Goal: Task Accomplishment & Management: Manage account settings

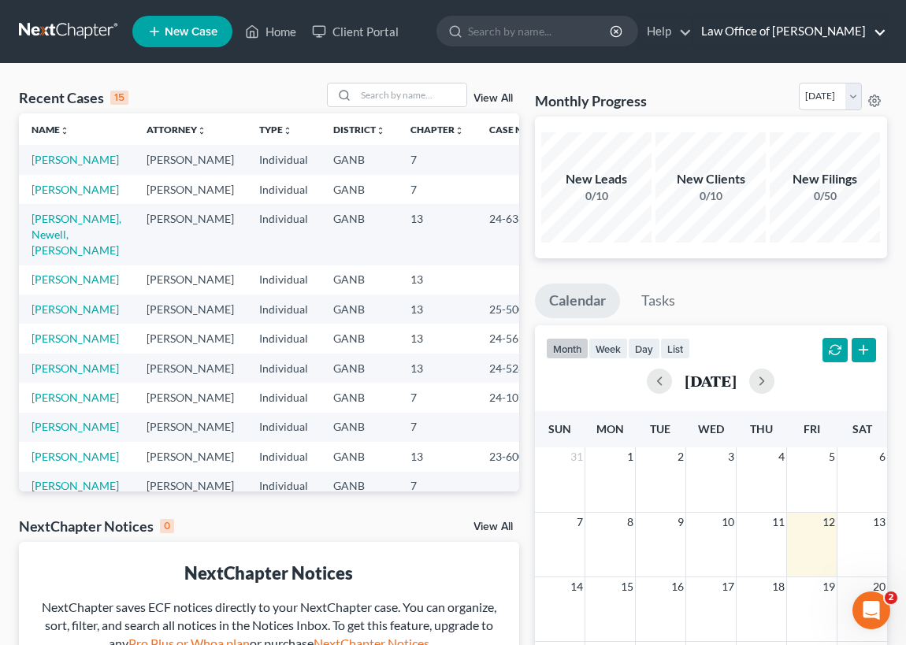
click at [797, 27] on link "Law Office of [PERSON_NAME]" at bounding box center [789, 31] width 193 height 28
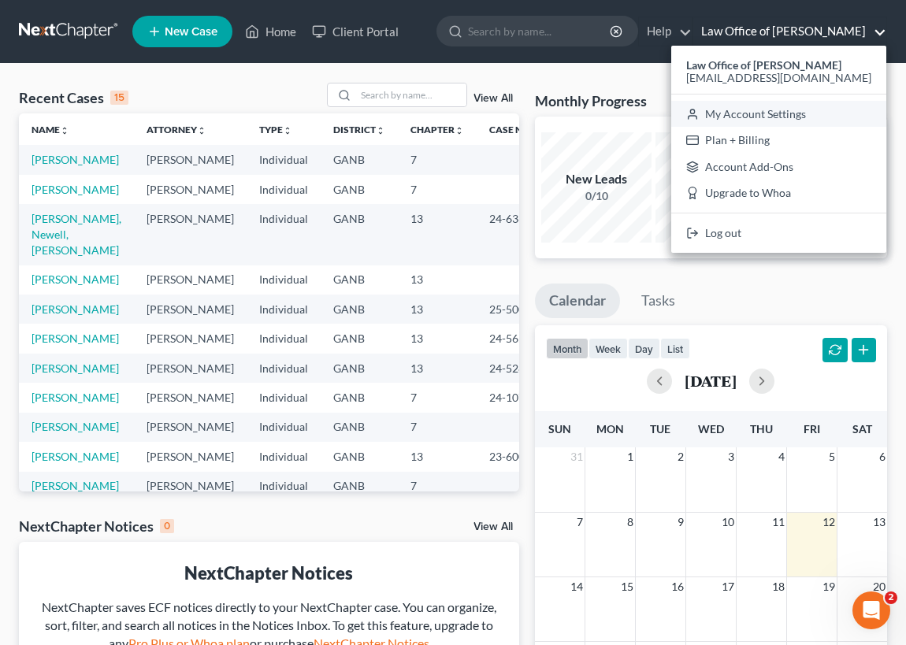
click at [786, 114] on link "My Account Settings" at bounding box center [778, 114] width 215 height 27
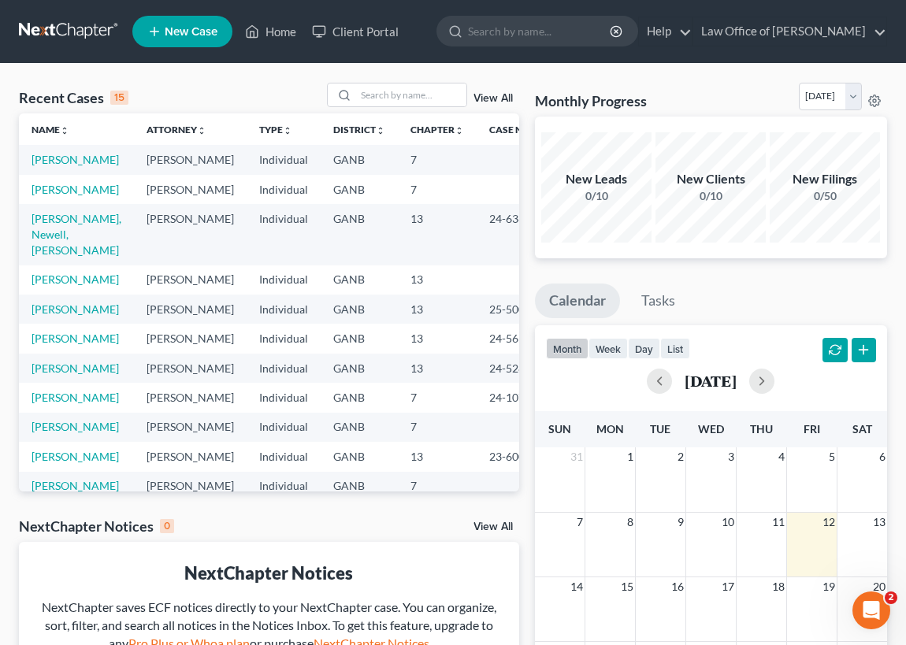
select select "24"
select select "10"
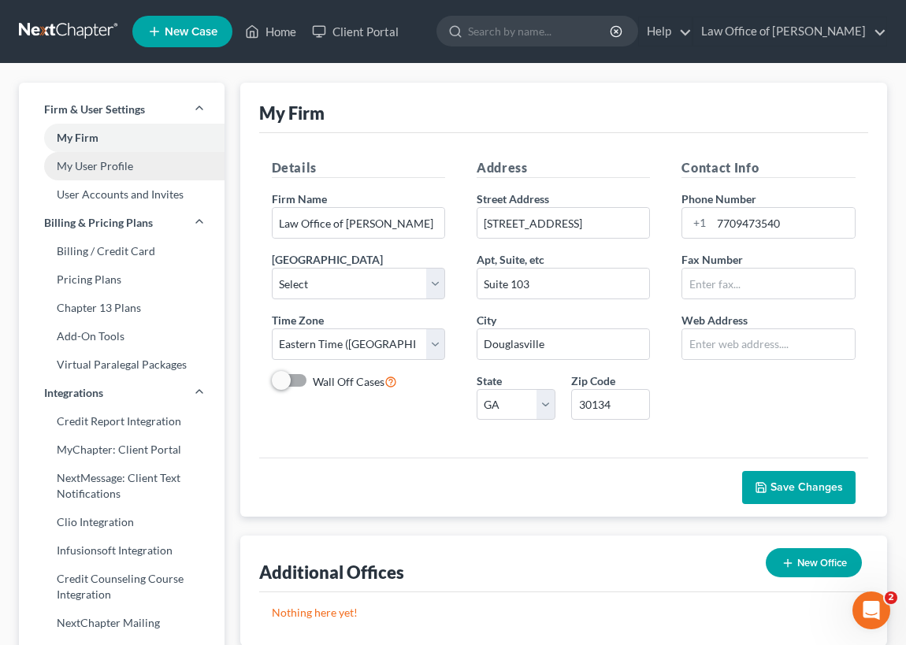
click at [121, 167] on link "My User Profile" at bounding box center [122, 166] width 206 height 28
select select "10"
select select "19"
select select "attorney"
select select "0"
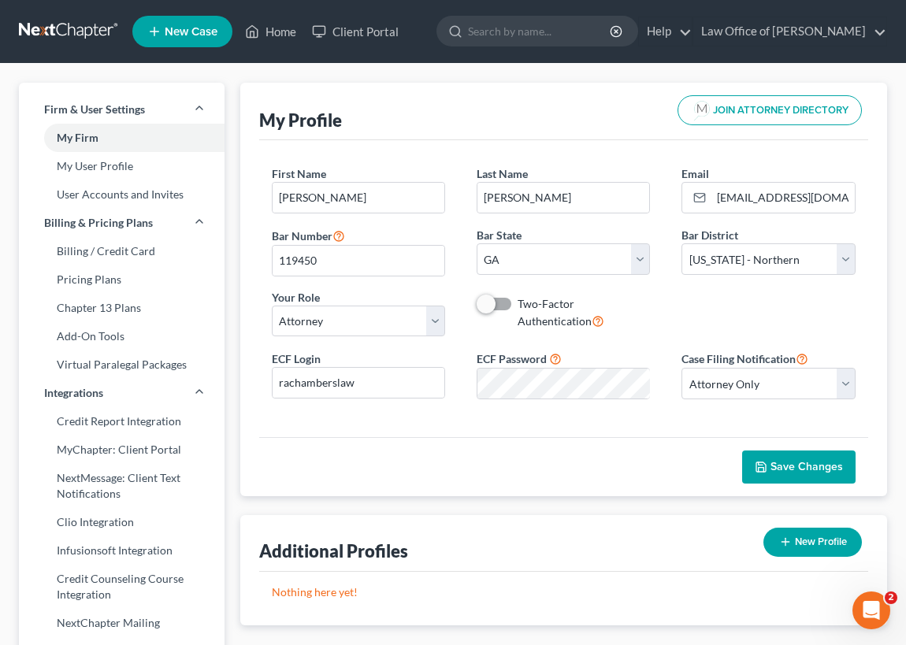
click at [807, 466] on span "Save Changes" at bounding box center [807, 466] width 72 height 13
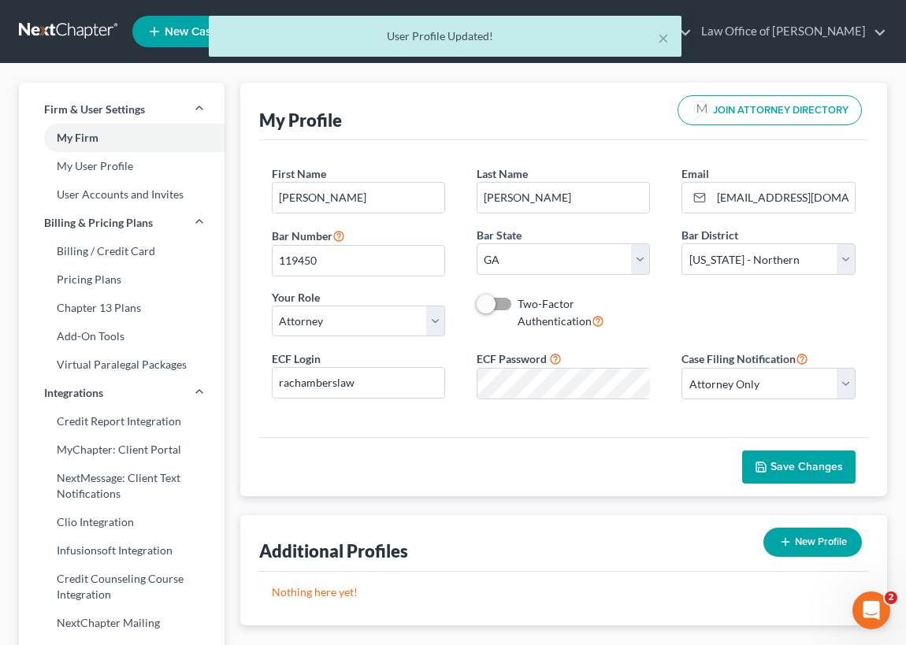
click at [864, 27] on div "× User Profile Updated!" at bounding box center [445, 40] width 906 height 49
click at [663, 38] on button "×" at bounding box center [663, 37] width 11 height 19
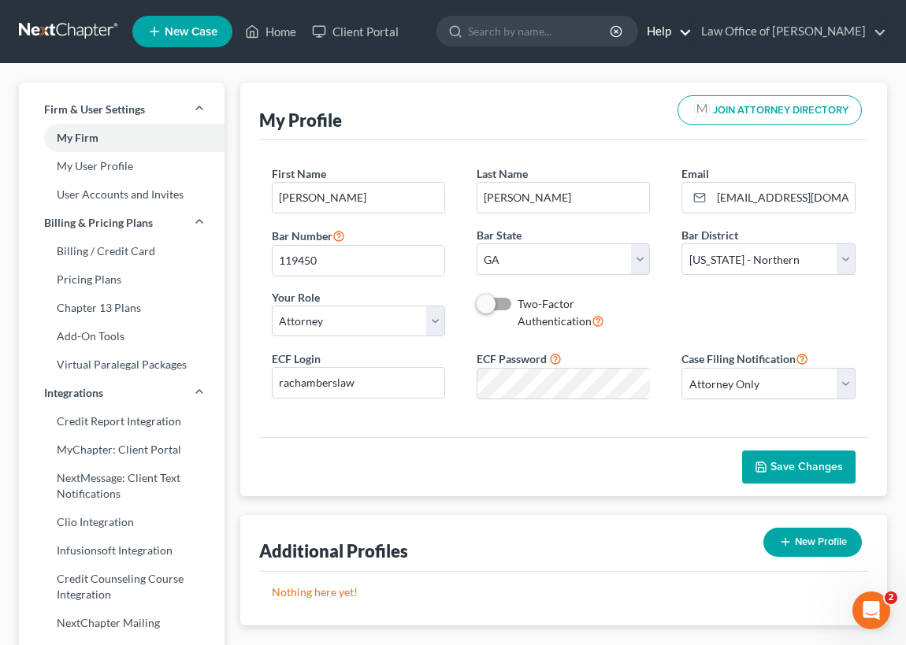
click at [670, 30] on link "Help" at bounding box center [665, 31] width 53 height 28
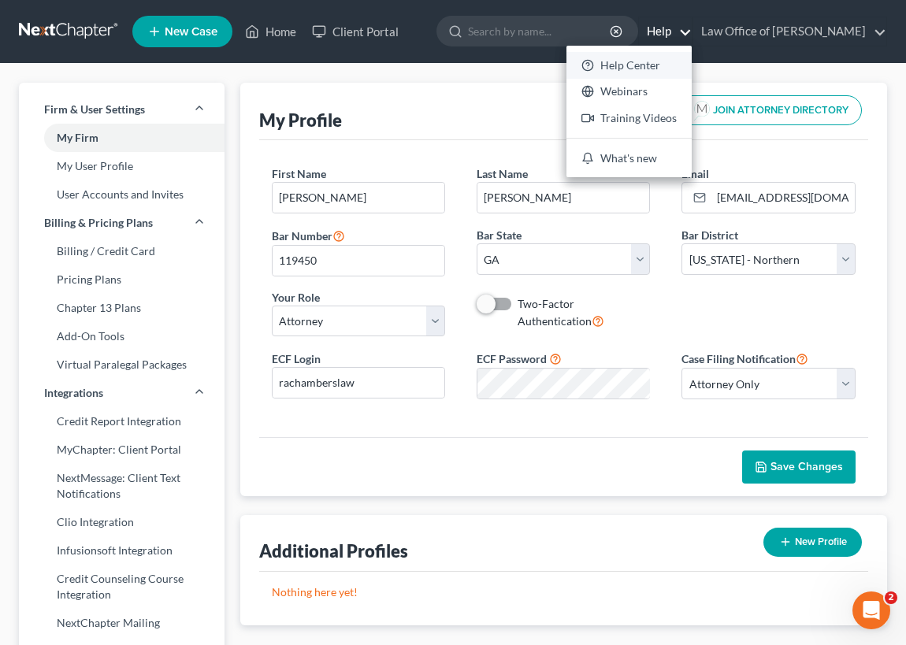
click at [630, 69] on link "Help Center" at bounding box center [628, 65] width 125 height 27
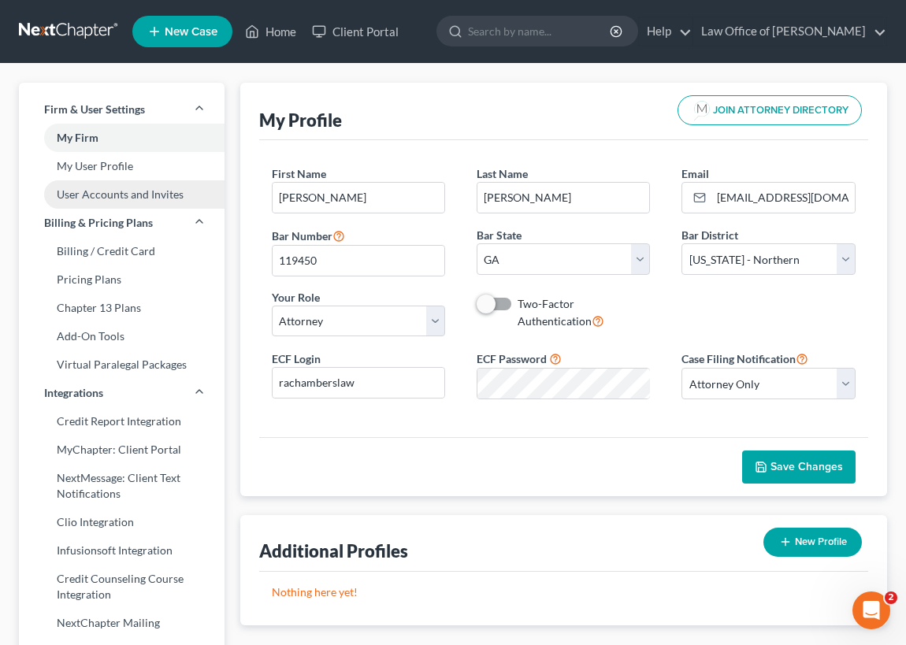
click at [109, 195] on link "User Accounts and Invites" at bounding box center [122, 194] width 206 height 28
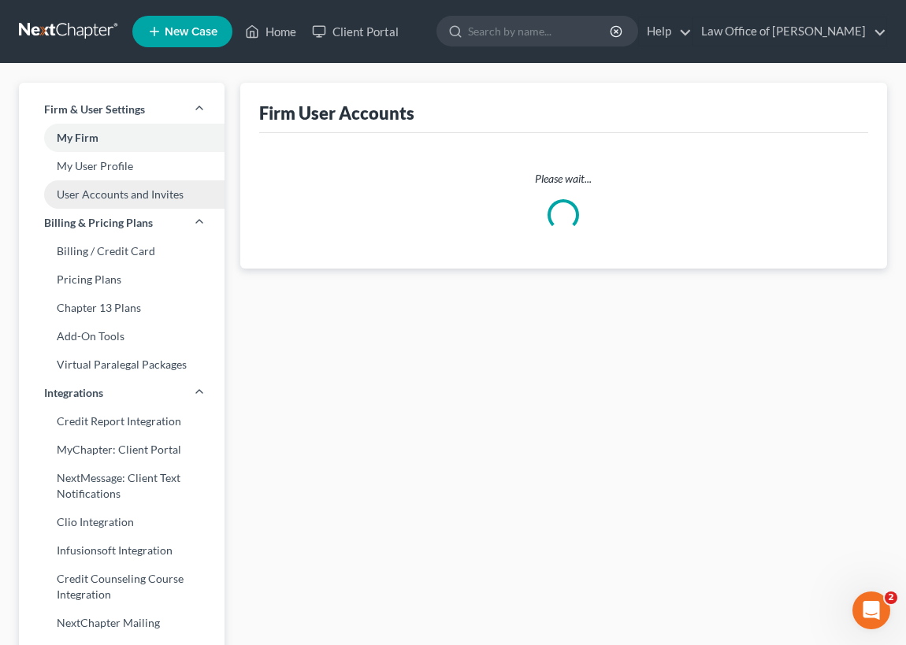
select select "0"
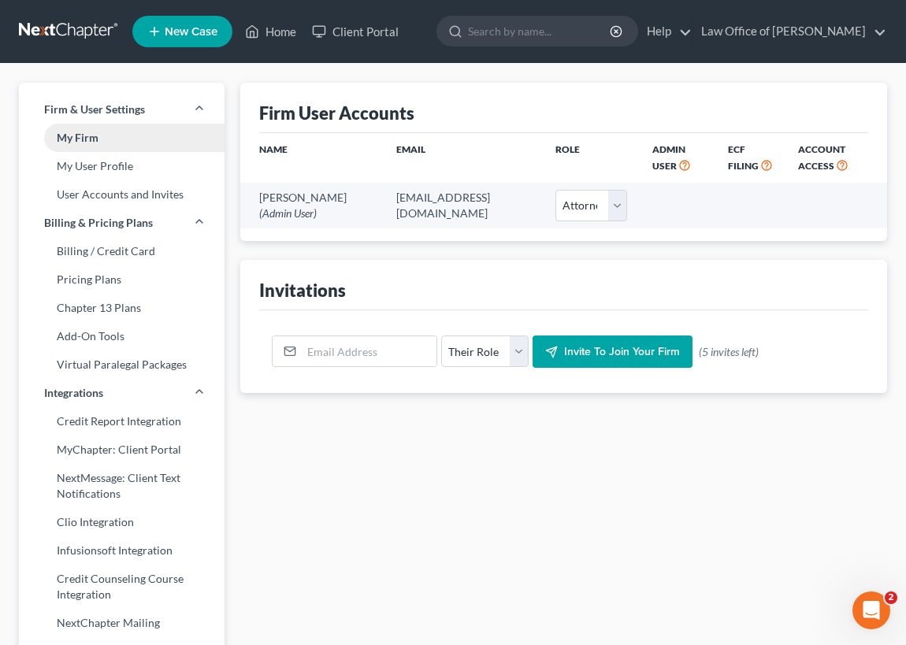
click at [96, 136] on link "My Firm" at bounding box center [122, 138] width 206 height 28
select select "19"
select select "24"
select select "10"
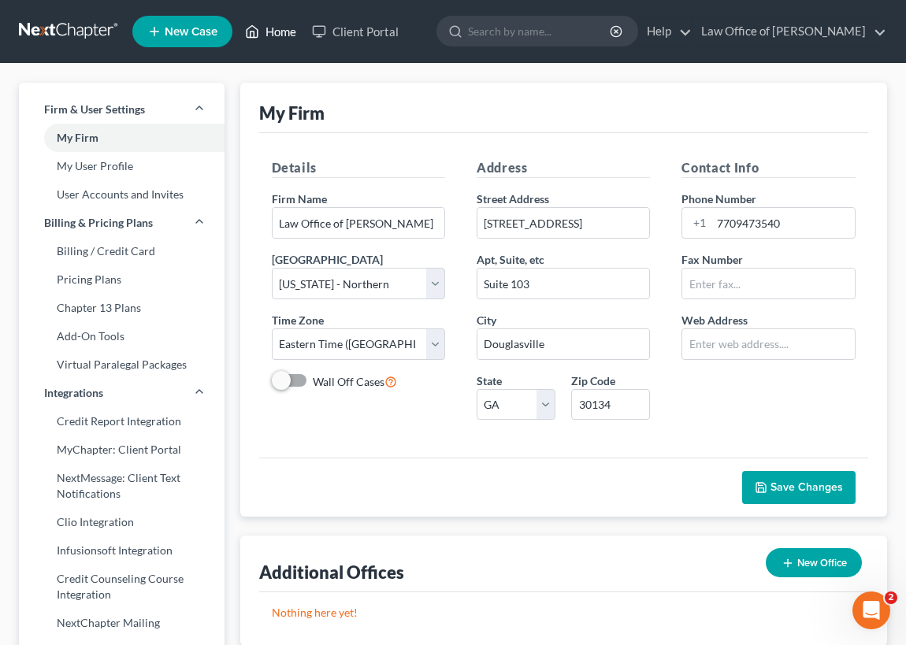
click at [285, 31] on link "Home" at bounding box center [270, 31] width 67 height 28
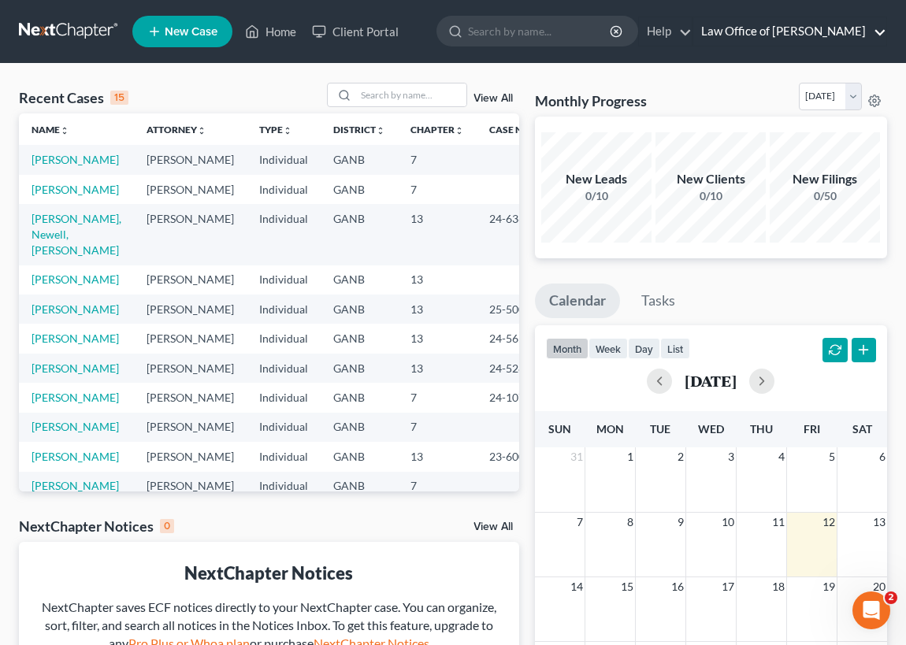
click at [825, 28] on link "Law Office of [PERSON_NAME]" at bounding box center [789, 31] width 193 height 28
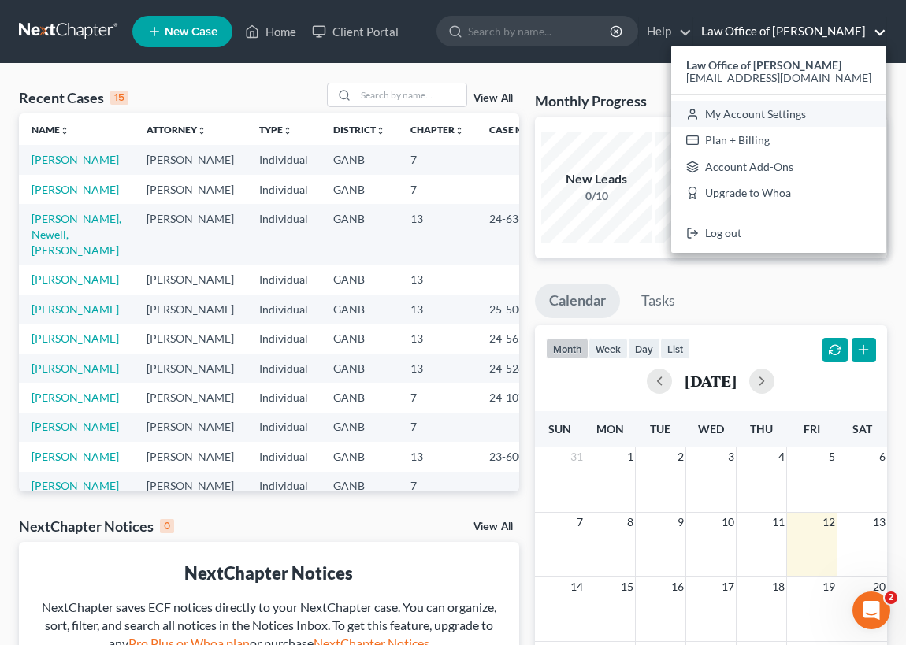
click at [782, 112] on link "My Account Settings" at bounding box center [778, 114] width 215 height 27
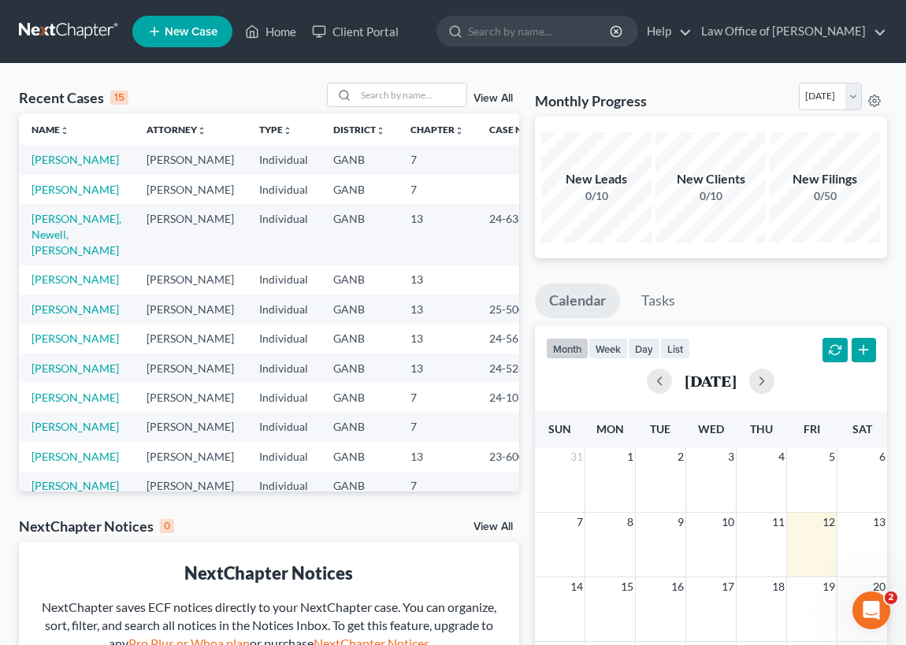
select select "19"
select select "24"
select select "10"
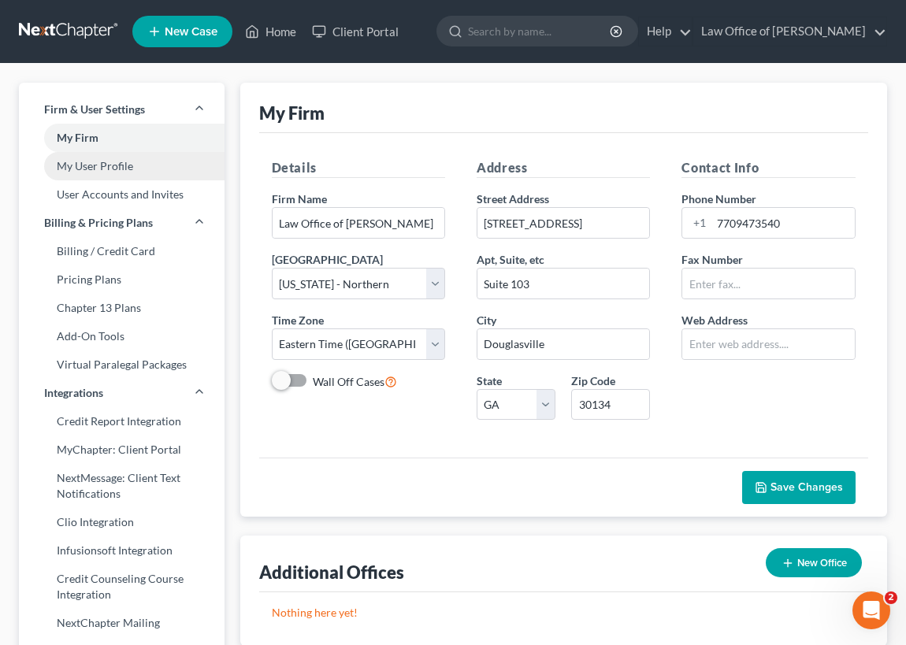
click at [124, 164] on link "My User Profile" at bounding box center [122, 166] width 206 height 28
select select "10"
select select "19"
select select "attorney"
select select "0"
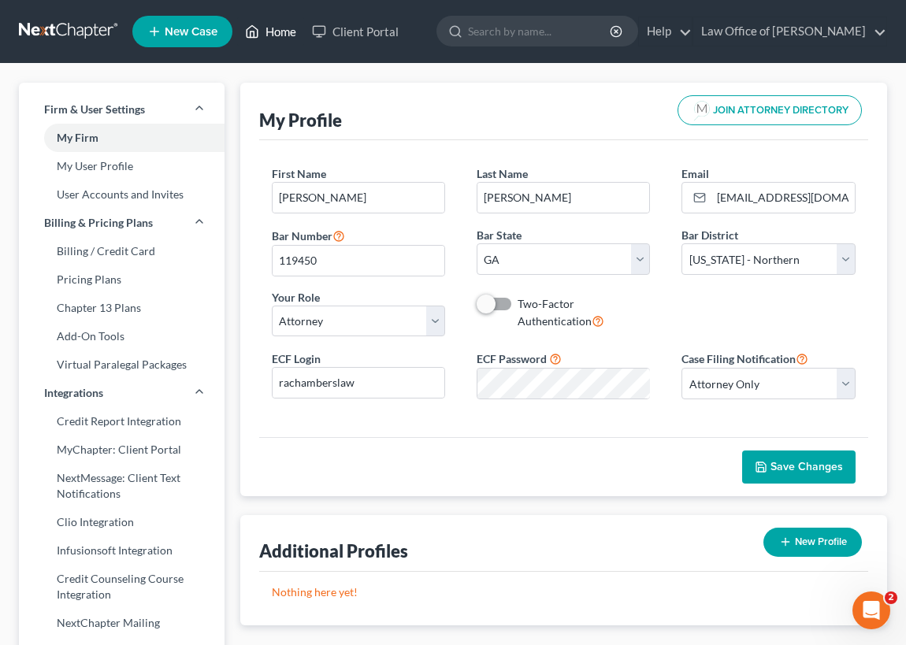
drag, startPoint x: 280, startPoint y: 26, endPoint x: 284, endPoint y: 42, distance: 16.2
click at [280, 26] on link "Home" at bounding box center [270, 31] width 67 height 28
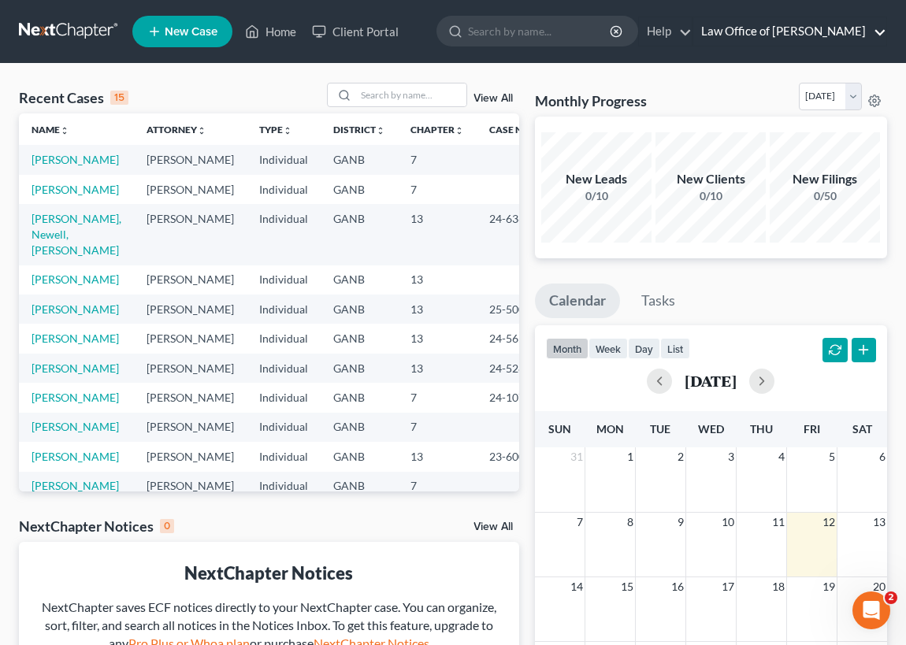
click at [784, 28] on link "Law Office of [PERSON_NAME]" at bounding box center [789, 31] width 193 height 28
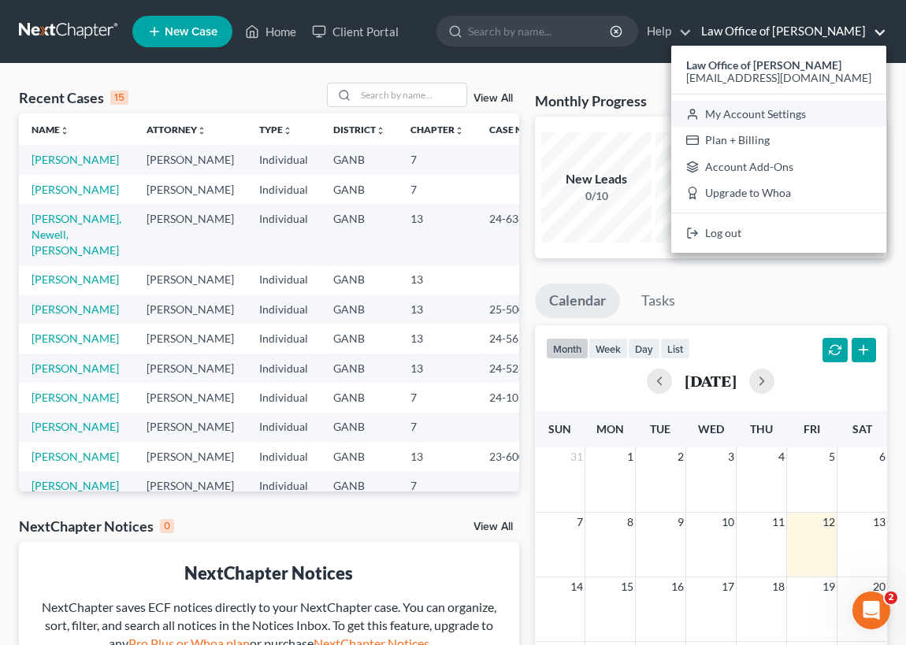
click at [771, 114] on link "My Account Settings" at bounding box center [778, 114] width 215 height 27
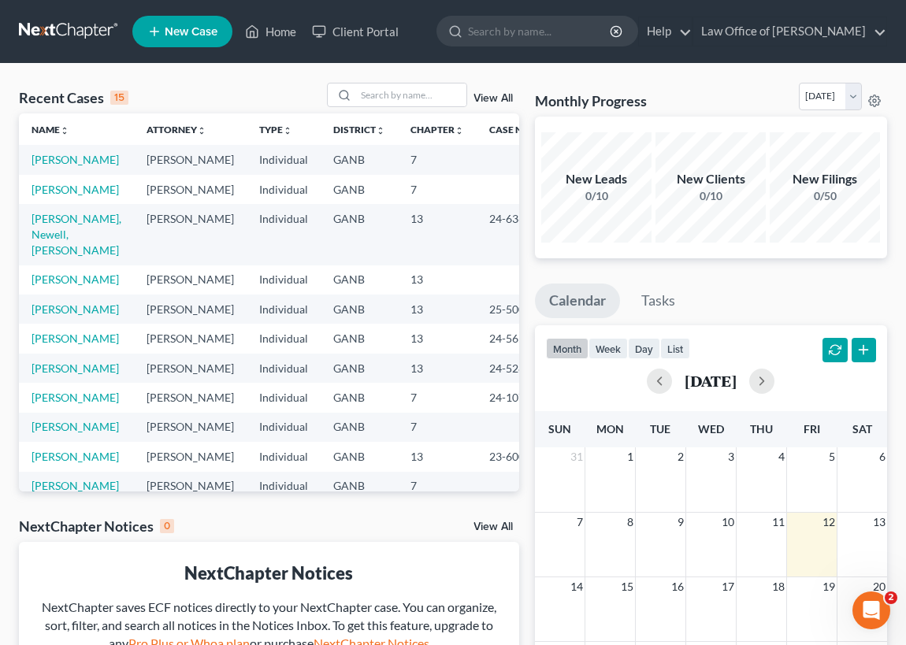
select select "19"
select select "24"
select select "10"
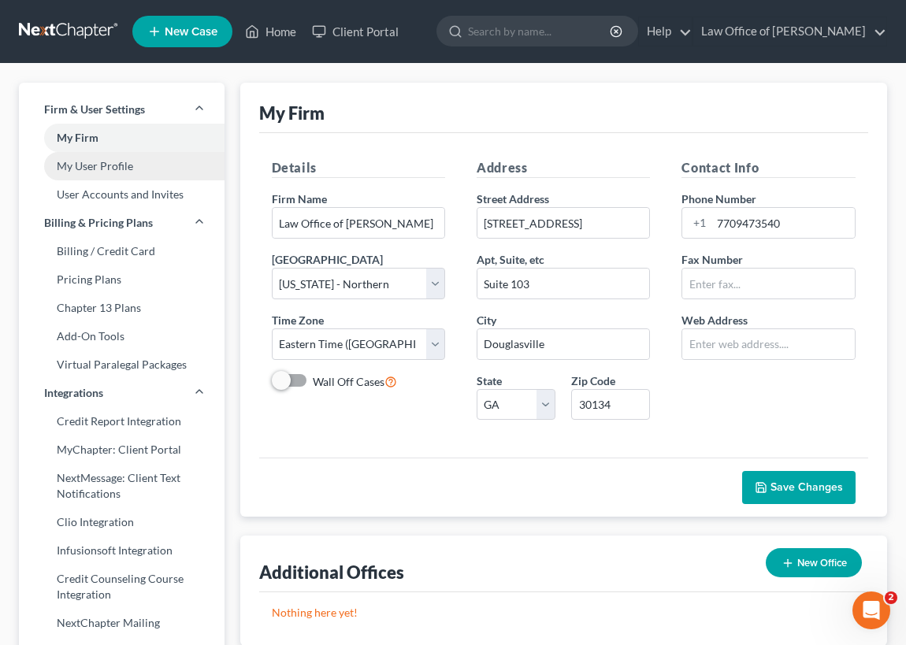
click at [94, 165] on link "My User Profile" at bounding box center [122, 166] width 206 height 28
select select "10"
select select "19"
select select "attorney"
select select "0"
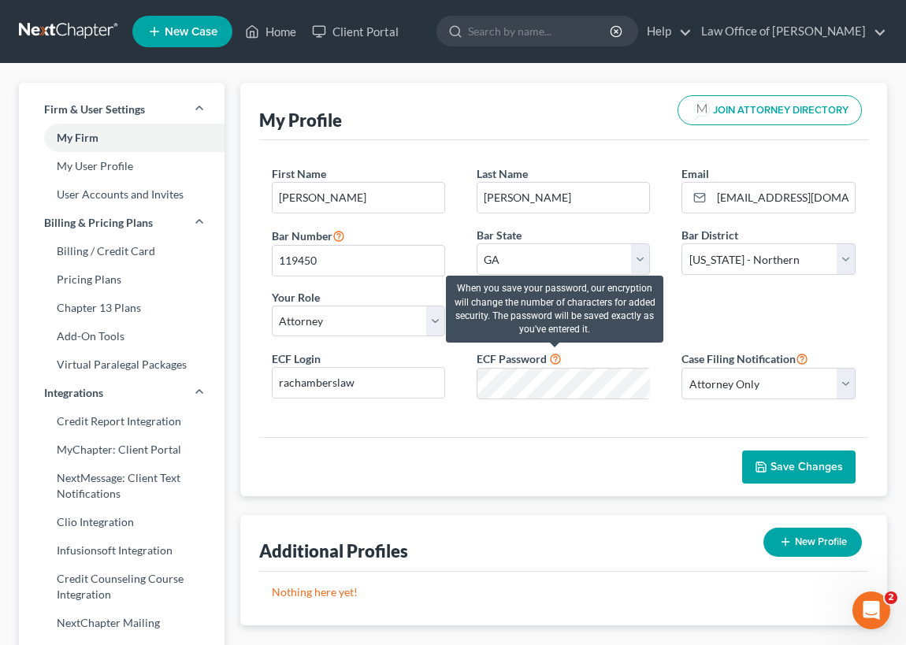
click at [555, 360] on icon at bounding box center [555, 358] width 13 height 15
click at [553, 357] on icon at bounding box center [555, 358] width 13 height 15
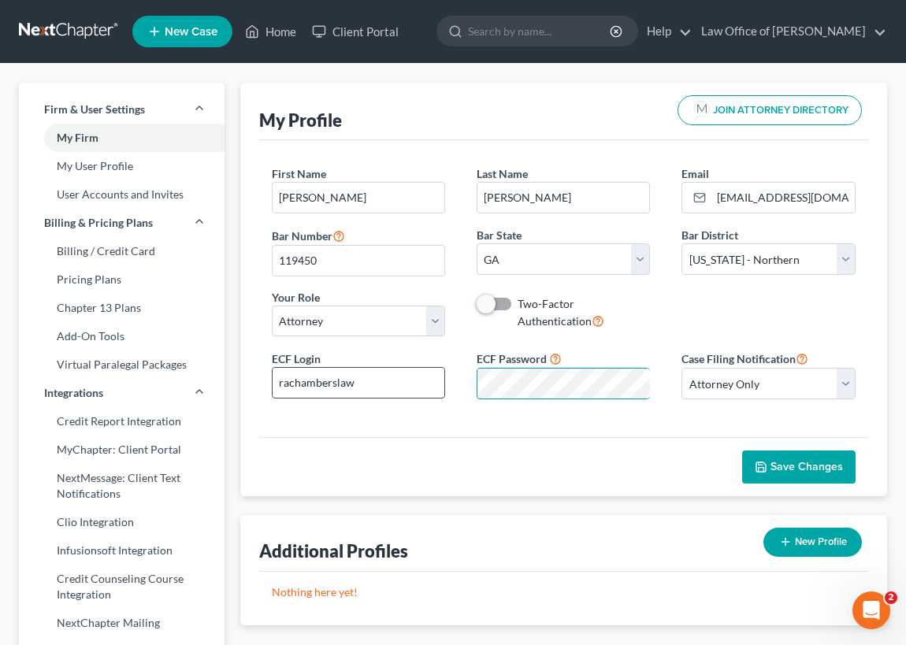
click at [418, 367] on div "ECF Login rachamberslaw ECF Password Case Filing Notification Select Attorney O…" at bounding box center [564, 380] width 616 height 63
click at [352, 381] on input "rachamberslaw" at bounding box center [359, 383] width 172 height 30
click at [846, 251] on select "Select Alabama - Middle Alabama - Northern Alabama - Southern Alaska Arizona Ar…" at bounding box center [768, 259] width 173 height 32
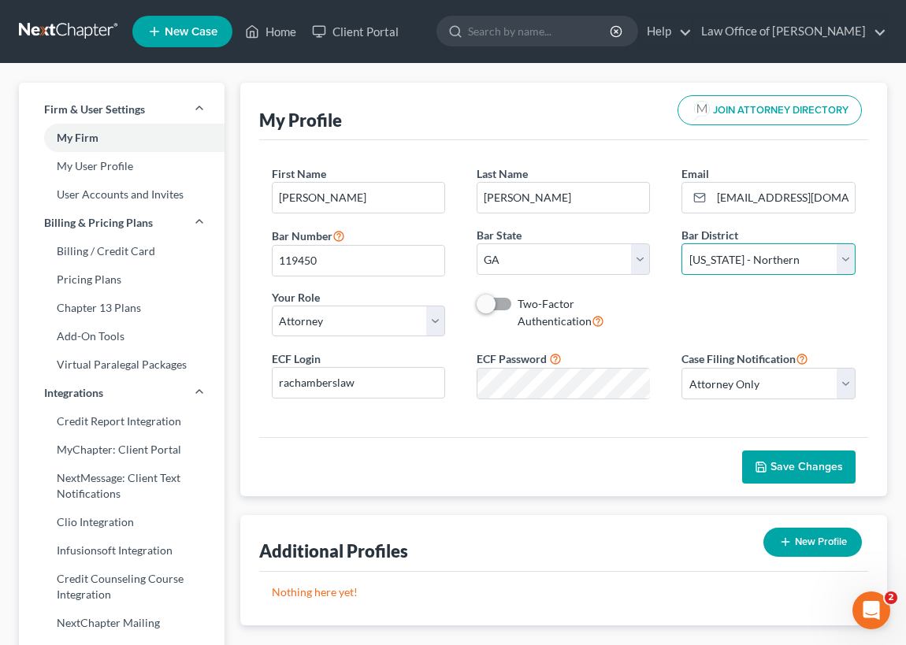
click at [780, 258] on select "Select Alabama - Middle Alabama - Northern Alabama - Southern Alaska Arizona Ar…" at bounding box center [768, 259] width 173 height 32
click at [353, 382] on input "rachamberslaw" at bounding box center [359, 383] width 172 height 30
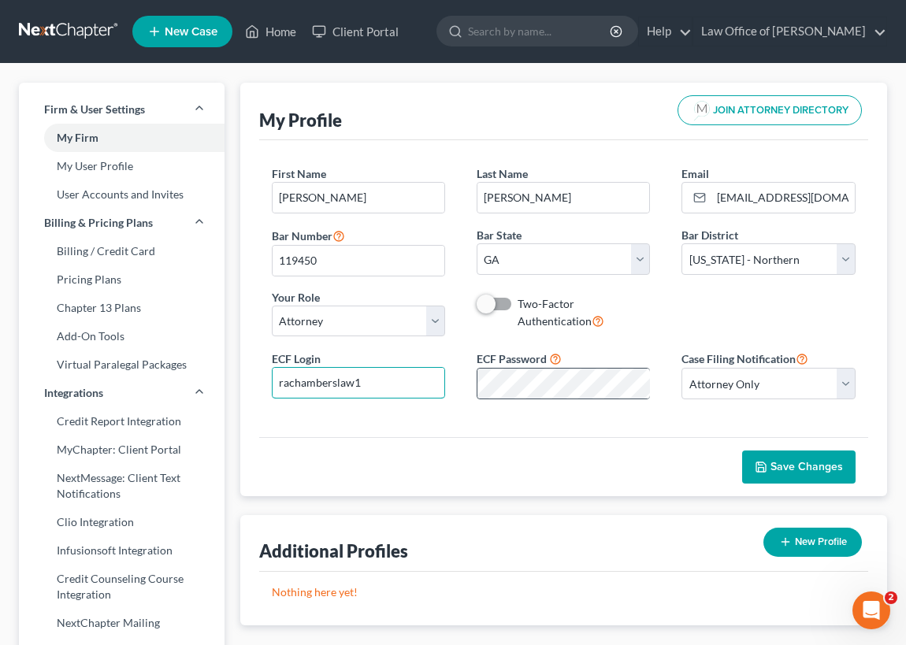
type input "rachamberslaw1"
click at [800, 465] on span "Save Changes" at bounding box center [807, 466] width 72 height 13
click at [281, 31] on link "Home" at bounding box center [270, 31] width 67 height 28
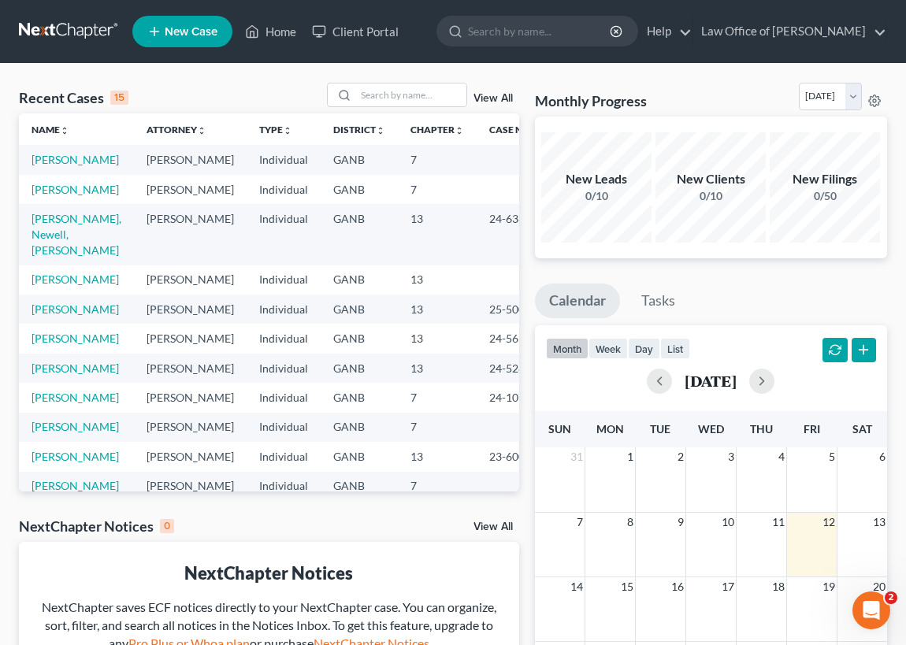
click at [150, 164] on td "[PERSON_NAME]" at bounding box center [190, 159] width 113 height 29
click at [58, 166] on link "[PERSON_NAME]" at bounding box center [75, 159] width 87 height 13
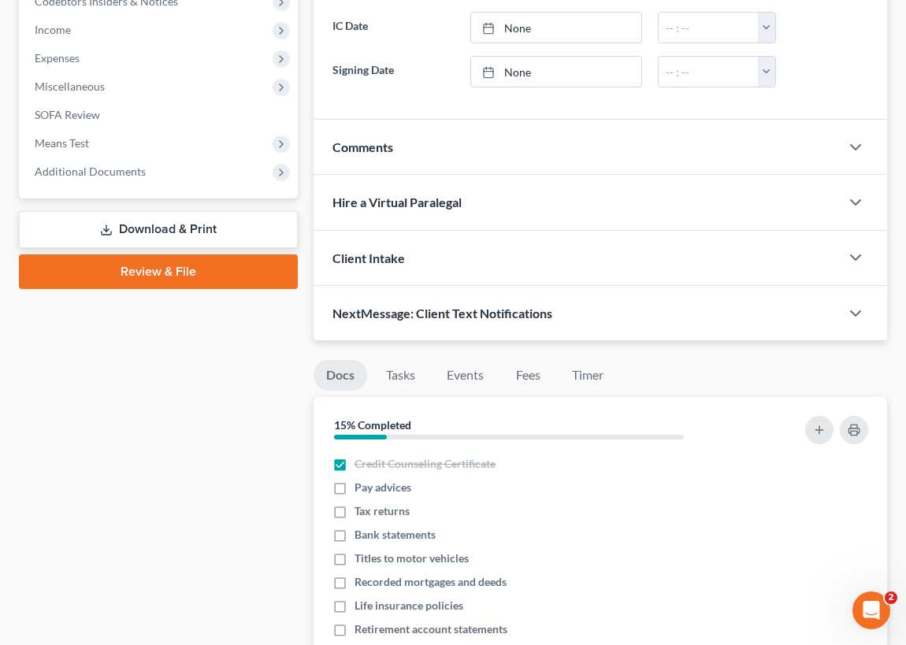
scroll to position [501, 0]
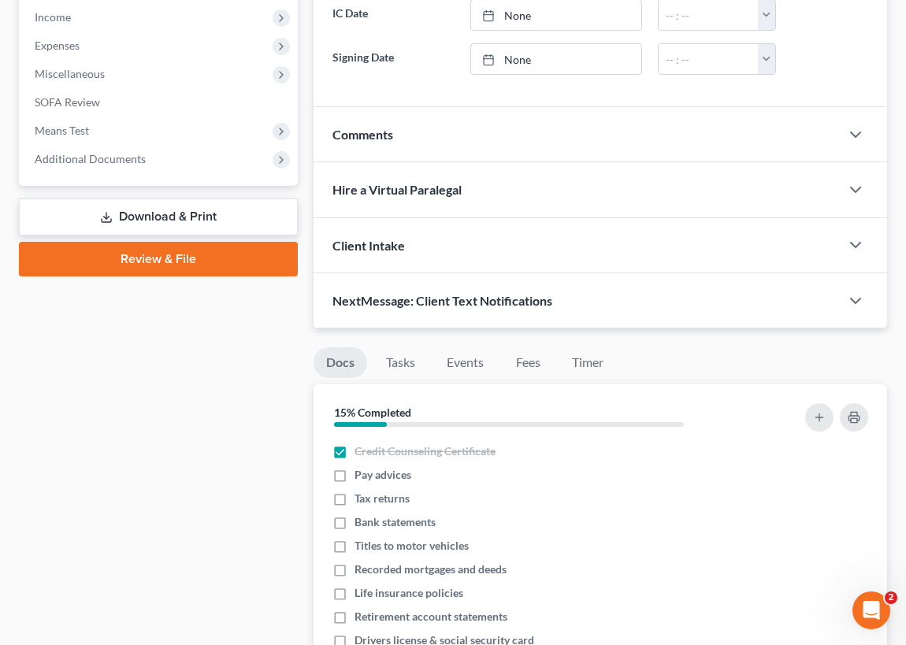
click at [200, 260] on link "Review & File" at bounding box center [158, 259] width 279 height 35
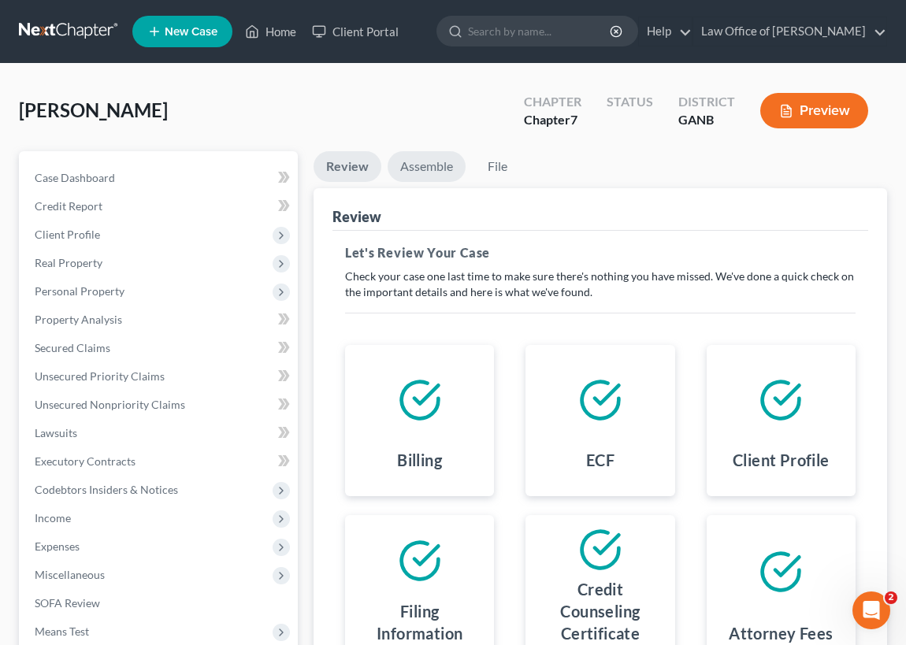
click at [423, 165] on link "Assemble" at bounding box center [427, 166] width 78 height 31
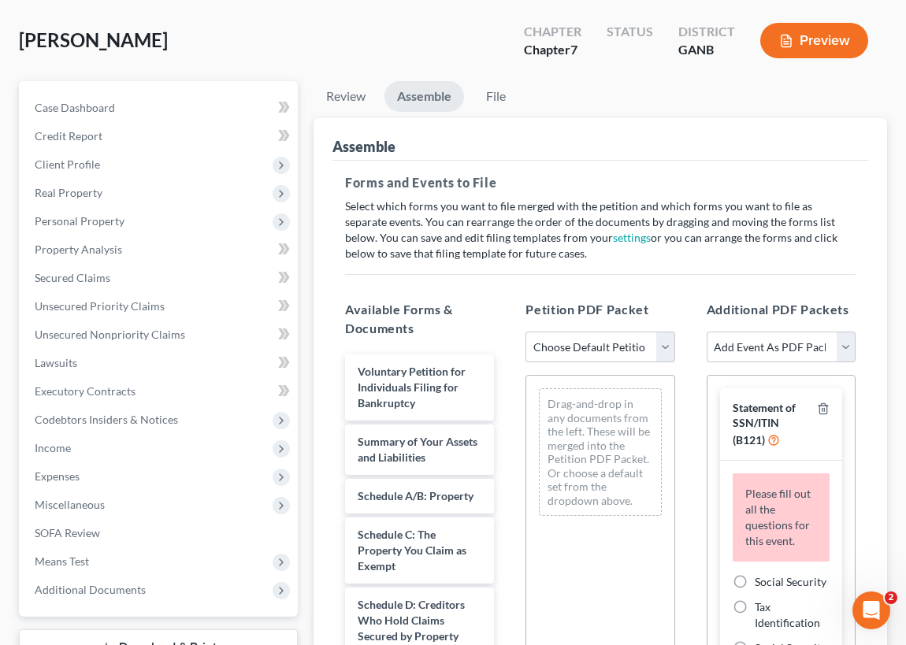
scroll to position [214, 0]
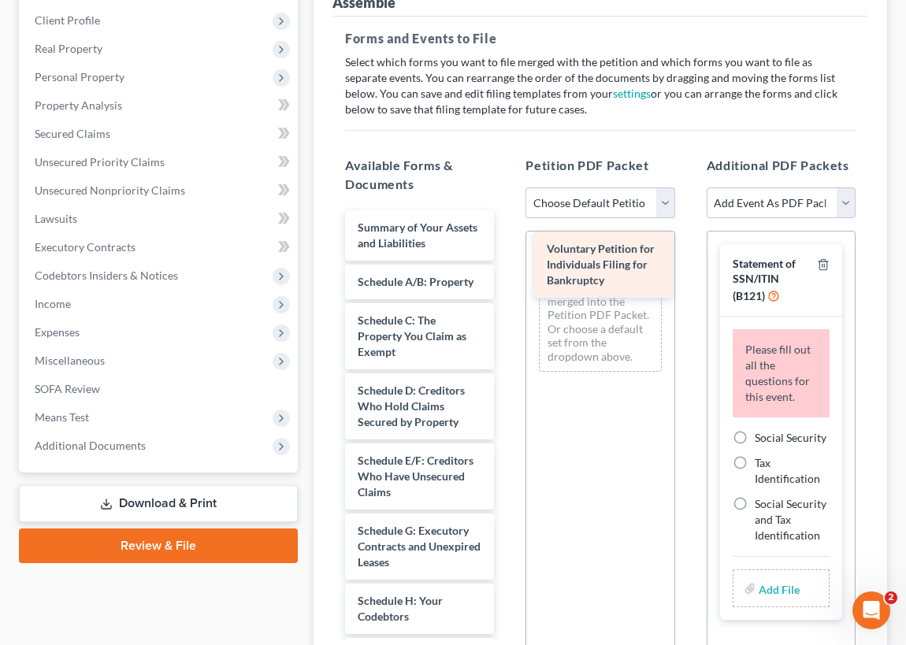
drag, startPoint x: 392, startPoint y: 238, endPoint x: 582, endPoint y: 261, distance: 191.3
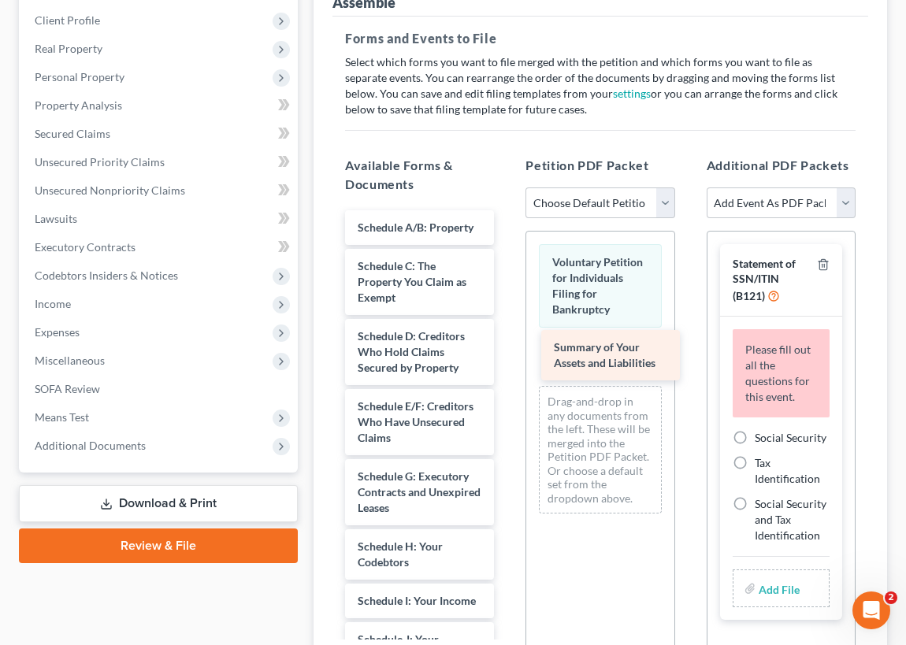
drag, startPoint x: 399, startPoint y: 232, endPoint x: 573, endPoint y: 334, distance: 201.3
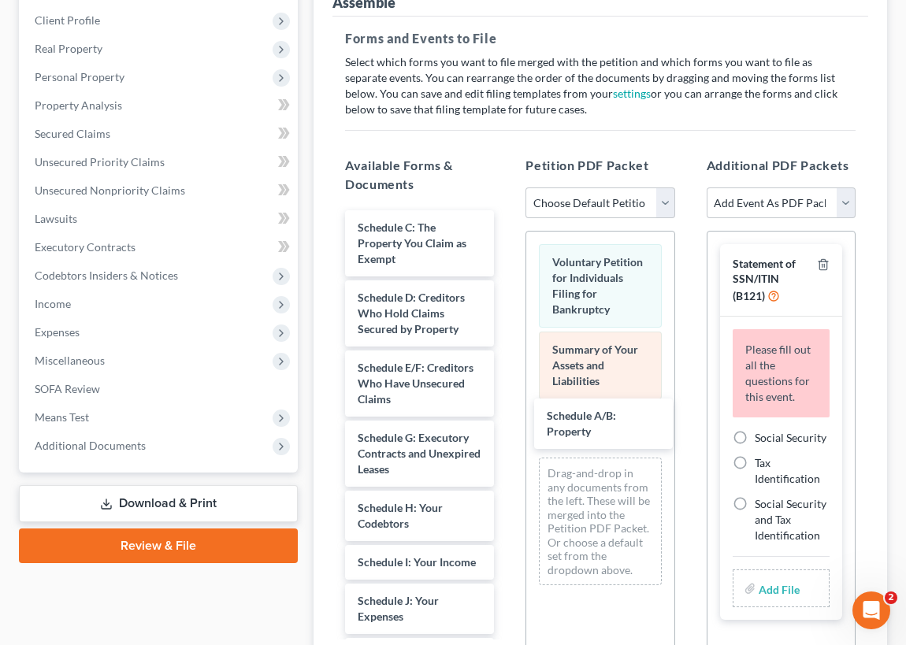
drag, startPoint x: 424, startPoint y: 220, endPoint x: 596, endPoint y: 390, distance: 241.8
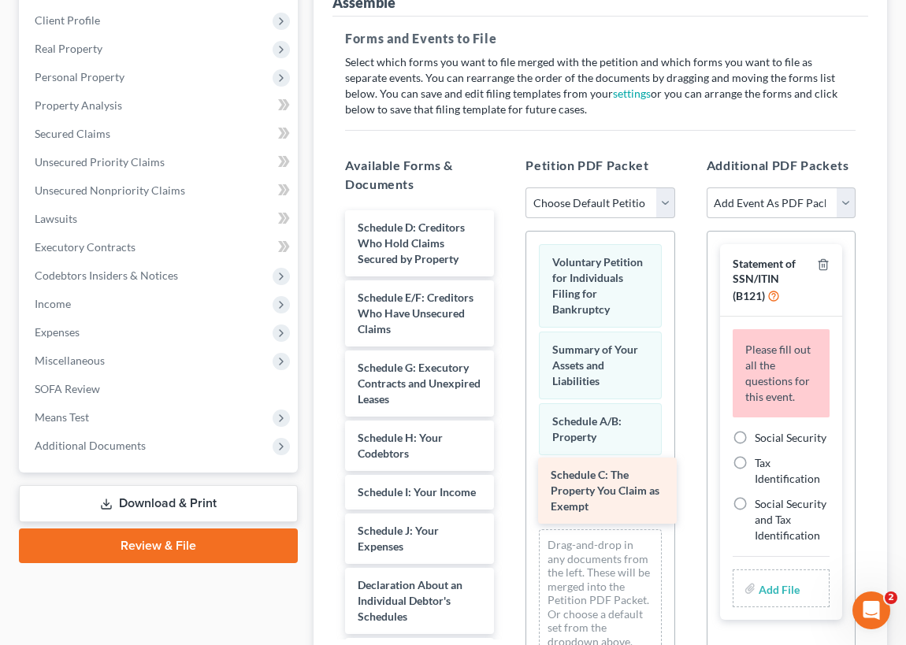
drag, startPoint x: 418, startPoint y: 228, endPoint x: 607, endPoint y: 471, distance: 307.6
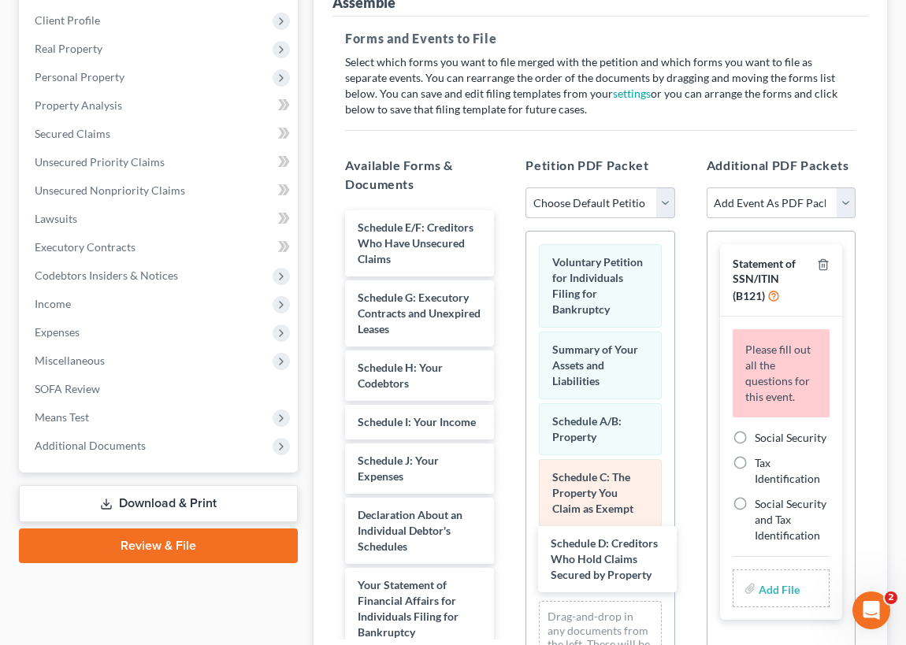
drag, startPoint x: 399, startPoint y: 222, endPoint x: 585, endPoint y: 517, distance: 348.4
click at [507, 536] on div "Schedule D: Creditors Who Hold Claims Secured by Property Schedule D: Creditors…" at bounding box center [419, 624] width 174 height 829
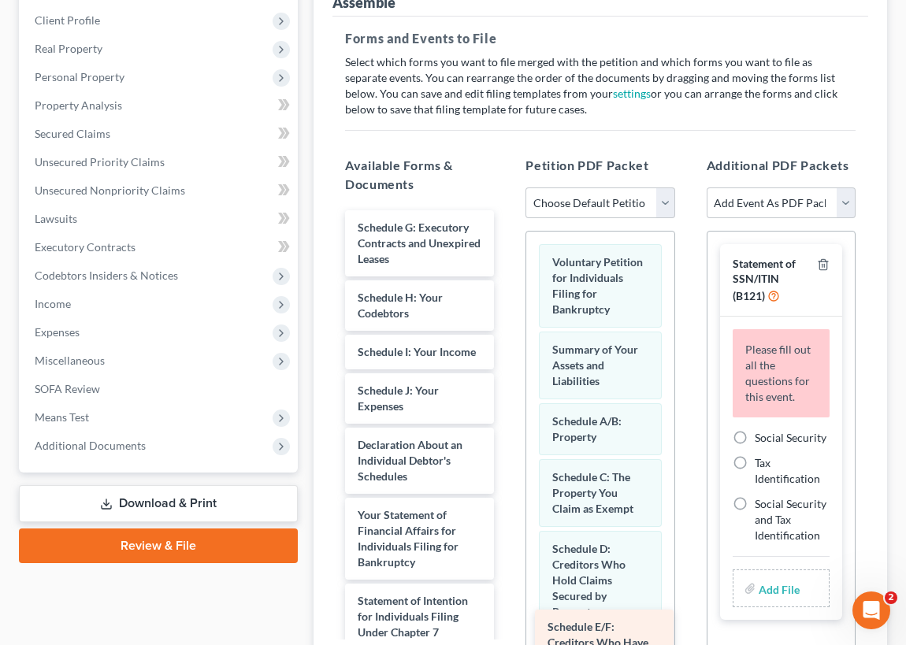
drag, startPoint x: 401, startPoint y: 228, endPoint x: 599, endPoint y: 622, distance: 440.8
click at [507, 630] on div "Schedule E/F: Creditors Who Have Unsecured Claims Schedule E/F: Creditors Who H…" at bounding box center [419, 589] width 174 height 759
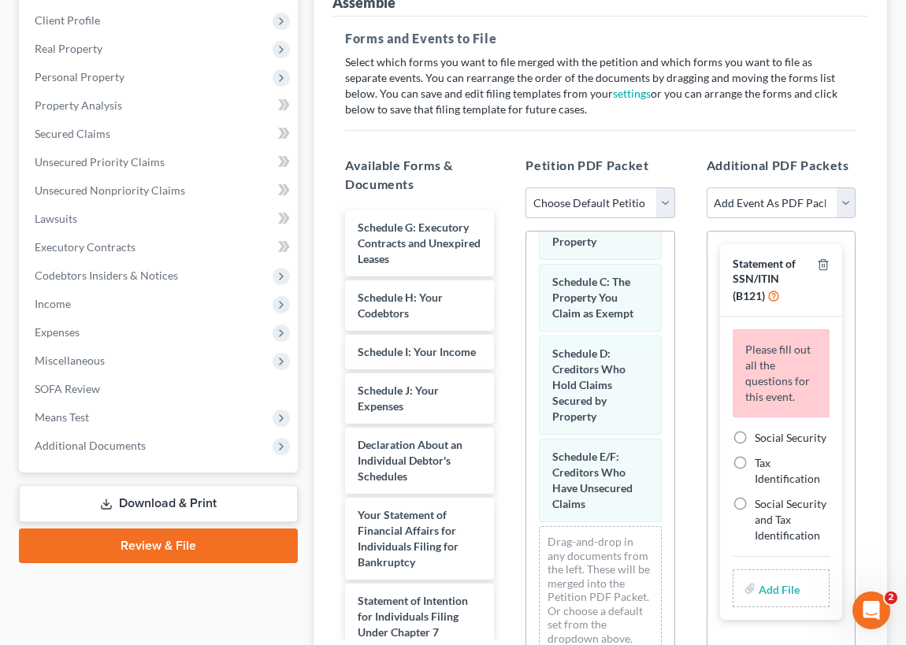
scroll to position [211, 0]
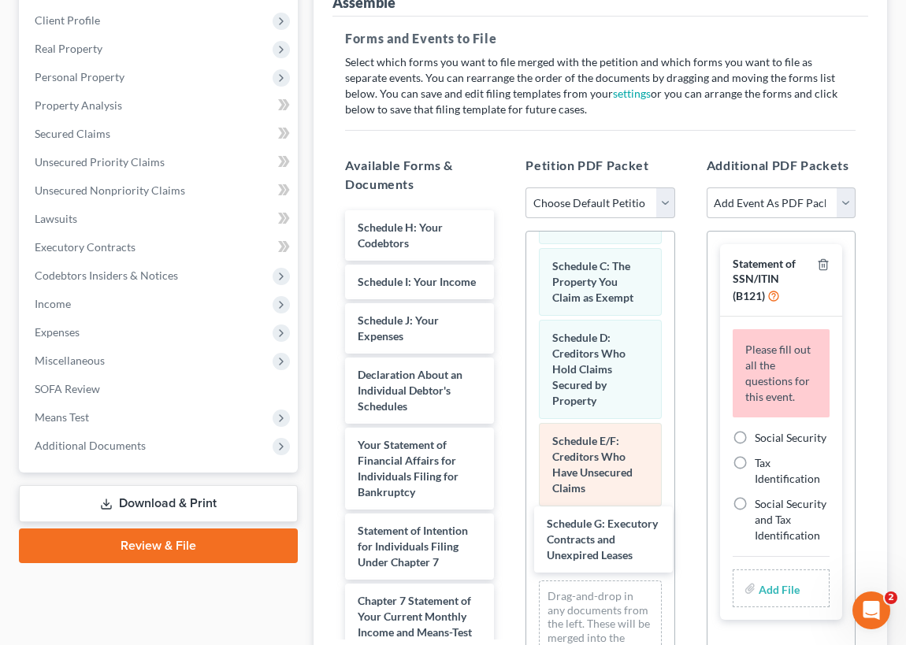
drag, startPoint x: 383, startPoint y: 228, endPoint x: 544, endPoint y: 493, distance: 309.7
click at [507, 518] on div "Schedule G: Executory Contracts and Unexpired Leases Schedule G: Executory Cont…" at bounding box center [419, 554] width 174 height 689
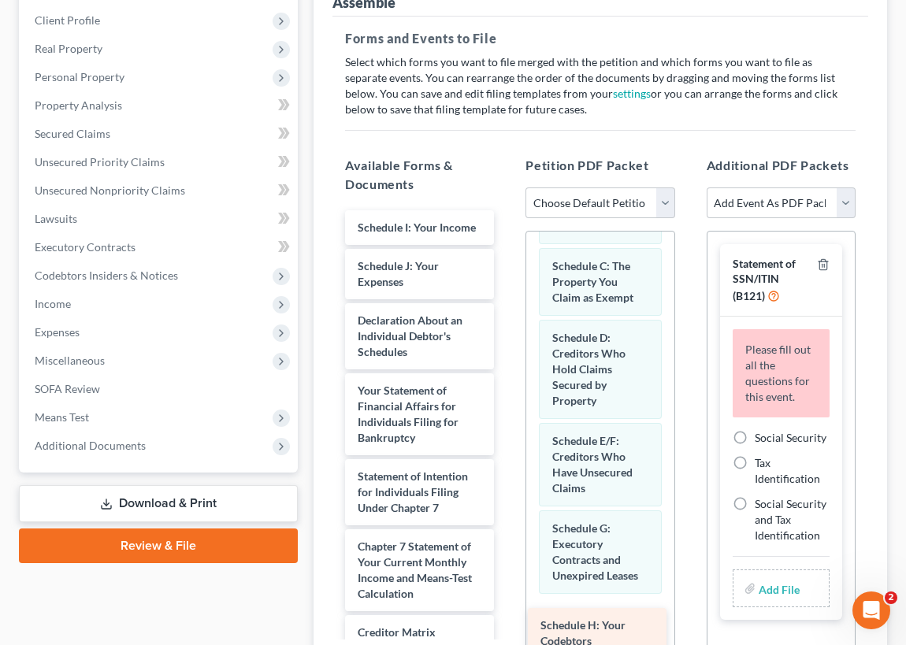
drag, startPoint x: 377, startPoint y: 230, endPoint x: 591, endPoint y: 609, distance: 435.4
click at [507, 627] on div "Schedule H: Your Codebtors Schedule H: Your Codebtors Schedule I: Your Income S…" at bounding box center [419, 527] width 174 height 634
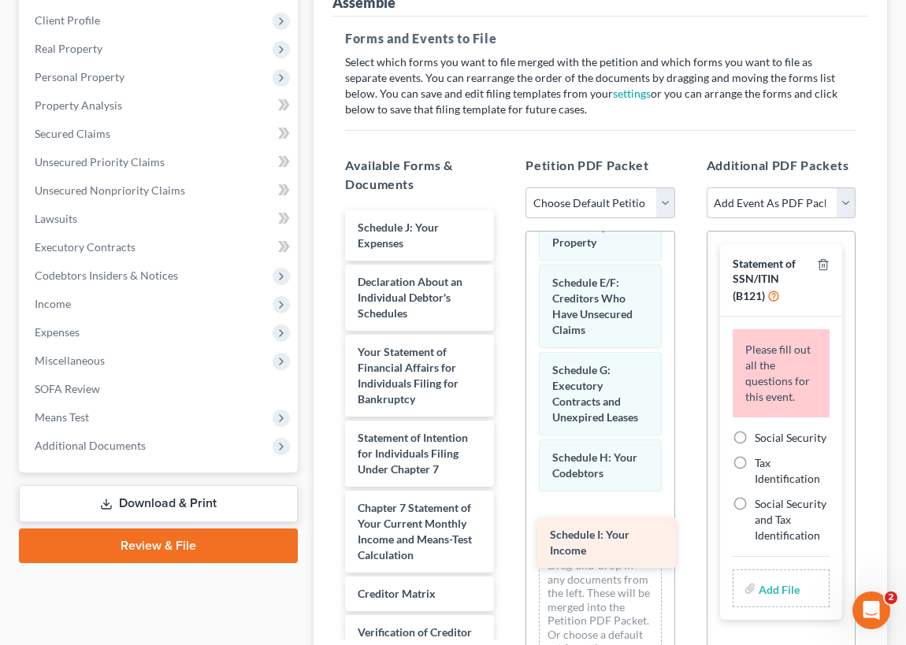
drag, startPoint x: 399, startPoint y: 228, endPoint x: 585, endPoint y: 510, distance: 337.8
click at [507, 526] on div "Schedule I: Your Income Schedule I: Your Income Schedule J: Your Expenses Decla…" at bounding box center [419, 508] width 174 height 596
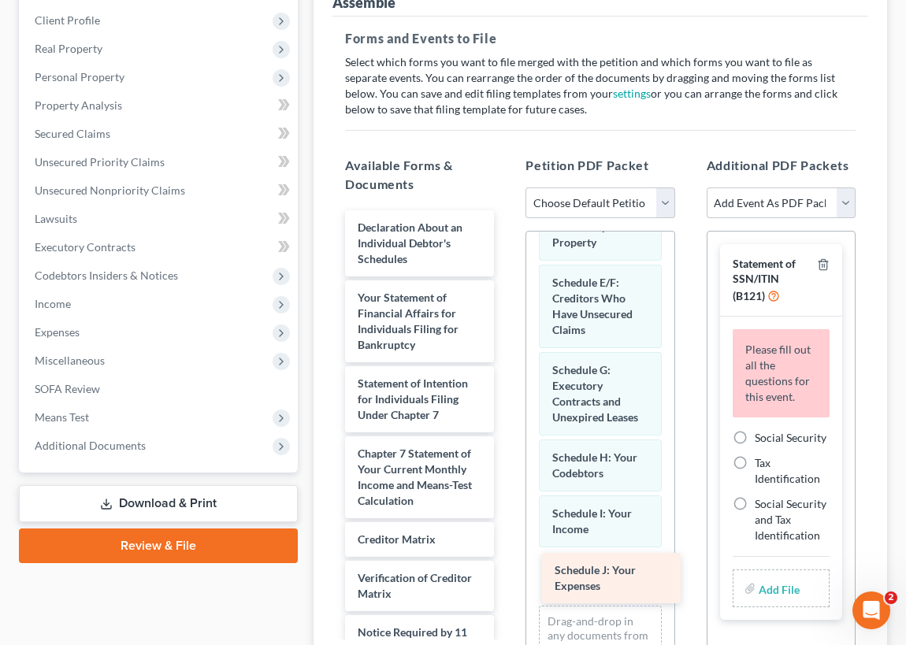
drag, startPoint x: 407, startPoint y: 233, endPoint x: 603, endPoint y: 567, distance: 387.4
click at [507, 578] on div "Schedule J: Your Expenses Schedule J: Your Expenses Declaration About an Indivi…" at bounding box center [419, 480] width 174 height 541
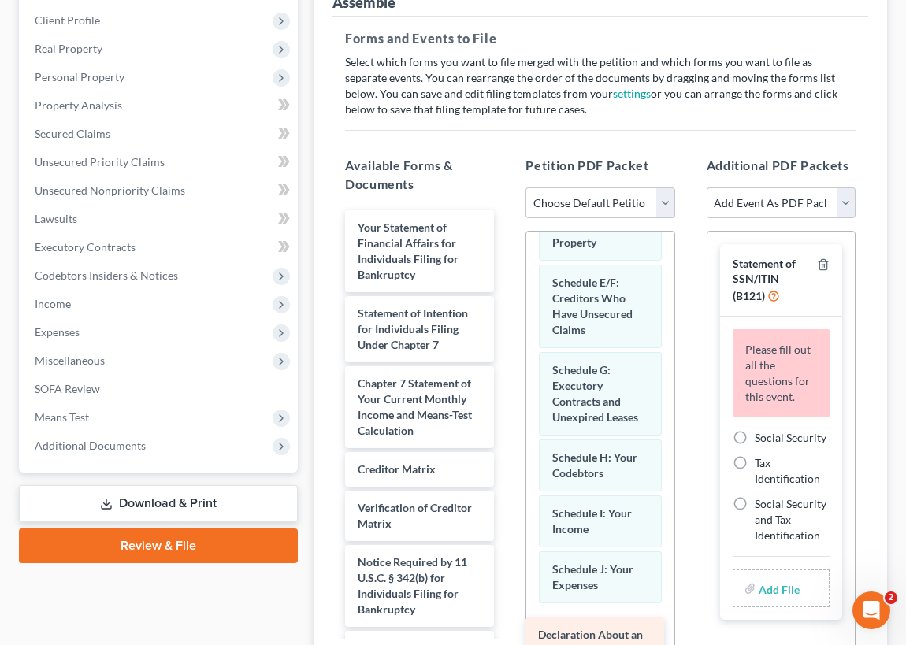
drag, startPoint x: 407, startPoint y: 235, endPoint x: 591, endPoint y: 642, distance: 447.1
click at [507, 642] on div "Declaration About an Individual Debtor's Schedules Declaration About an Individ…" at bounding box center [419, 445] width 174 height 471
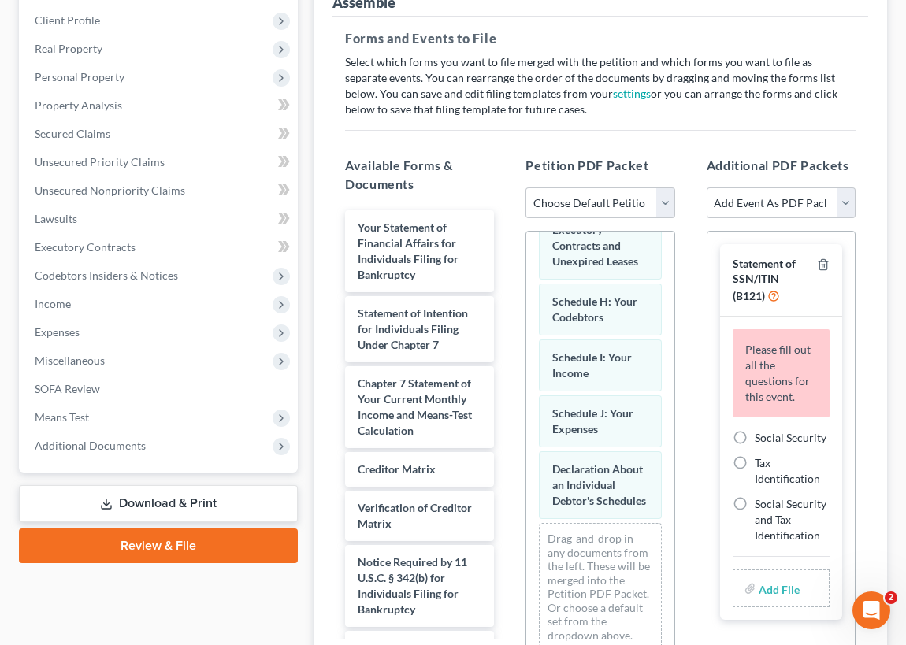
scroll to position [584, 0]
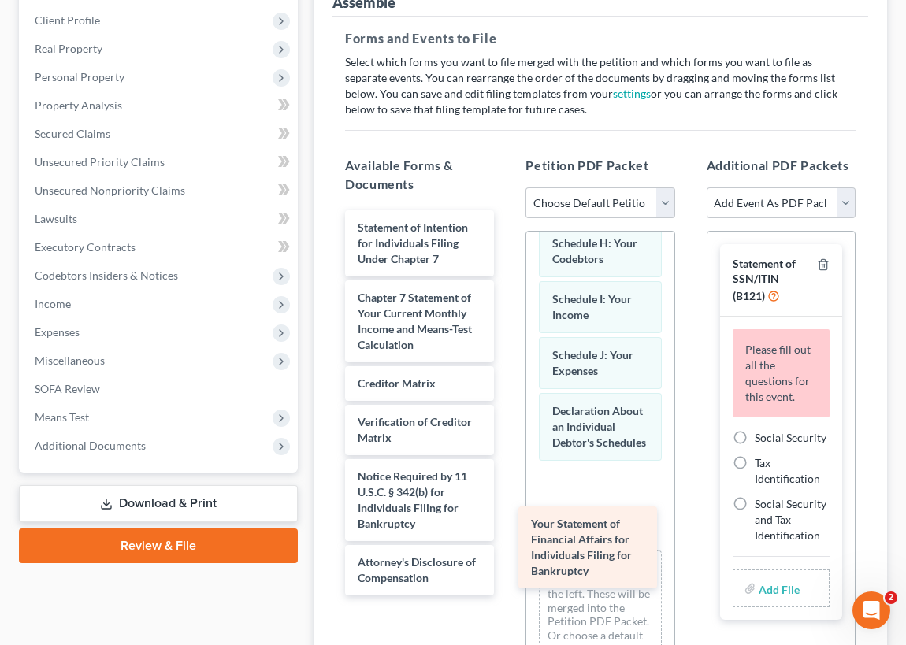
drag, startPoint x: 402, startPoint y: 242, endPoint x: 583, endPoint y: 530, distance: 340.6
click at [507, 540] on div "Your Statement of Financial Affairs for Individuals Filing for Bankruptcy Your …" at bounding box center [419, 402] width 174 height 385
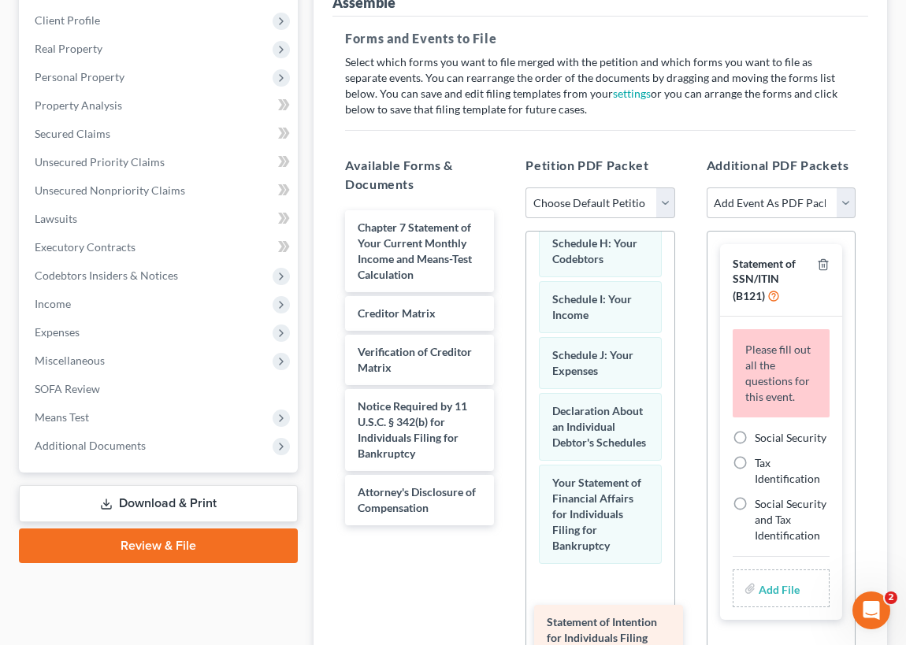
drag, startPoint x: 401, startPoint y: 240, endPoint x: 611, endPoint y: 636, distance: 448.0
click at [507, 526] on div "Statement of Intention for Individuals Filing Under Chapter 7 Statement of Inte…" at bounding box center [419, 367] width 174 height 315
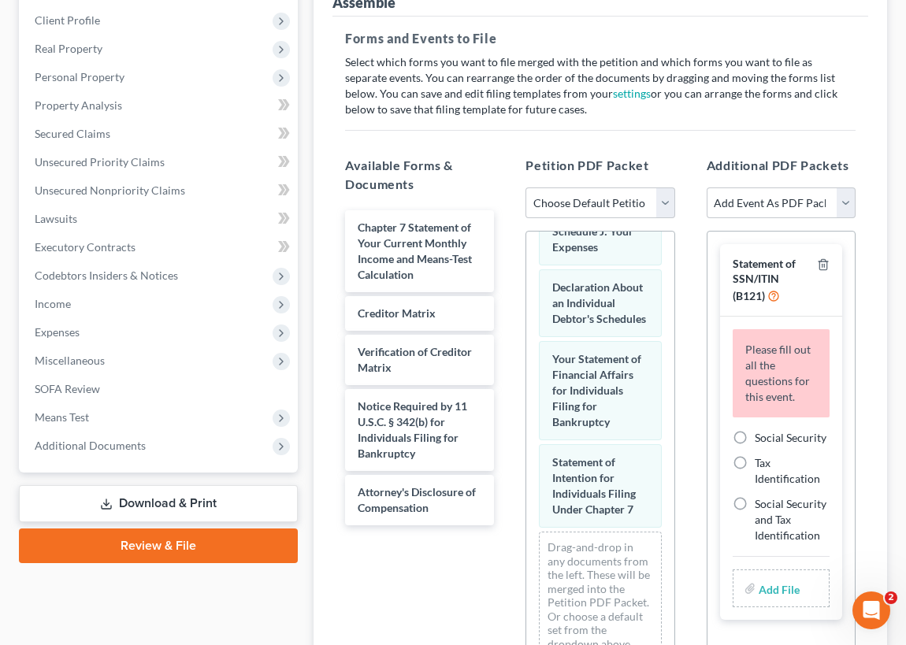
scroll to position [775, 0]
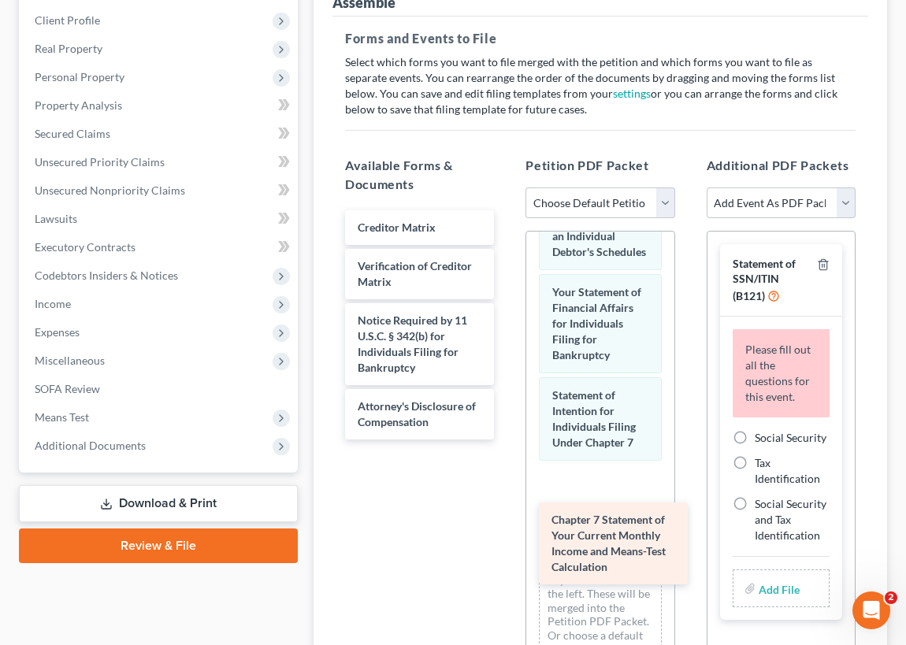
drag, startPoint x: 404, startPoint y: 244, endPoint x: 594, endPoint y: 529, distance: 342.0
click at [507, 440] on div "Chapter 7 Statement of Your Current Monthly Income and Means-Test Calculation C…" at bounding box center [419, 324] width 174 height 229
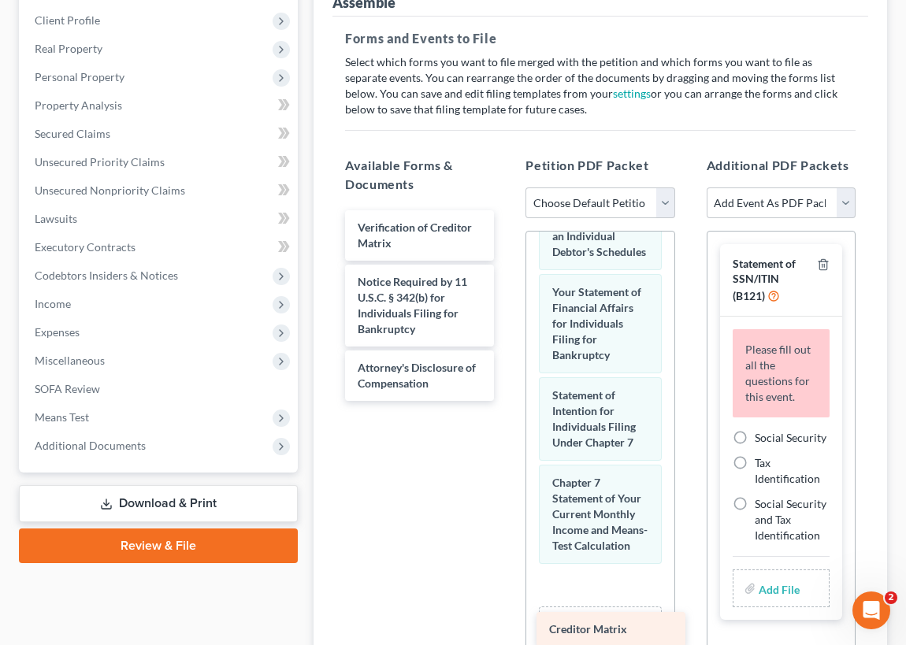
drag, startPoint x: 402, startPoint y: 221, endPoint x: 593, endPoint y: 625, distance: 447.2
click at [507, 401] on div "Creditor Matrix Creditor Matrix Verification of Creditor Matrix Notice Required…" at bounding box center [419, 305] width 174 height 191
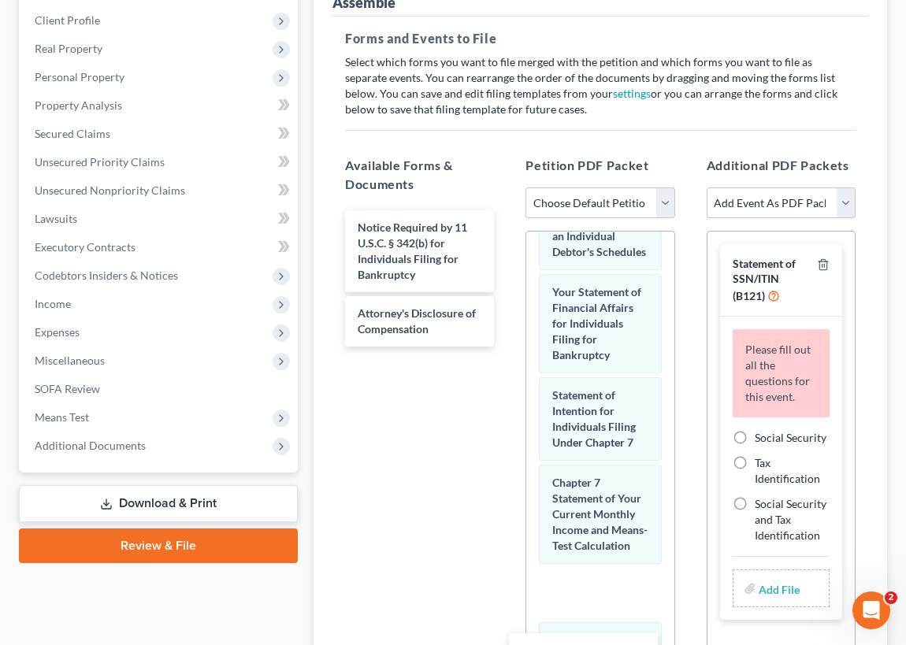
drag, startPoint x: 397, startPoint y: 236, endPoint x: 563, endPoint y: 659, distance: 454.6
click at [563, 644] on html "Home New Case Client Portal Law Office of Robert A Chambers mrshmllgn@aol.com M…" at bounding box center [453, 300] width 906 height 1028
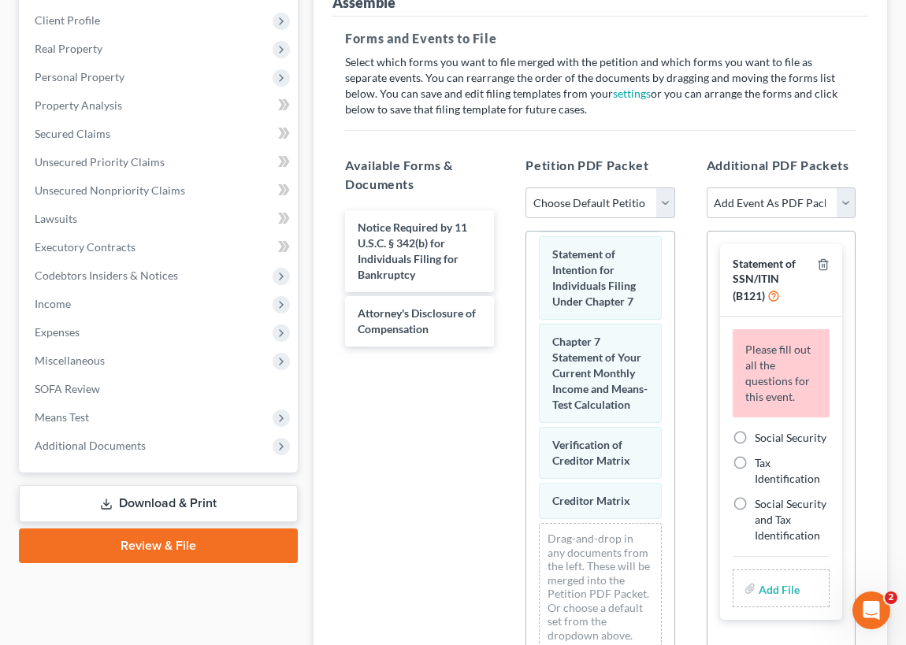
scroll to position [989, 0]
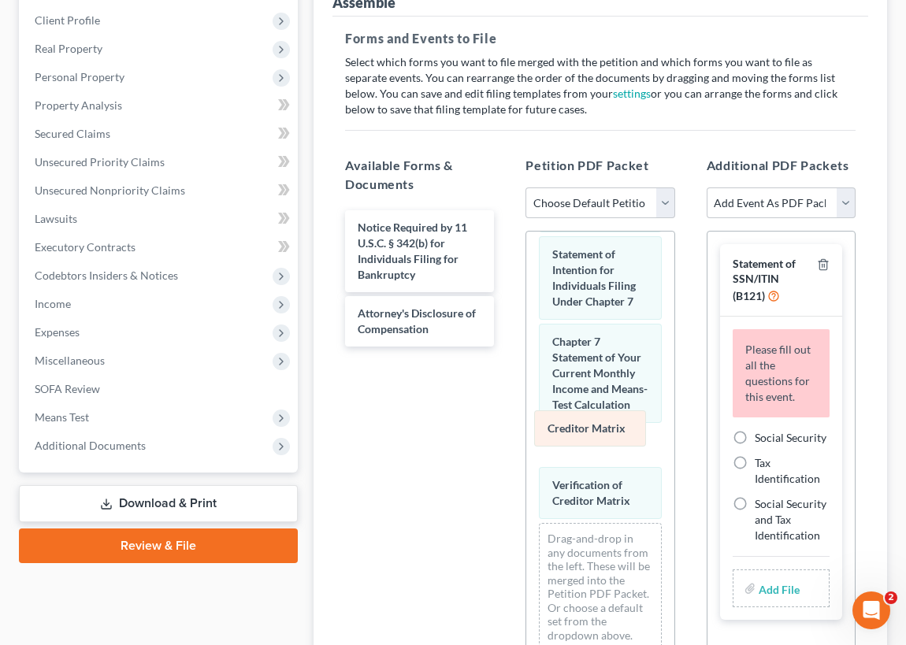
drag, startPoint x: 602, startPoint y: 488, endPoint x: 597, endPoint y: 431, distance: 57.7
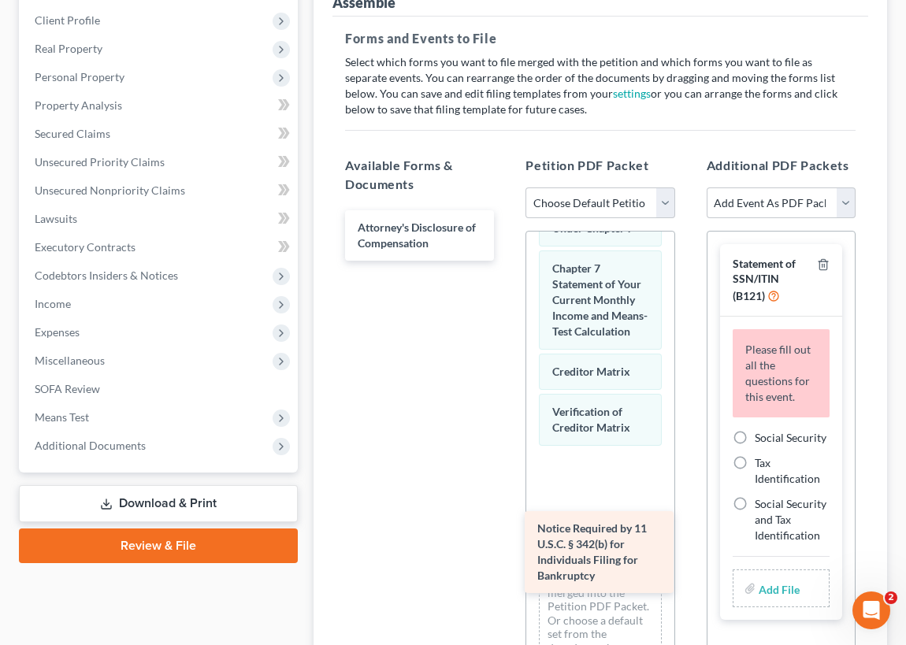
drag, startPoint x: 411, startPoint y: 235, endPoint x: 585, endPoint y: 517, distance: 331.5
click at [507, 261] on div "Notice Required by 11 U.S.C. § 342(b) for Individuals Filing for Bankruptcy Not…" at bounding box center [419, 235] width 174 height 50
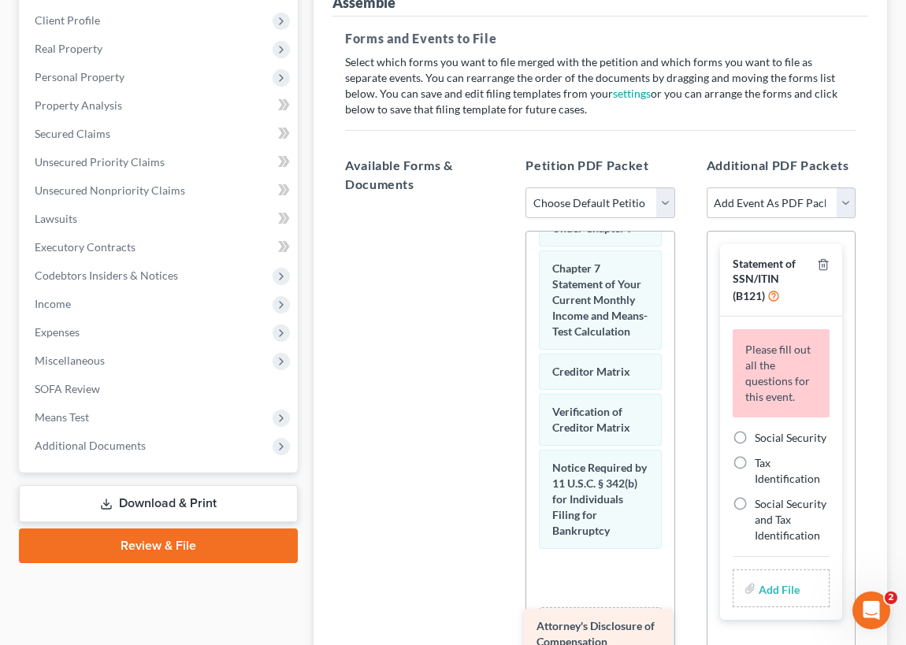
drag, startPoint x: 399, startPoint y: 233, endPoint x: 582, endPoint y: 631, distance: 437.9
click at [507, 206] on div "Attorney's Disclosure of Compensation Attorney's Disclosure of Compensation" at bounding box center [419, 206] width 174 height 0
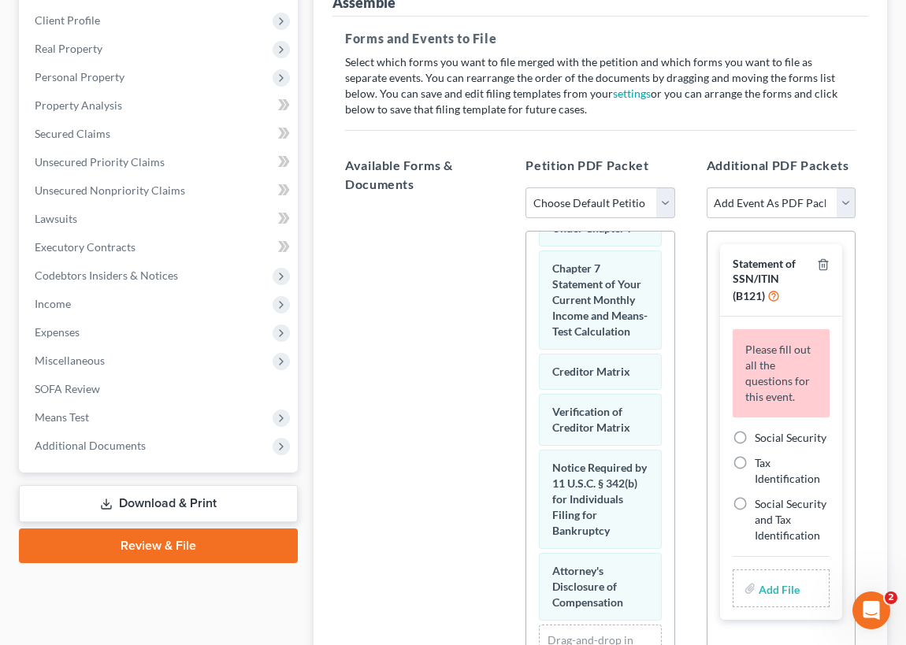
click at [755, 432] on label "Social Security" at bounding box center [791, 438] width 72 height 16
click at [761, 432] on input "Social Security" at bounding box center [766, 435] width 10 height 10
radio input "true"
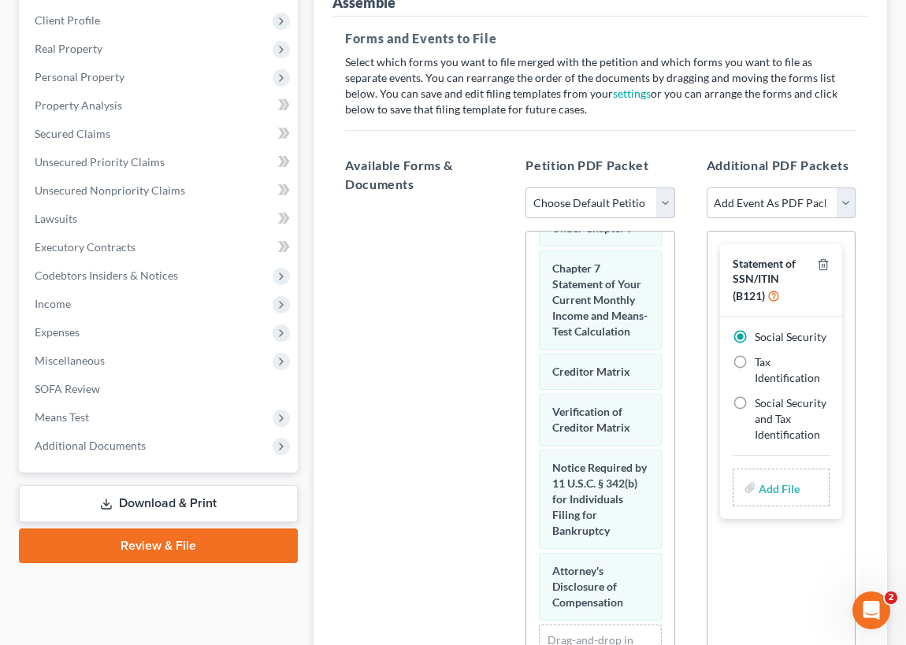
click at [779, 483] on input "file" at bounding box center [778, 488] width 38 height 28
type input "C:\fakepath\ss form for chapter 7.pdf"
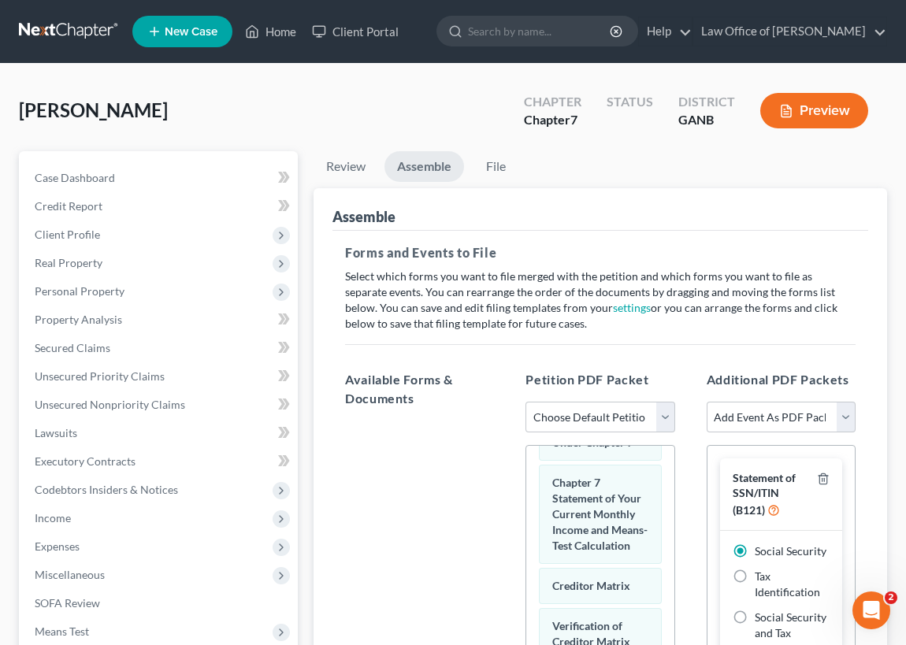
scroll to position [0, 0]
click at [496, 165] on link "File" at bounding box center [495, 166] width 50 height 31
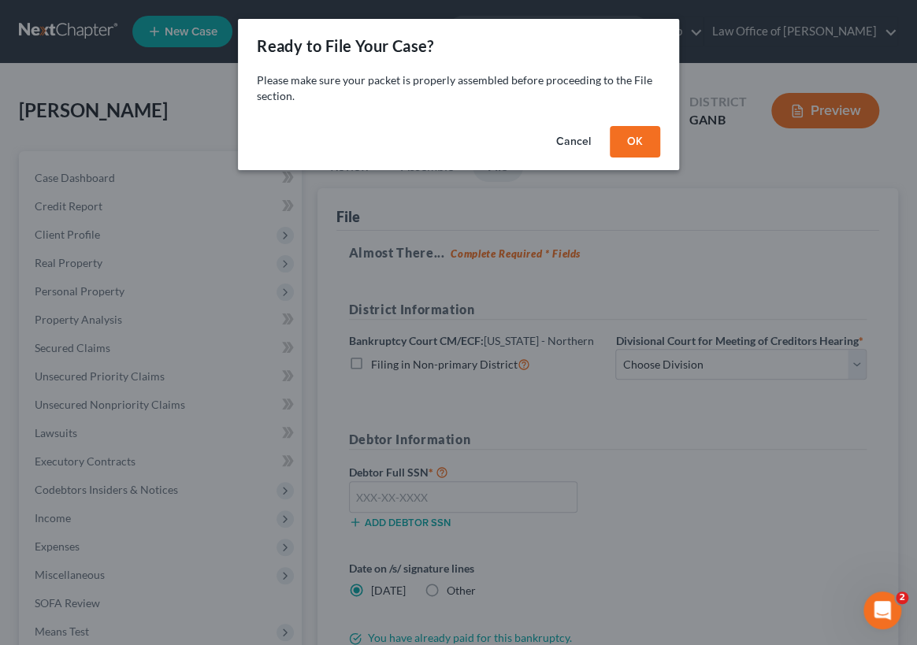
click at [637, 143] on button "OK" at bounding box center [635, 142] width 50 height 32
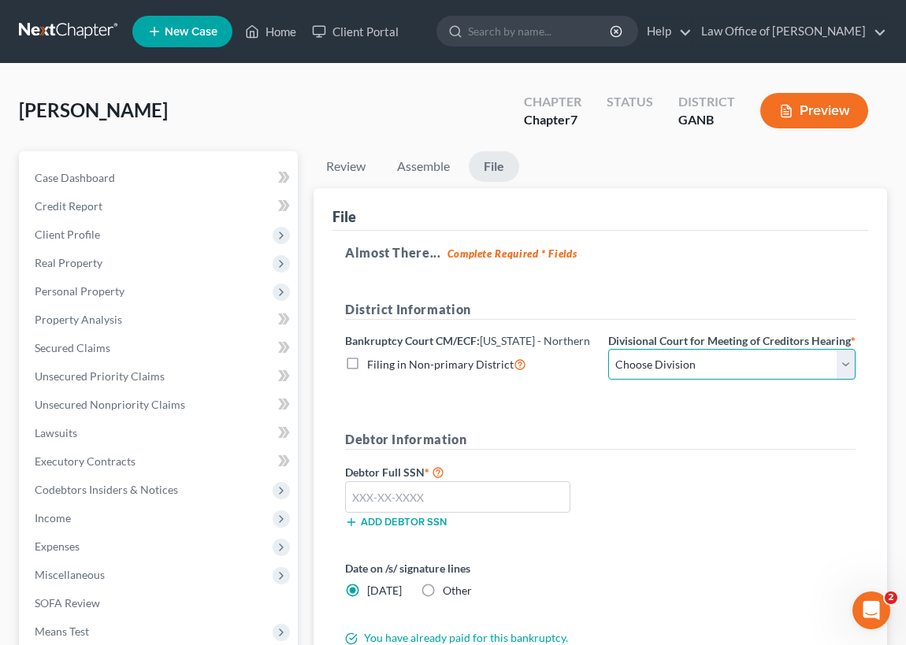
click at [848, 377] on select "Choose Division Atlanta Gainesville Newnan Rome" at bounding box center [731, 365] width 247 height 32
select select "0"
click at [608, 363] on select "Choose Division Atlanta Gainesville Newnan Rome" at bounding box center [731, 365] width 247 height 32
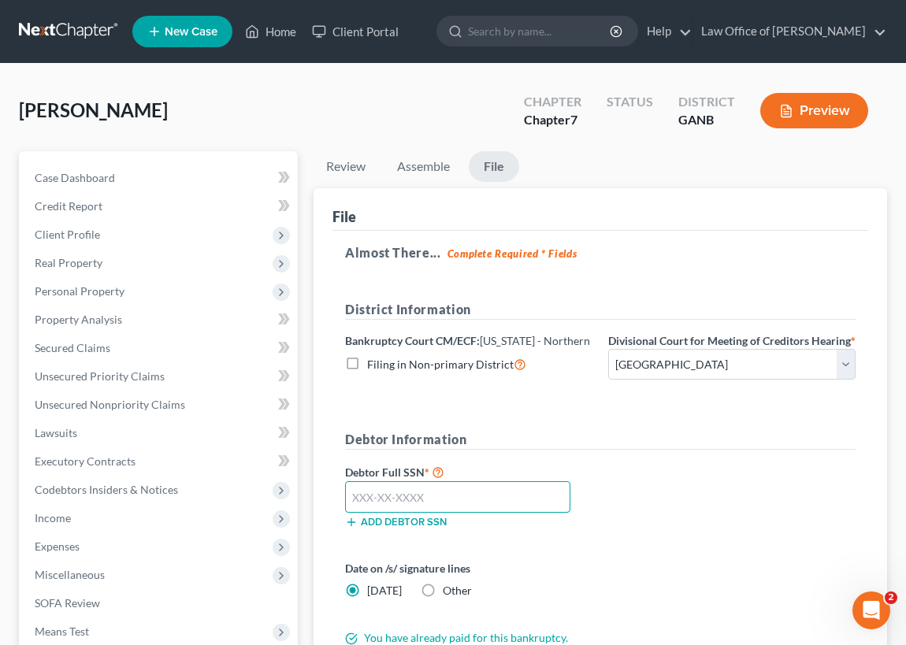
click at [354, 511] on input "text" at bounding box center [457, 497] width 225 height 32
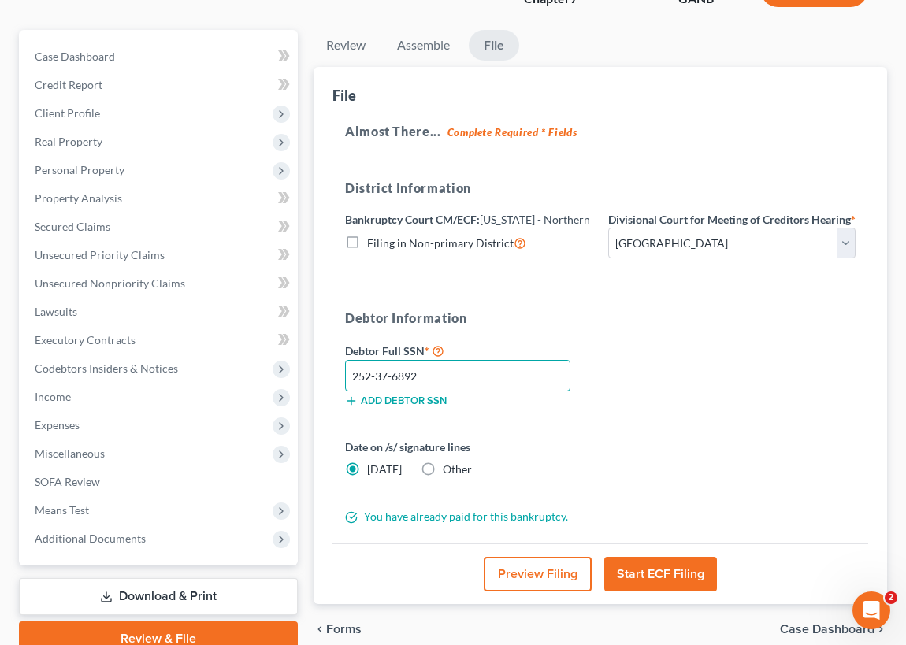
scroll to position [143, 0]
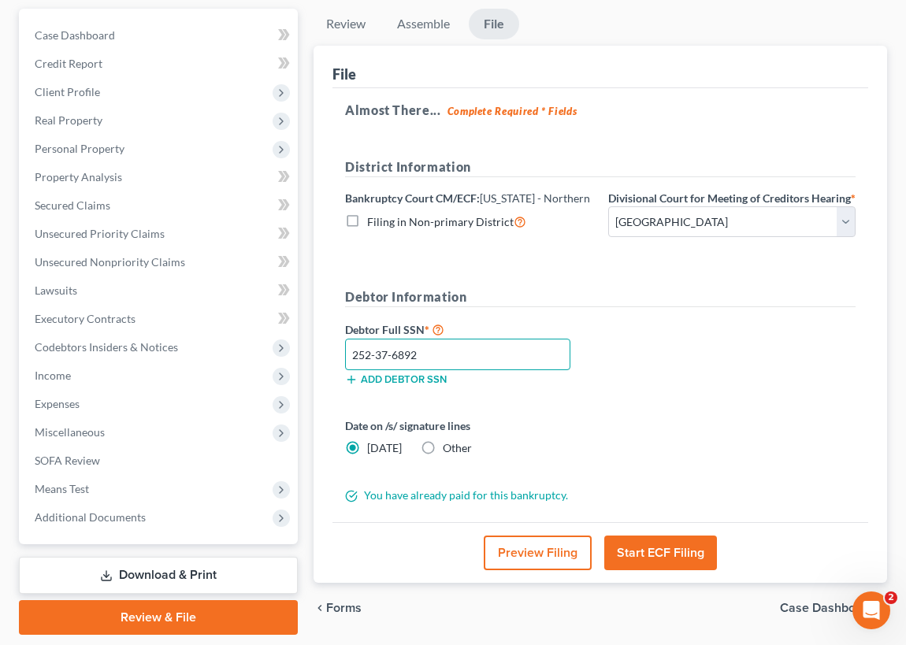
type input "252-37-6892"
click at [659, 567] on button "Start ECF Filing" at bounding box center [660, 553] width 113 height 35
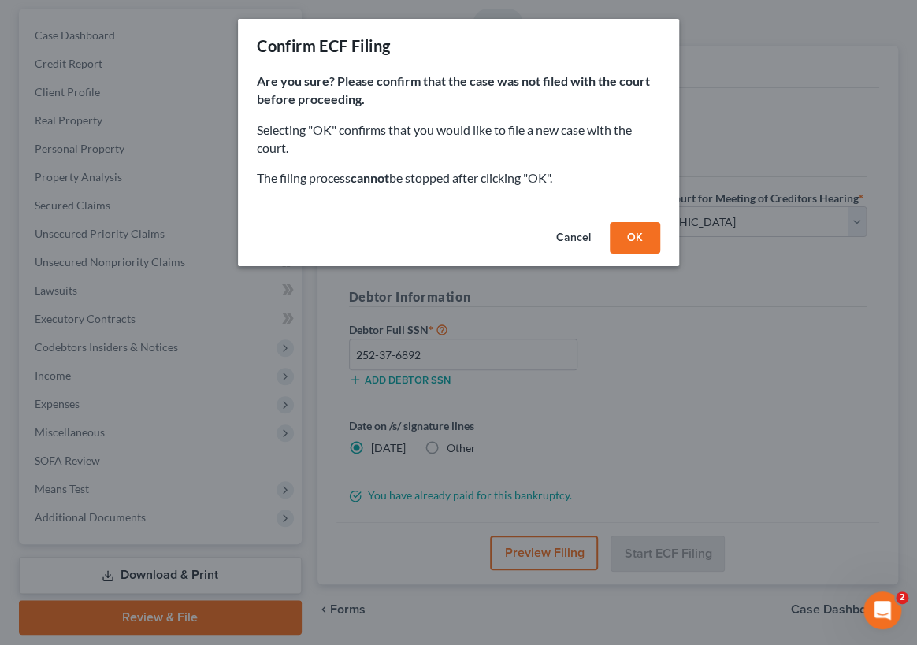
click at [638, 235] on button "OK" at bounding box center [635, 238] width 50 height 32
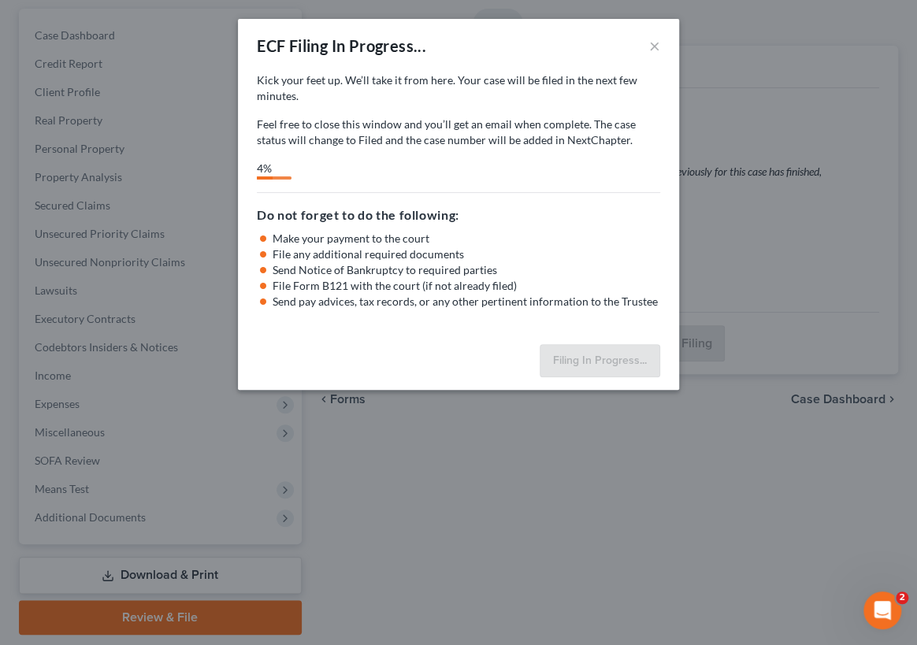
select select "0"
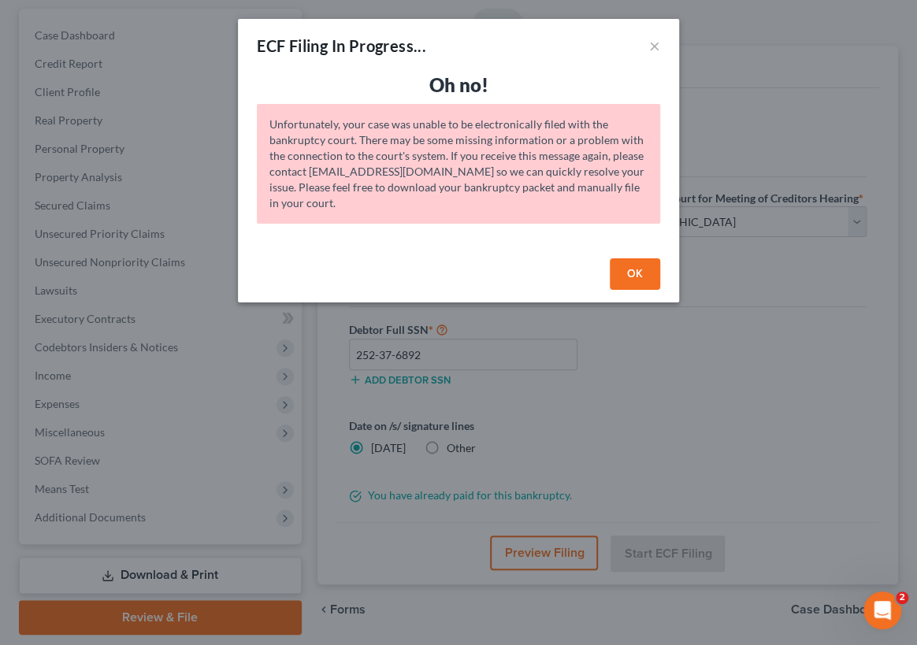
click at [641, 273] on button "OK" at bounding box center [635, 274] width 50 height 32
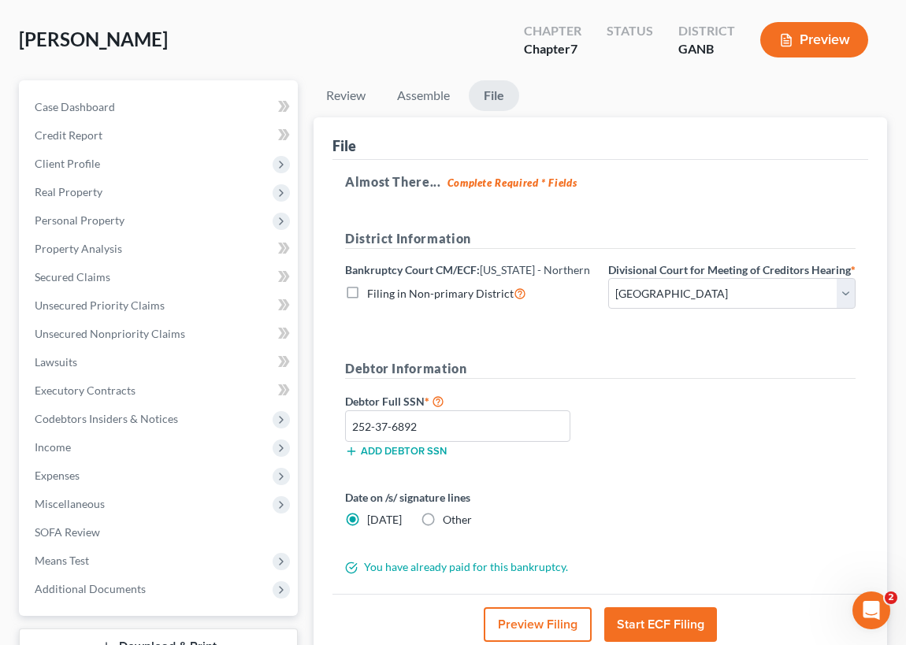
scroll to position [0, 0]
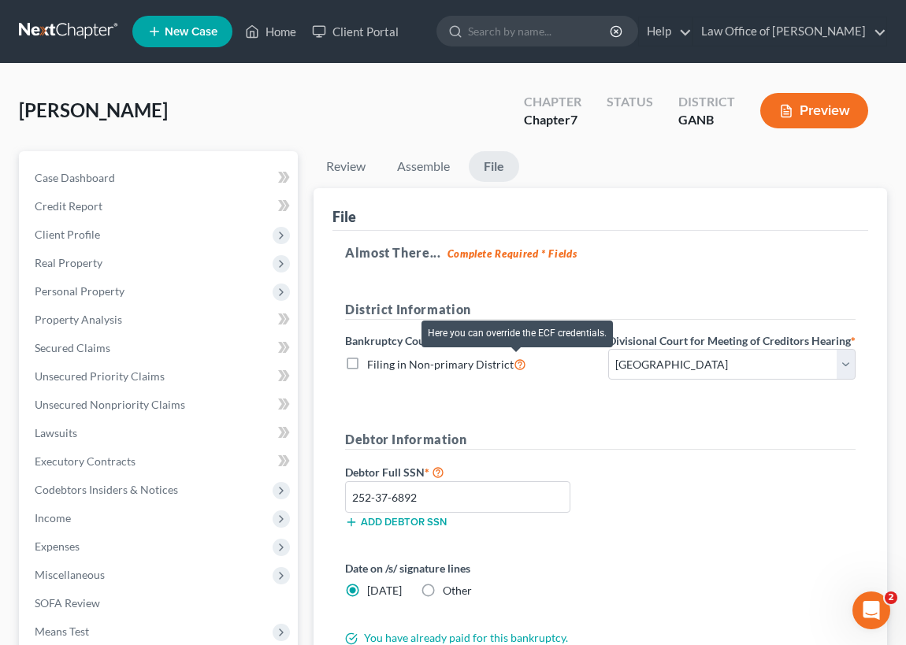
click at [517, 363] on icon at bounding box center [520, 363] width 13 height 15
click at [384, 363] on input "Filing in Non-primary District" at bounding box center [378, 360] width 10 height 10
checkbox input "true"
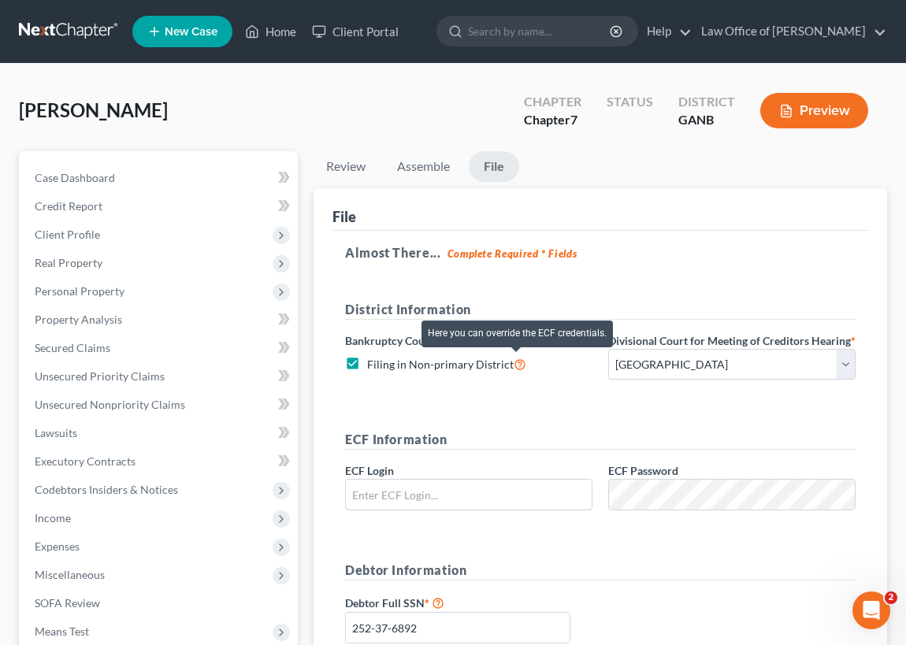
type input "rachamberslaw1"
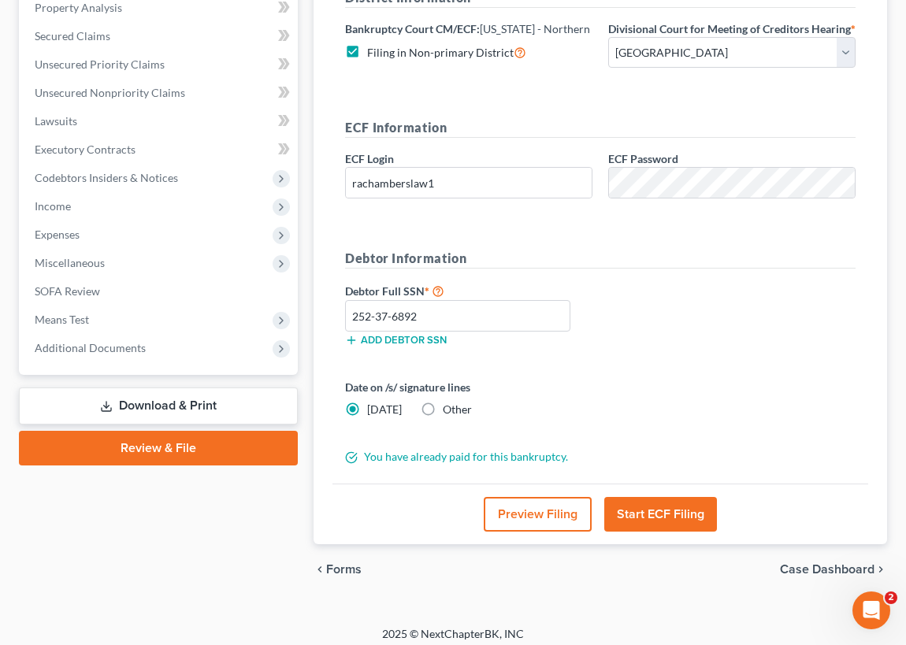
scroll to position [336, 0]
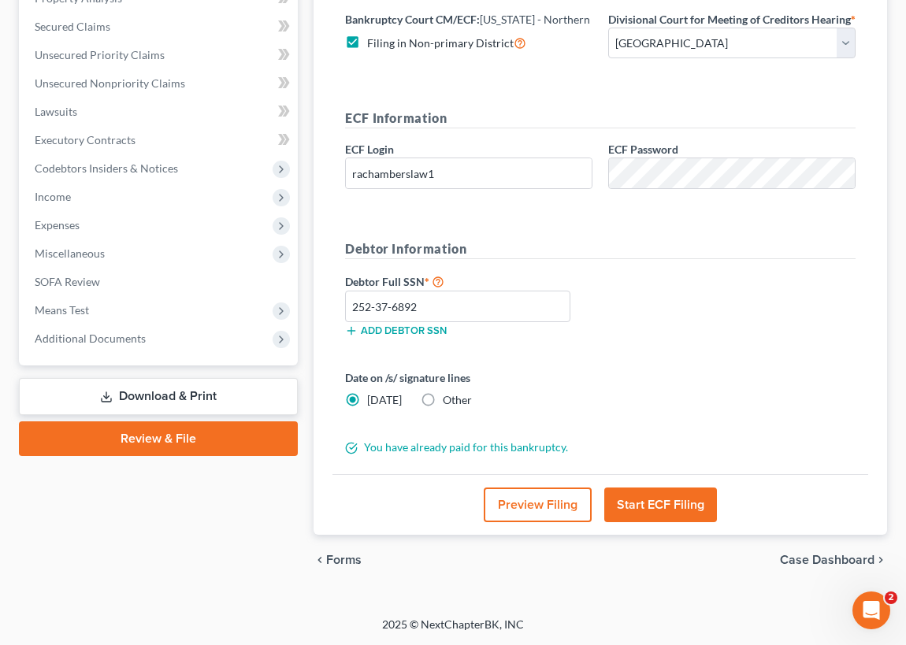
click at [657, 506] on button "Start ECF Filing" at bounding box center [660, 505] width 113 height 35
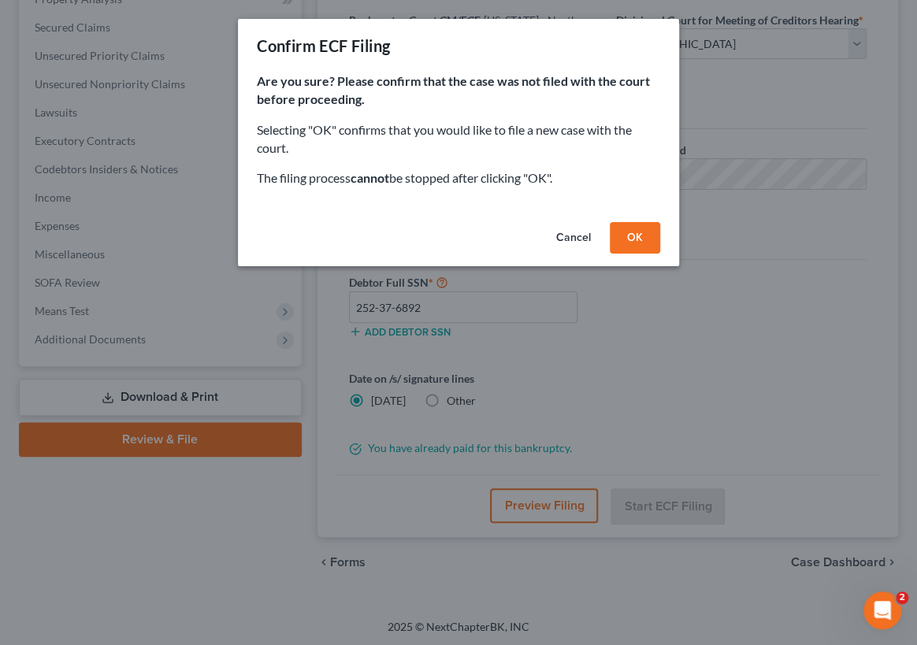
click at [630, 232] on button "OK" at bounding box center [635, 238] width 50 height 32
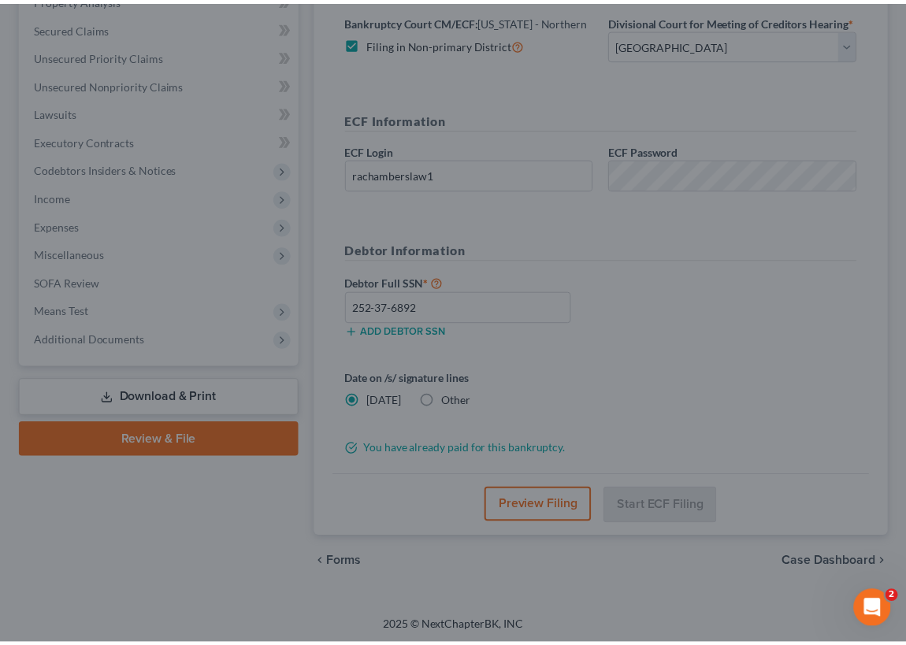
scroll to position [190, 0]
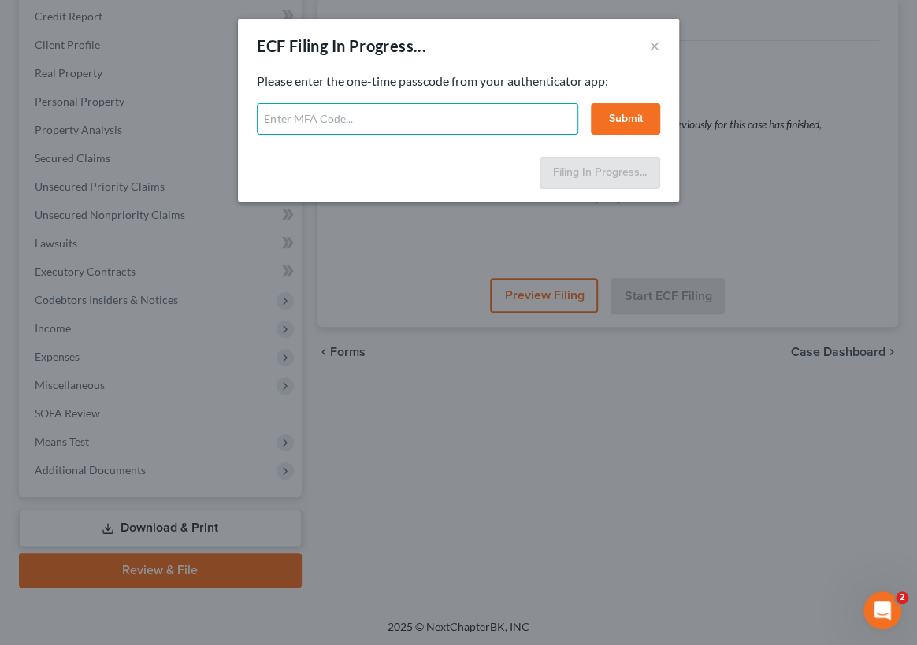
click at [268, 117] on input "text" at bounding box center [417, 119] width 321 height 32
type input "8xsh-lk9h-kt19-8tal"
click at [630, 116] on button "Submit" at bounding box center [625, 119] width 69 height 32
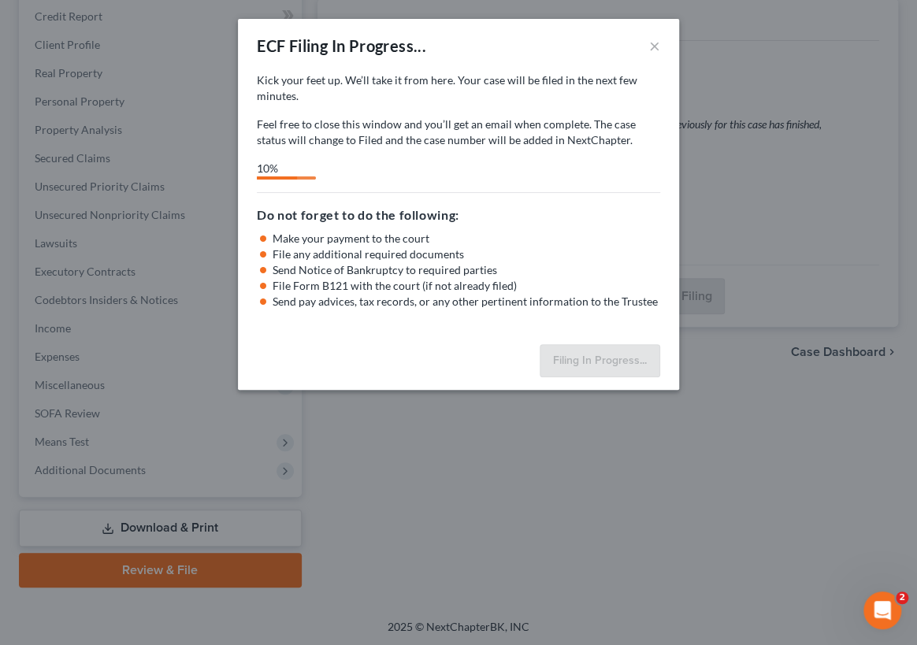
select select "0"
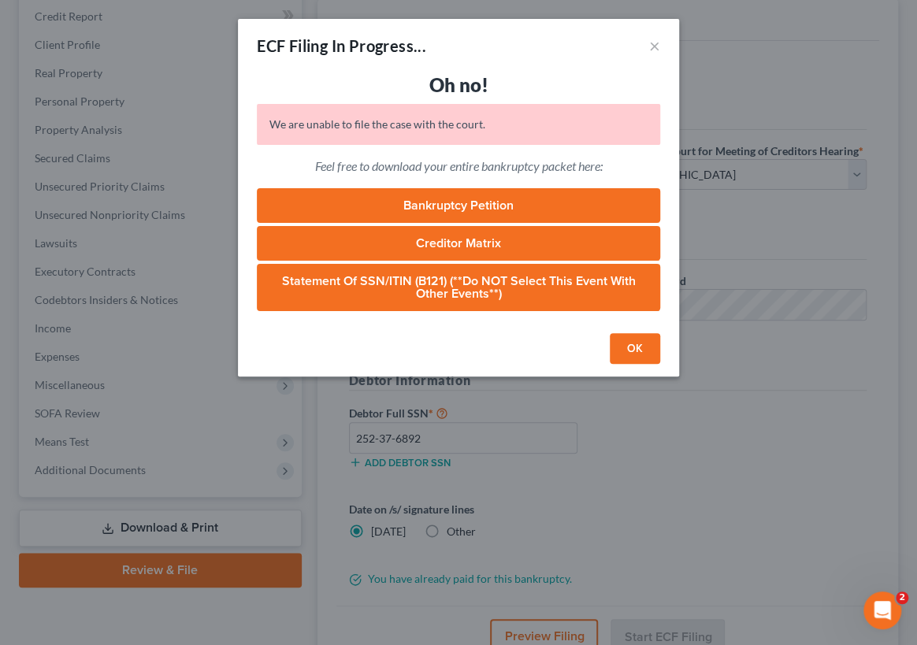
click at [431, 205] on link "Bankruptcy Petition" at bounding box center [458, 205] width 403 height 35
click at [525, 207] on link "Bankruptcy Petition" at bounding box center [458, 205] width 403 height 35
click at [421, 244] on link "Creditor Matrix" at bounding box center [458, 243] width 403 height 35
drag, startPoint x: 511, startPoint y: 240, endPoint x: 876, endPoint y: 386, distance: 393.9
click at [890, 385] on div "ECF Filing In Progress... × Oh no! We are unable to file the case with the cour…" at bounding box center [458, 322] width 917 height 645
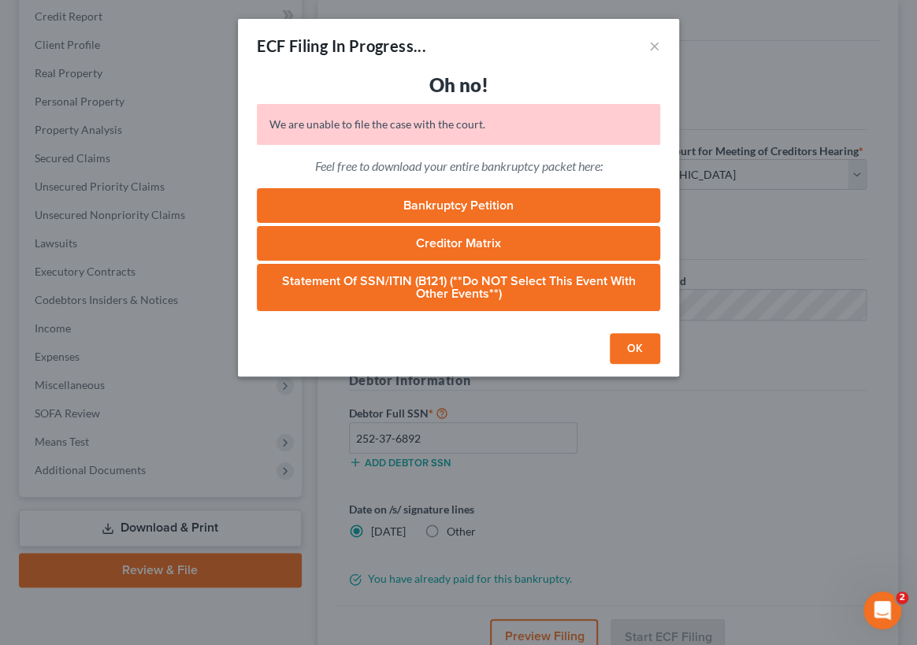
click at [404, 288] on link "Statement of SSN/ITIN (B121) (**Do NOT select this event with other events**)" at bounding box center [458, 287] width 403 height 47
click at [635, 351] on button "OK" at bounding box center [635, 349] width 50 height 32
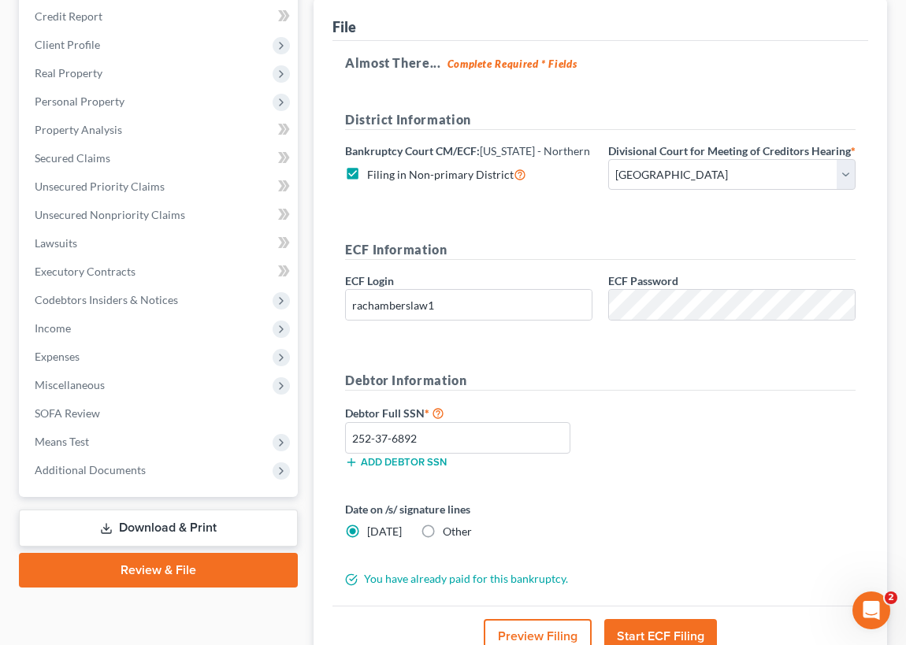
click at [652, 552] on div "Date on /s/ signature lines Today Other" at bounding box center [600, 526] width 526 height 51
click at [367, 172] on label "Filing in Non-primary District" at bounding box center [446, 174] width 159 height 18
click at [373, 172] on input "Filing in Non-primary District" at bounding box center [378, 170] width 10 height 10
checkbox input "false"
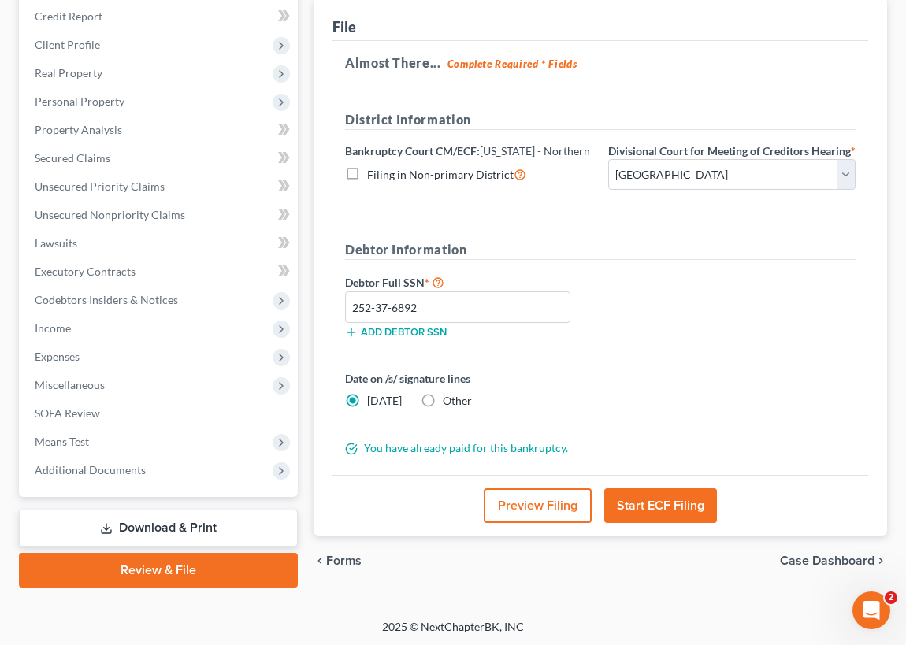
scroll to position [118, 0]
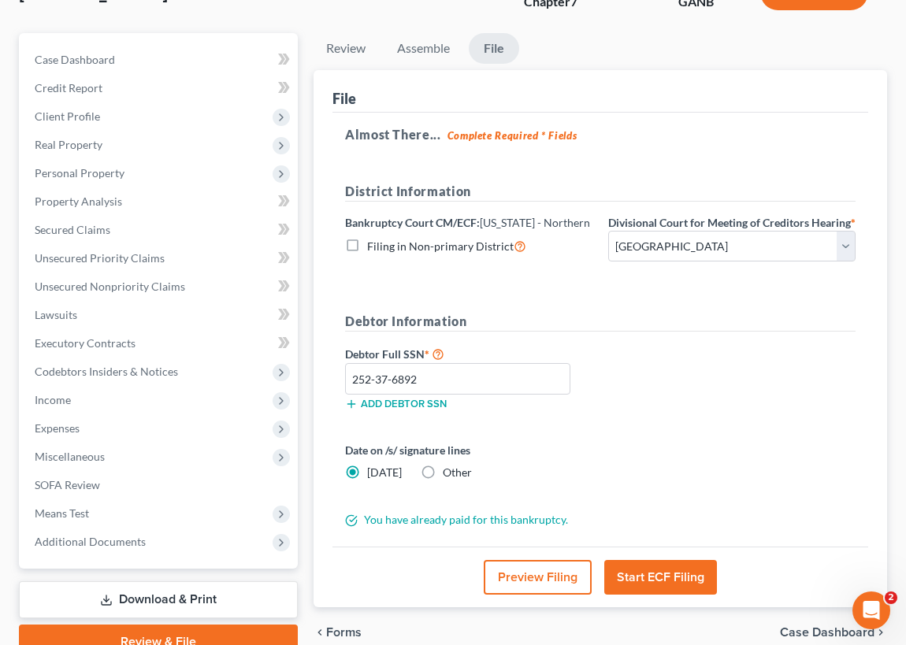
click at [658, 595] on button "Start ECF Filing" at bounding box center [660, 577] width 113 height 35
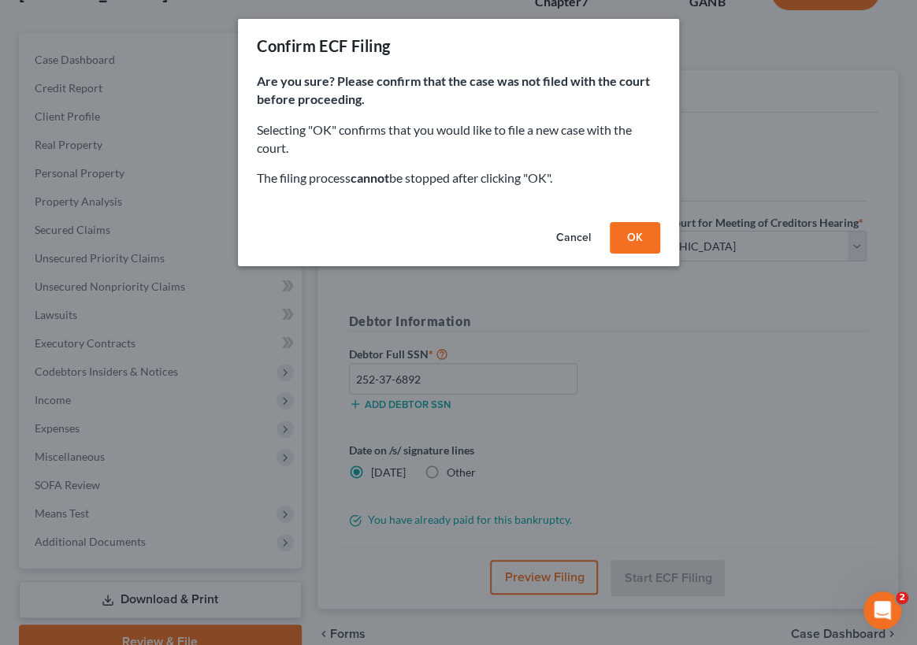
click at [634, 236] on button "OK" at bounding box center [635, 238] width 50 height 32
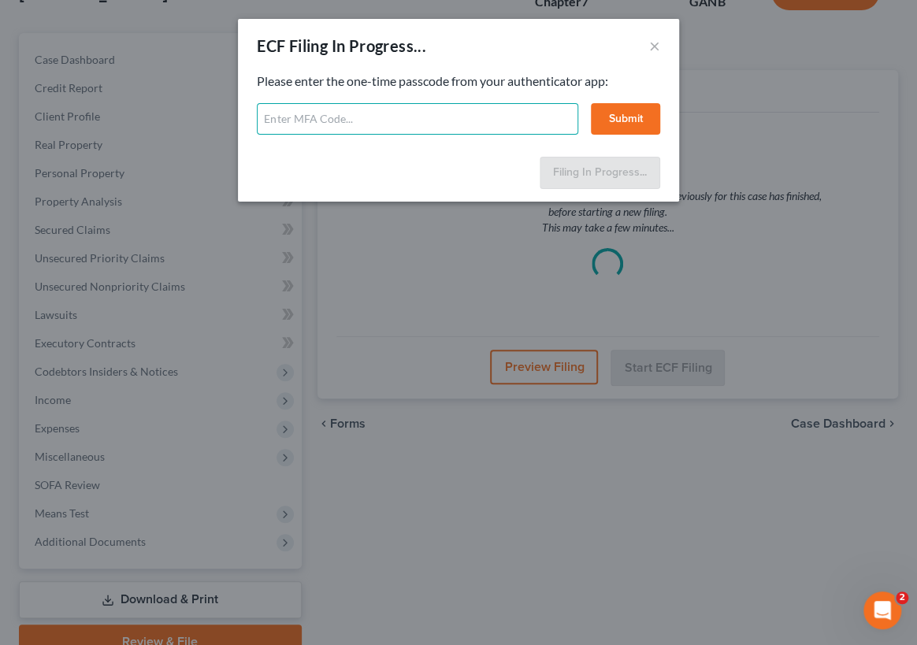
click at [274, 109] on input "text" at bounding box center [417, 119] width 321 height 32
type input "zrrg-77qp-7cy9-o3zg"
click at [637, 120] on button "Submit" at bounding box center [625, 119] width 69 height 32
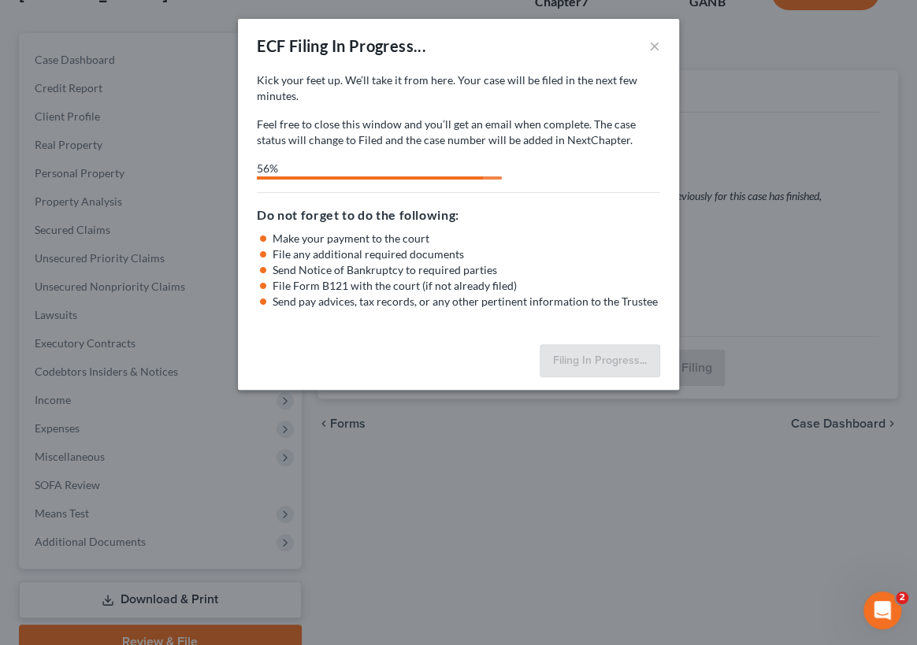
select select "0"
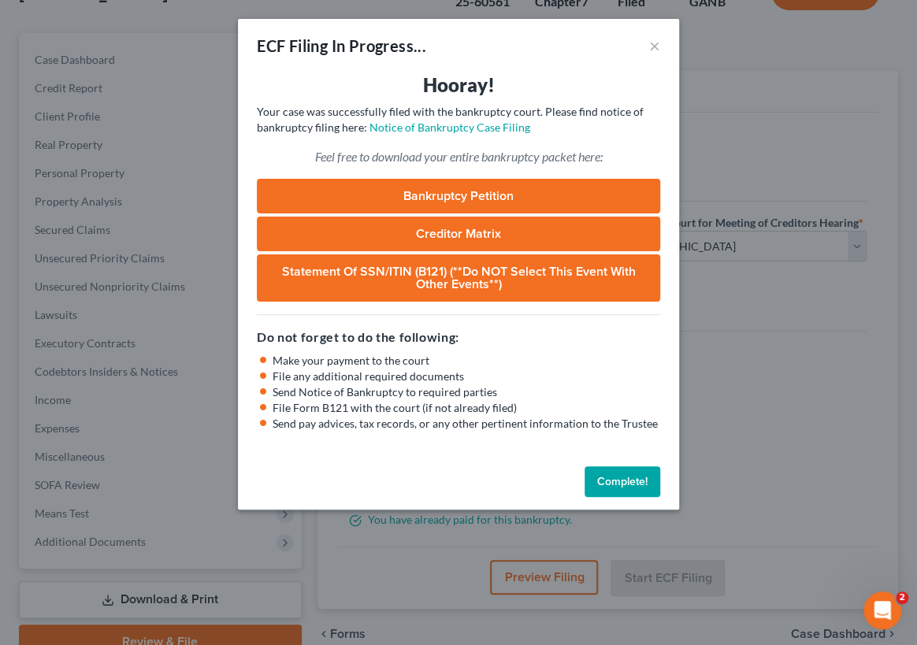
click at [634, 476] on button "Complete!" at bounding box center [623, 482] width 76 height 32
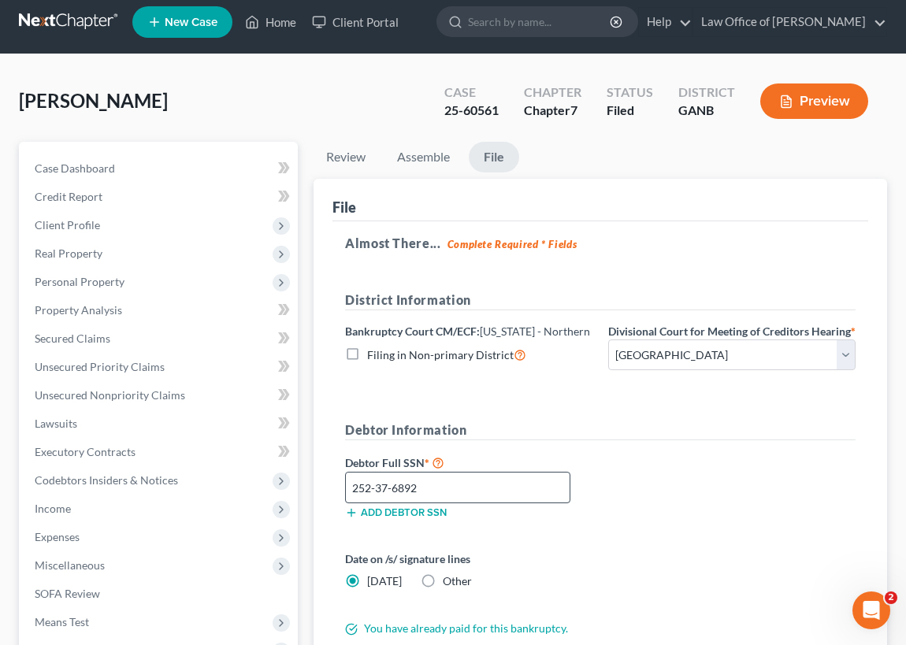
scroll to position [0, 0]
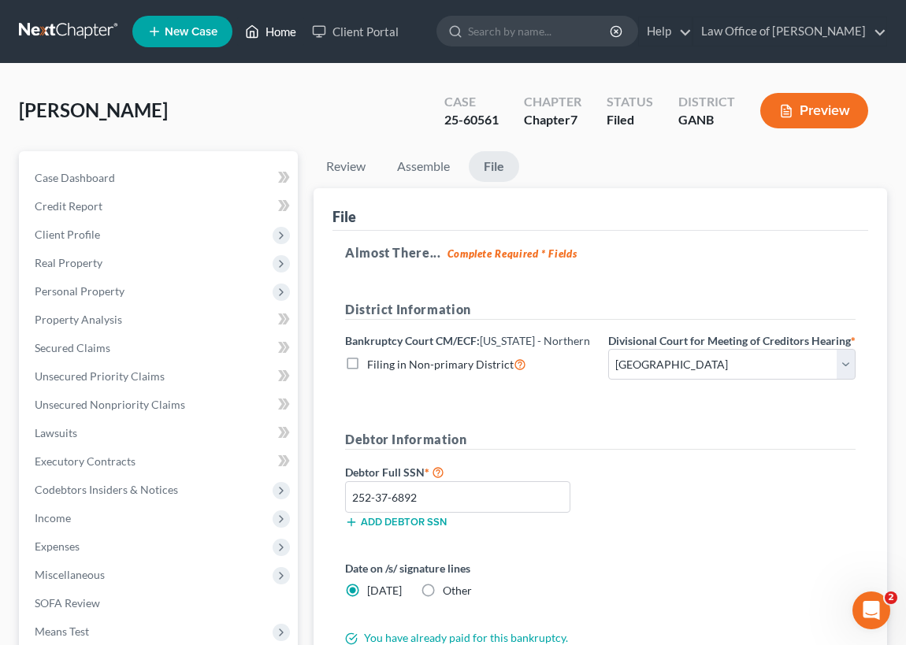
click at [284, 28] on link "Home" at bounding box center [270, 31] width 67 height 28
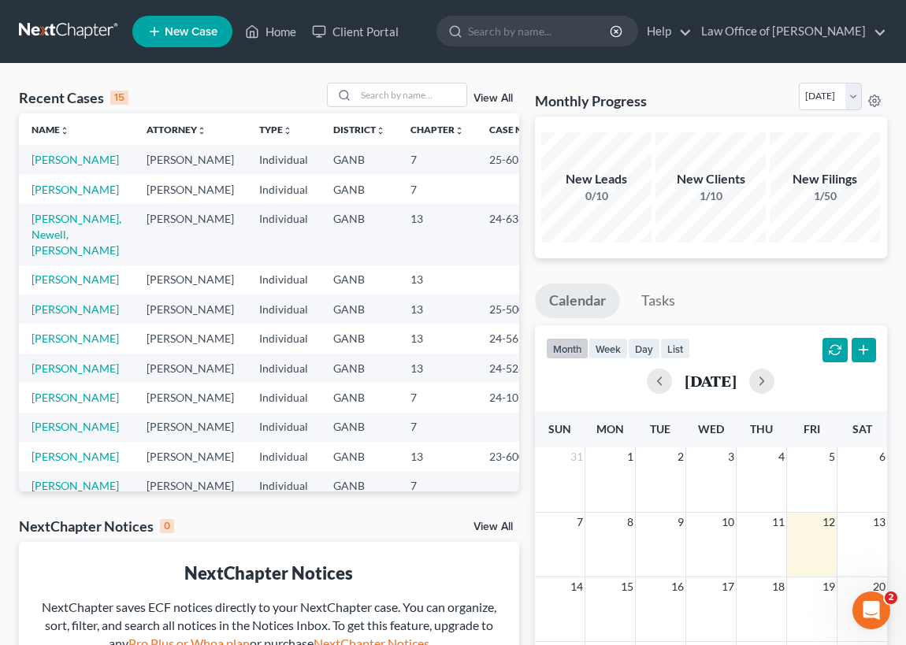
click at [64, 165] on td "[PERSON_NAME]" at bounding box center [76, 159] width 115 height 29
click at [477, 161] on td "25-60561" at bounding box center [515, 159] width 76 height 29
drag, startPoint x: 474, startPoint y: 161, endPoint x: 451, endPoint y: 173, distance: 26.4
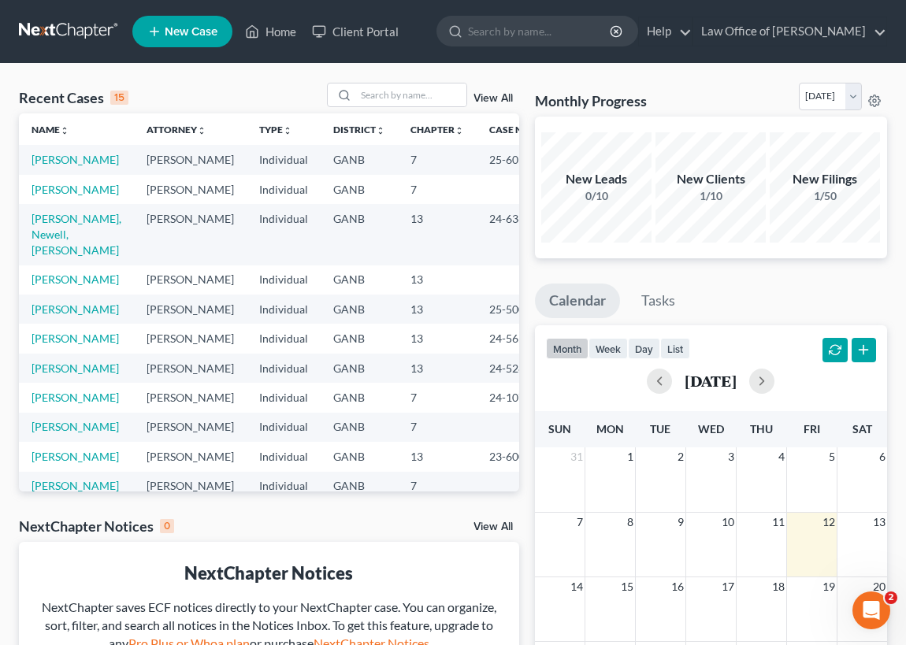
click at [477, 173] on td "25-60561" at bounding box center [515, 159] width 76 height 29
click at [72, 167] on td "[PERSON_NAME]" at bounding box center [76, 159] width 115 height 29
drag, startPoint x: 72, startPoint y: 167, endPoint x: 86, endPoint y: 169, distance: 14.4
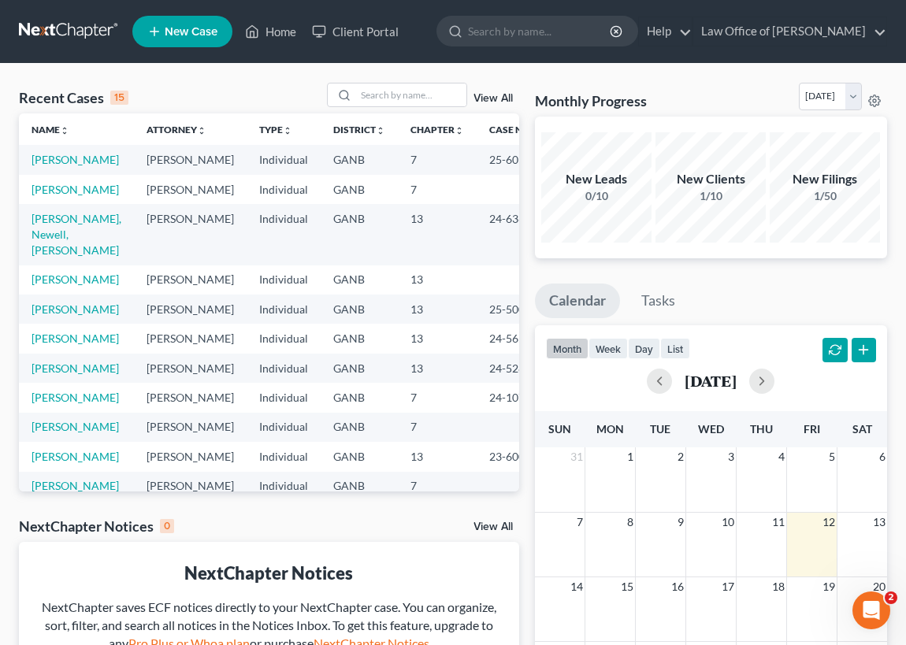
click at [86, 169] on td "[PERSON_NAME]" at bounding box center [76, 159] width 115 height 29
click at [49, 162] on link "[PERSON_NAME]" at bounding box center [75, 159] width 87 height 13
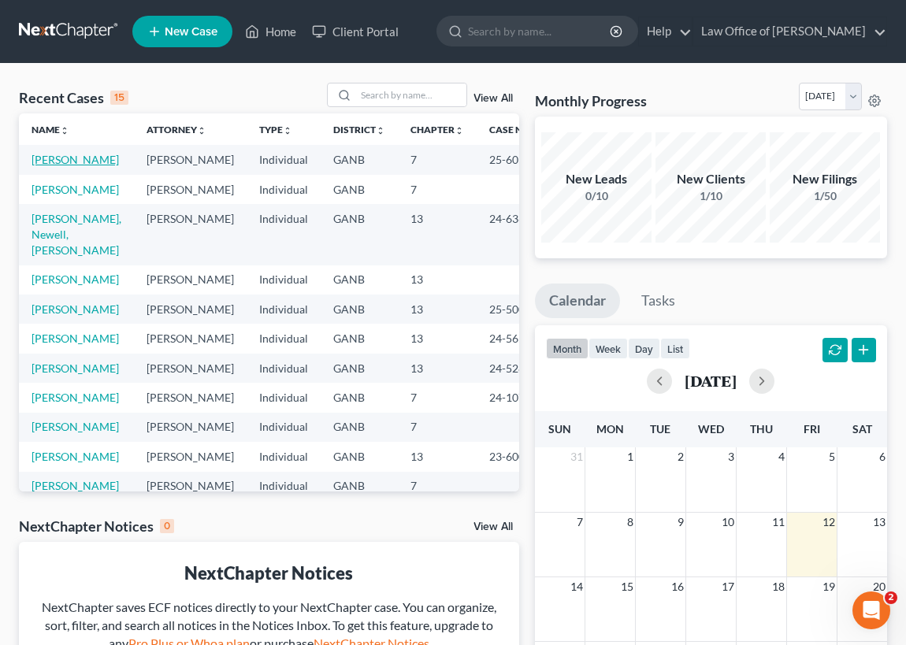
click at [49, 162] on link "[PERSON_NAME]" at bounding box center [75, 159] width 87 height 13
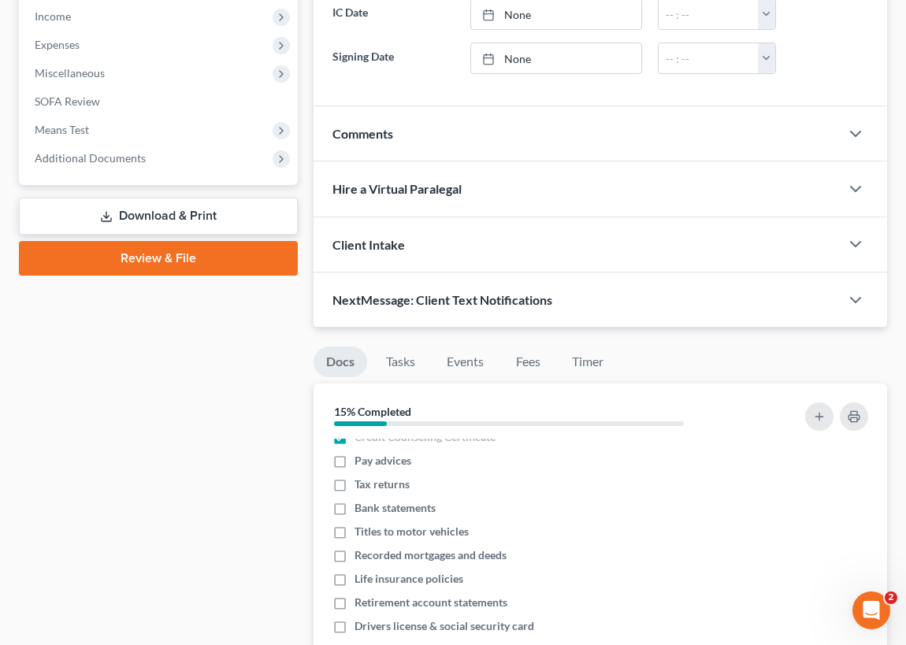
scroll to position [501, 0]
click at [183, 216] on link "Download & Print" at bounding box center [158, 217] width 279 height 37
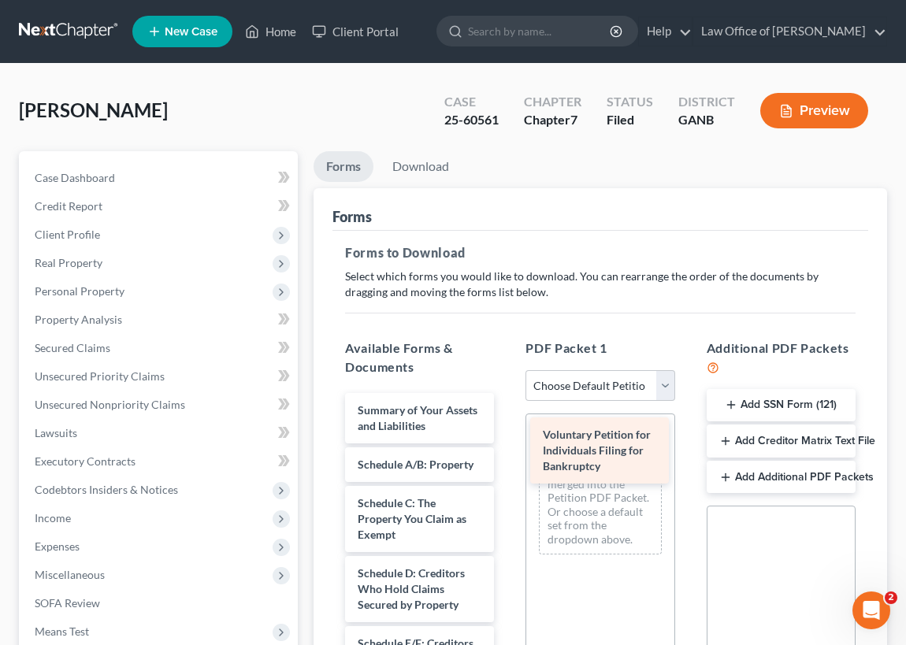
drag, startPoint x: 398, startPoint y: 424, endPoint x: 583, endPoint y: 450, distance: 187.0
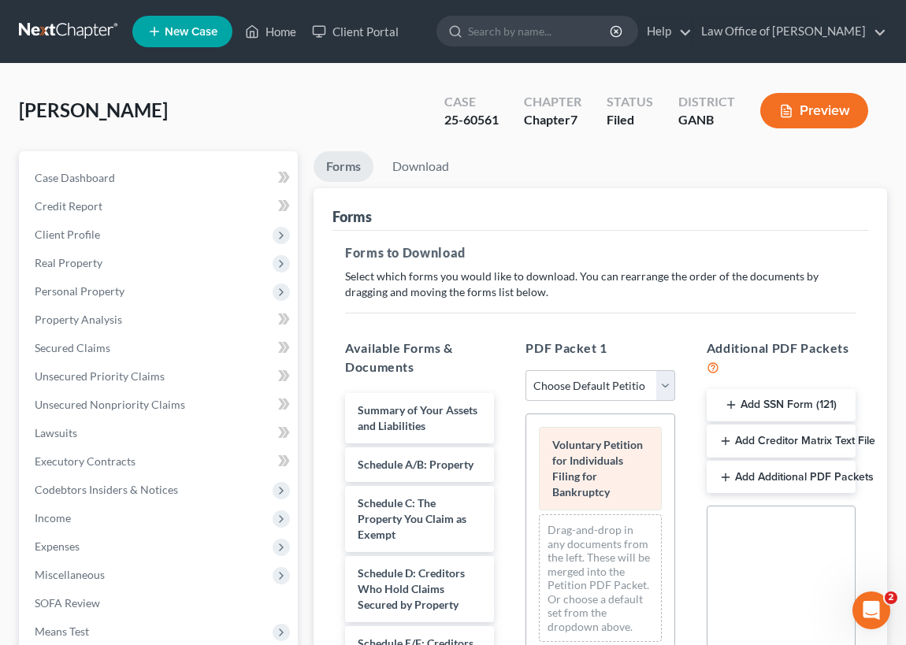
click at [615, 473] on div "Voluntary Petition for Individuals Filing for Bankruptcy" at bounding box center [600, 469] width 122 height 84
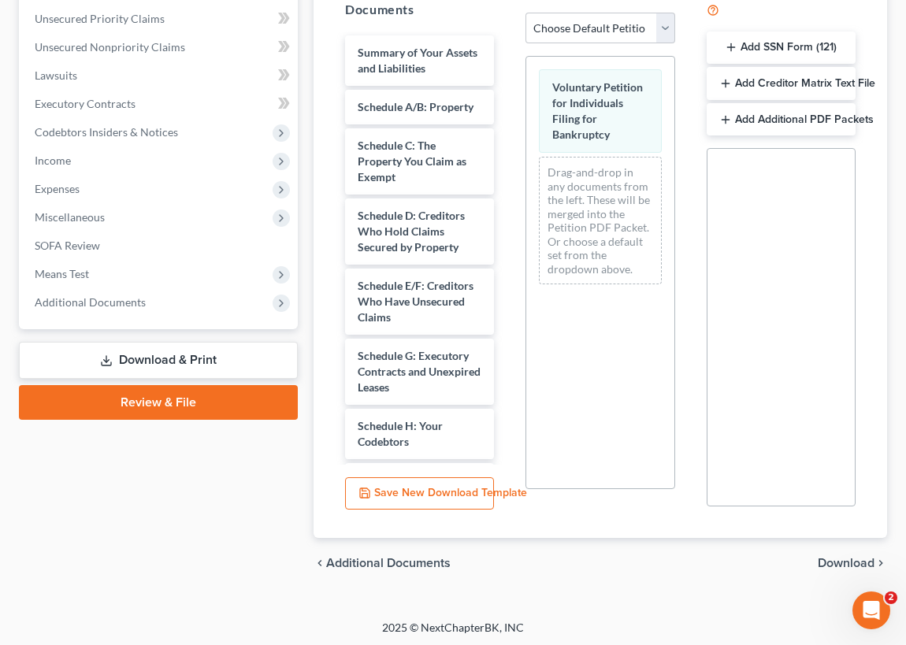
scroll to position [359, 0]
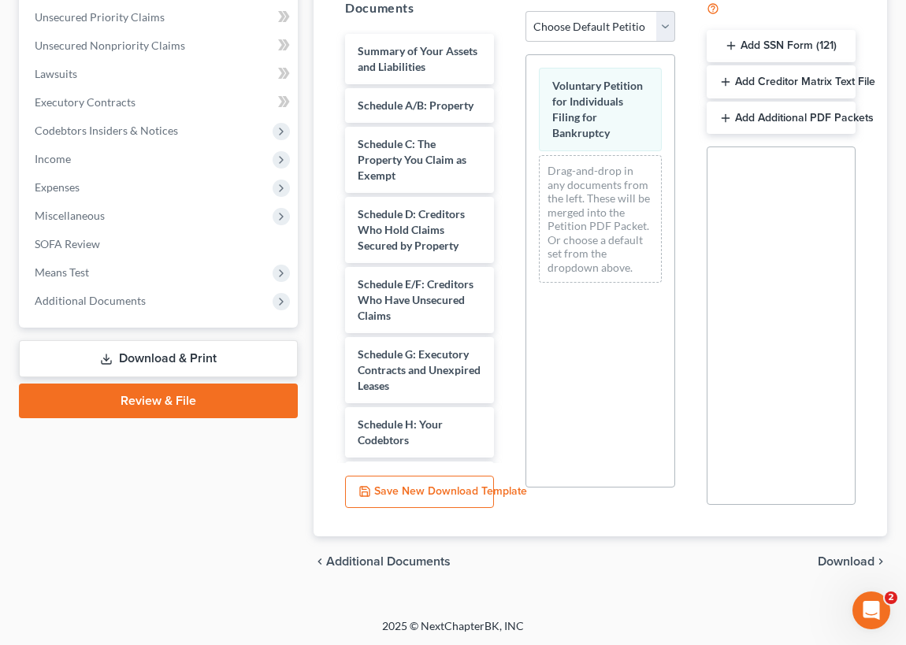
click at [159, 398] on link "Review & File" at bounding box center [158, 401] width 279 height 35
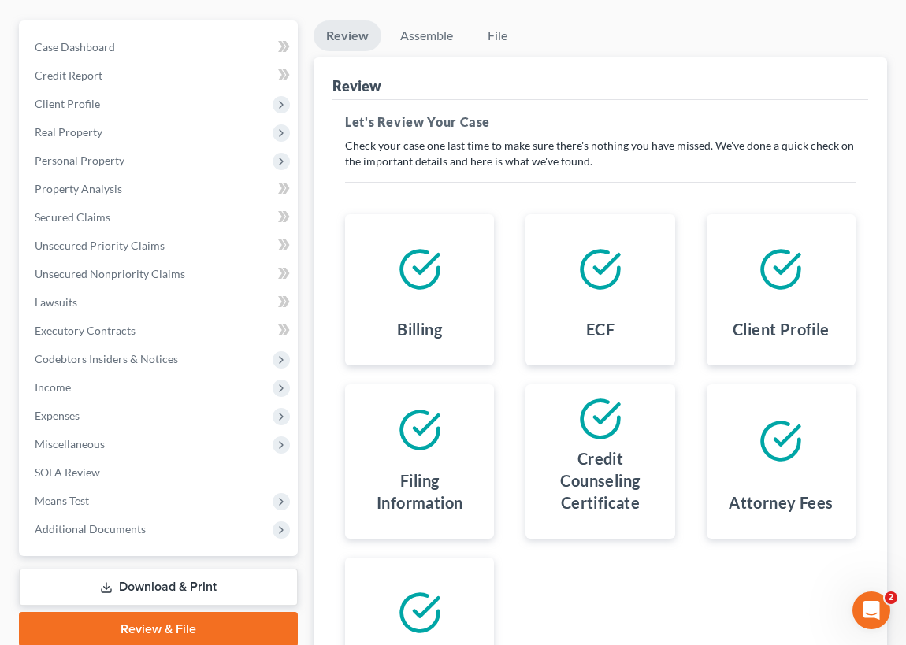
scroll to position [143, 0]
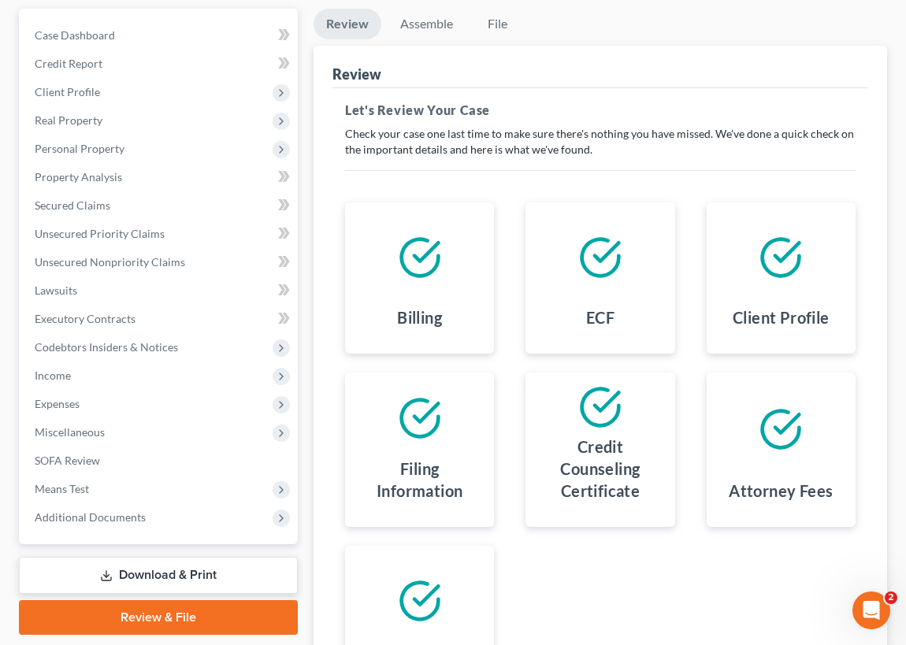
click at [784, 288] on div at bounding box center [781, 257] width 124 height 85
drag, startPoint x: 784, startPoint y: 288, endPoint x: 753, endPoint y: 289, distance: 30.8
click at [753, 289] on div at bounding box center [781, 257] width 124 height 85
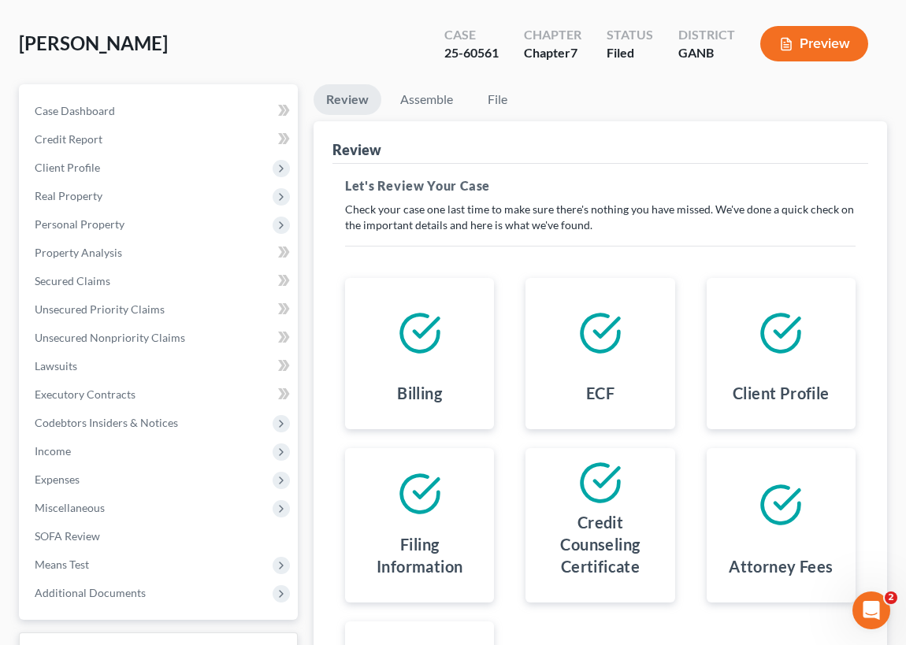
scroll to position [0, 0]
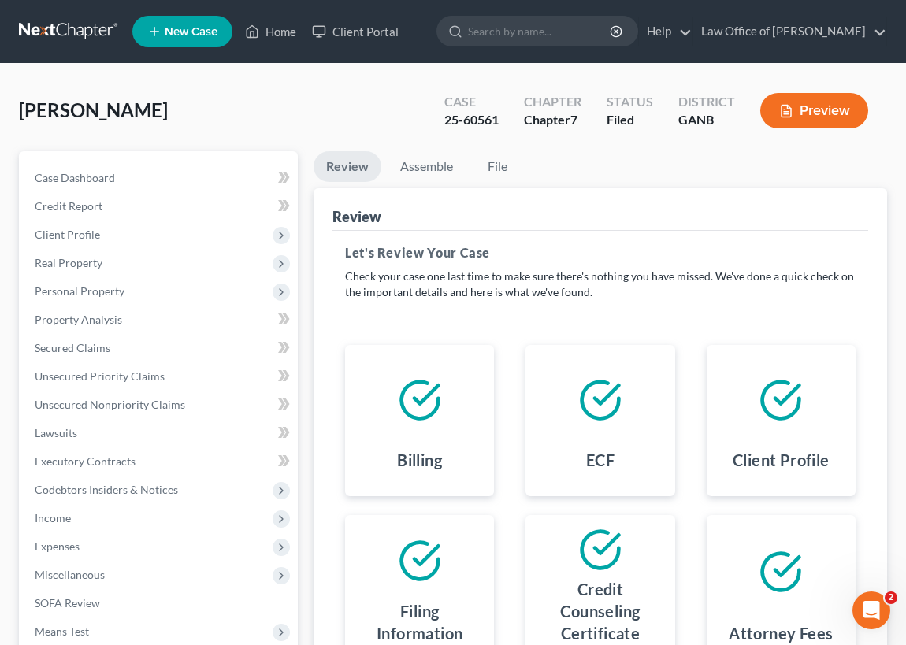
click at [818, 106] on button "Preview" at bounding box center [814, 110] width 108 height 35
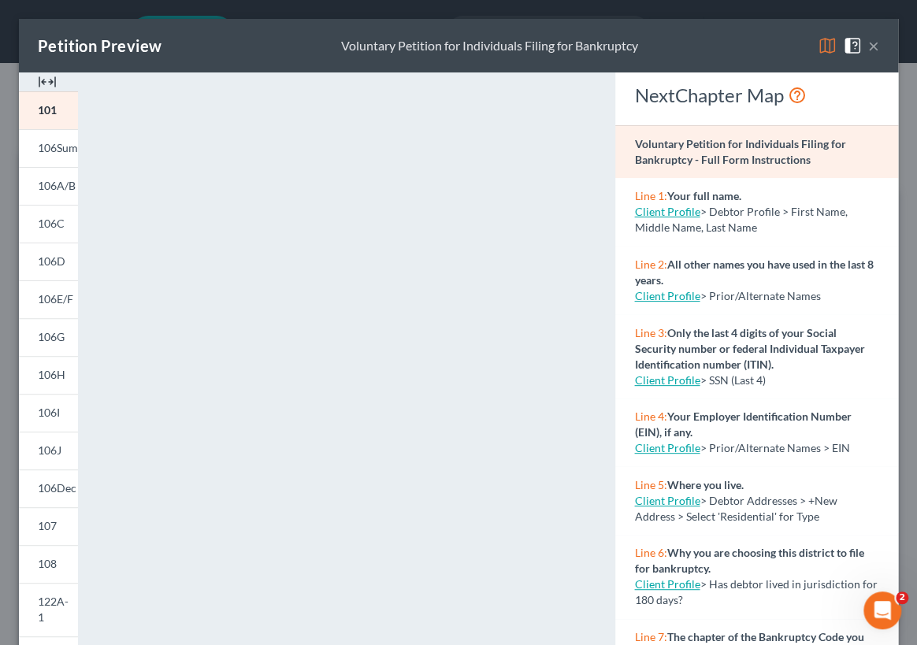
click at [868, 43] on button "×" at bounding box center [873, 45] width 11 height 19
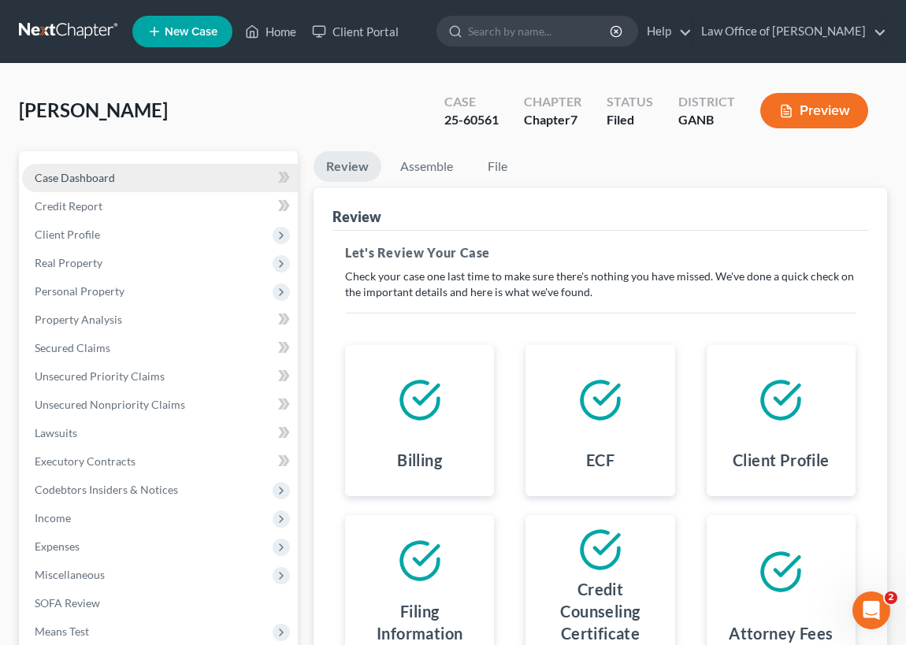
click at [154, 180] on link "Case Dashboard" at bounding box center [160, 178] width 276 height 28
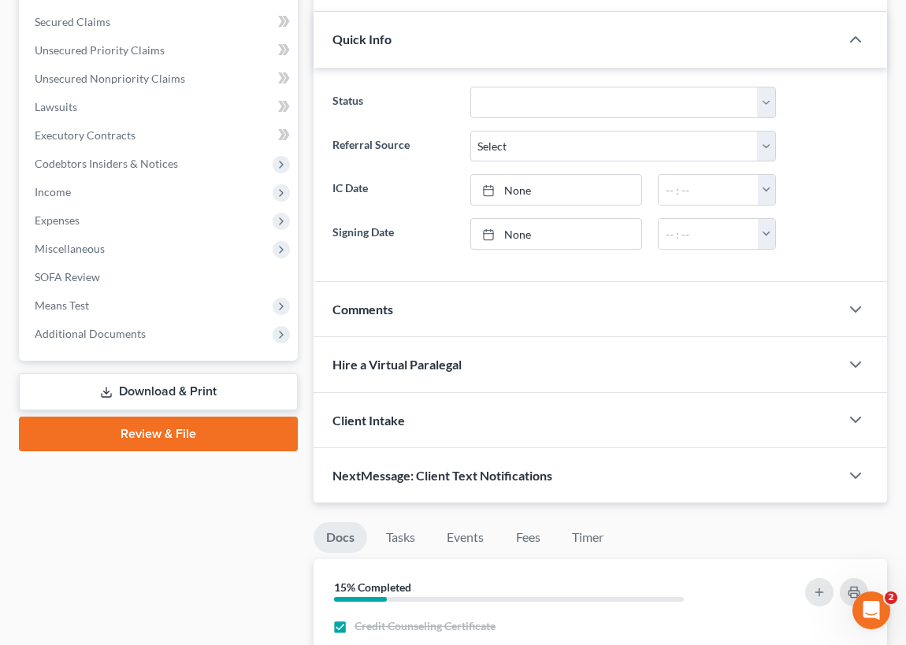
scroll to position [358, 0]
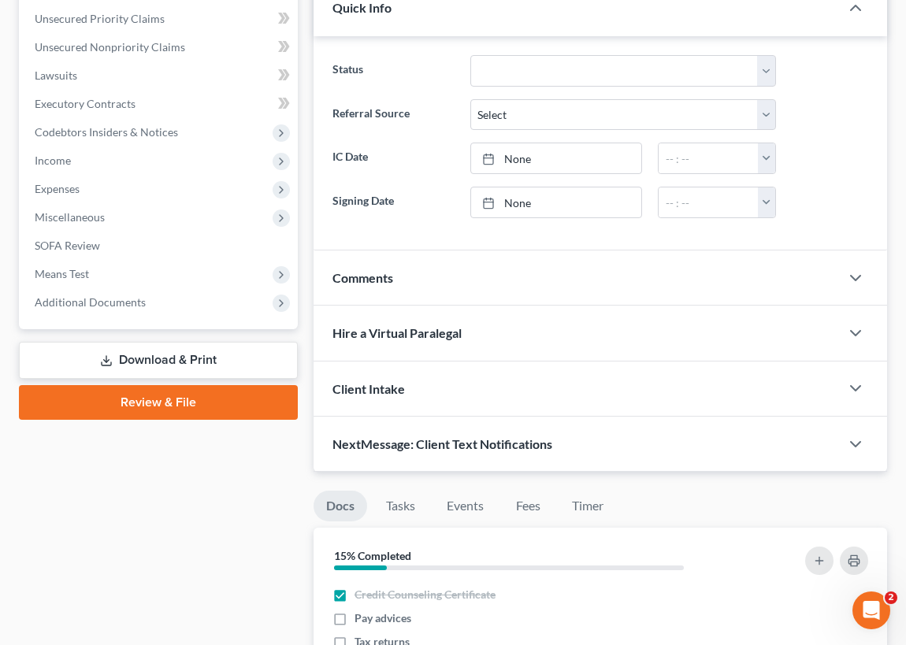
click at [180, 359] on link "Download & Print" at bounding box center [158, 360] width 279 height 37
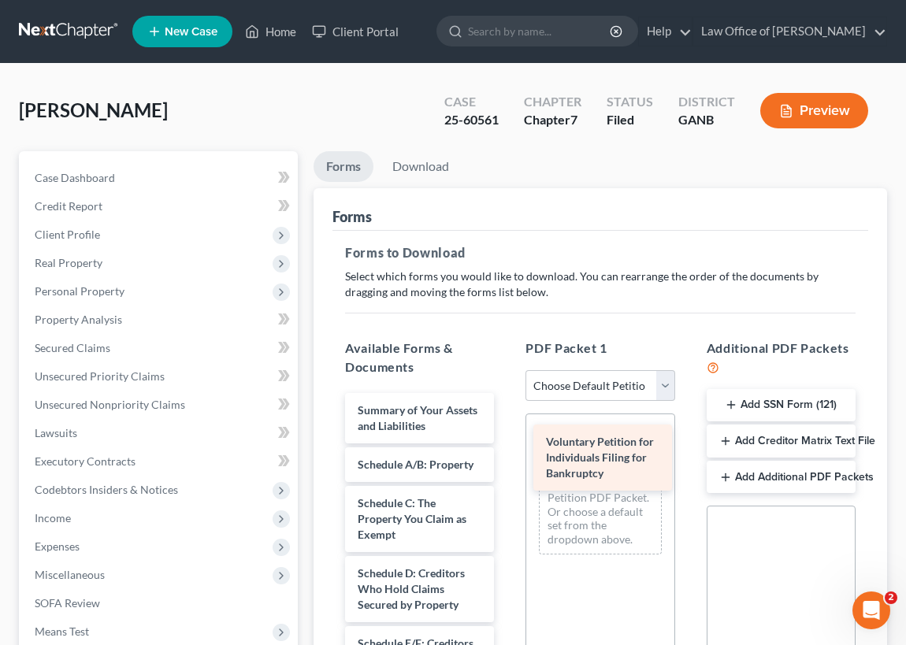
drag, startPoint x: 398, startPoint y: 419, endPoint x: 588, endPoint y: 451, distance: 192.5
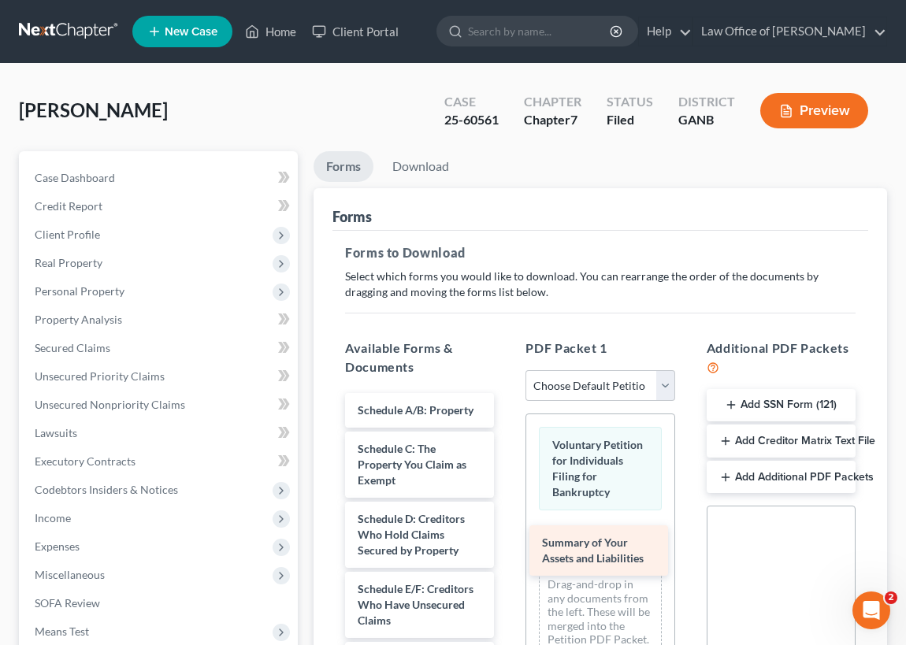
drag, startPoint x: 404, startPoint y: 418, endPoint x: 589, endPoint y: 548, distance: 226.2
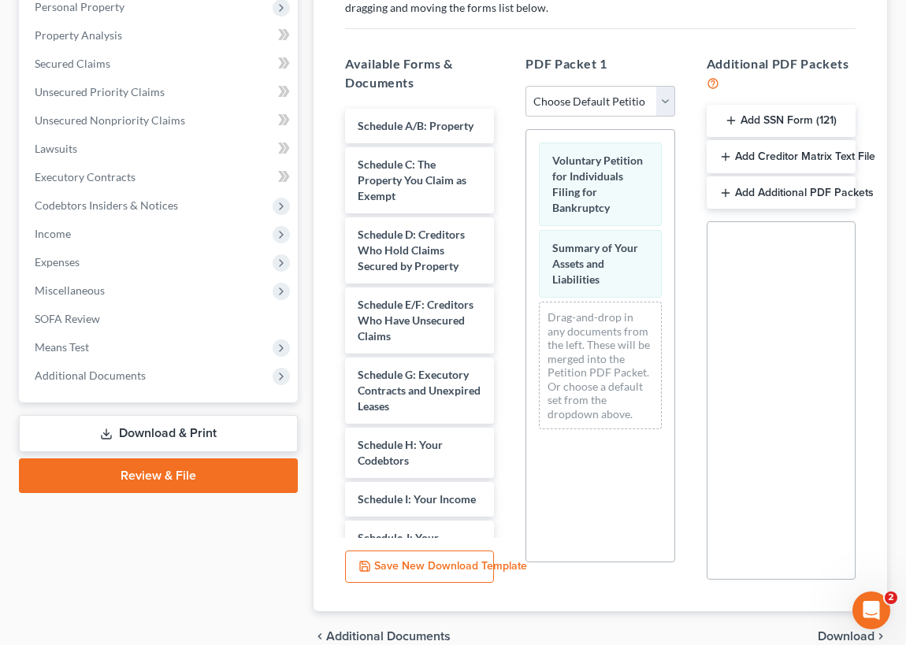
scroll to position [286, 0]
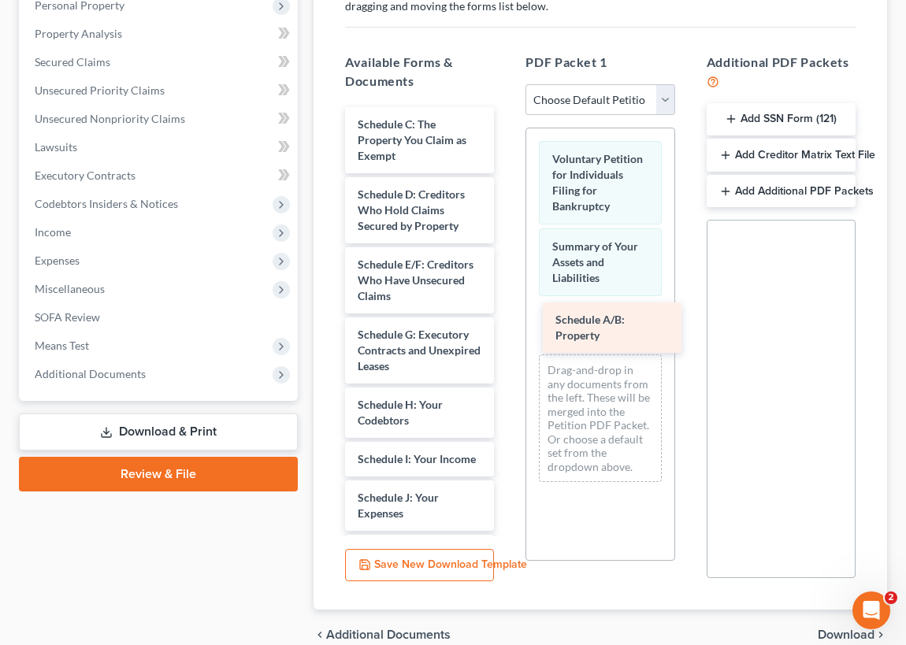
drag, startPoint x: 407, startPoint y: 128, endPoint x: 604, endPoint y: 318, distance: 273.0
click at [507, 323] on div "Schedule A/B: Property Schedule A/B: Property Schedule C: The Property You Clai…" at bounding box center [419, 591] width 174 height 969
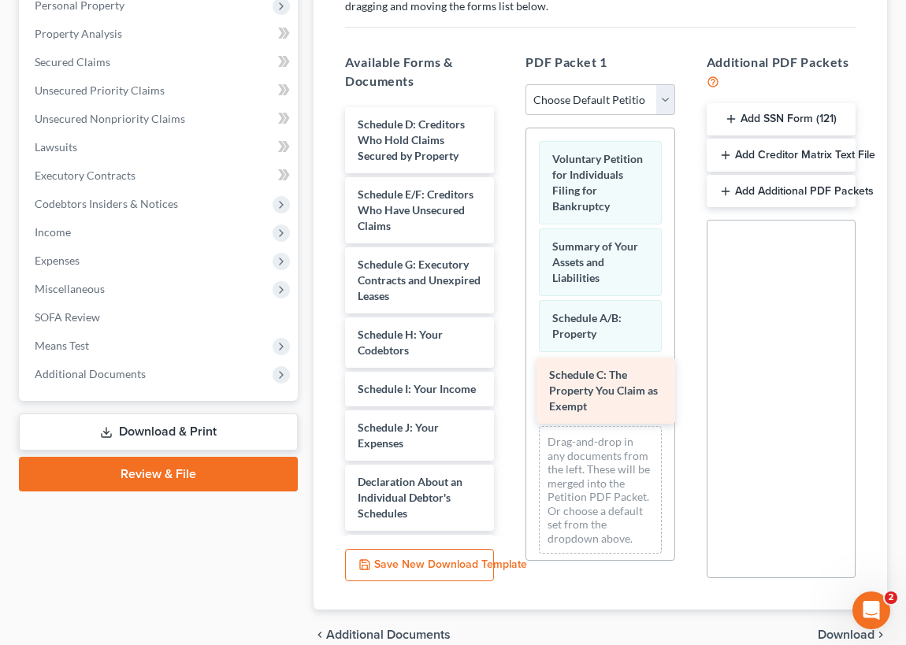
drag, startPoint x: 396, startPoint y: 137, endPoint x: 583, endPoint y: 384, distance: 310.4
click at [507, 388] on div "Schedule C: The Property You Claim as Exempt Schedule C: The Property You Claim…" at bounding box center [419, 556] width 174 height 899
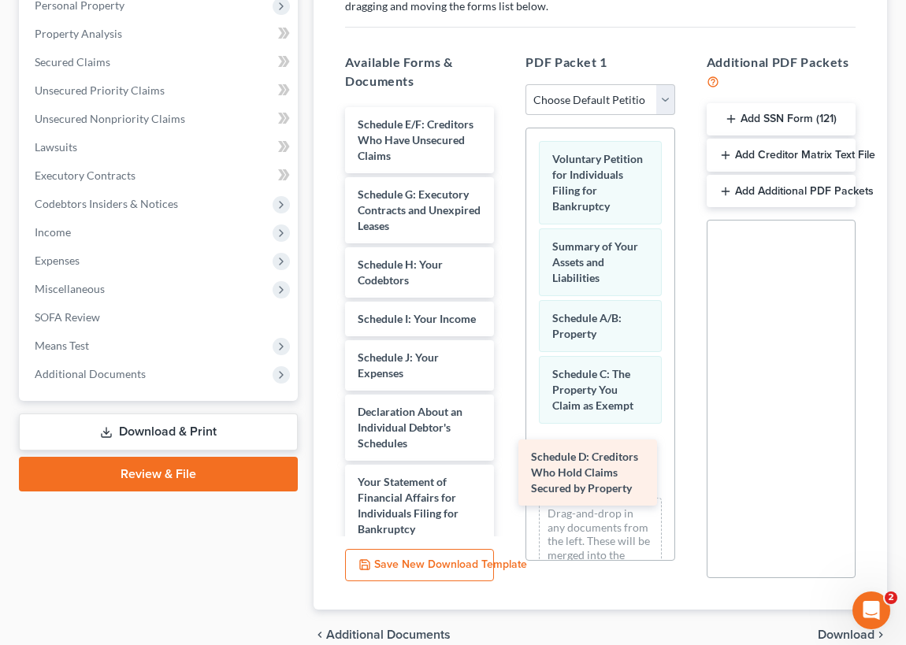
drag, startPoint x: 407, startPoint y: 138, endPoint x: 605, endPoint y: 456, distance: 374.7
click at [507, 465] on div "Schedule D: Creditors Who Hold Claims Secured by Property Schedule D: Creditors…" at bounding box center [419, 521] width 174 height 829
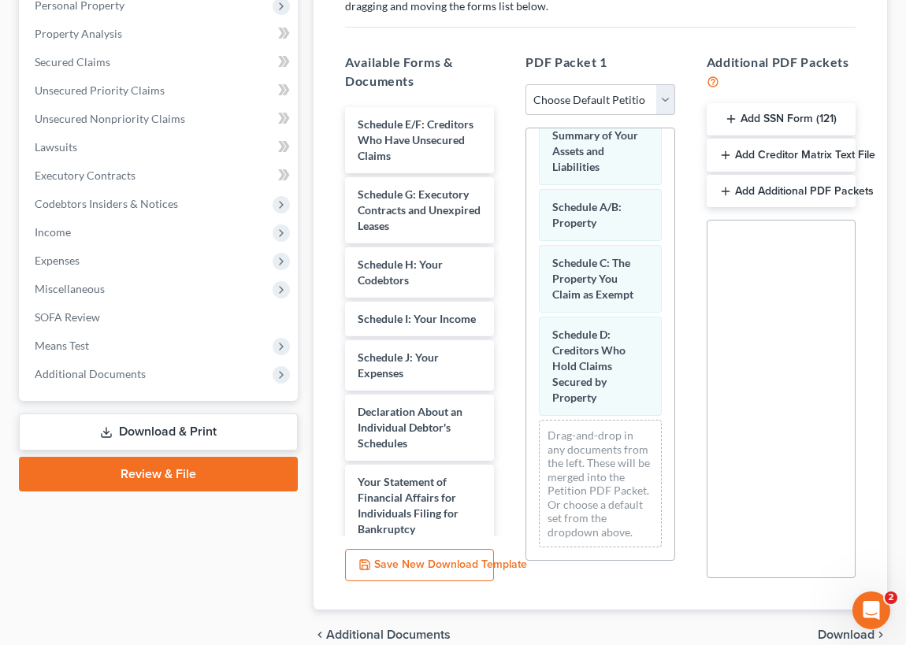
scroll to position [124, 0]
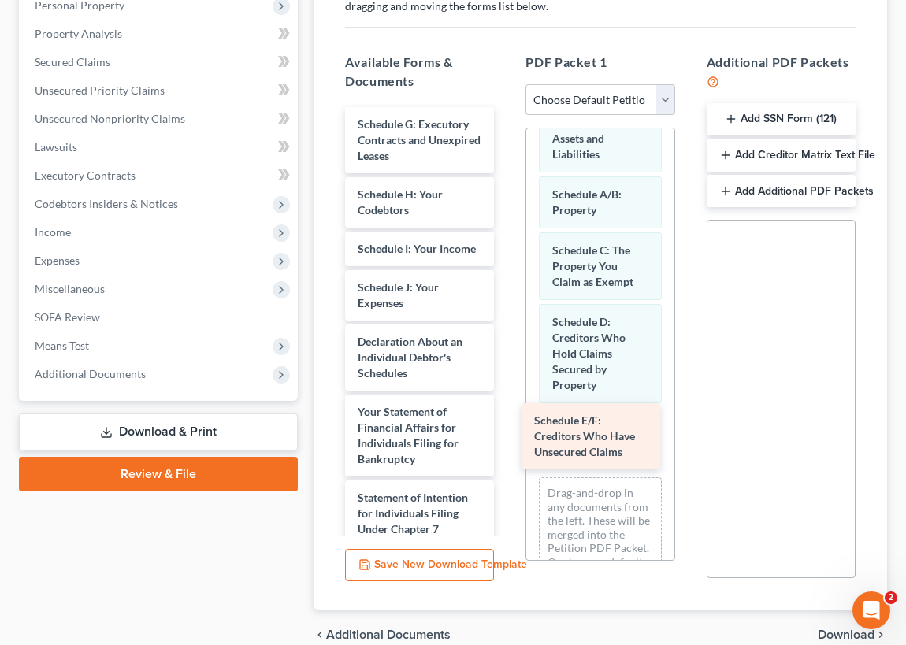
drag, startPoint x: 378, startPoint y: 135, endPoint x: 555, endPoint y: 433, distance: 346.9
click at [507, 433] on div "Schedule E/F: Creditors Who Have Unsecured Claims Schedule E/F: Creditors Who H…" at bounding box center [419, 486] width 174 height 759
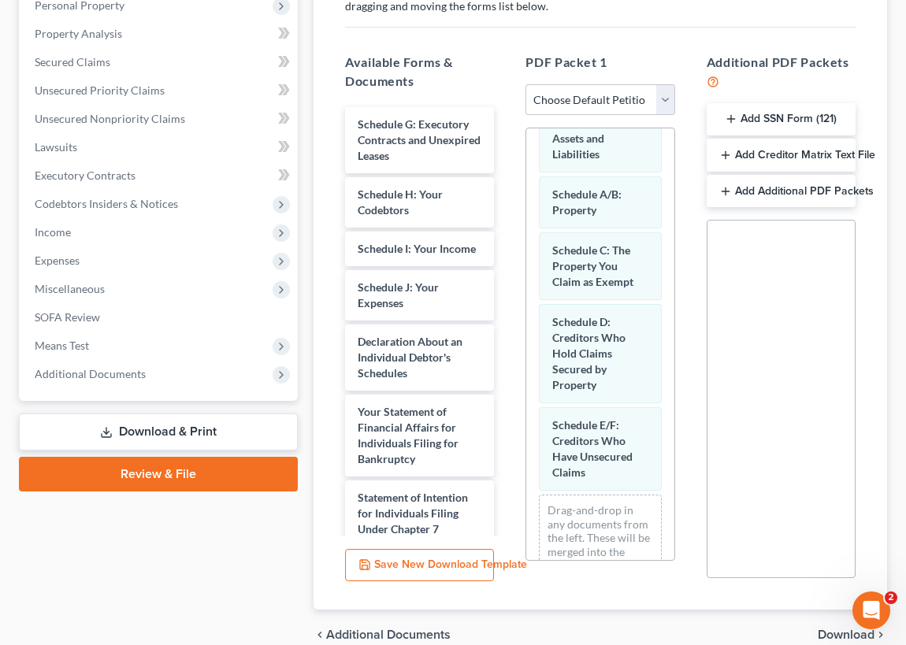
scroll to position [211, 0]
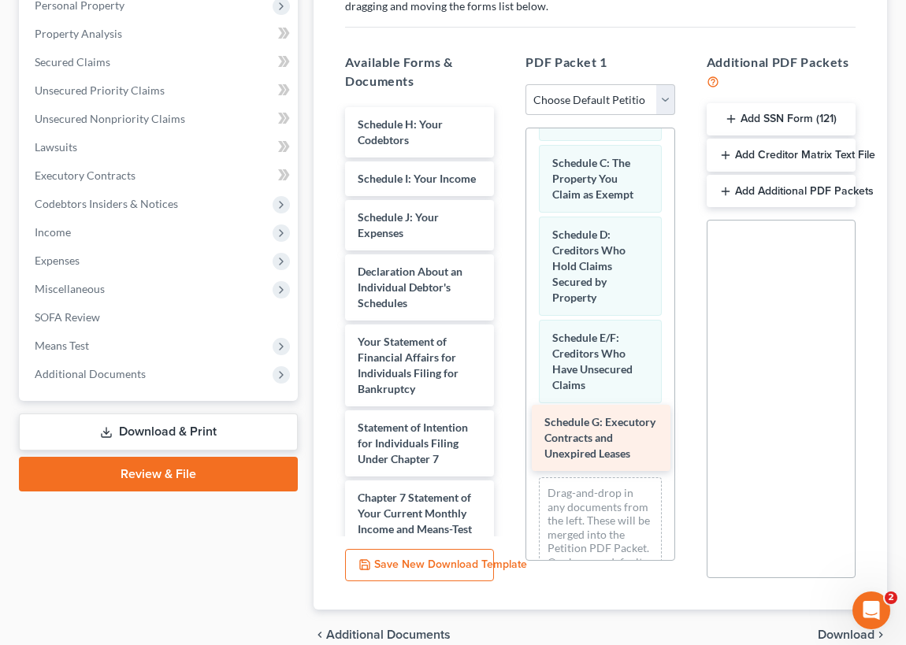
drag, startPoint x: 387, startPoint y: 124, endPoint x: 593, endPoint y: 433, distance: 370.8
click at [507, 424] on div "Schedule G: Executory Contracts and Unexpired Leases Schedule G: Executory Cont…" at bounding box center [419, 451] width 174 height 689
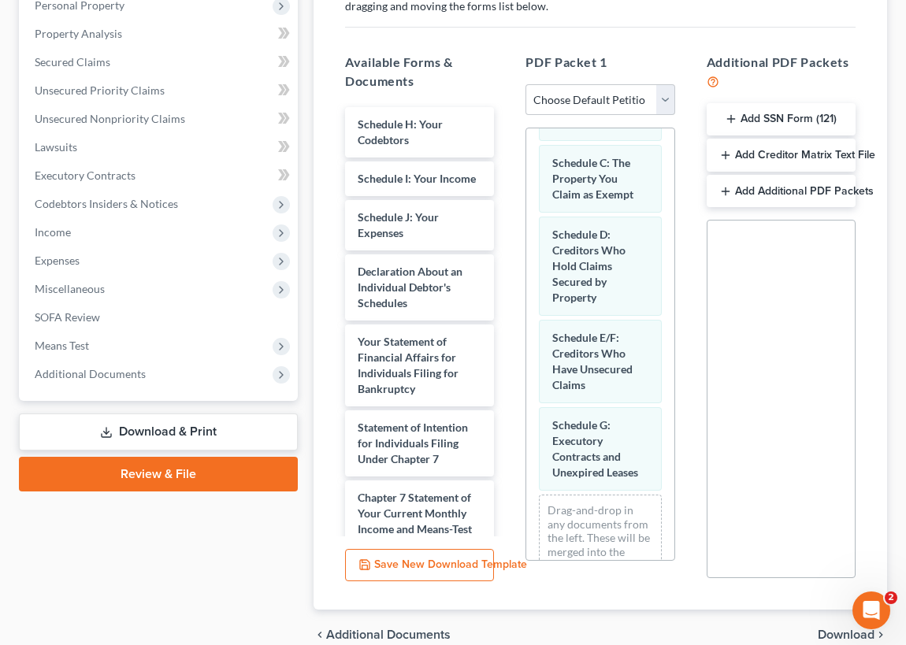
scroll to position [314, 0]
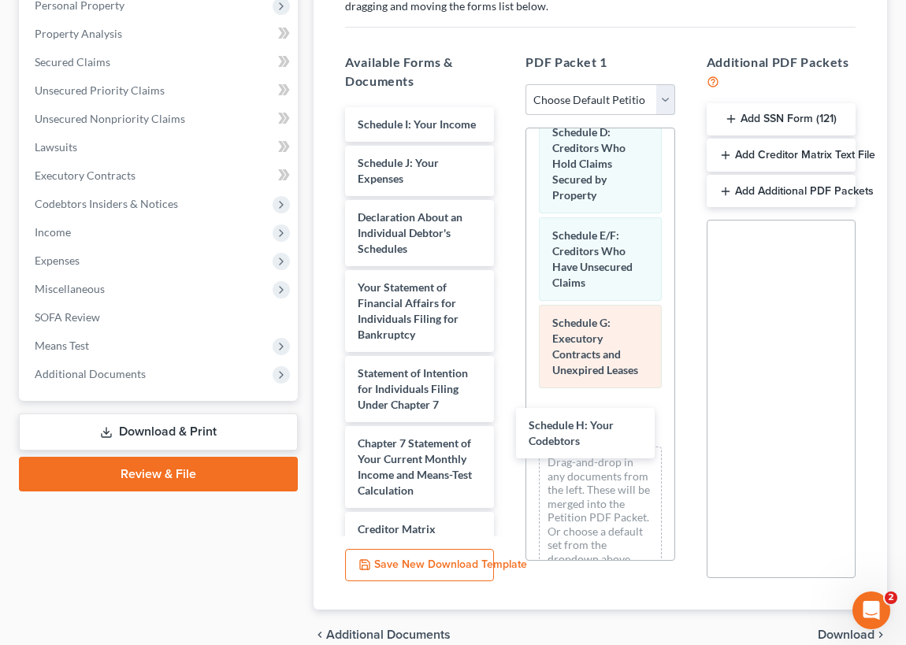
drag, startPoint x: 385, startPoint y: 126, endPoint x: 552, endPoint y: 400, distance: 320.7
click at [507, 425] on div "Schedule H: Your Codebtors Schedule H: Your Codebtors Schedule I: Your Income S…" at bounding box center [419, 424] width 174 height 634
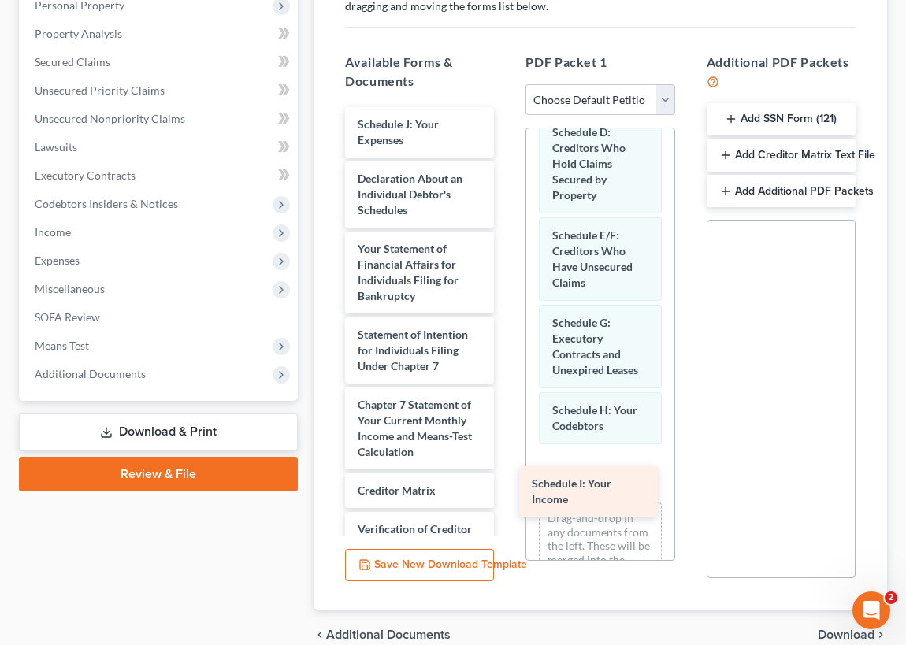
drag, startPoint x: 410, startPoint y: 132, endPoint x: 585, endPoint y: 463, distance: 375.0
click at [507, 484] on div "Schedule I: Your Income Schedule I: Your Income Schedule J: Your Expenses Decla…" at bounding box center [419, 405] width 174 height 596
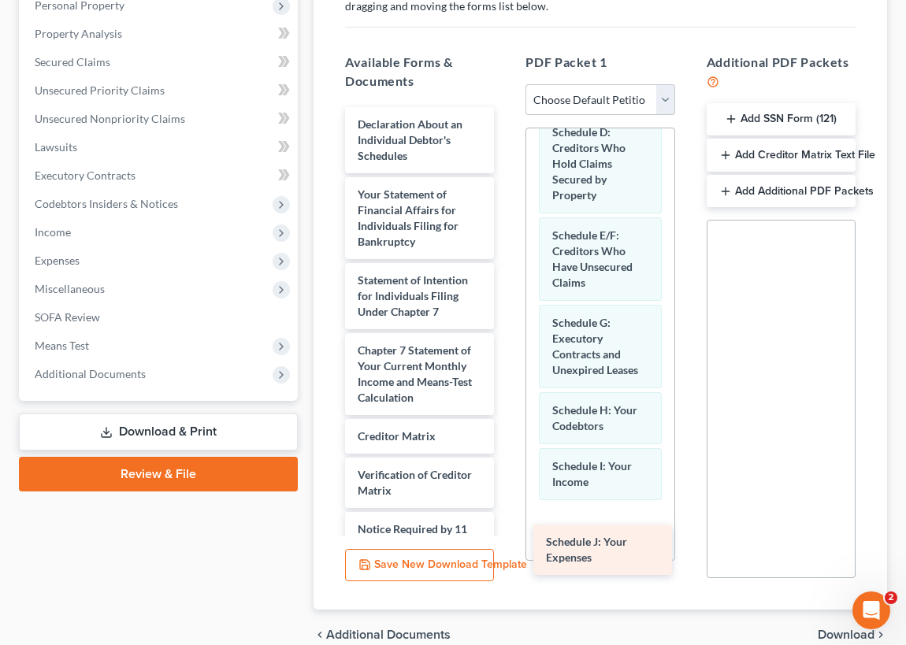
drag, startPoint x: 400, startPoint y: 134, endPoint x: 589, endPoint y: 544, distance: 451.2
click at [507, 550] on div "Schedule J: Your Expenses Schedule J: Your Expenses Declaration About an Indivi…" at bounding box center [419, 377] width 174 height 541
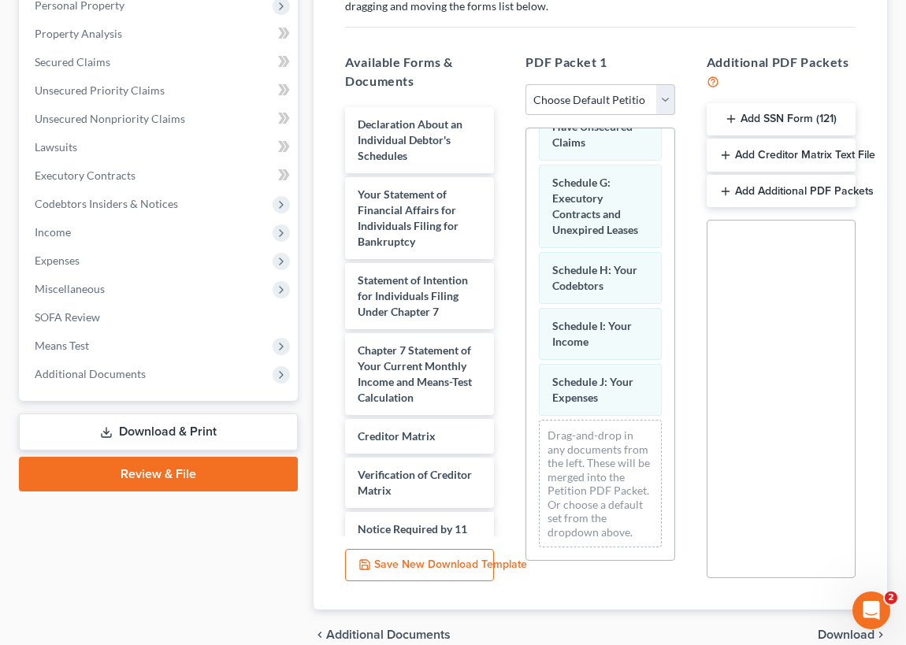
scroll to position [481, 0]
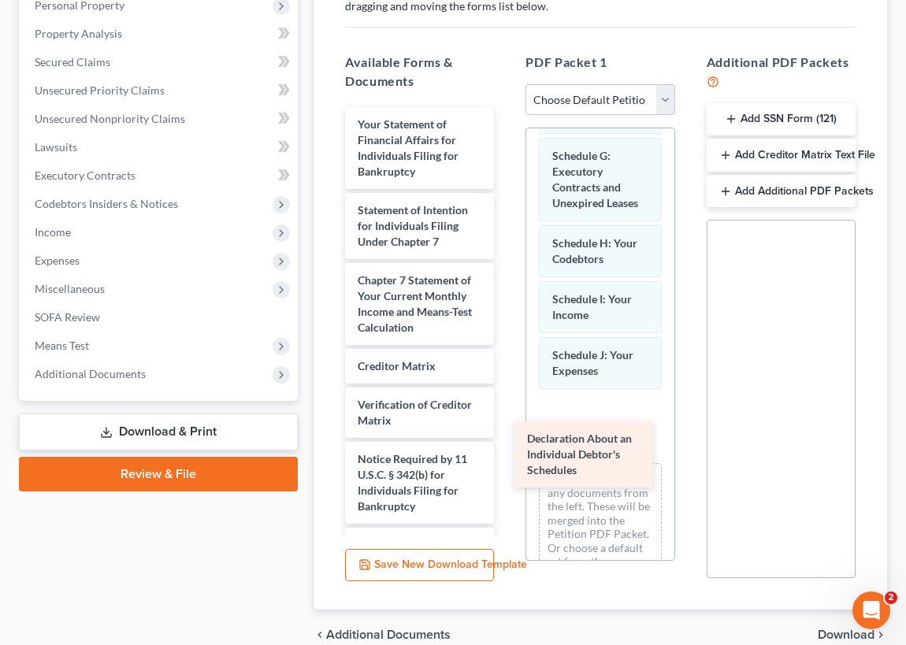
drag, startPoint x: 398, startPoint y: 125, endPoint x: 578, endPoint y: 418, distance: 343.5
click at [507, 427] on div "Declaration About an Individual Debtor's Schedules Declaration About an Individ…" at bounding box center [419, 342] width 174 height 471
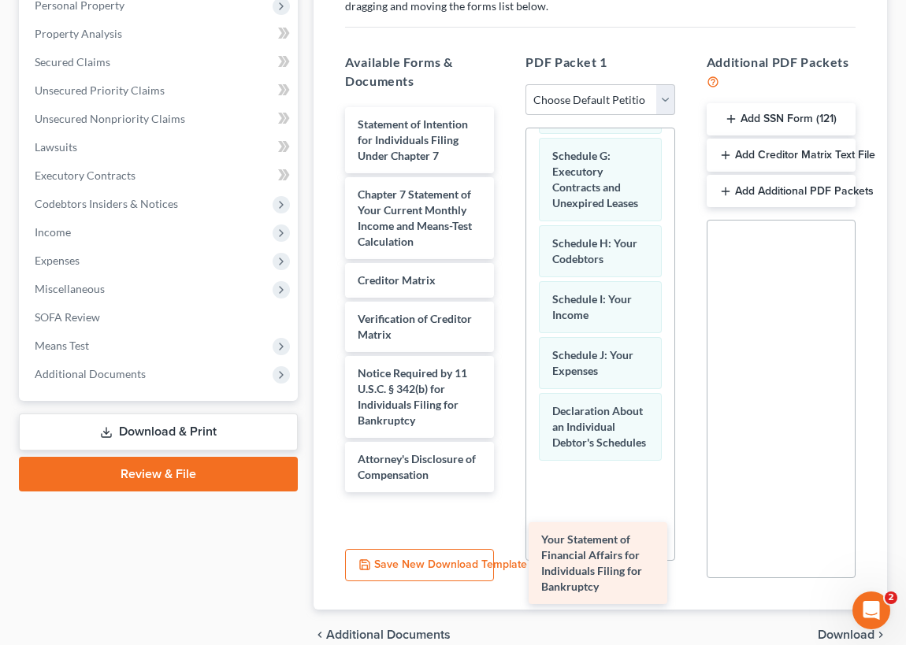
drag, startPoint x: 398, startPoint y: 132, endPoint x: 581, endPoint y: 528, distance: 436.8
click at [507, 492] on div "Your Statement of Financial Affairs for Individuals Filing for Bankruptcy Your …" at bounding box center [419, 299] width 174 height 385
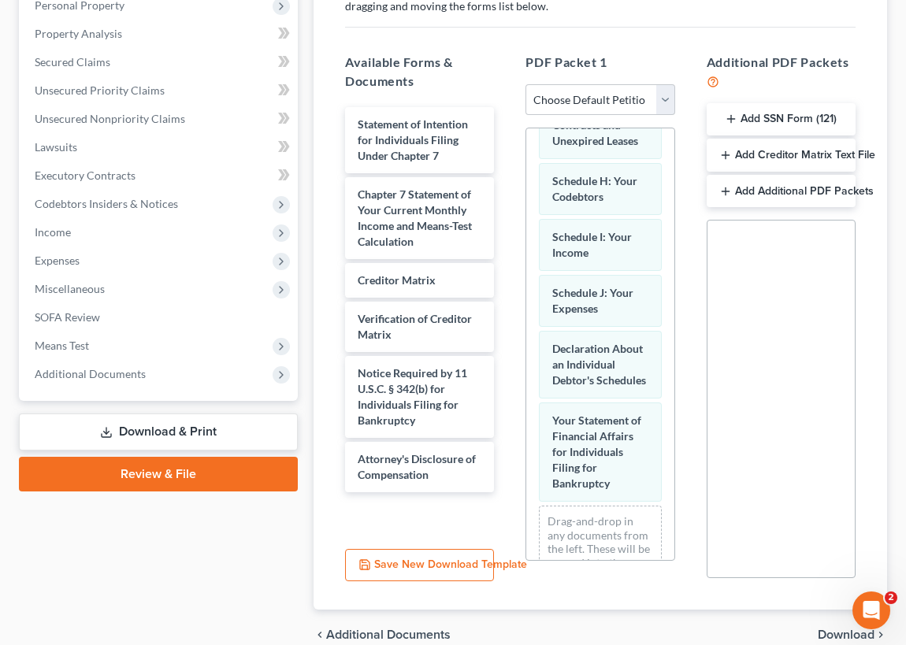
scroll to position [687, 0]
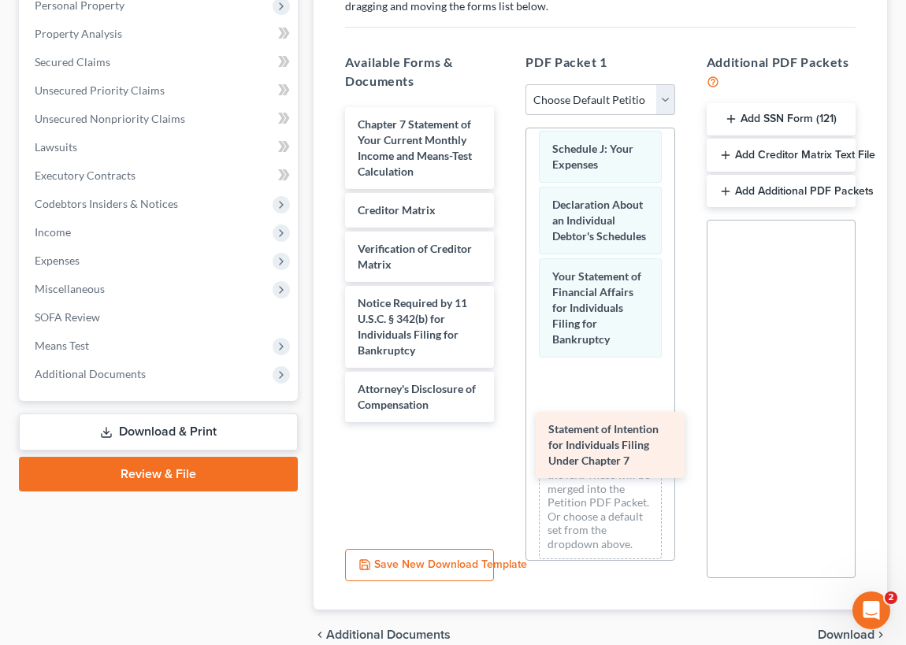
drag, startPoint x: 400, startPoint y: 136, endPoint x: 578, endPoint y: 425, distance: 338.5
click at [507, 422] on div "Statement of Intention for Individuals Filing Under Chapter 7 Statement of Inte…" at bounding box center [419, 264] width 174 height 315
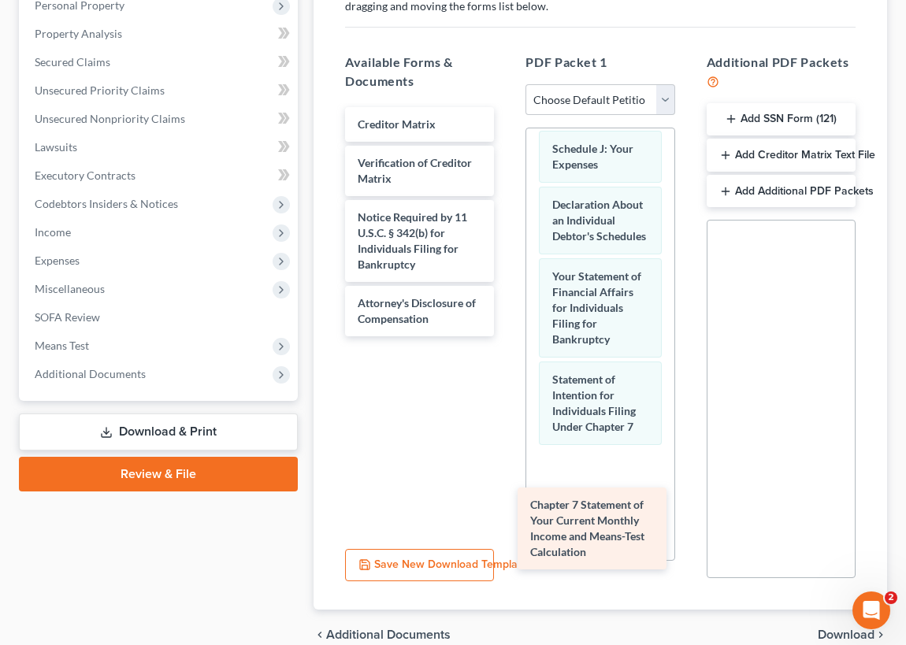
drag, startPoint x: 410, startPoint y: 139, endPoint x: 584, endPoint y: 512, distance: 411.7
click at [507, 336] on div "Chapter 7 Statement of Your Current Monthly Income and Means-Test Calculation C…" at bounding box center [419, 221] width 174 height 229
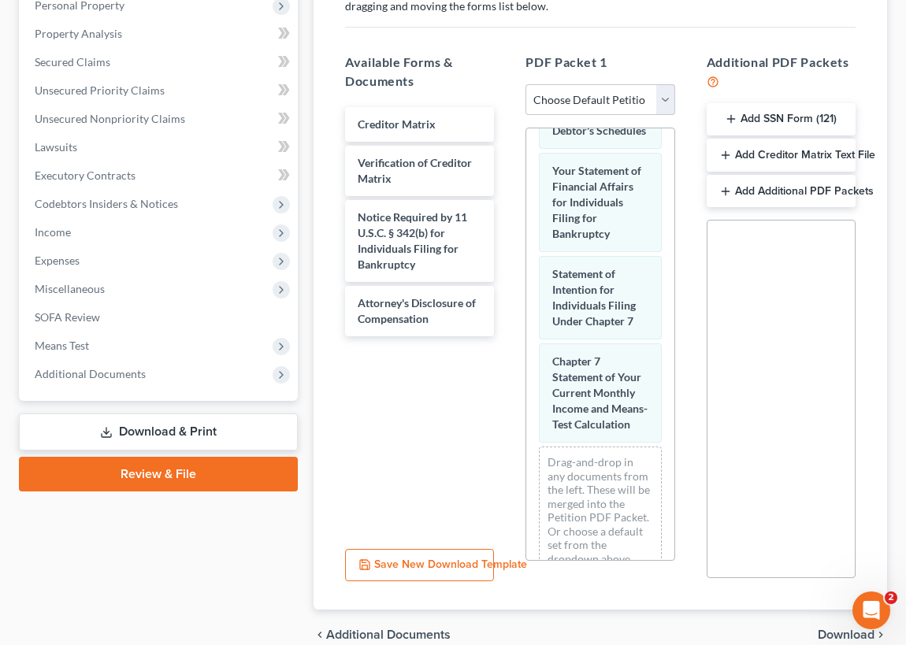
scroll to position [893, 0]
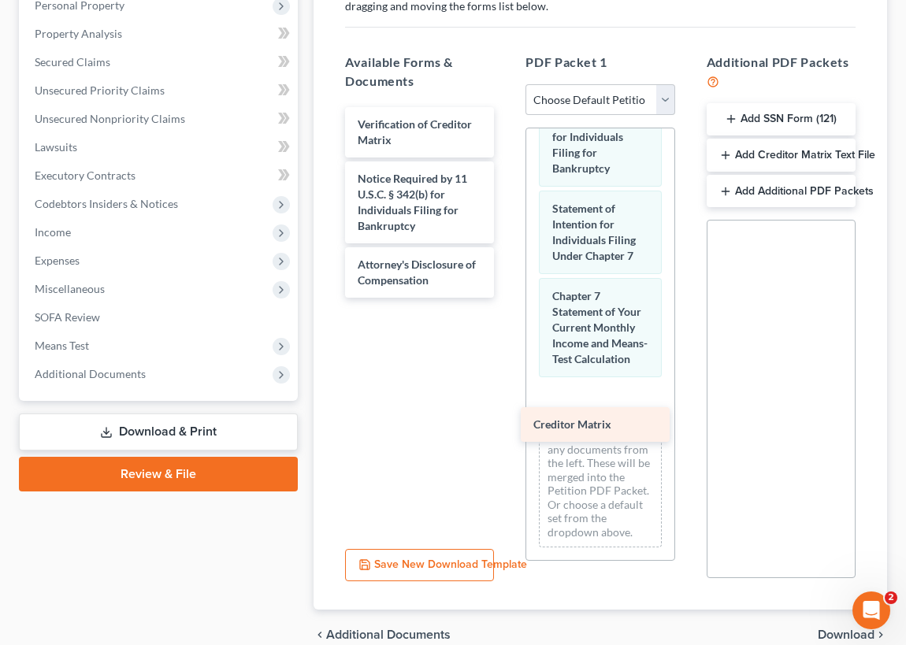
drag, startPoint x: 401, startPoint y: 118, endPoint x: 575, endPoint y: 414, distance: 343.6
click at [507, 298] on div "Creditor Matrix Creditor Matrix Verification of Creditor Matrix Notice Required…" at bounding box center [419, 202] width 174 height 191
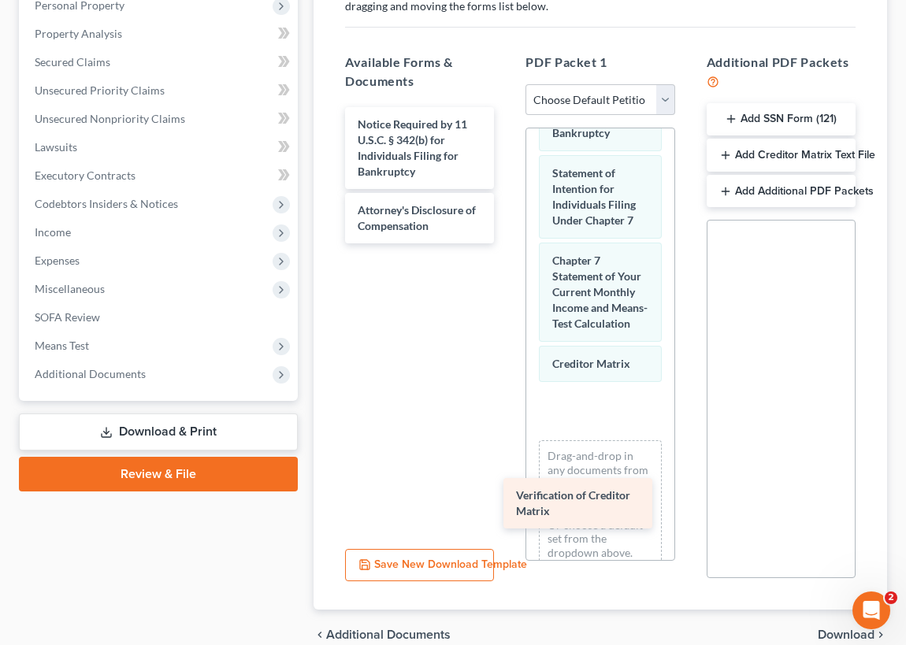
drag, startPoint x: 391, startPoint y: 128, endPoint x: 573, endPoint y: 466, distance: 383.9
click at [507, 243] on div "Verification of Creditor Matrix Verification of Creditor Matrix Notice Required…" at bounding box center [419, 175] width 174 height 136
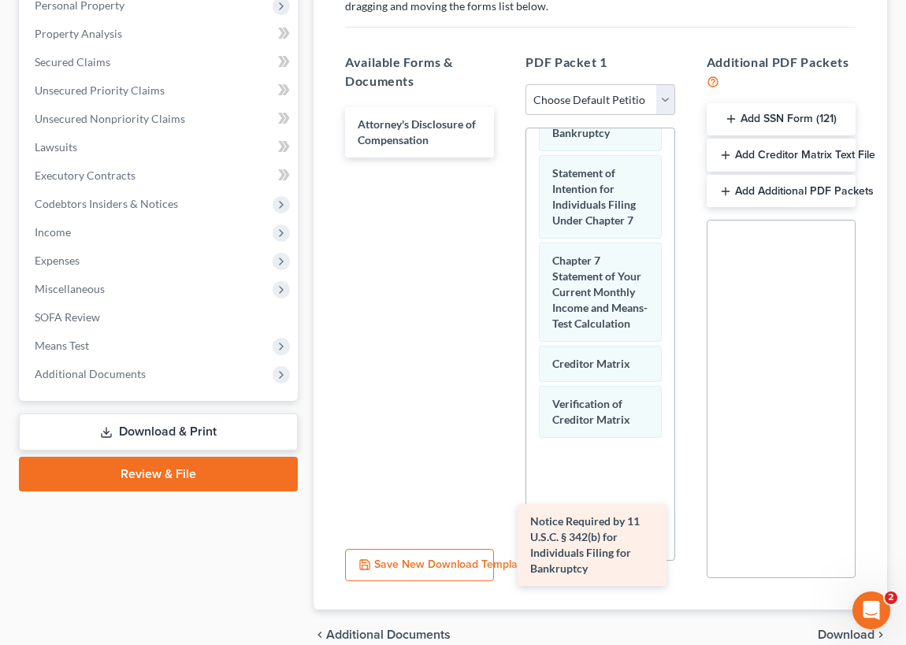
drag, startPoint x: 403, startPoint y: 132, endPoint x: 580, endPoint y: 527, distance: 433.1
click at [507, 158] on div "Notice Required by 11 U.S.C. § 342(b) for Individuals Filing for Bankruptcy Not…" at bounding box center [419, 132] width 174 height 50
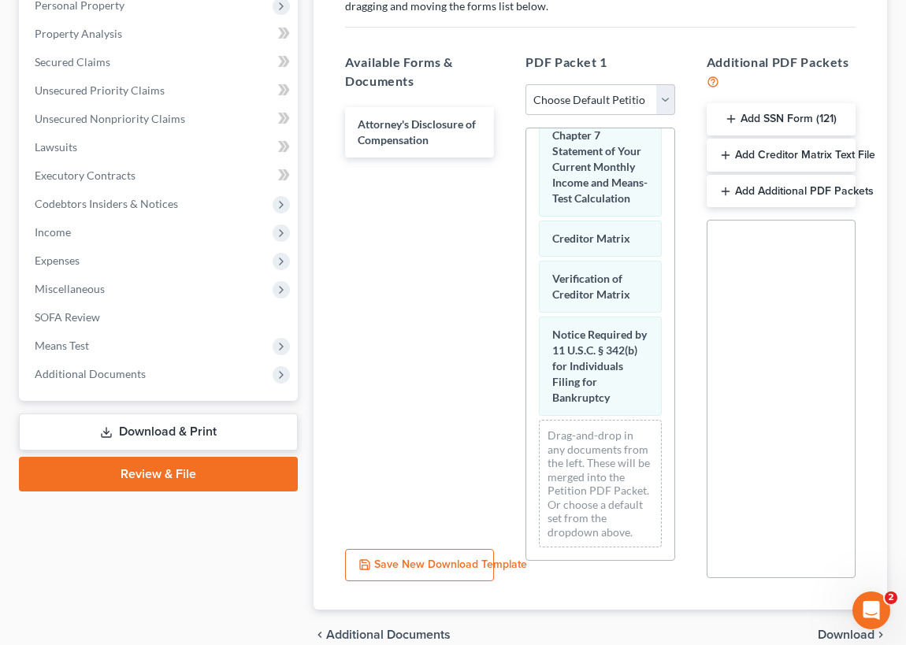
scroll to position [1092, 0]
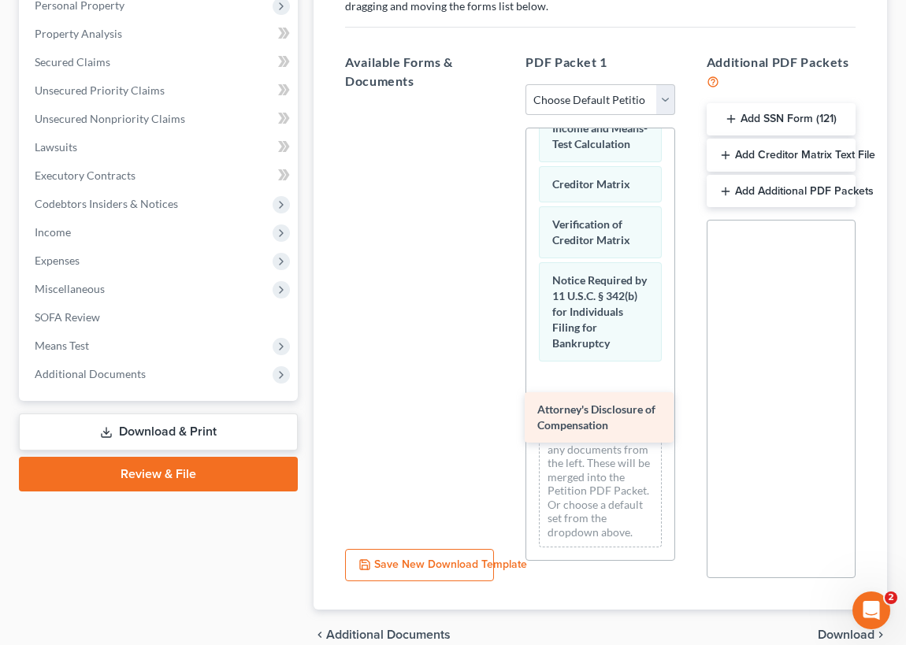
drag, startPoint x: 400, startPoint y: 129, endPoint x: 580, endPoint y: 417, distance: 339.1
click at [507, 103] on div "Attorney's Disclosure of Compensation Attorney's Disclosure of Compensation" at bounding box center [419, 103] width 174 height 0
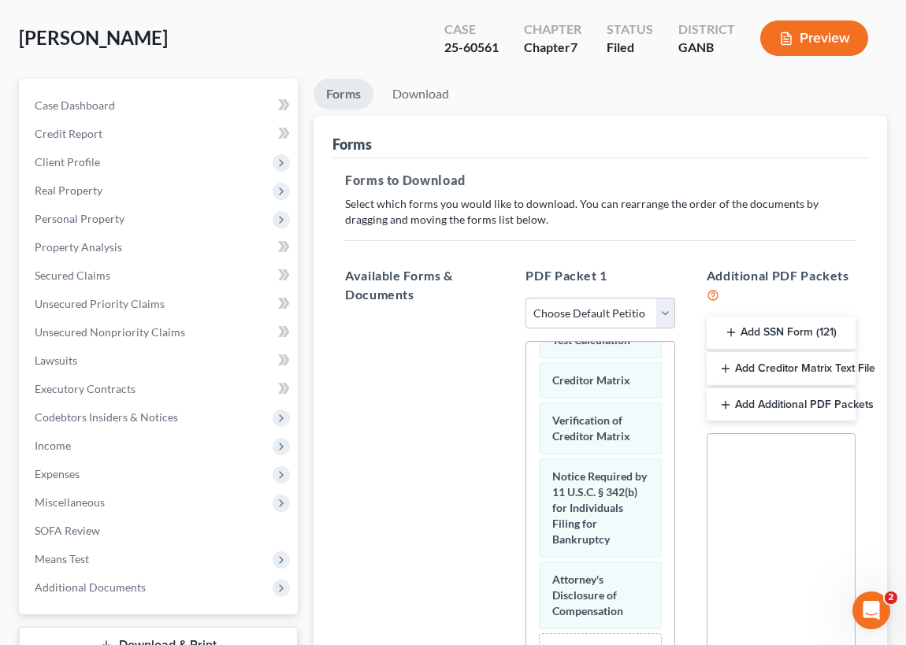
scroll to position [71, 0]
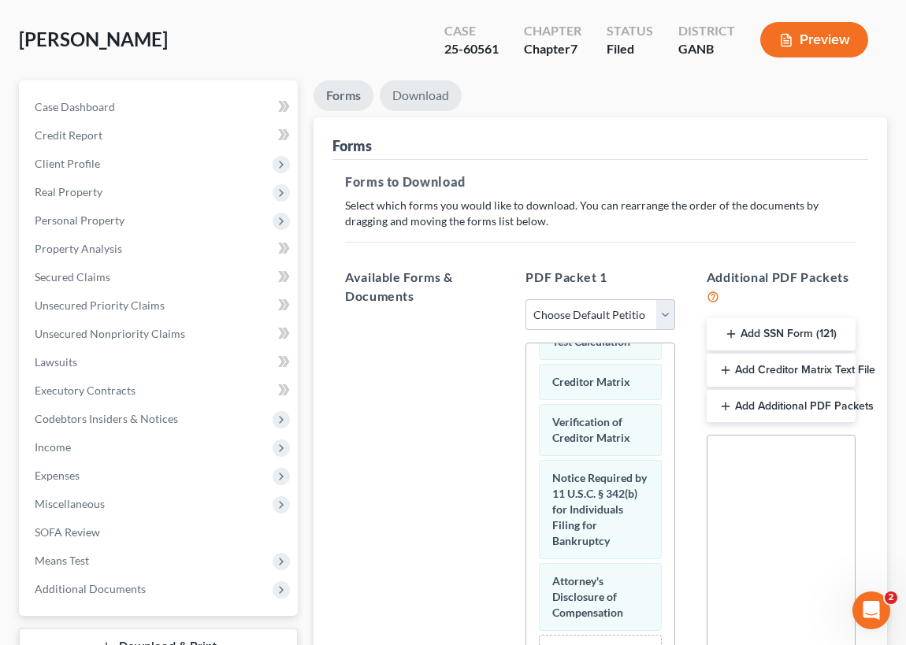
click at [428, 94] on link "Download" at bounding box center [421, 95] width 82 height 31
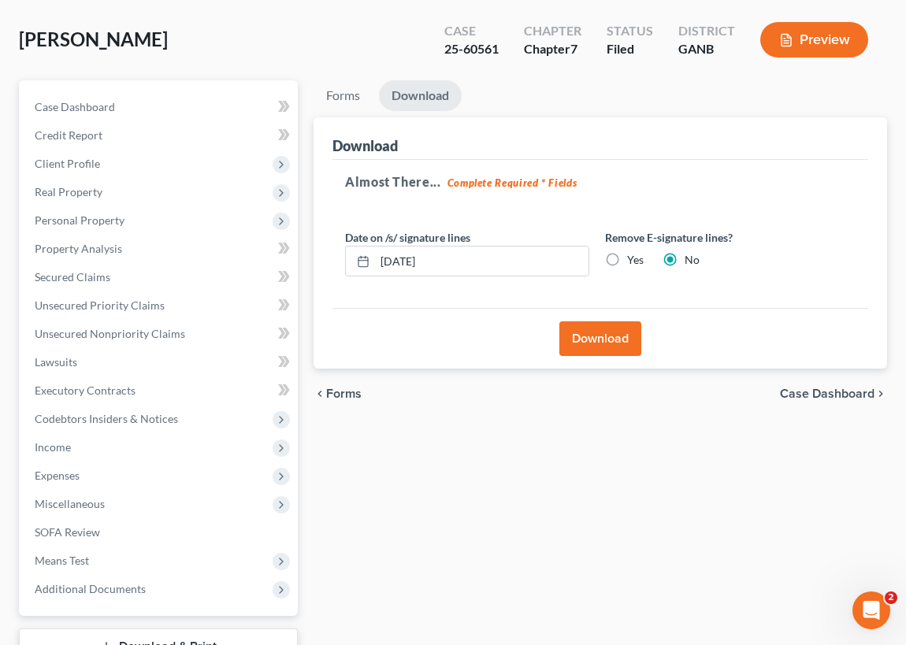
click at [596, 336] on button "Download" at bounding box center [600, 338] width 82 height 35
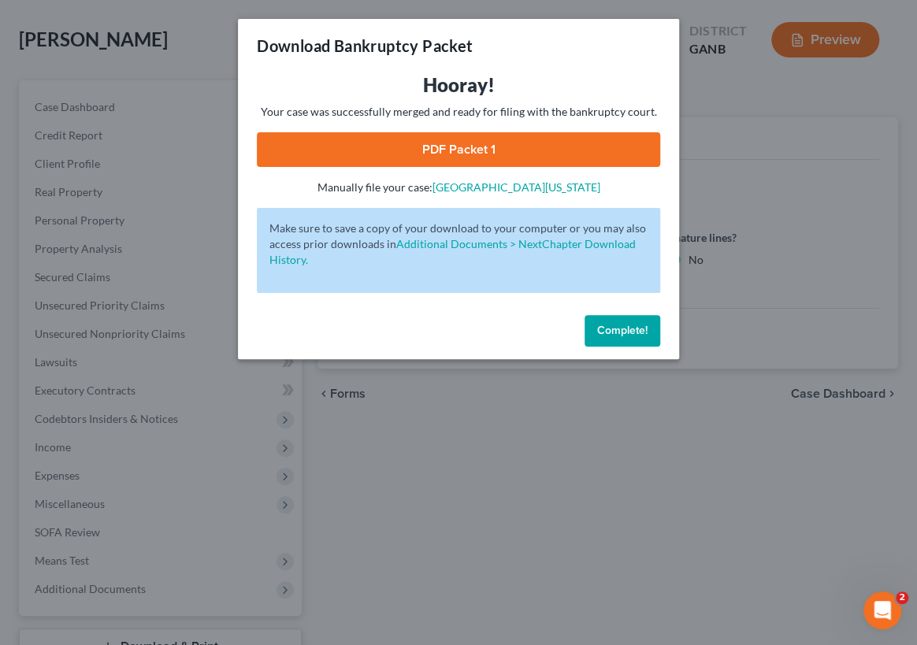
click at [441, 145] on link "PDF Packet 1" at bounding box center [458, 149] width 403 height 35
drag, startPoint x: 608, startPoint y: 331, endPoint x: 540, endPoint y: 243, distance: 111.3
click at [608, 331] on span "Complete!" at bounding box center [622, 330] width 50 height 13
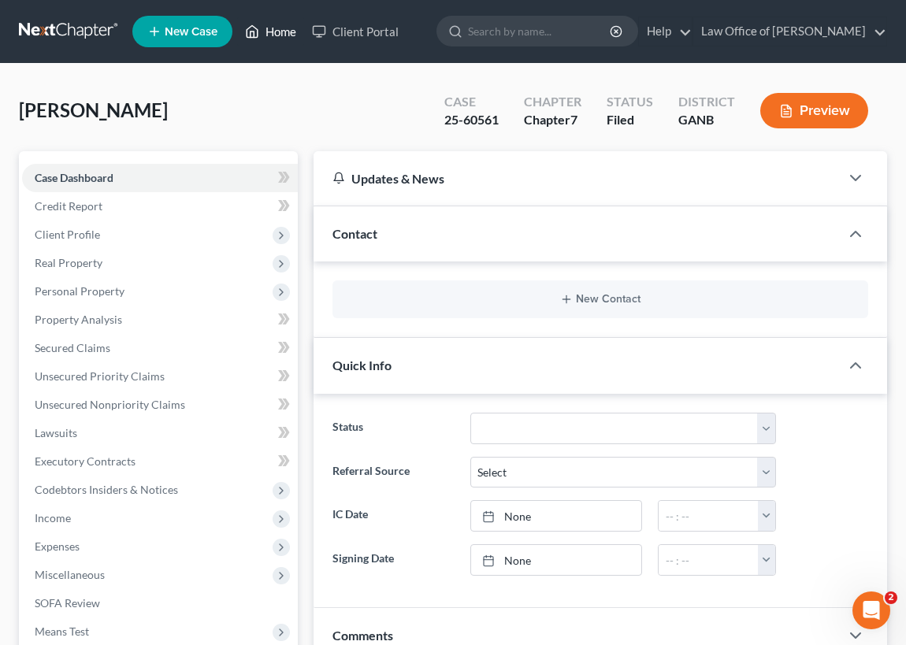
click at [283, 28] on link "Home" at bounding box center [270, 31] width 67 height 28
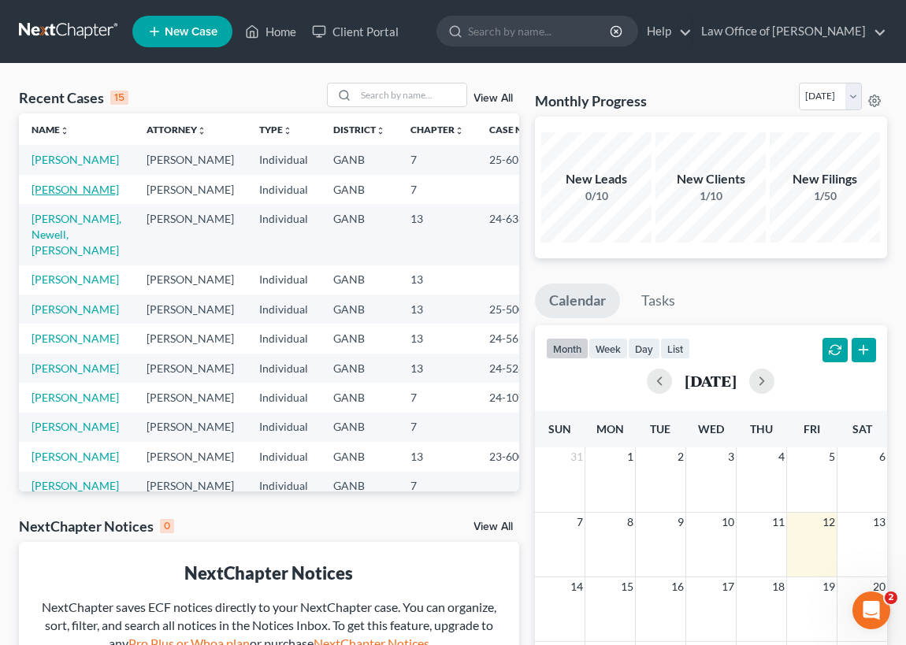
click at [47, 196] on link "[PERSON_NAME]" at bounding box center [75, 189] width 87 height 13
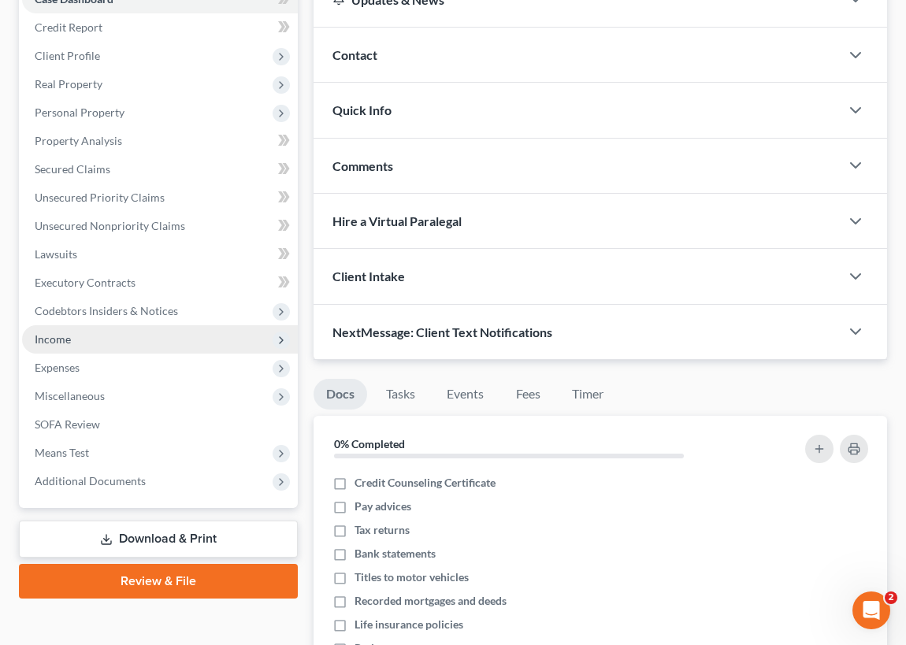
scroll to position [214, 0]
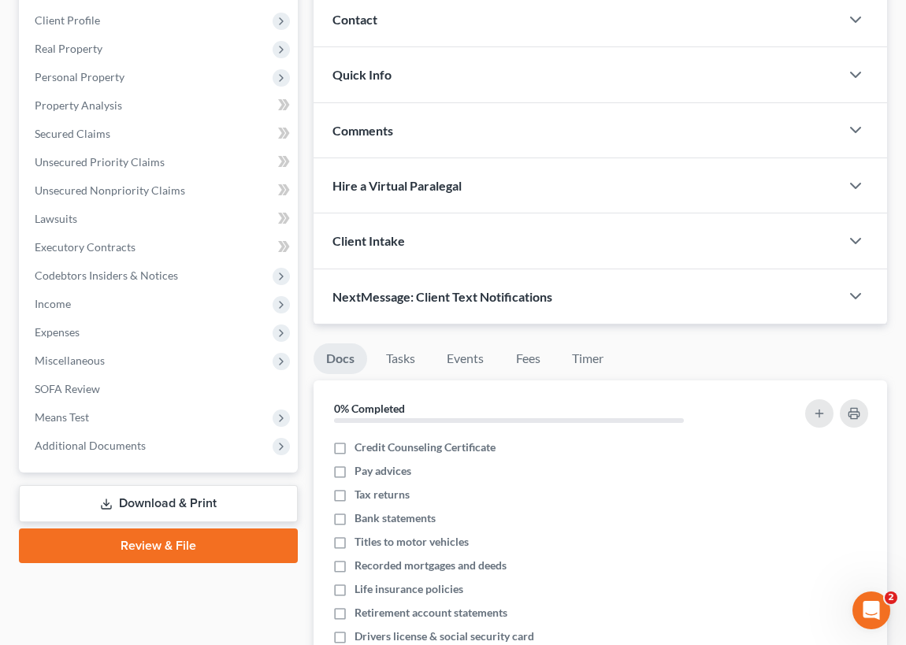
click at [165, 545] on link "Review & File" at bounding box center [158, 546] width 279 height 35
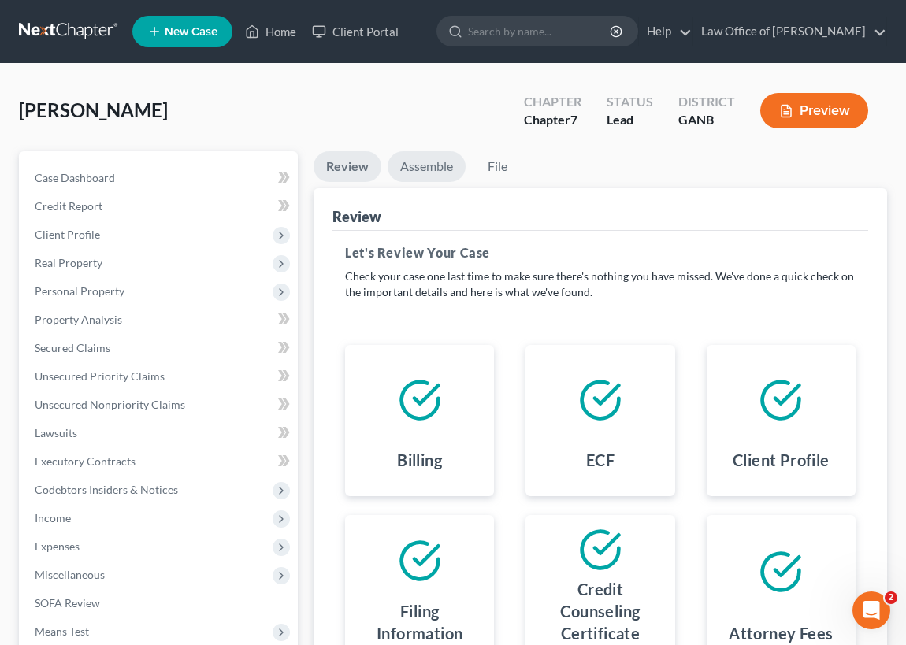
click at [414, 167] on link "Assemble" at bounding box center [427, 166] width 78 height 31
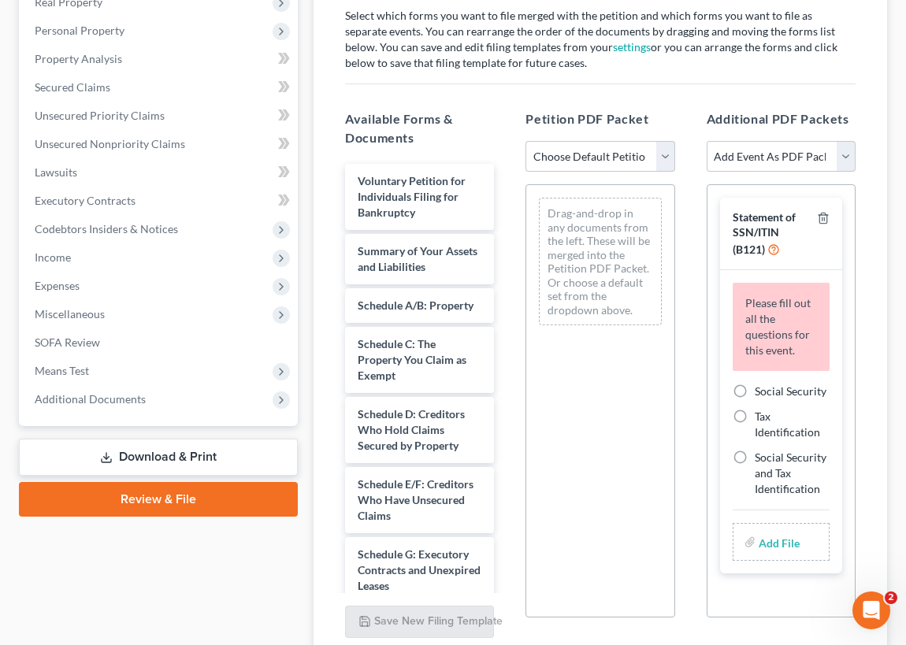
scroll to position [286, 0]
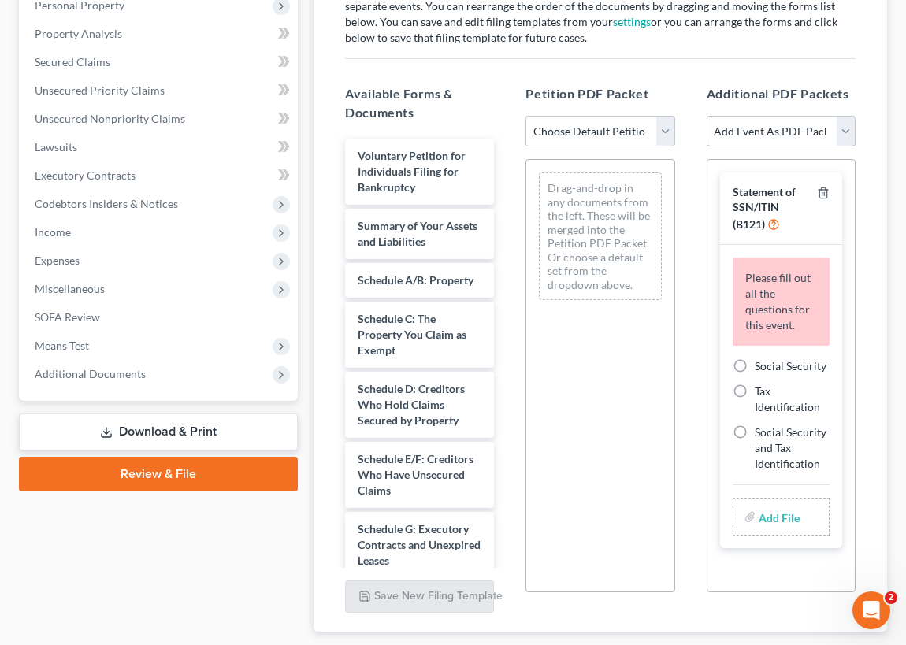
click at [843, 127] on select "Add Event As PDF Packet 02-Application to Pay Filing Fee in Installments Amende…" at bounding box center [781, 132] width 149 height 32
select select "35"
click at [707, 116] on select "Add Event As PDF Packet 02-Application to Pay Filing Fee in Installments Amende…" at bounding box center [781, 132] width 149 height 32
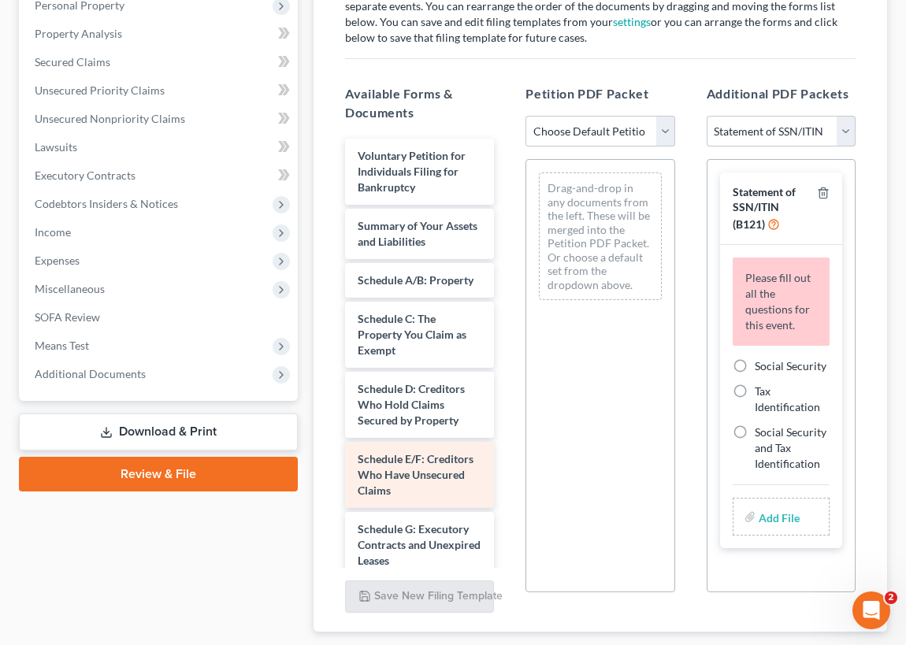
click at [434, 459] on div "Schedule E/F: Creditors Who Have Unsecured Claims" at bounding box center [419, 475] width 149 height 66
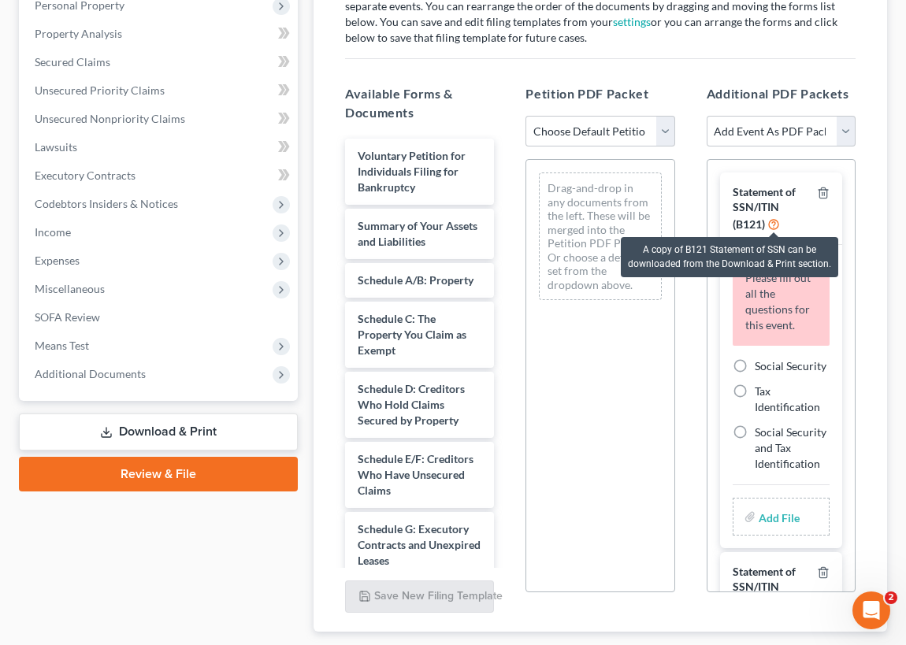
click at [771, 218] on icon at bounding box center [773, 223] width 13 height 15
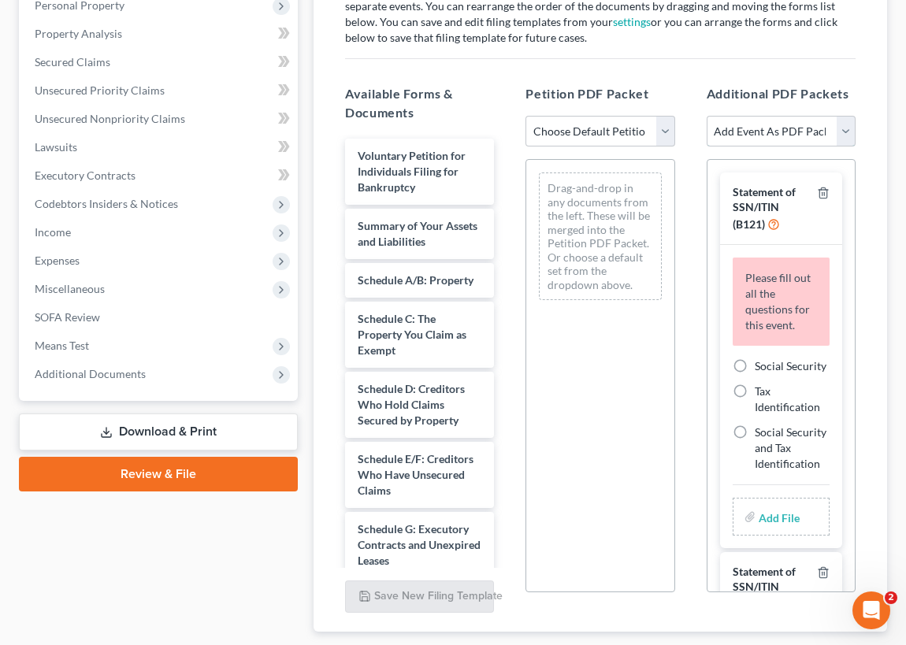
click at [842, 126] on select "Add Event As PDF Packet 02-Application to Pay Filing Fee in Installments Amende…" at bounding box center [781, 132] width 149 height 32
select select "35"
click at [707, 116] on select "Add Event As PDF Packet 02-Application to Pay Filing Fee in Installments Amende…" at bounding box center [781, 132] width 149 height 32
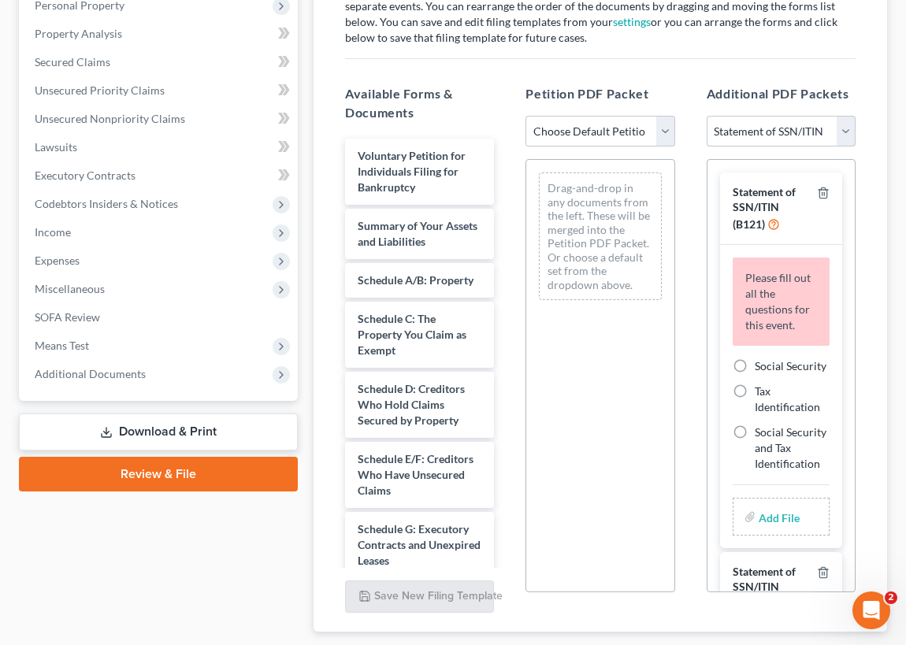
select select
click at [785, 202] on div "Statement of SSN/ITIN (B121)" at bounding box center [772, 208] width 78 height 46
click at [147, 432] on link "Download & Print" at bounding box center [158, 432] width 279 height 37
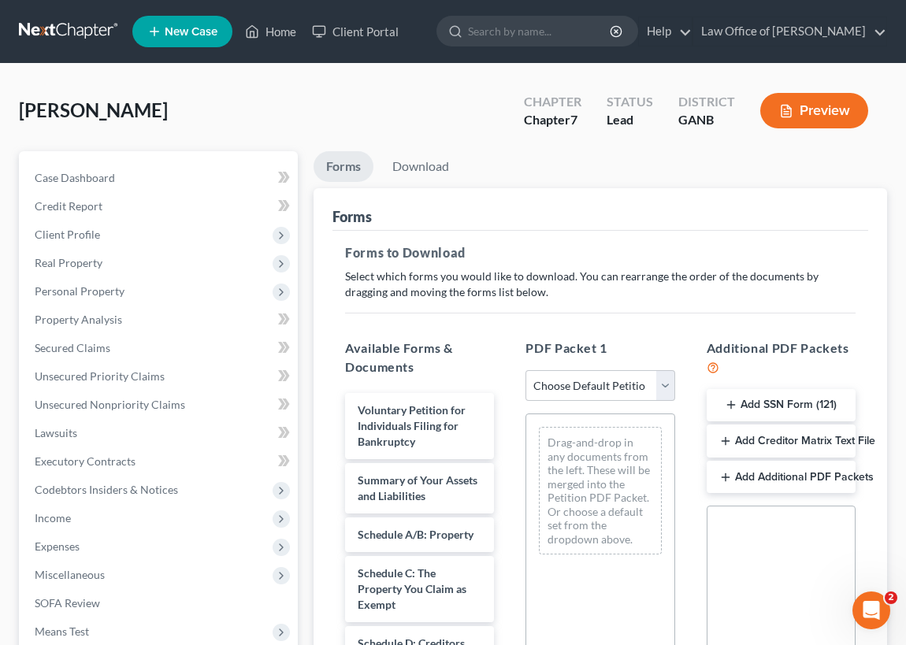
click at [770, 404] on button "Add SSN Form (121)" at bounding box center [781, 405] width 149 height 33
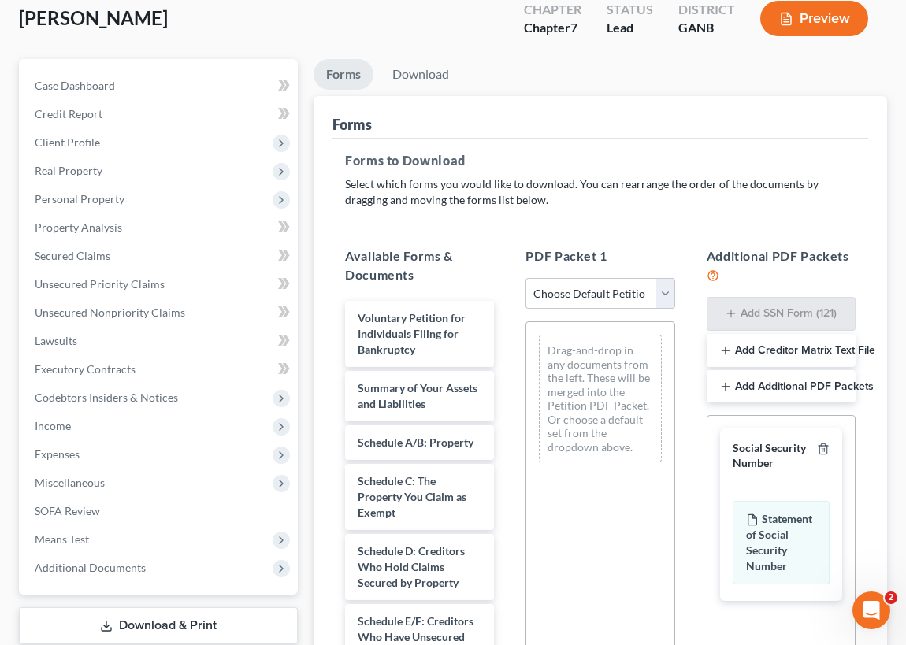
scroll to position [214, 0]
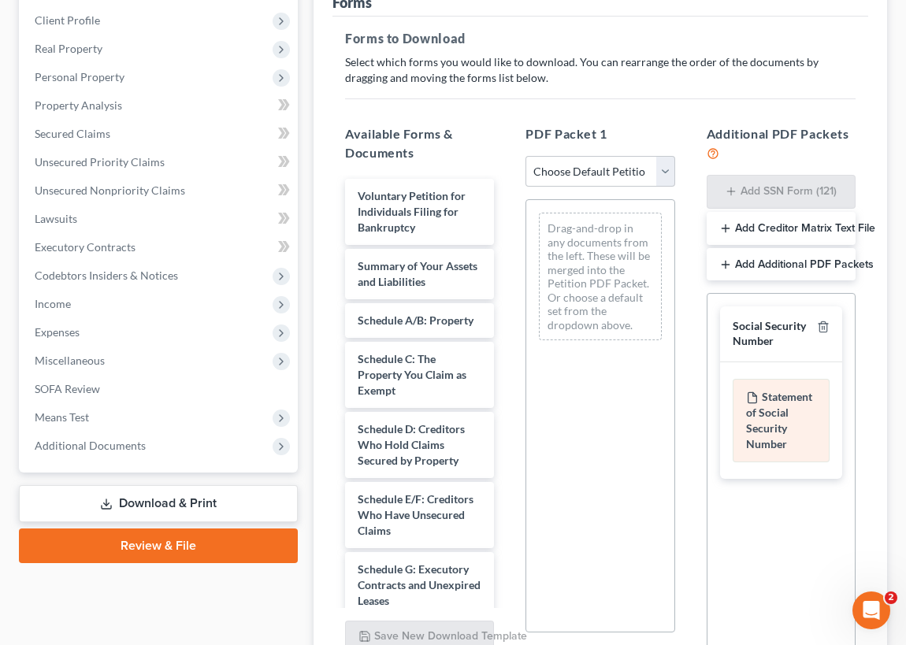
click at [767, 415] on div "Statement of Social Security Number" at bounding box center [781, 421] width 97 height 84
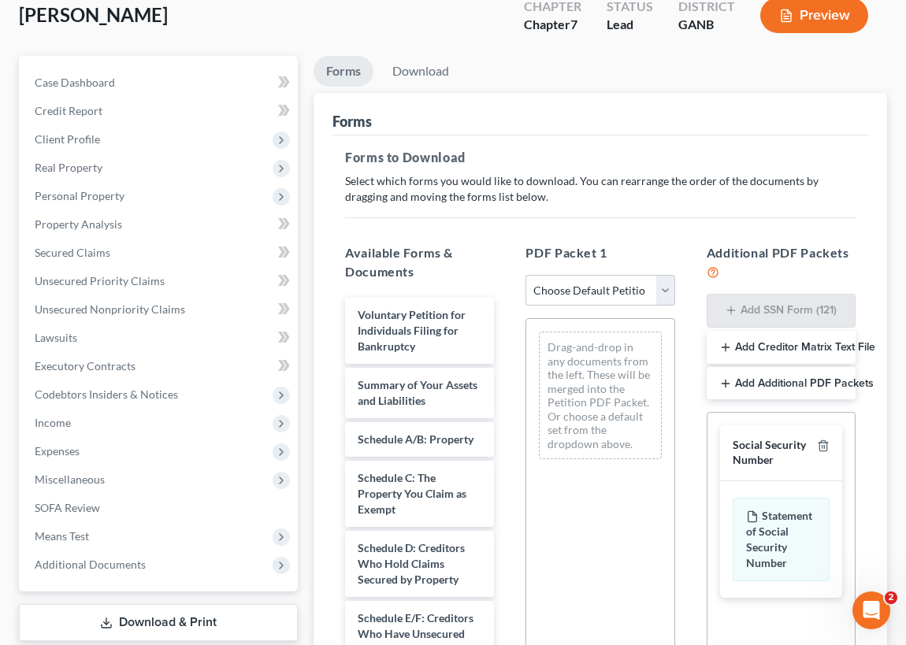
scroll to position [71, 0]
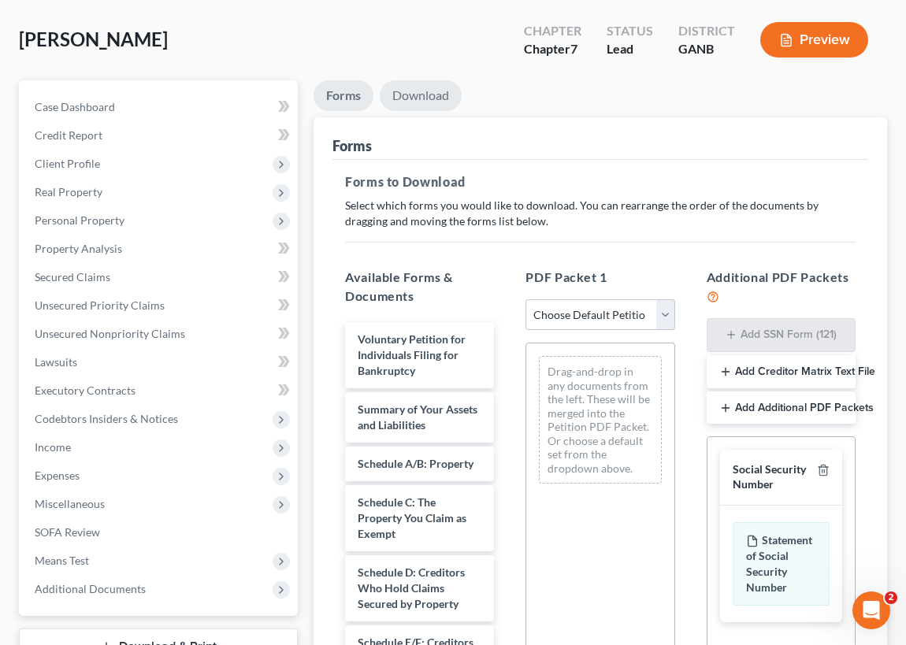
click at [422, 94] on link "Download" at bounding box center [421, 95] width 82 height 31
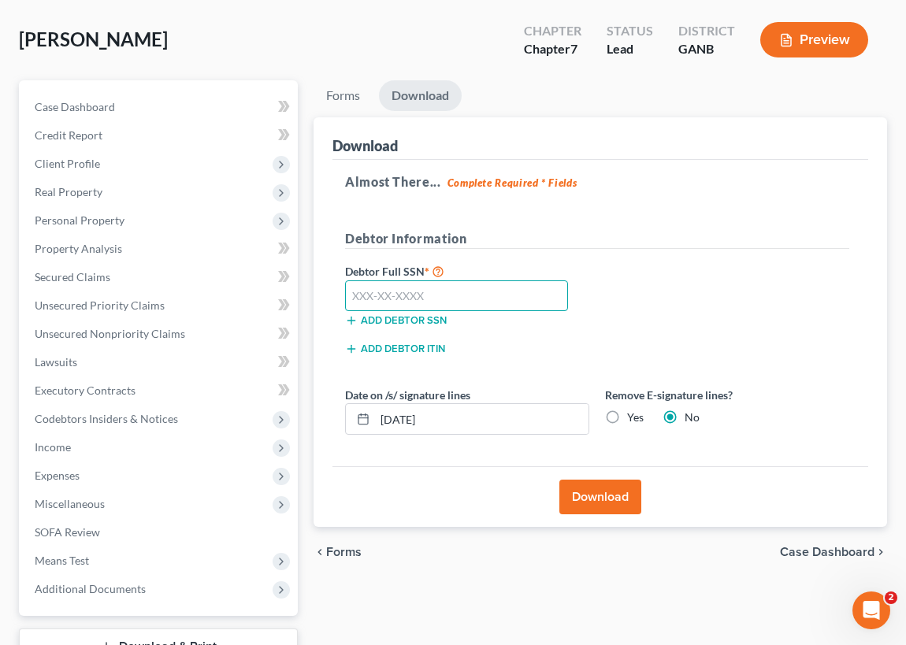
drag, startPoint x: 424, startPoint y: 292, endPoint x: 292, endPoint y: 298, distance: 132.5
click at [295, 299] on div "Petition Navigation Case Dashboard Payments Invoices Payments Payments Credit R…" at bounding box center [453, 393] width 884 height 626
type input "592-17-9403"
click at [607, 491] on button "Download" at bounding box center [600, 497] width 82 height 35
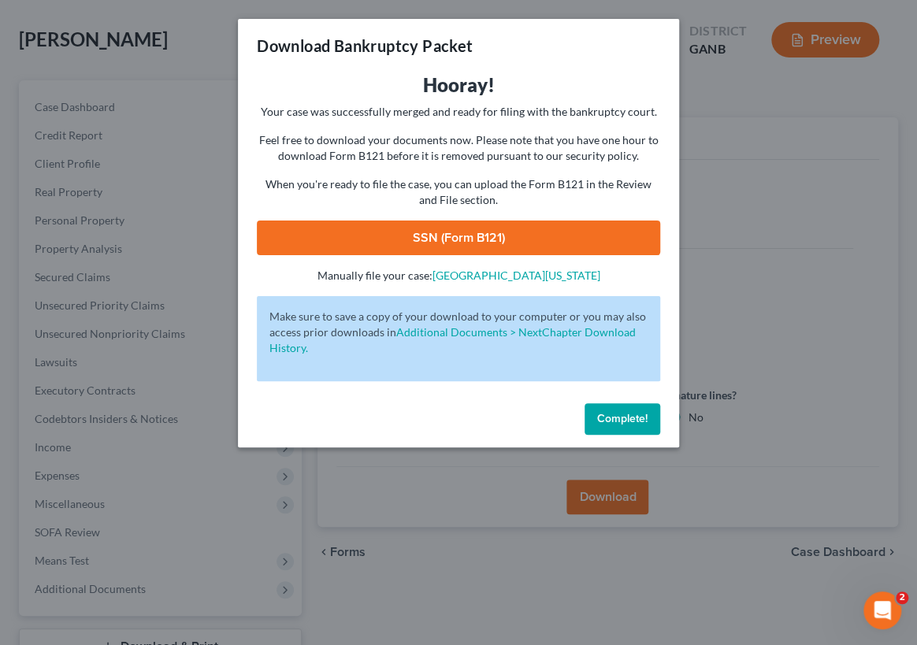
click at [477, 238] on link "SSN (Form B121)" at bounding box center [458, 238] width 403 height 35
click at [618, 414] on span "Complete!" at bounding box center [622, 418] width 50 height 13
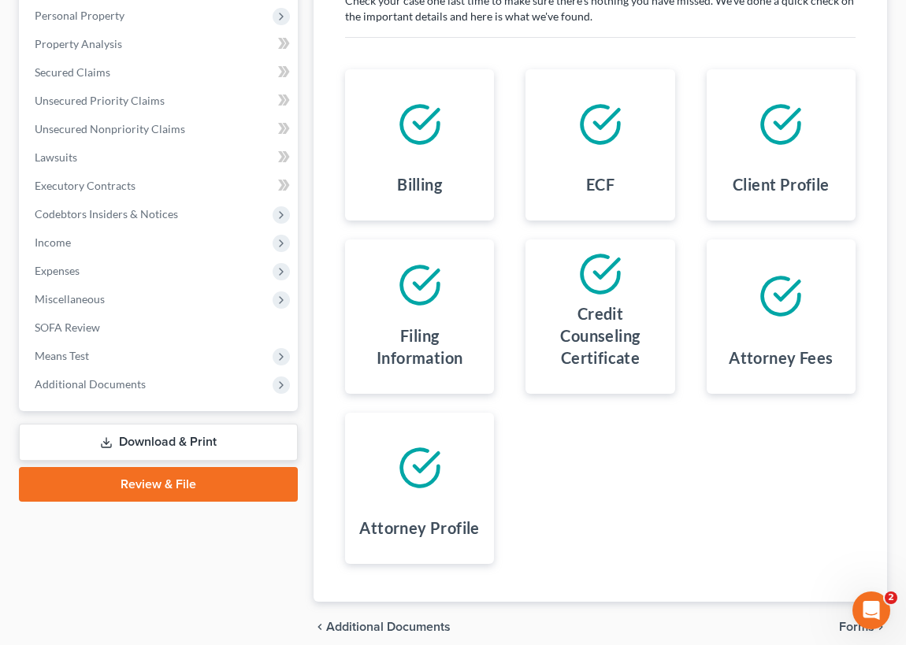
scroll to position [71, 0]
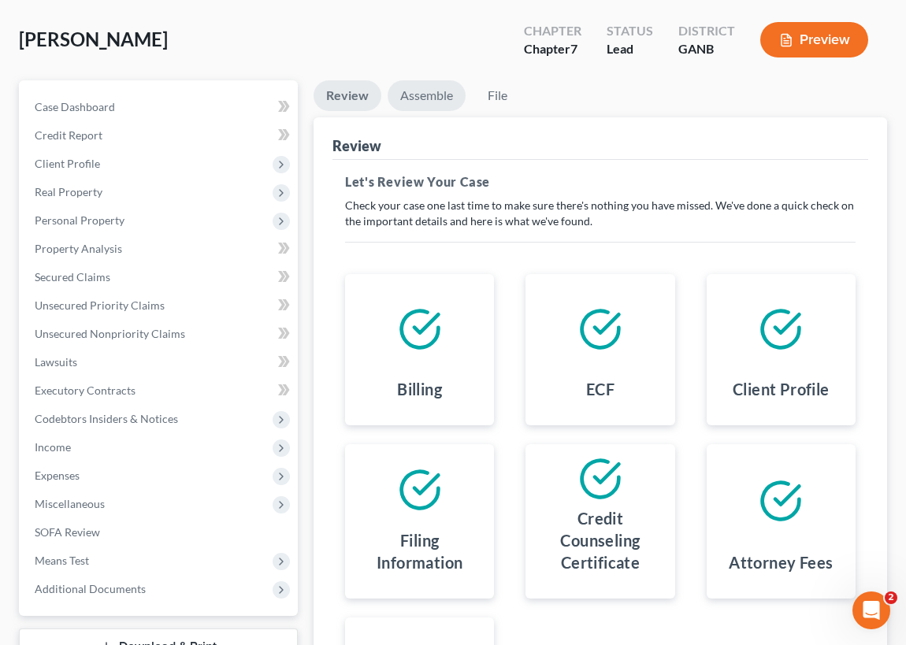
click at [430, 94] on link "Assemble" at bounding box center [427, 95] width 78 height 31
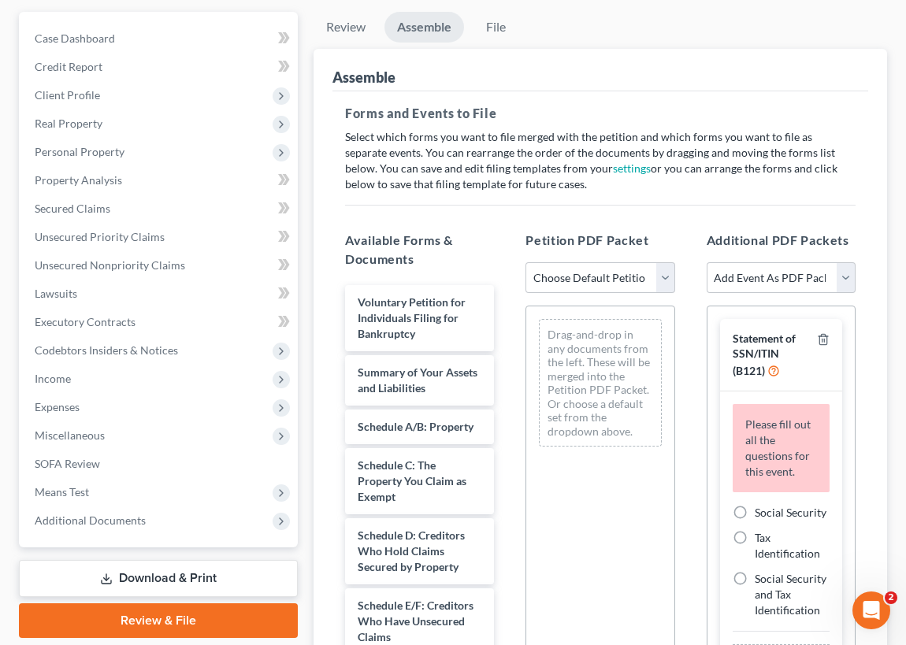
scroll to position [214, 0]
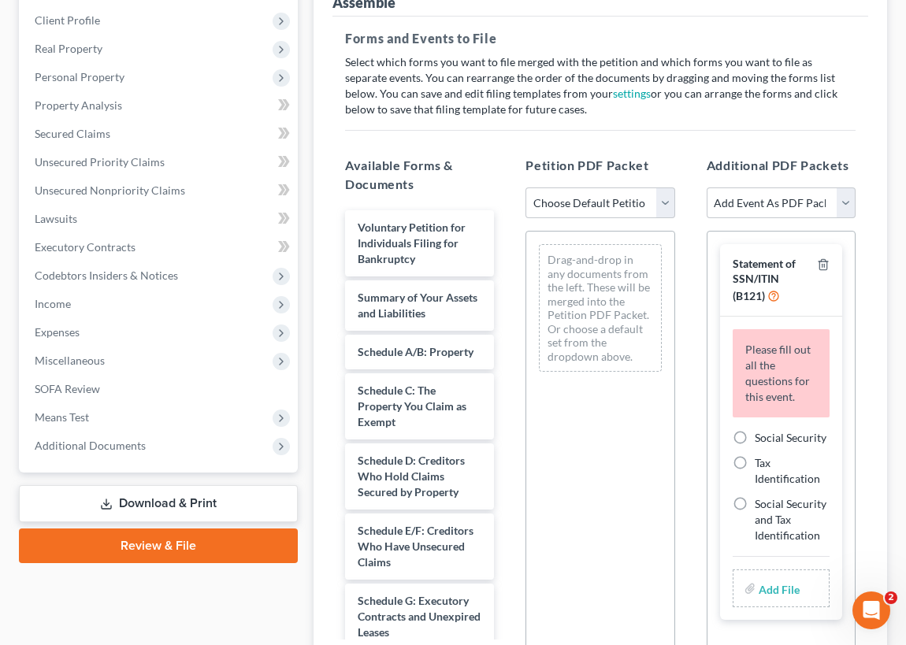
click at [755, 433] on label "Social Security" at bounding box center [791, 438] width 72 height 16
click at [761, 433] on input "Social Security" at bounding box center [766, 435] width 10 height 10
radio input "true"
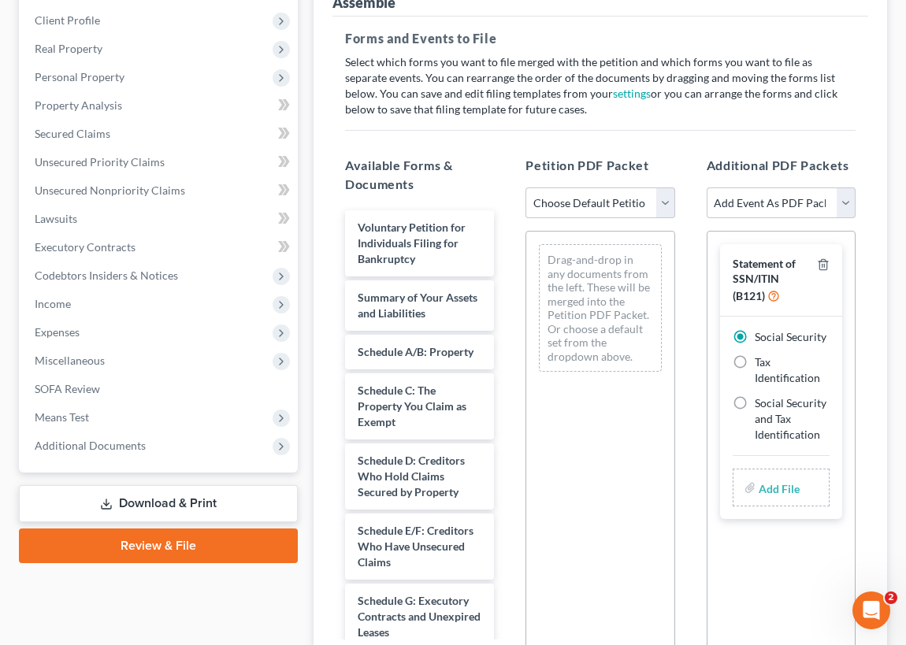
click at [773, 487] on input "file" at bounding box center [778, 488] width 38 height 28
type input "C:\fakepath\SS Form for case.pdf"
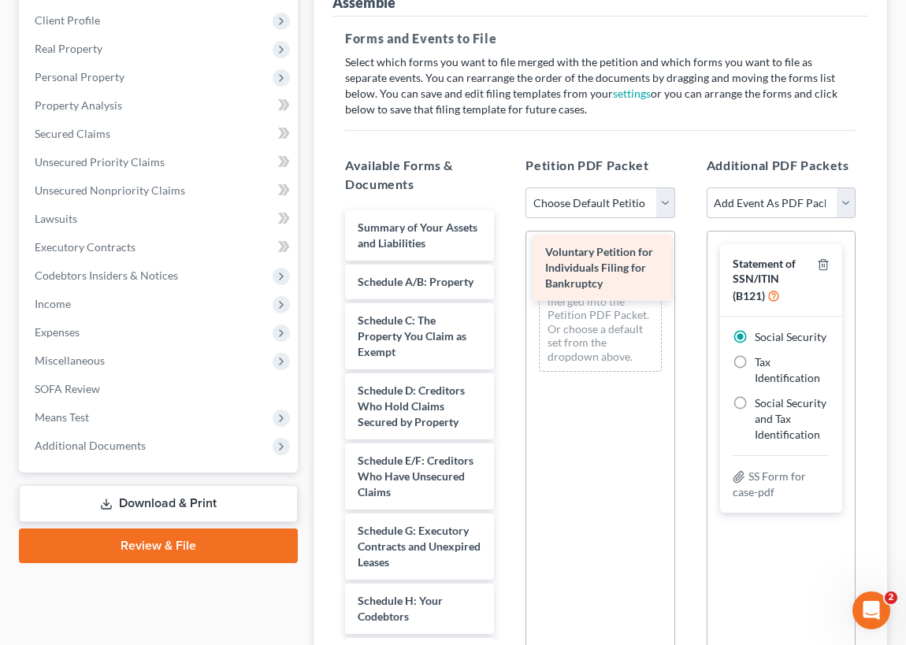
drag, startPoint x: 388, startPoint y: 236, endPoint x: 577, endPoint y: 263, distance: 190.2
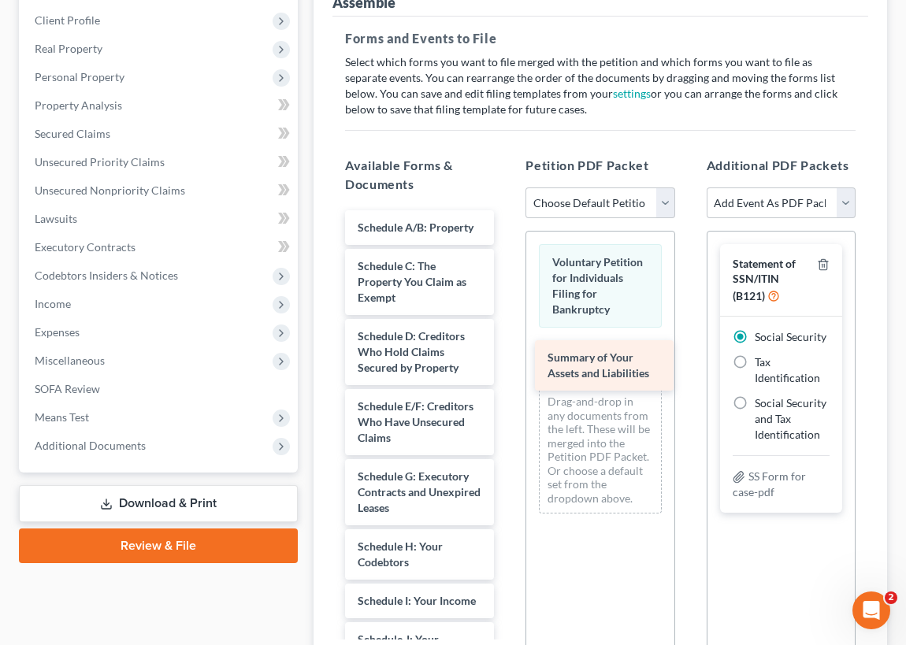
drag, startPoint x: 409, startPoint y: 230, endPoint x: 601, endPoint y: 347, distance: 224.8
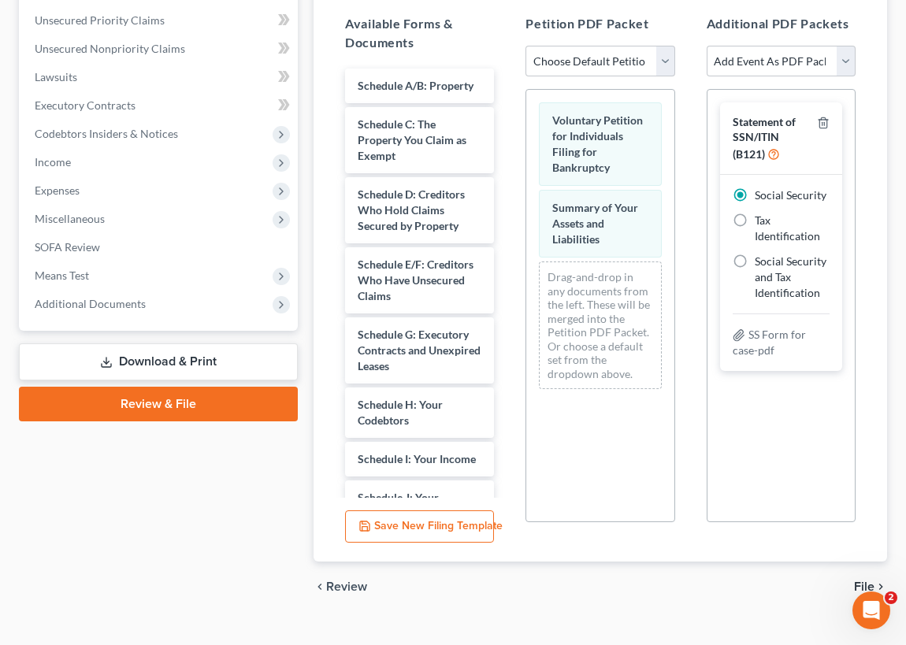
scroll to position [358, 0]
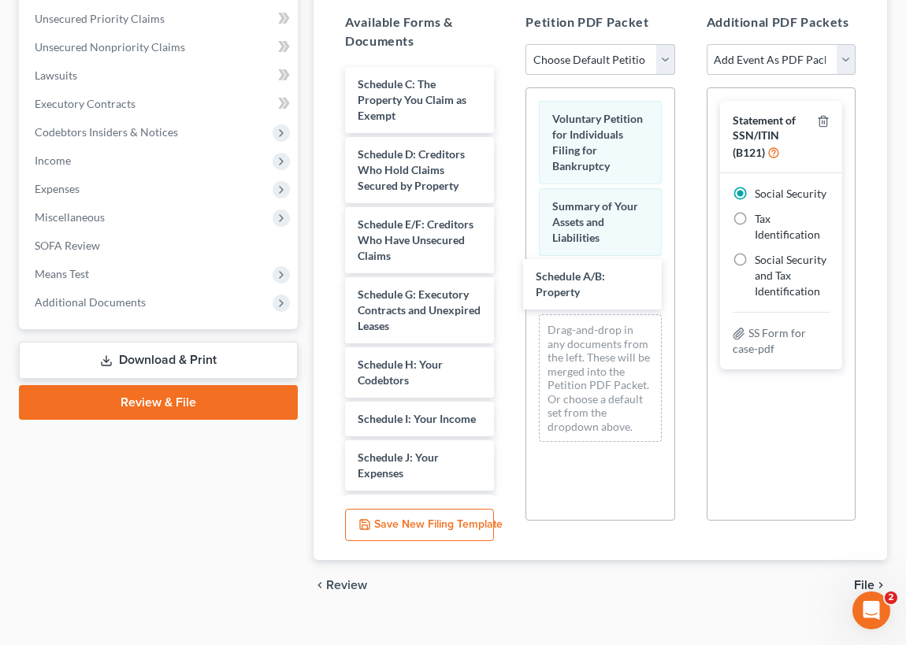
drag, startPoint x: 408, startPoint y: 87, endPoint x: 508, endPoint y: 205, distance: 154.3
click at [507, 280] on div "Schedule A/B: Property Schedule A/B: Property Schedule C: The Property You Clai…" at bounding box center [419, 551] width 174 height 969
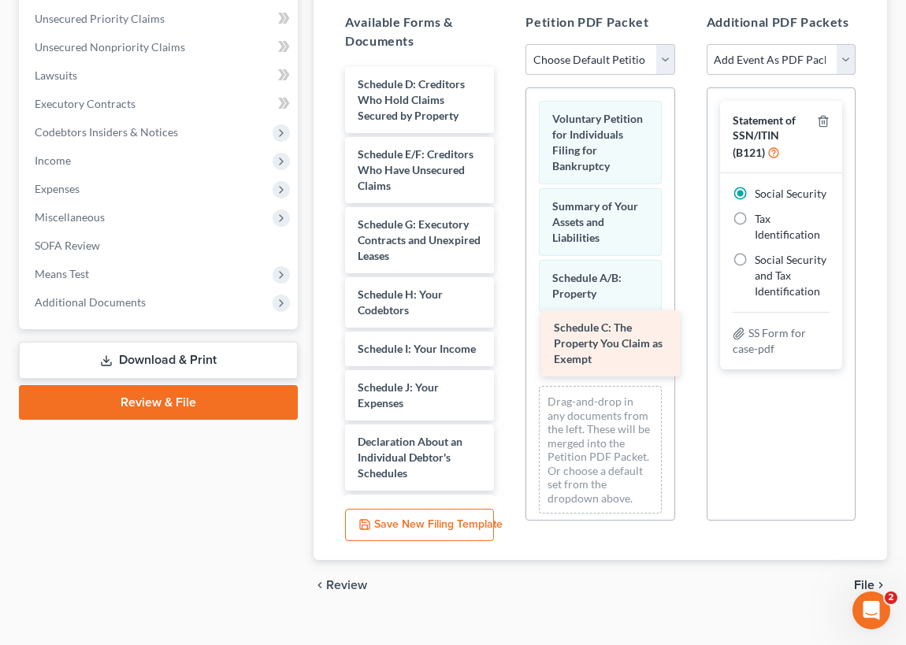
drag, startPoint x: 403, startPoint y: 90, endPoint x: 599, endPoint y: 332, distance: 312.1
click at [507, 333] on div "Schedule C: The Property You Claim as Exempt Schedule C: The Property You Claim…" at bounding box center [419, 516] width 174 height 899
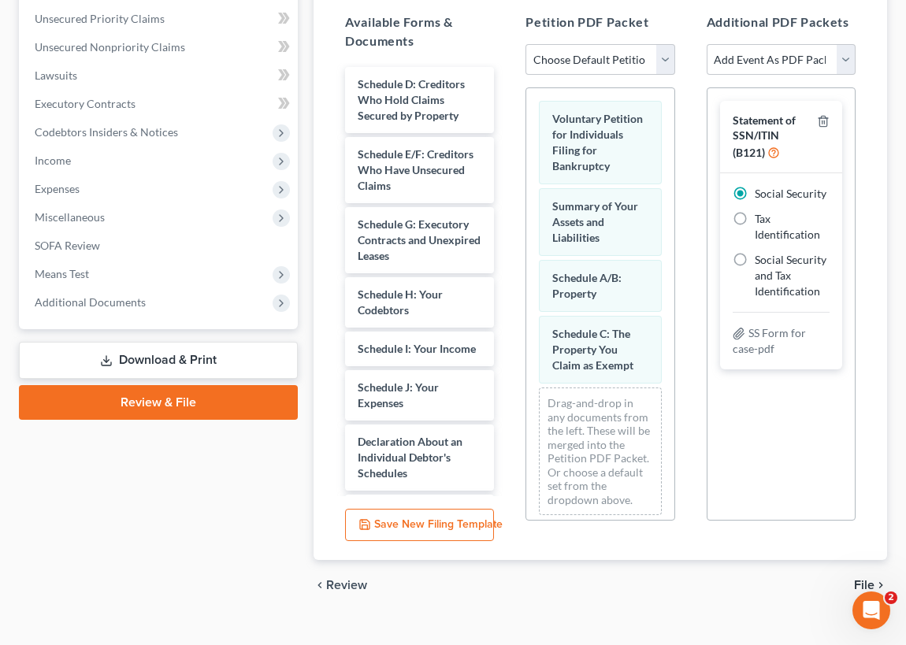
scroll to position [20, 0]
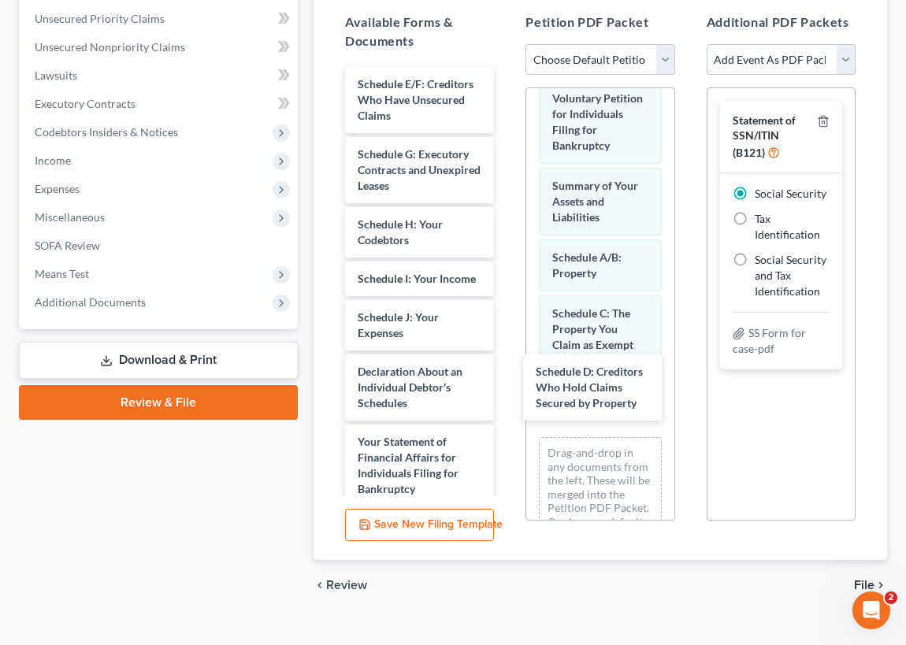
drag, startPoint x: 401, startPoint y: 93, endPoint x: 648, endPoint y: 429, distance: 417.1
click at [507, 384] on div "Schedule D: Creditors Who Hold Claims Secured by Property Schedule D: Creditors…" at bounding box center [419, 481] width 174 height 829
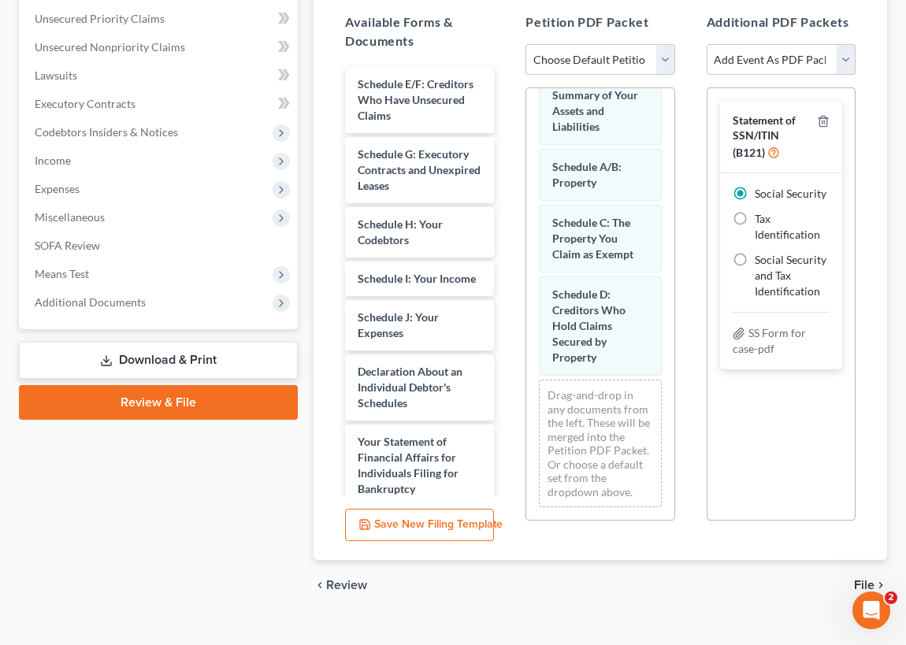
scroll to position [124, 0]
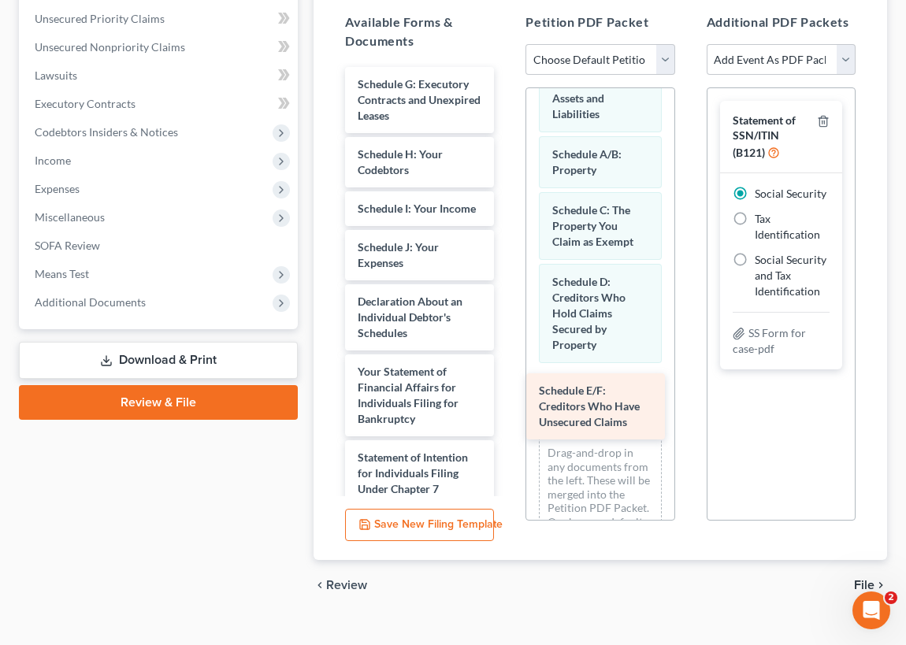
drag, startPoint x: 384, startPoint y: 89, endPoint x: 567, endPoint y: 385, distance: 348.1
click at [507, 393] on div "Schedule E/F: Creditors Who Have Unsecured Claims Schedule E/F: Creditors Who H…" at bounding box center [419, 446] width 174 height 759
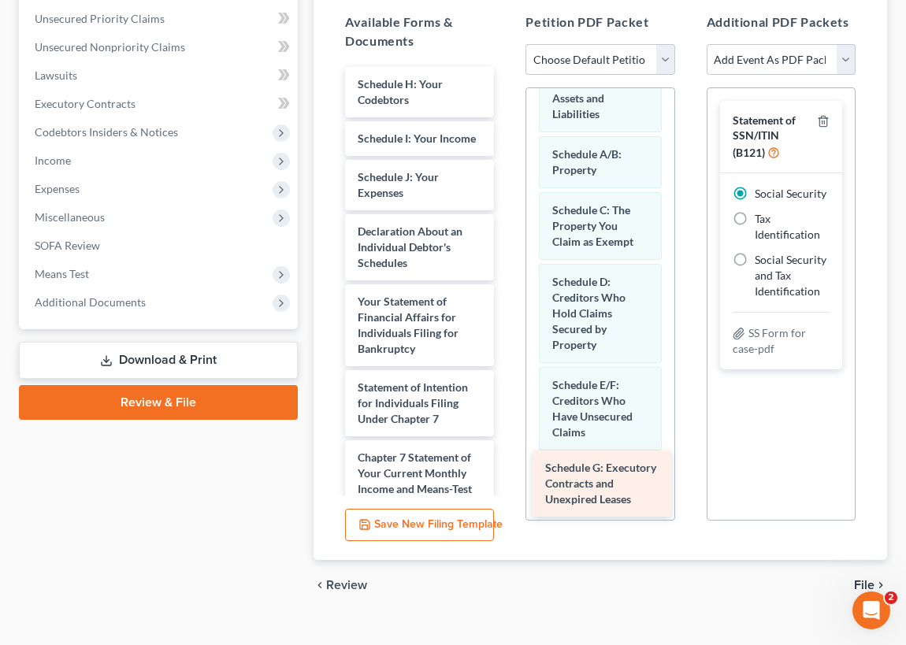
drag, startPoint x: 403, startPoint y: 89, endPoint x: 633, endPoint y: 462, distance: 437.6
click at [507, 473] on div "Schedule G: Executory Contracts and Unexpired Leases Schedule G: Executory Cont…" at bounding box center [419, 411] width 174 height 689
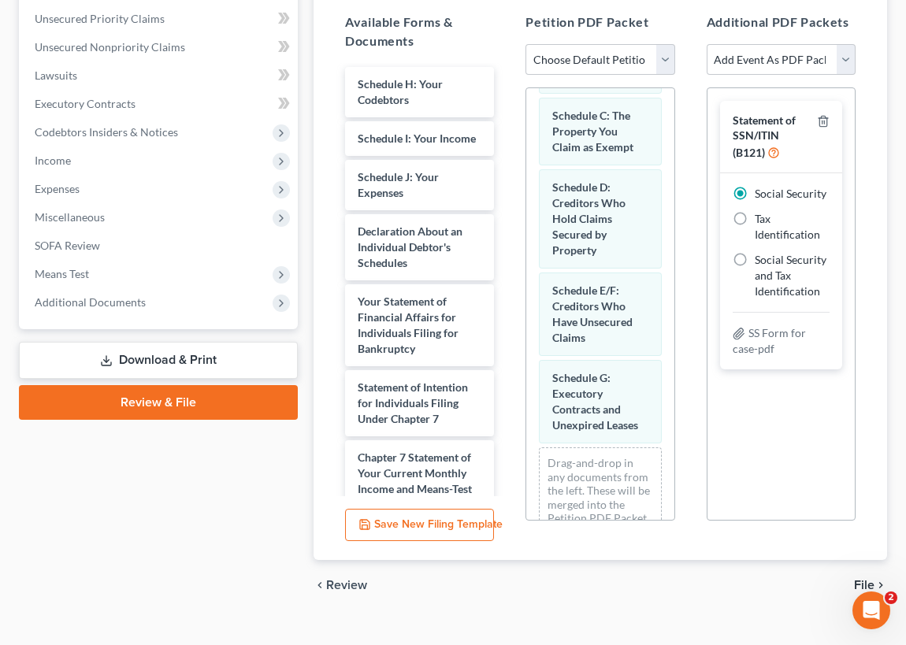
scroll to position [314, 0]
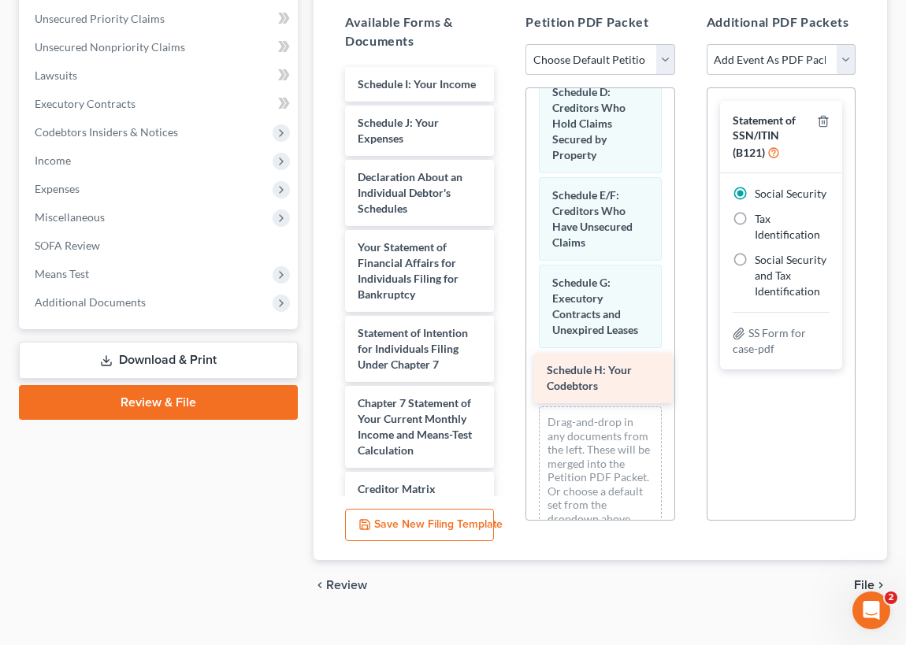
drag, startPoint x: 390, startPoint y: 87, endPoint x: 537, endPoint y: 364, distance: 313.4
click at [507, 375] on div "Schedule H: Your Codebtors Schedule H: Your Codebtors Schedule I: Your Income S…" at bounding box center [419, 384] width 174 height 634
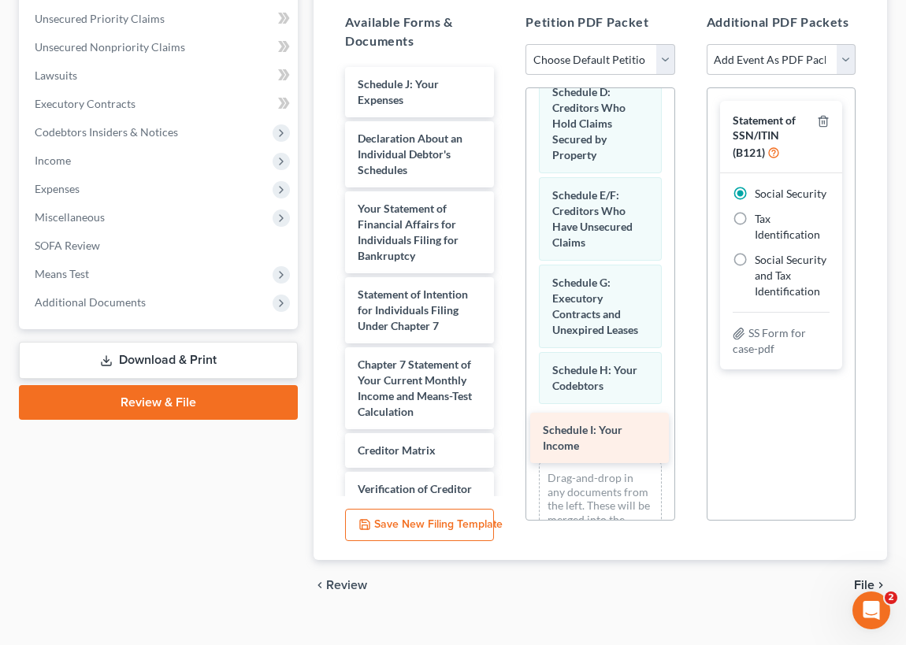
drag, startPoint x: 399, startPoint y: 93, endPoint x: 583, endPoint y: 437, distance: 390.2
click at [507, 437] on div "Schedule I: Your Income Schedule I: Your Income Schedule J: Your Expenses Decla…" at bounding box center [419, 365] width 174 height 596
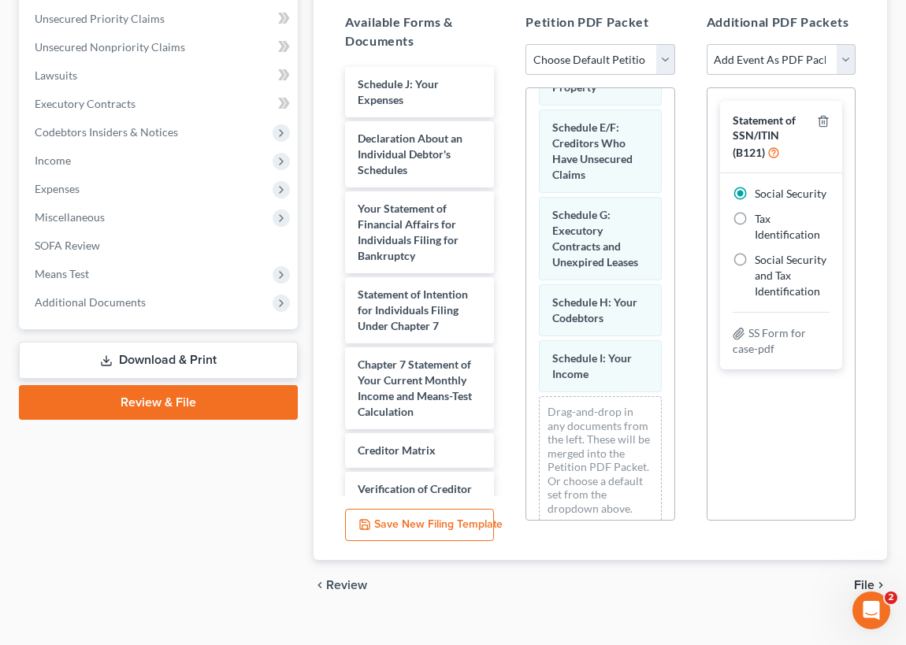
scroll to position [425, 0]
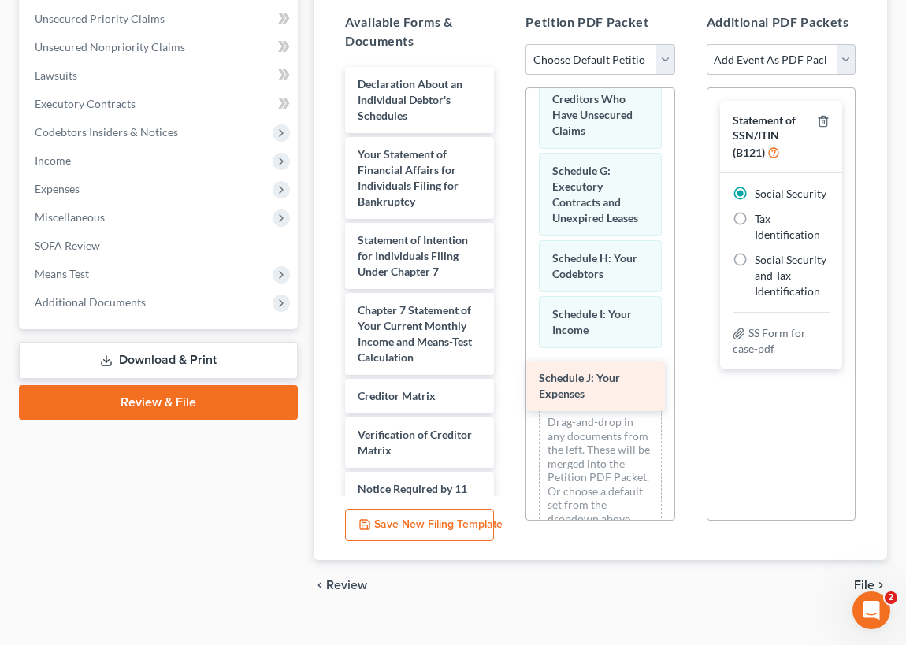
drag, startPoint x: 398, startPoint y: 85, endPoint x: 580, endPoint y: 375, distance: 342.3
click at [507, 375] on div "Schedule J: Your Expenses Schedule J: Your Expenses Declaration About an Indivi…" at bounding box center [419, 337] width 174 height 541
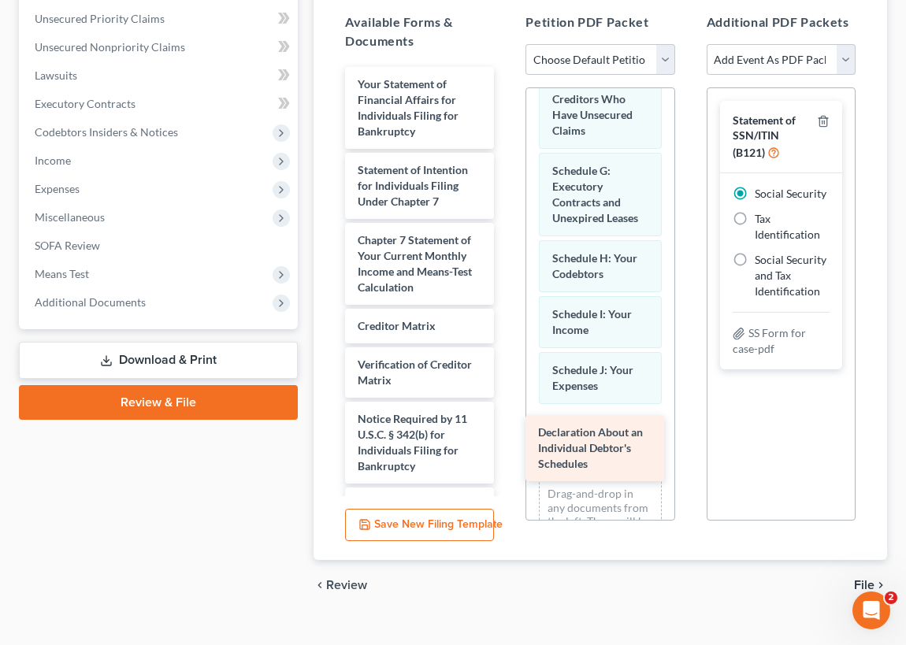
drag, startPoint x: 401, startPoint y: 91, endPoint x: 581, endPoint y: 441, distance: 394.3
click at [507, 441] on div "Declaration About an Individual Debtor's Schedules Declaration About an Individ…" at bounding box center [419, 302] width 174 height 471
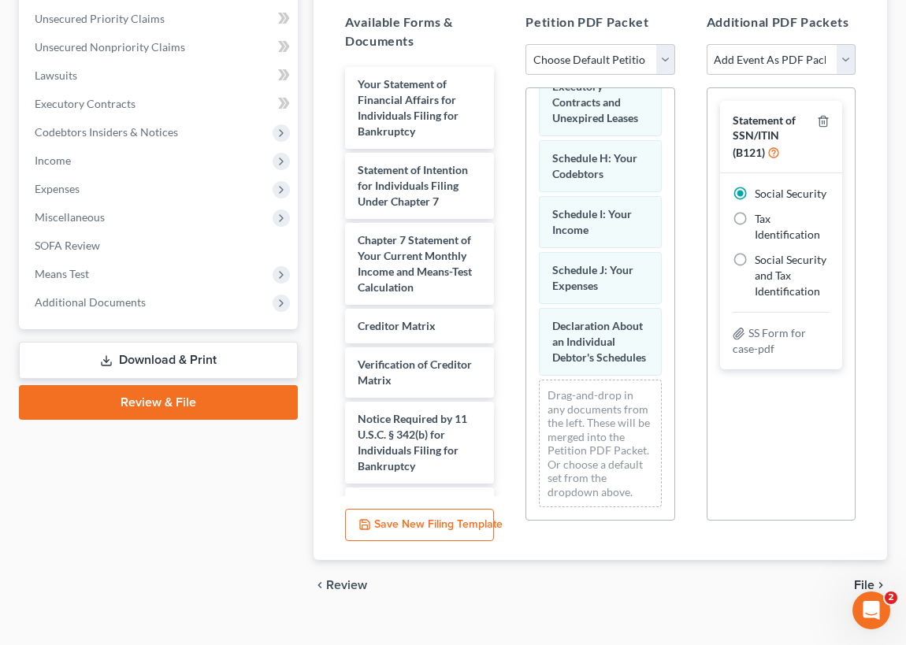
scroll to position [584, 0]
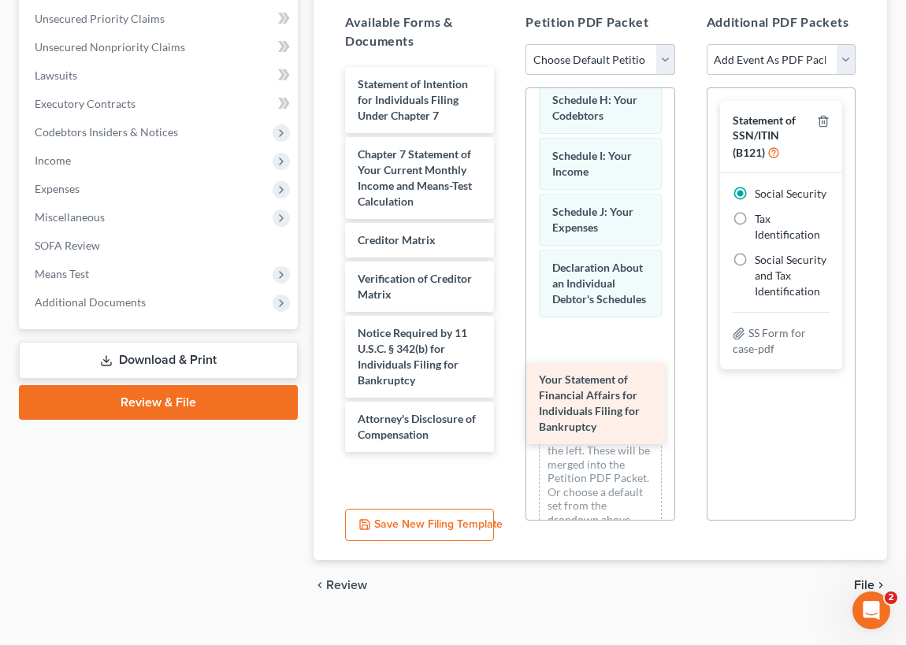
drag, startPoint x: 394, startPoint y: 98, endPoint x: 575, endPoint y: 396, distance: 348.6
click at [507, 396] on div "Your Statement of Financial Affairs for Individuals Filing for Bankruptcy Your …" at bounding box center [419, 259] width 174 height 385
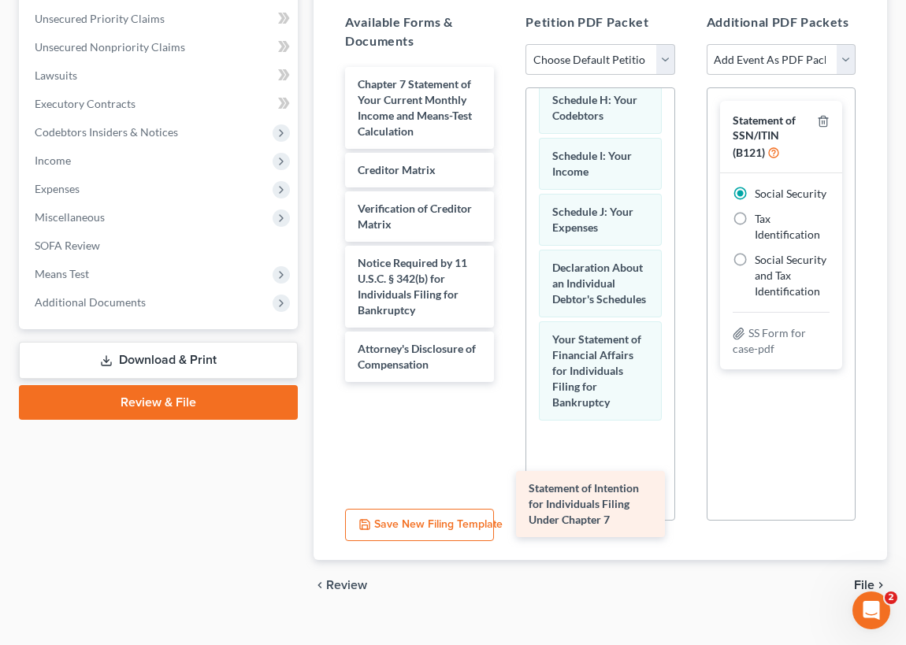
drag, startPoint x: 409, startPoint y: 95, endPoint x: 596, endPoint y: 485, distance: 432.7
click at [507, 382] on div "Statement of Intention for Individuals Filing Under Chapter 7 Statement of Inte…" at bounding box center [419, 224] width 174 height 315
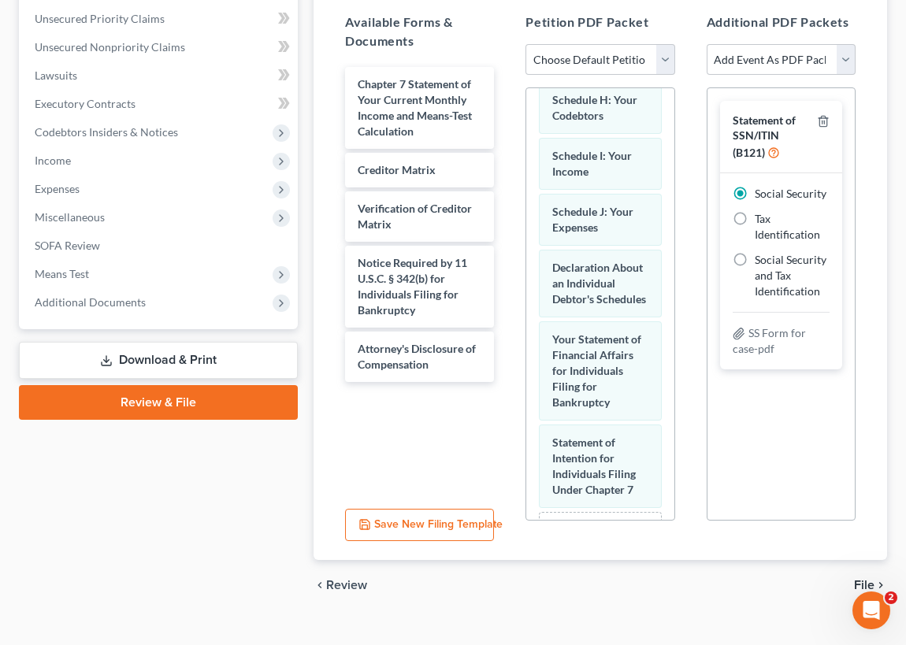
scroll to position [775, 0]
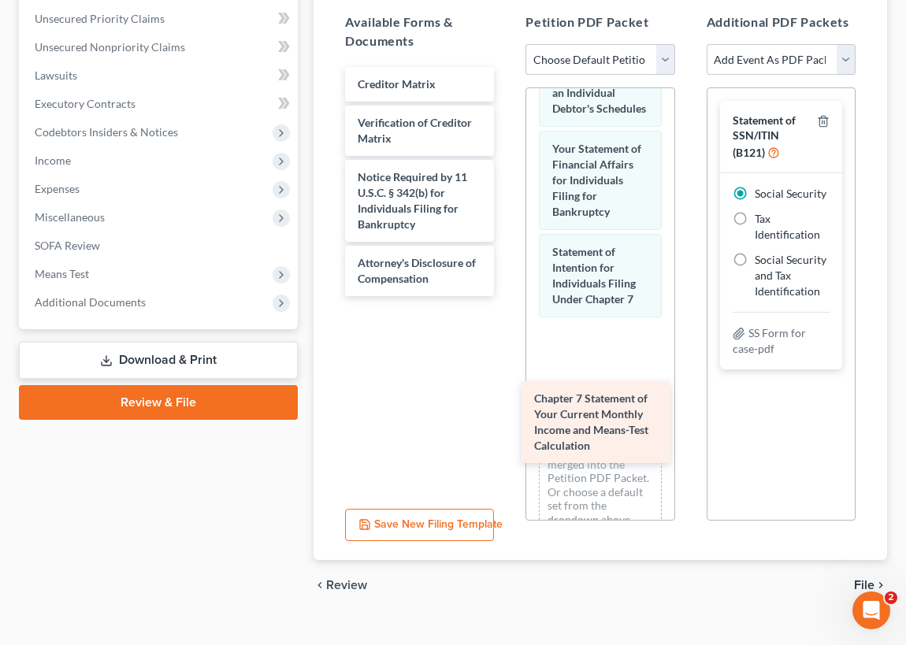
drag, startPoint x: 404, startPoint y: 102, endPoint x: 583, endPoint y: 402, distance: 348.8
click at [507, 296] on div "Chapter 7 Statement of Your Current Monthly Income and Means-Test Calculation C…" at bounding box center [419, 181] width 174 height 229
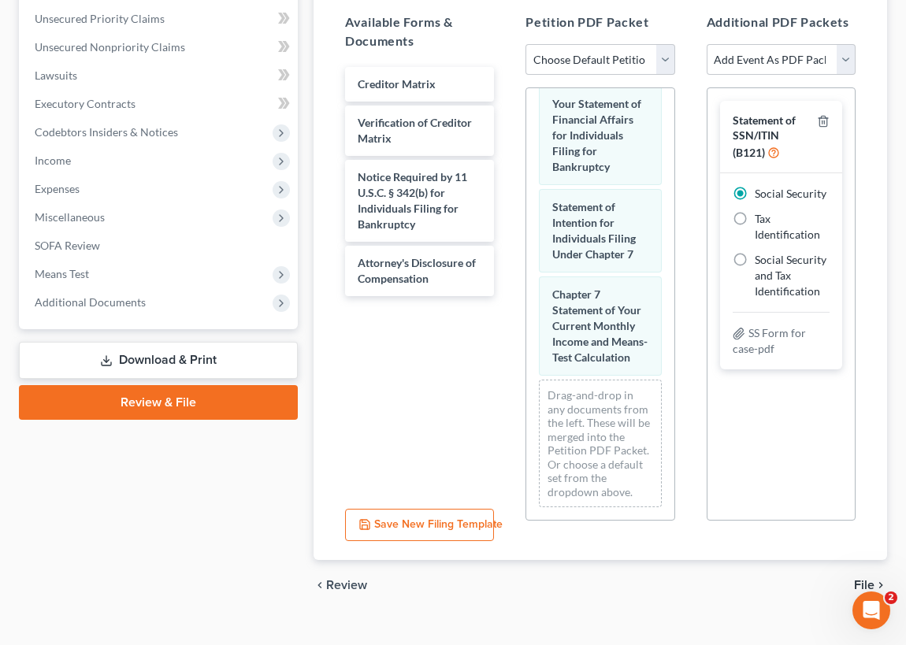
scroll to position [893, 0]
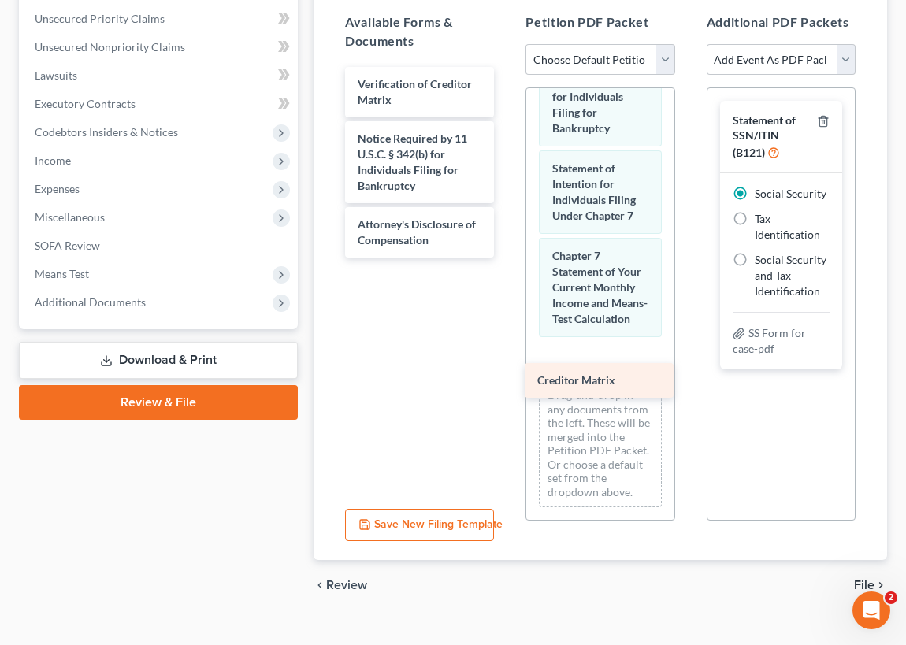
drag, startPoint x: 380, startPoint y: 79, endPoint x: 567, endPoint y: 375, distance: 350.6
click at [507, 258] on div "Creditor Matrix Creditor Matrix Verification of Creditor Matrix Notice Required…" at bounding box center [419, 162] width 174 height 191
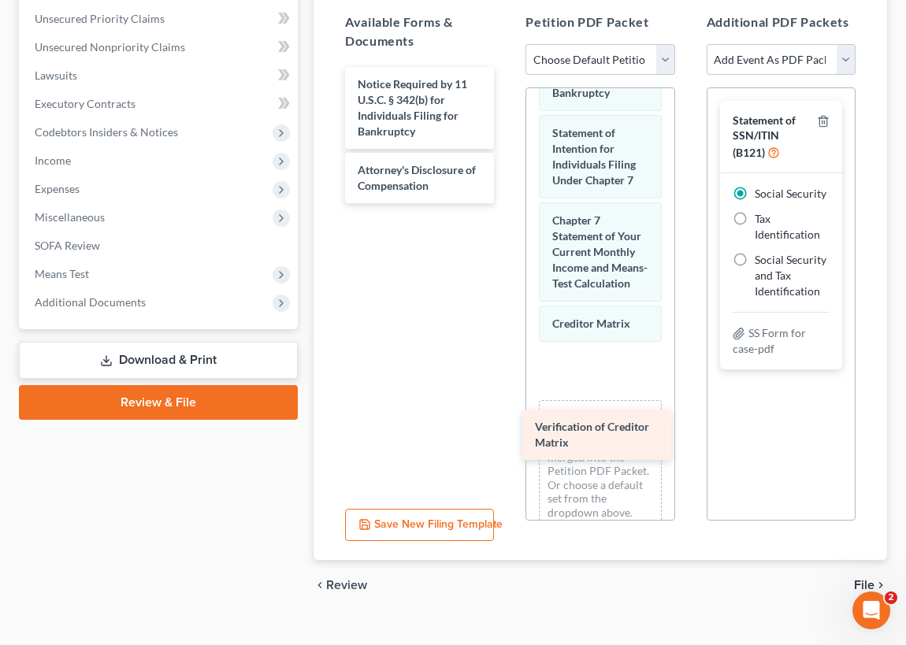
drag, startPoint x: 397, startPoint y: 88, endPoint x: 577, endPoint y: 425, distance: 382.1
click at [507, 203] on div "Verification of Creditor Matrix Verification of Creditor Matrix Notice Required…" at bounding box center [419, 135] width 174 height 136
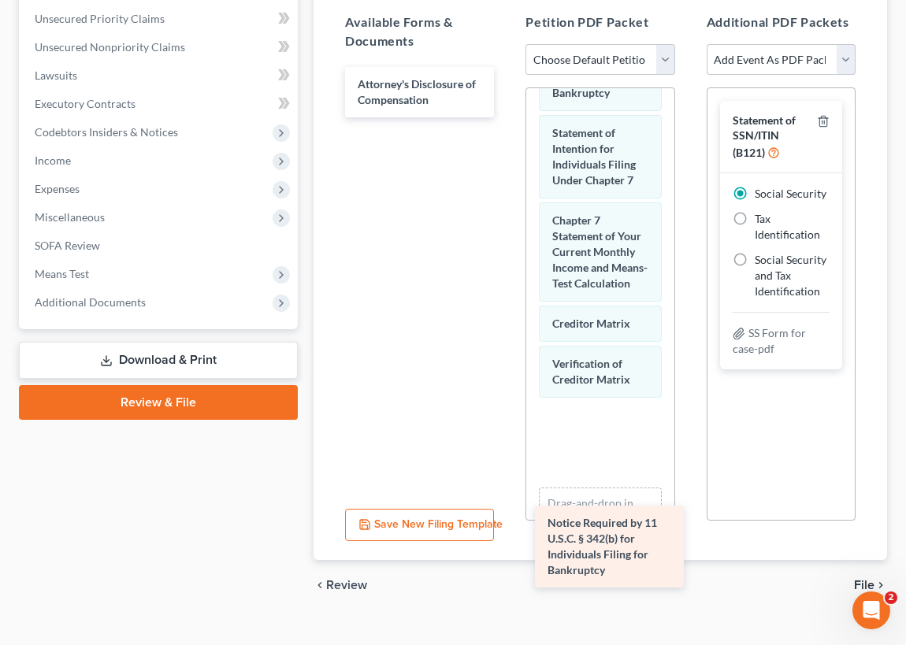
drag, startPoint x: 403, startPoint y: 95, endPoint x: 592, endPoint y: 536, distance: 480.3
click at [507, 117] on div "Notice Required by 11 U.S.C. § 342(b) for Individuals Filing for Bankruptcy Not…" at bounding box center [419, 92] width 174 height 50
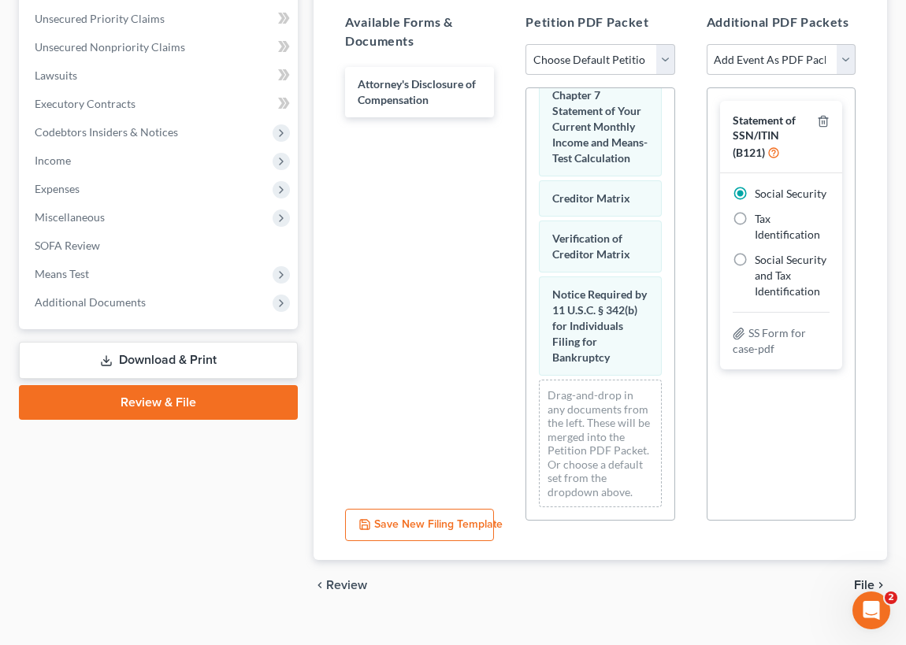
scroll to position [1092, 0]
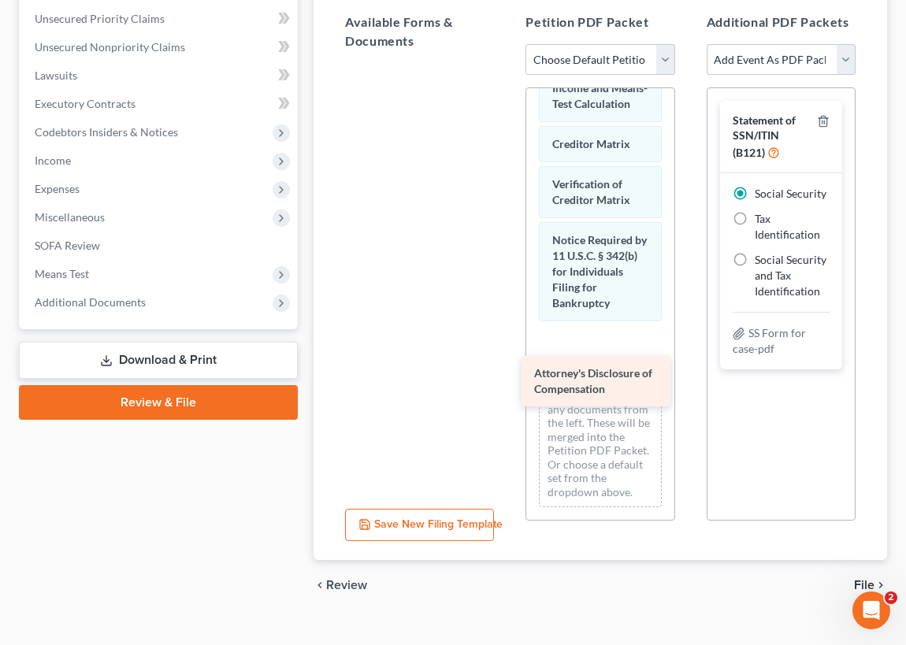
drag, startPoint x: 404, startPoint y: 92, endPoint x: 581, endPoint y: 381, distance: 338.8
click at [507, 63] on div "Attorney's Disclosure of Compensation Attorney's Disclosure of Compensation" at bounding box center [419, 63] width 174 height 0
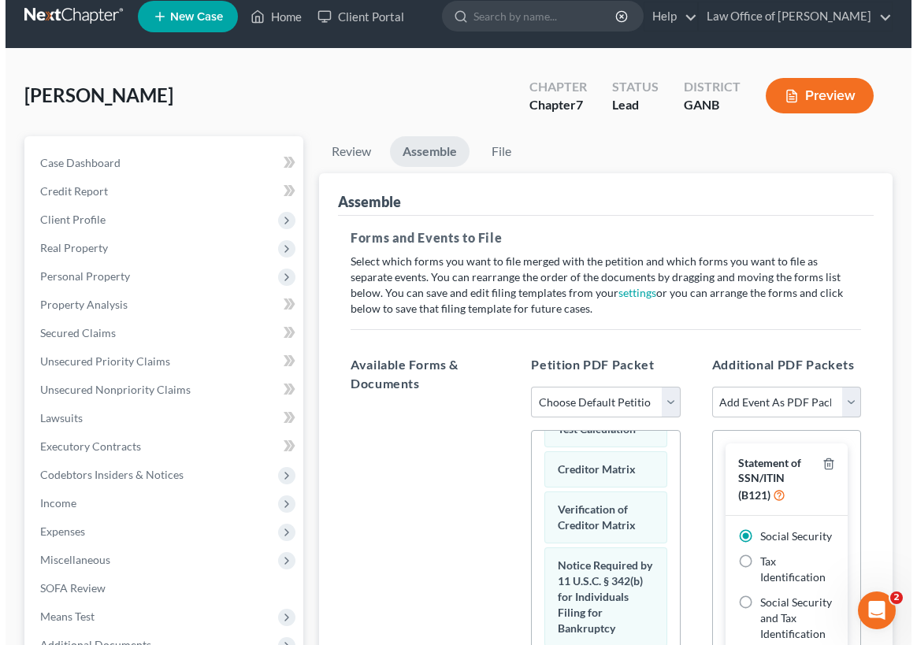
scroll to position [0, 0]
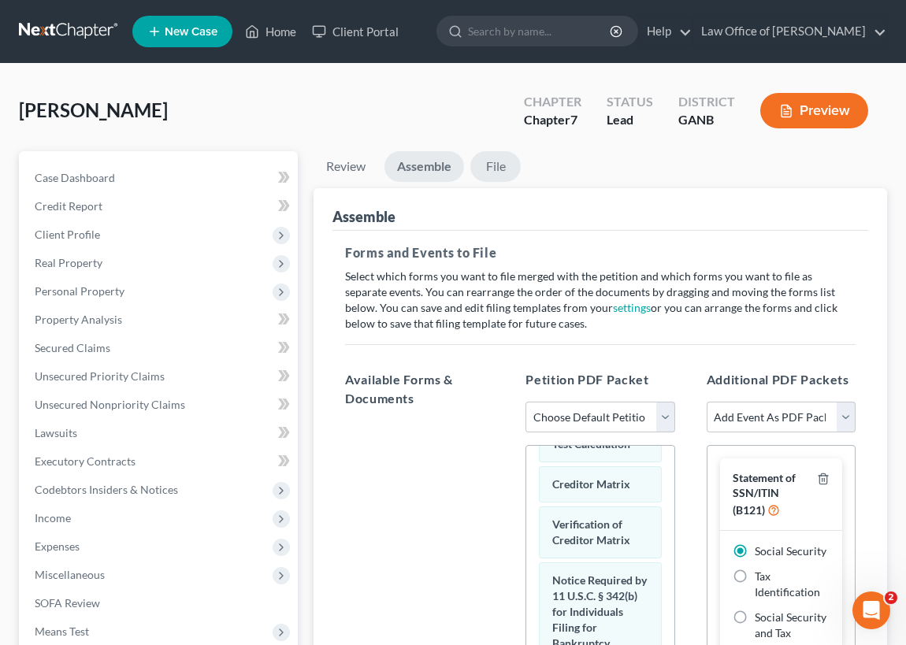
click at [499, 165] on link "File" at bounding box center [495, 166] width 50 height 31
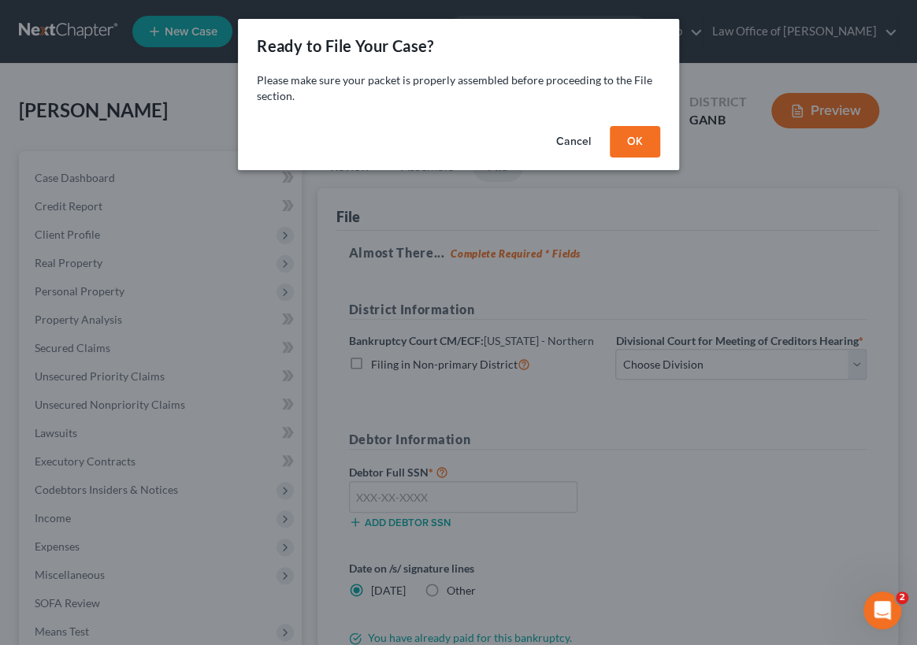
click at [566, 141] on button "Cancel" at bounding box center [574, 142] width 60 height 32
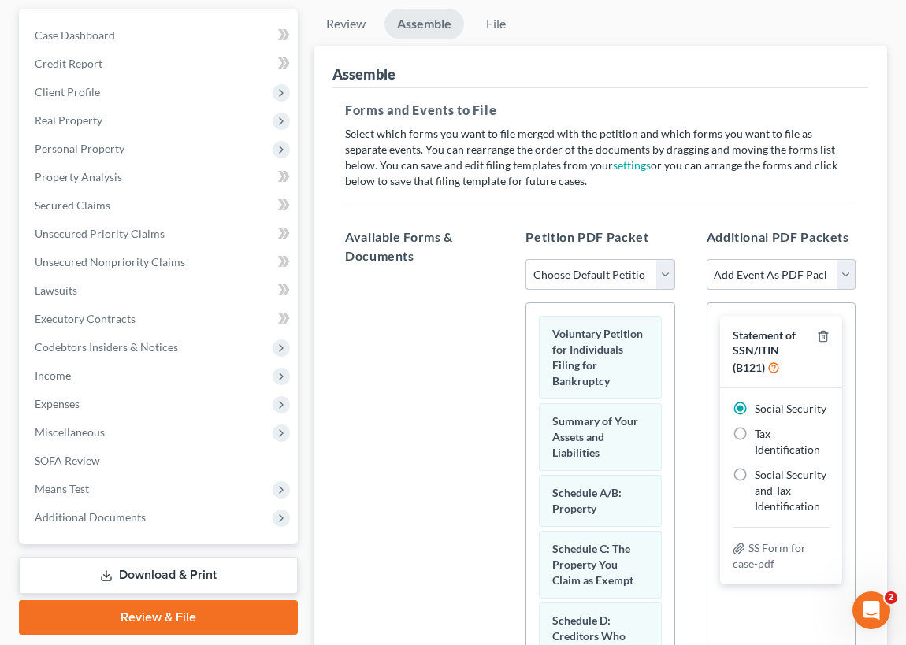
click at [663, 273] on select "Choose Default Petition PDF Packet Complete Bankruptcy Petition (all forms and …" at bounding box center [600, 275] width 149 height 32
select select "0"
click at [526, 259] on select "Choose Default Petition PDF Packet Complete Bankruptcy Petition (all forms and …" at bounding box center [600, 275] width 149 height 32
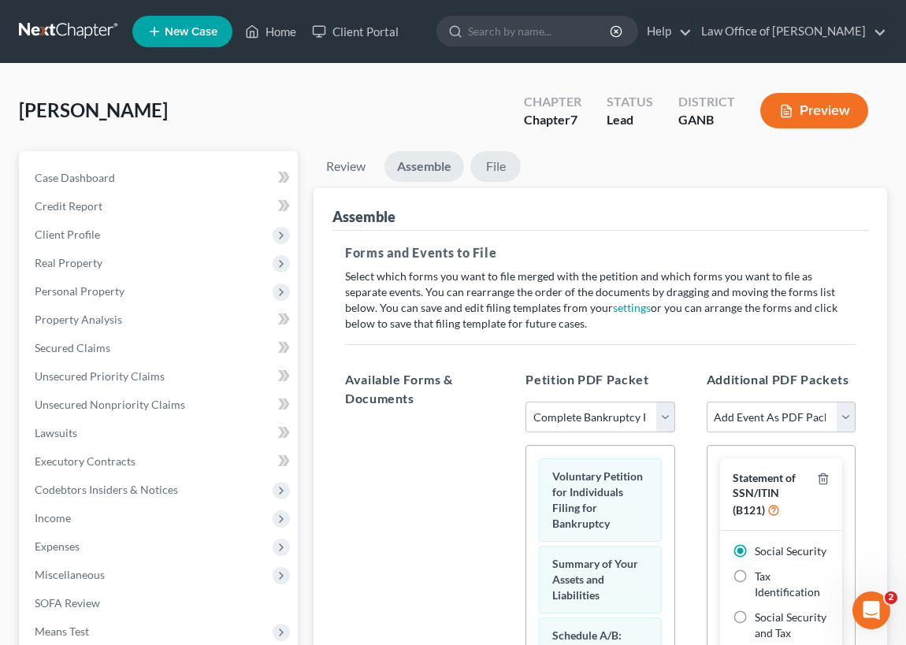
click at [503, 162] on link "File" at bounding box center [495, 166] width 50 height 31
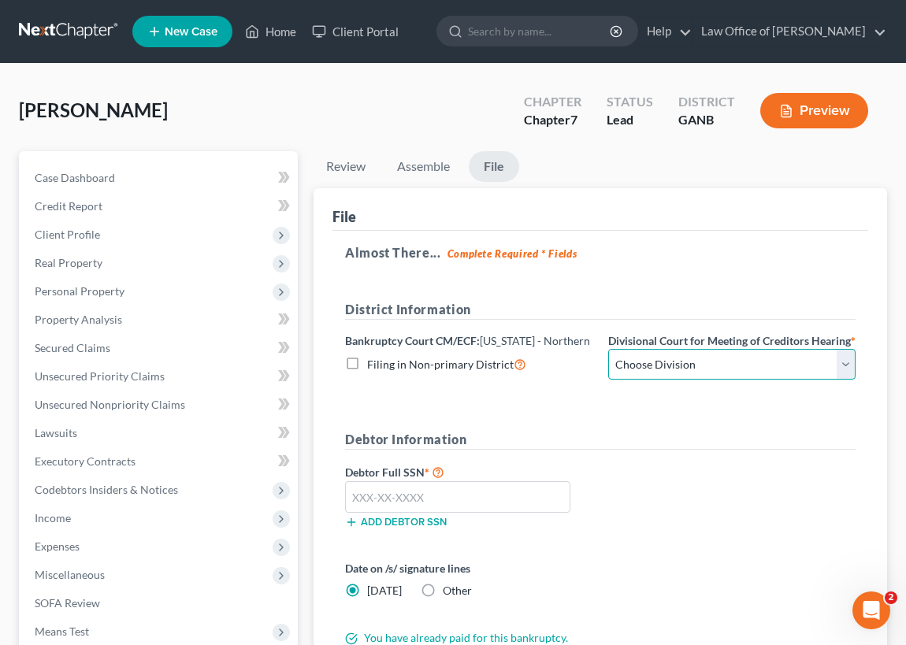
drag, startPoint x: 839, startPoint y: 373, endPoint x: 794, endPoint y: 387, distance: 46.9
click at [839, 373] on select "Choose Division Atlanta Gainesville Newnan Rome" at bounding box center [731, 365] width 247 height 32
select select "0"
click at [608, 363] on select "Choose Division Atlanta Gainesville Newnan Rome" at bounding box center [731, 365] width 247 height 32
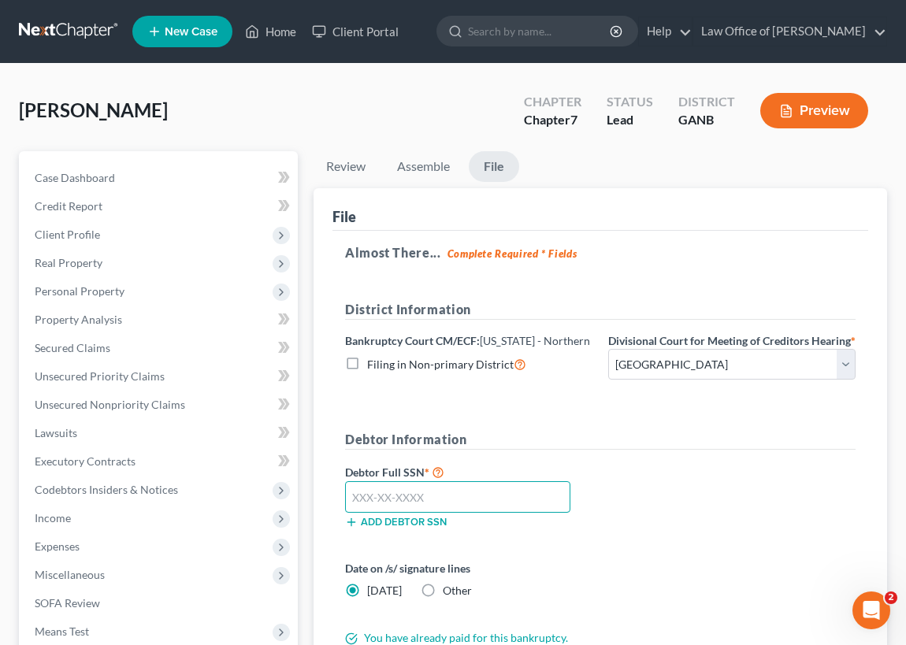
click at [353, 506] on input "text" at bounding box center [457, 497] width 225 height 32
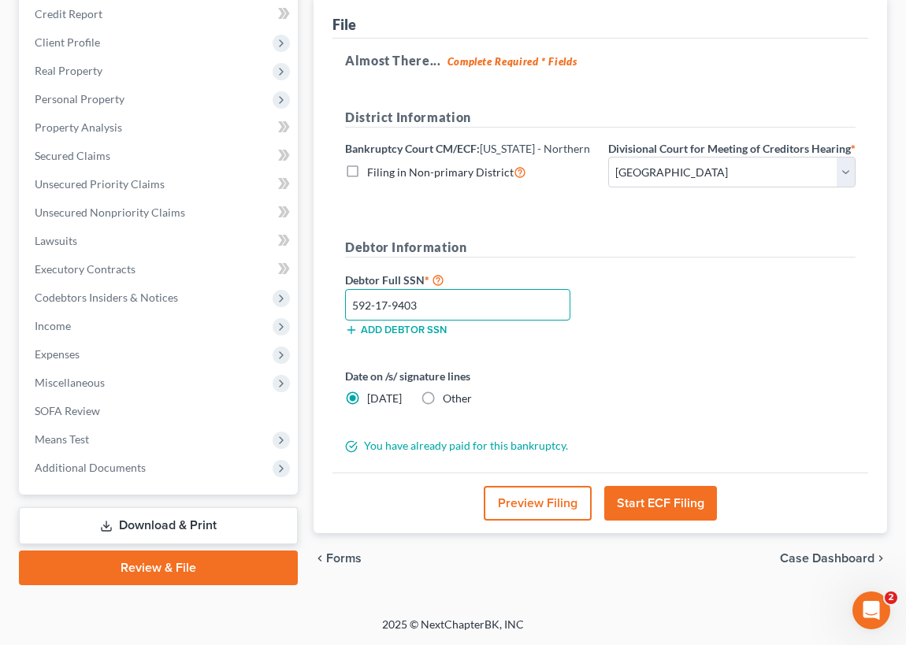
scroll to position [205, 0]
type input "592-17-9403"
click at [657, 506] on button "Start ECF Filing" at bounding box center [660, 503] width 113 height 35
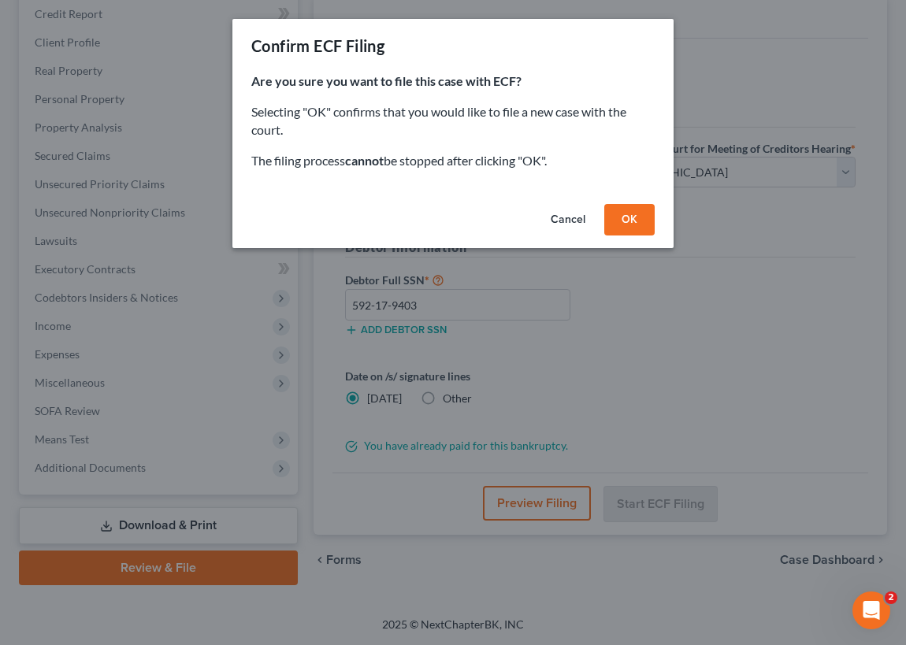
scroll to position [190, 0]
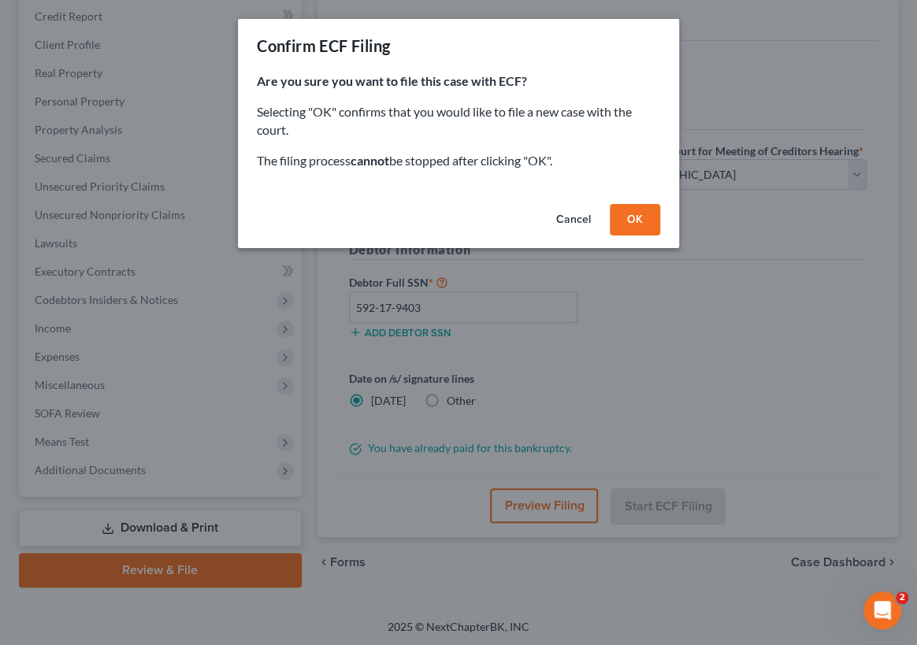
click at [634, 220] on button "OK" at bounding box center [635, 220] width 50 height 32
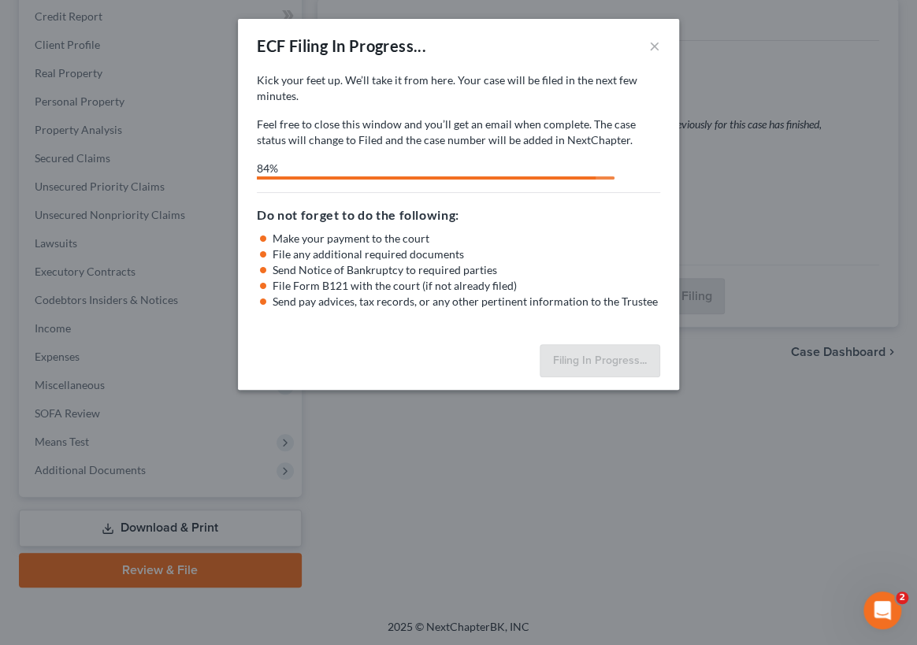
select select "0"
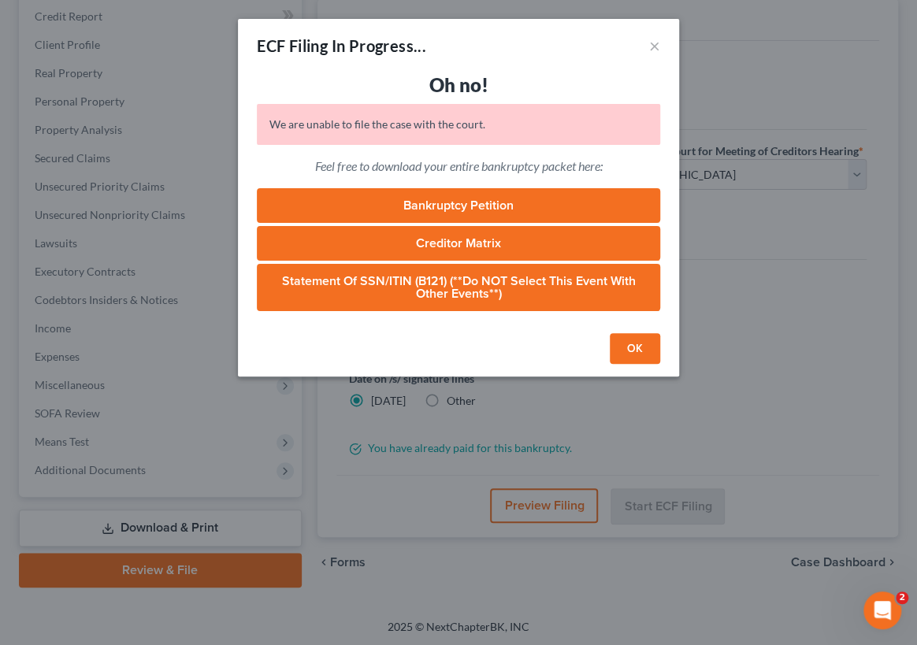
click at [634, 347] on button "OK" at bounding box center [635, 349] width 50 height 32
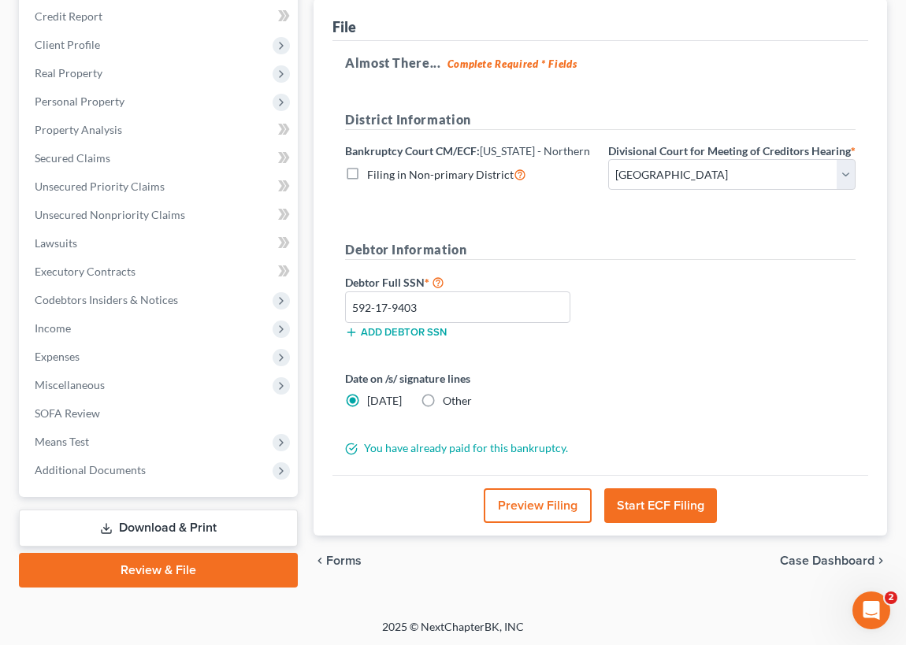
click at [367, 172] on label "Filing in Non-primary District" at bounding box center [446, 174] width 159 height 18
click at [373, 172] on input "Filing in Non-primary District" at bounding box center [378, 170] width 10 height 10
checkbox input "true"
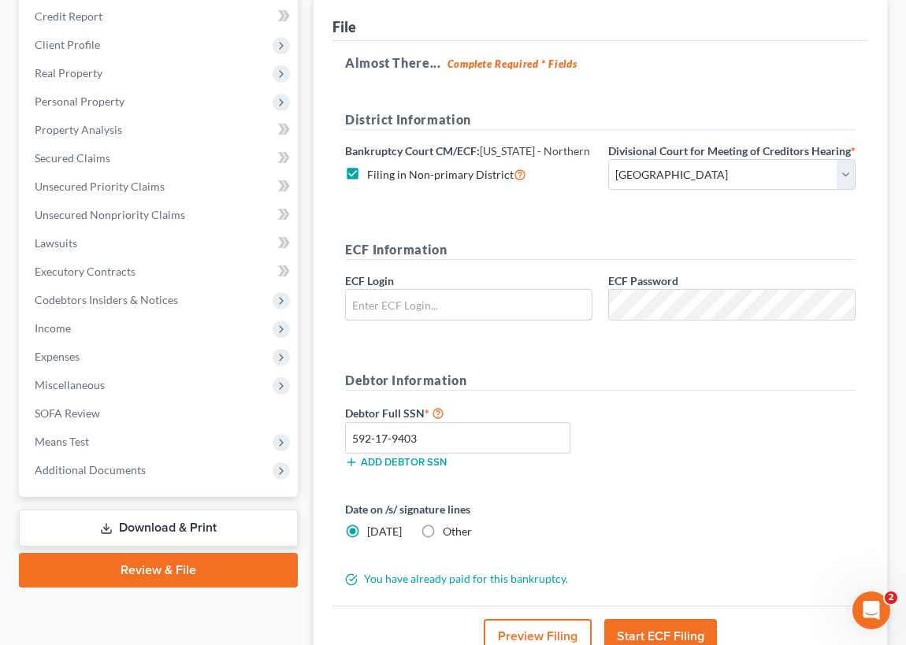
type input "rachamberslaw1"
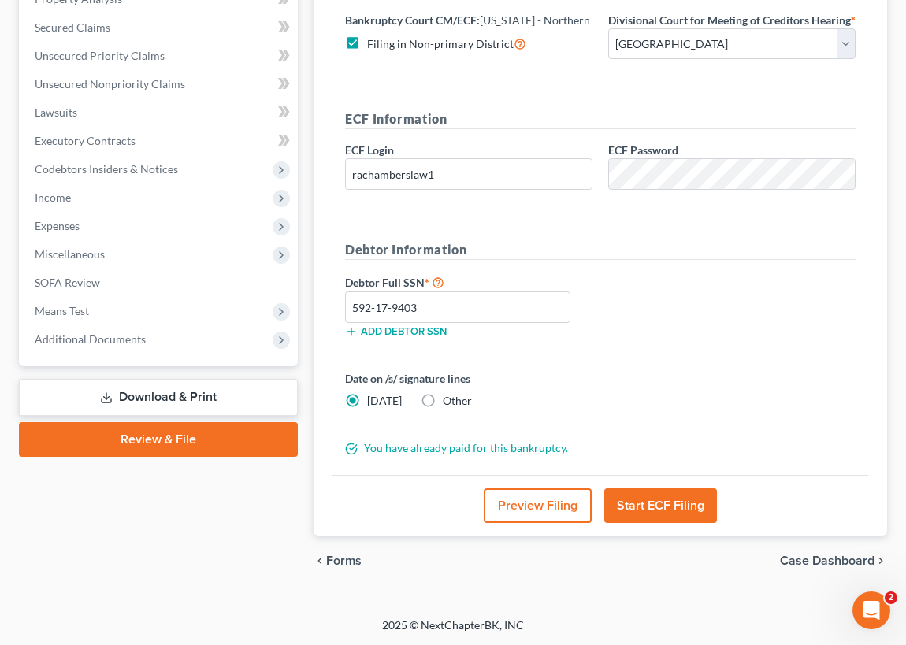
scroll to position [333, 0]
click at [651, 507] on button "Start ECF Filing" at bounding box center [660, 505] width 113 height 35
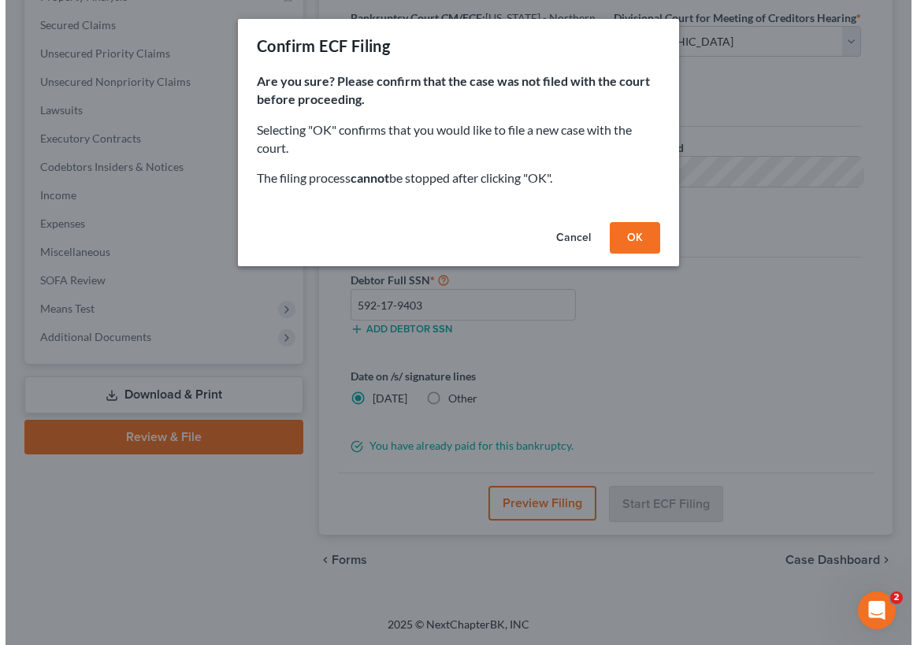
scroll to position [321, 0]
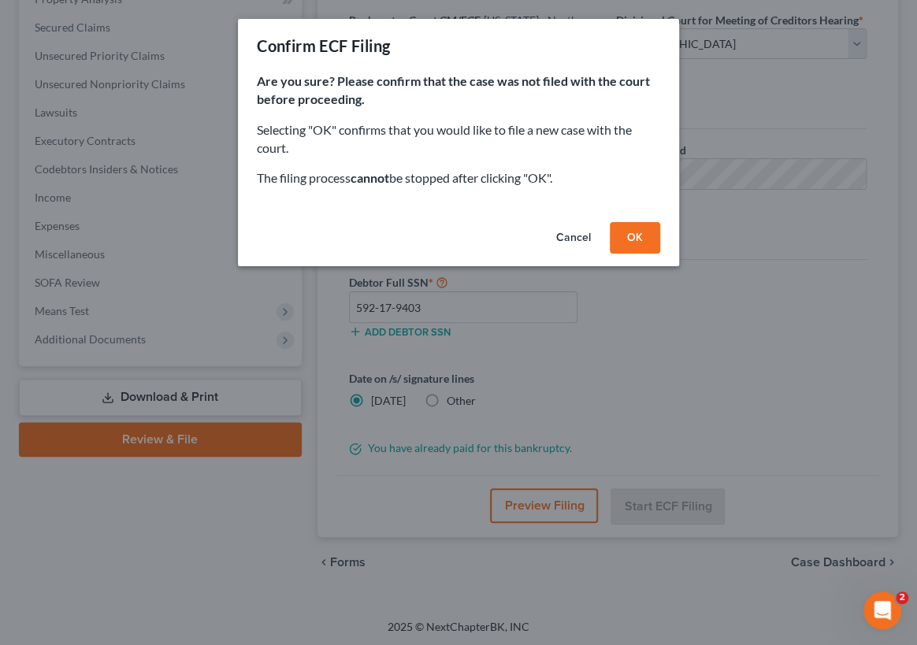
click at [641, 234] on button "OK" at bounding box center [635, 238] width 50 height 32
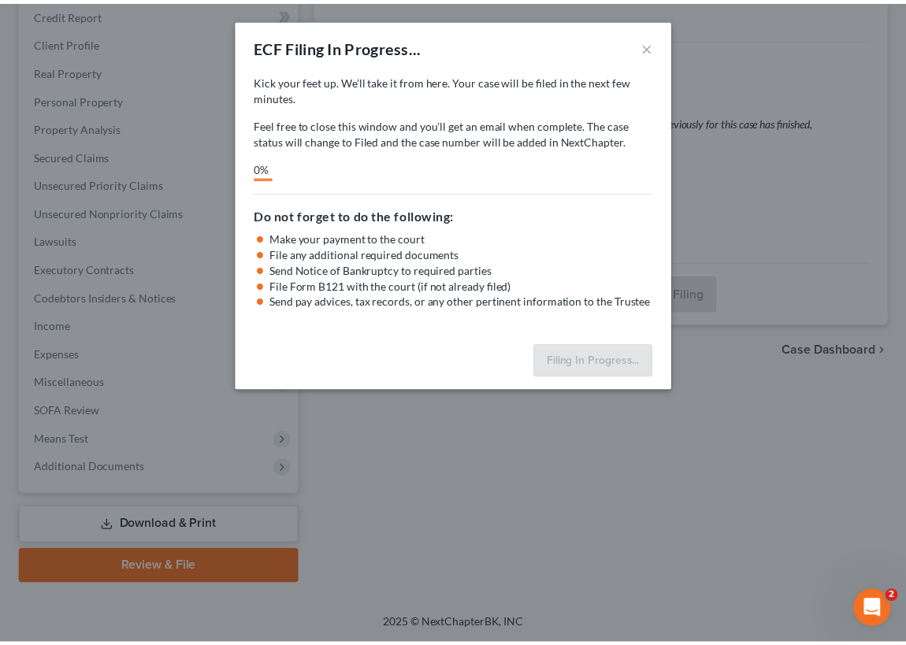
scroll to position [190, 0]
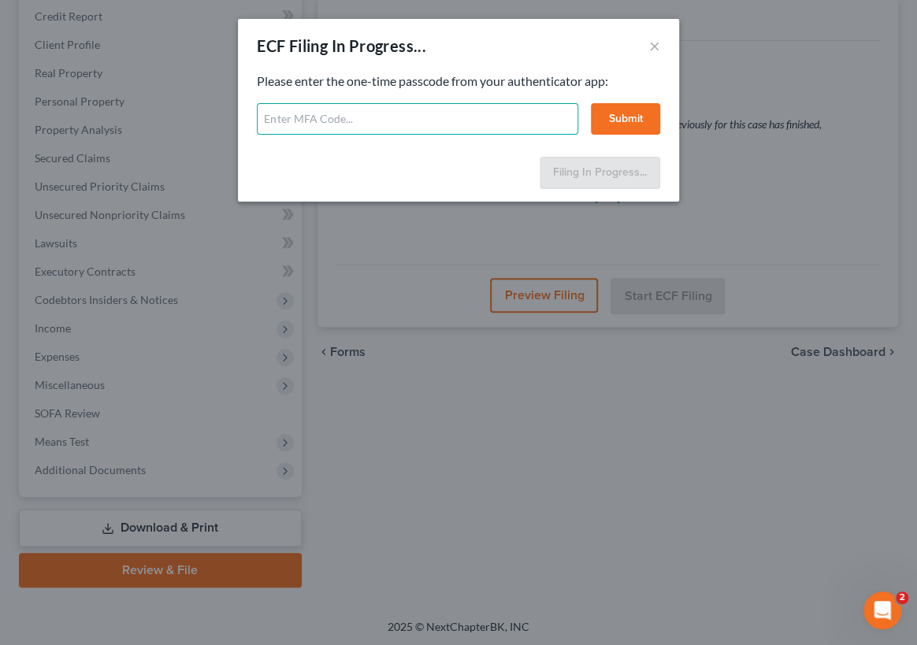
click at [267, 117] on input "text" at bounding box center [417, 119] width 321 height 32
type input "zchv-amuw-gg0m-z6hk"
click at [623, 118] on button "Submit" at bounding box center [625, 119] width 69 height 32
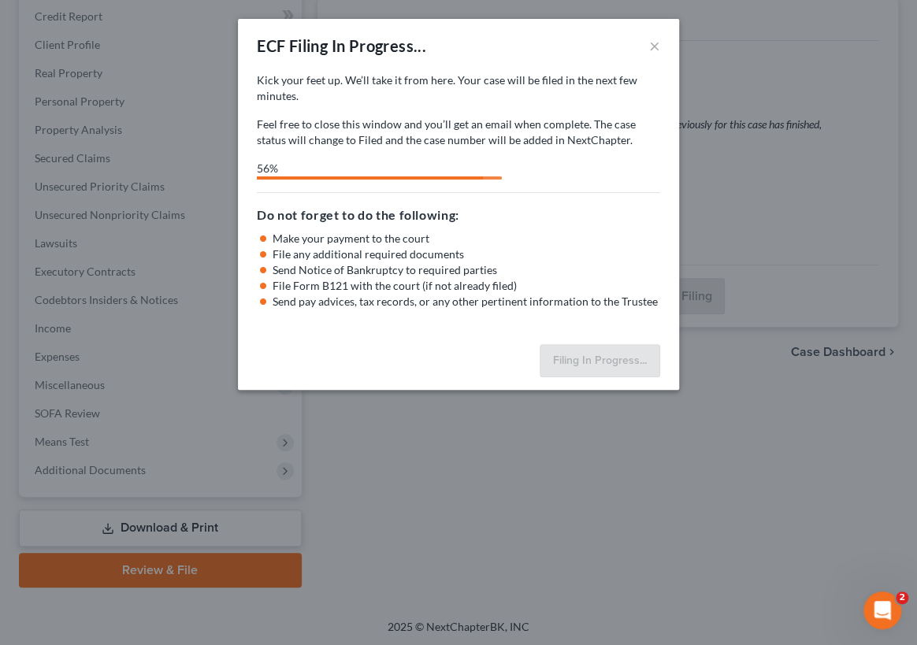
select select "0"
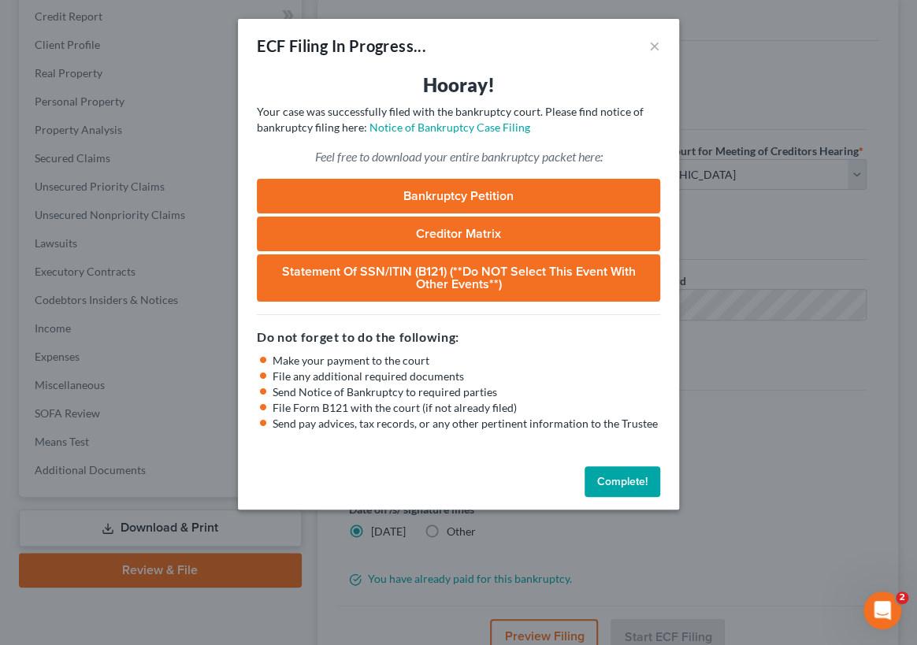
click at [457, 196] on link "Bankruptcy Petition" at bounding box center [458, 196] width 403 height 35
click at [615, 480] on button "Complete!" at bounding box center [623, 482] width 76 height 32
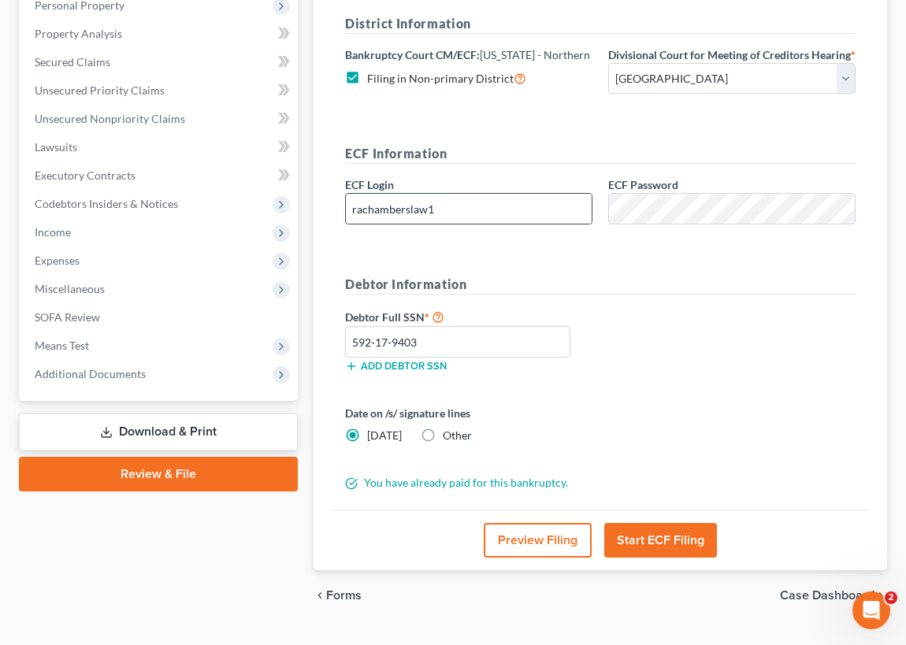
scroll to position [336, 0]
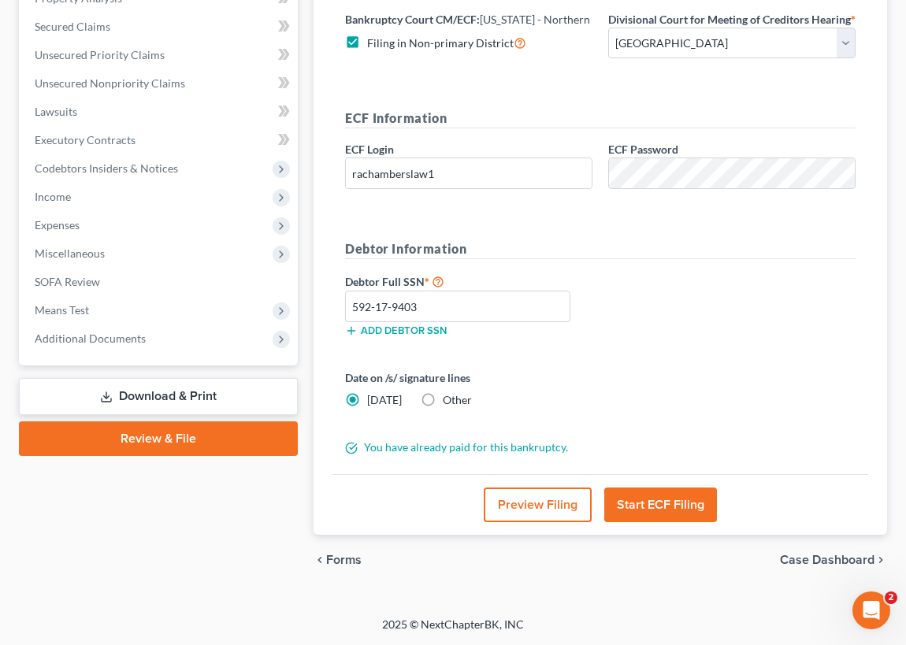
click at [185, 382] on link "Download & Print" at bounding box center [158, 396] width 279 height 37
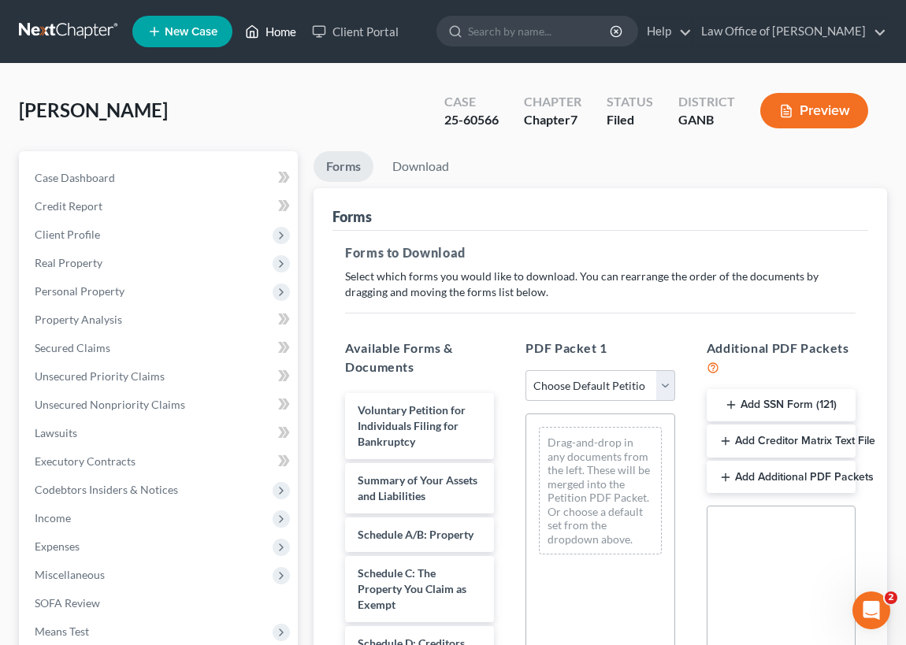
click at [277, 30] on link "Home" at bounding box center [270, 31] width 67 height 28
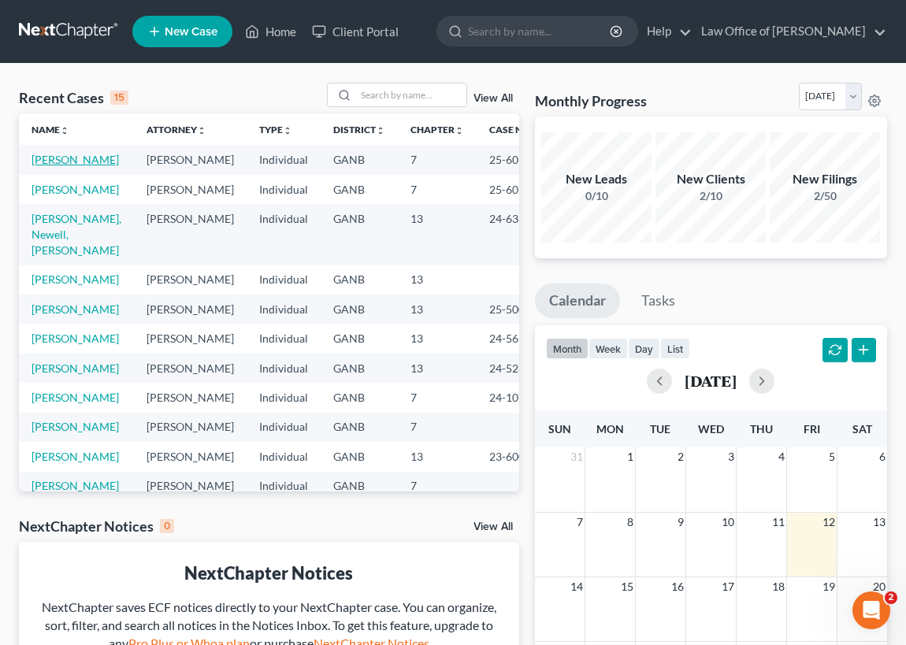
click at [47, 162] on link "[PERSON_NAME]" at bounding box center [75, 159] width 87 height 13
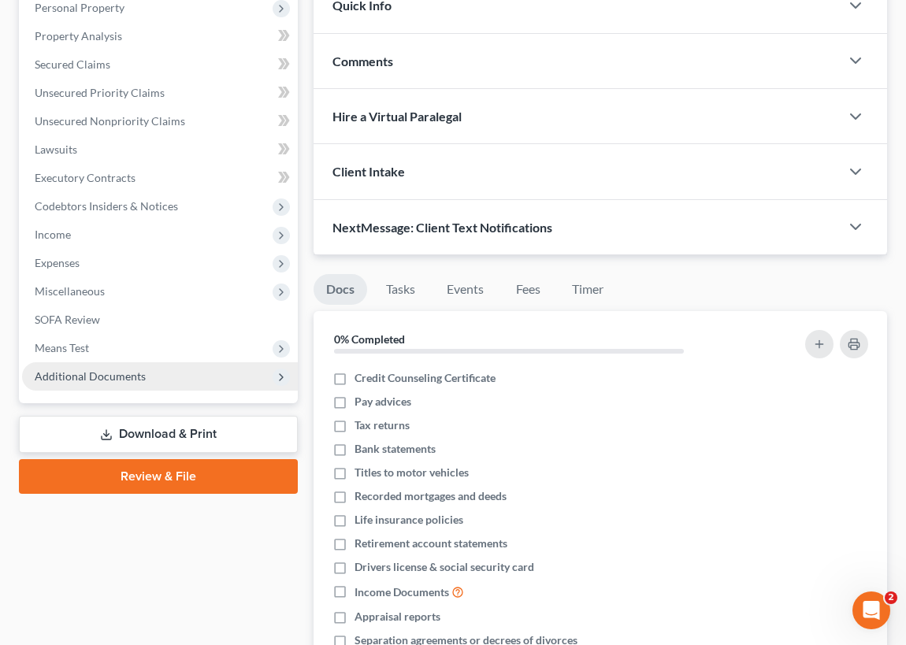
scroll to position [286, 0]
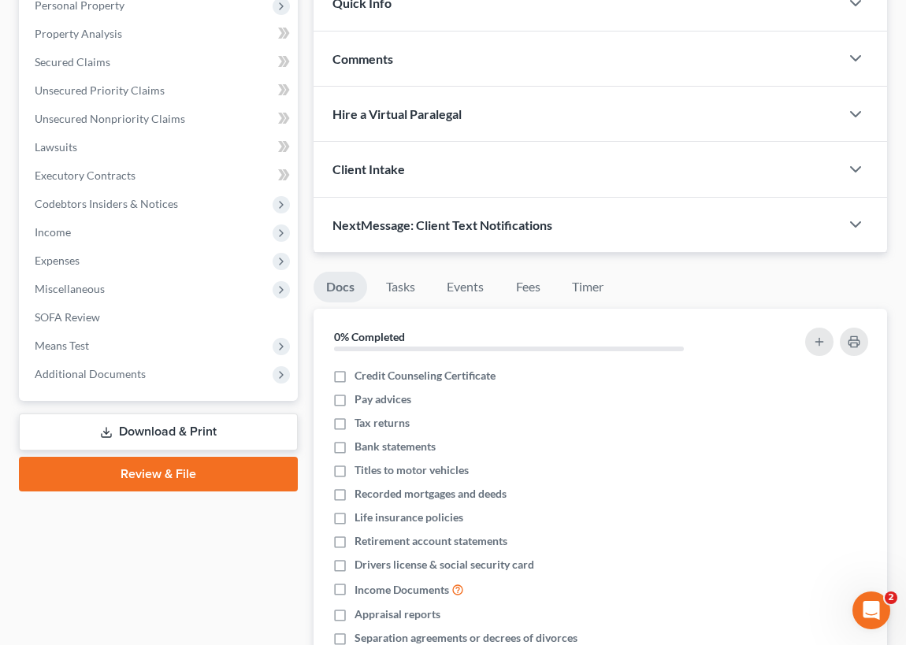
click at [198, 470] on link "Review & File" at bounding box center [158, 474] width 279 height 35
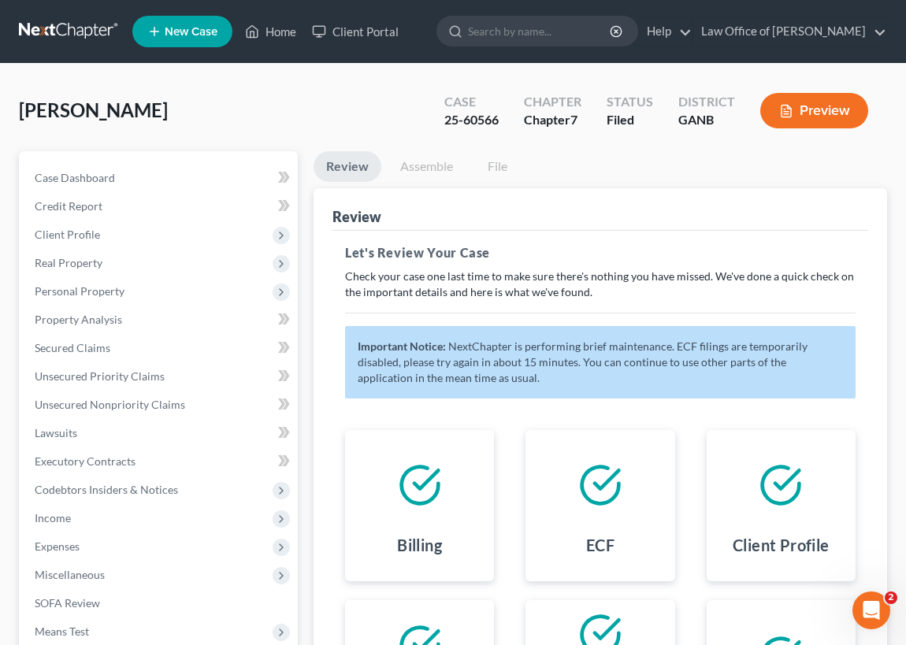
click at [828, 110] on button "Preview" at bounding box center [814, 110] width 108 height 35
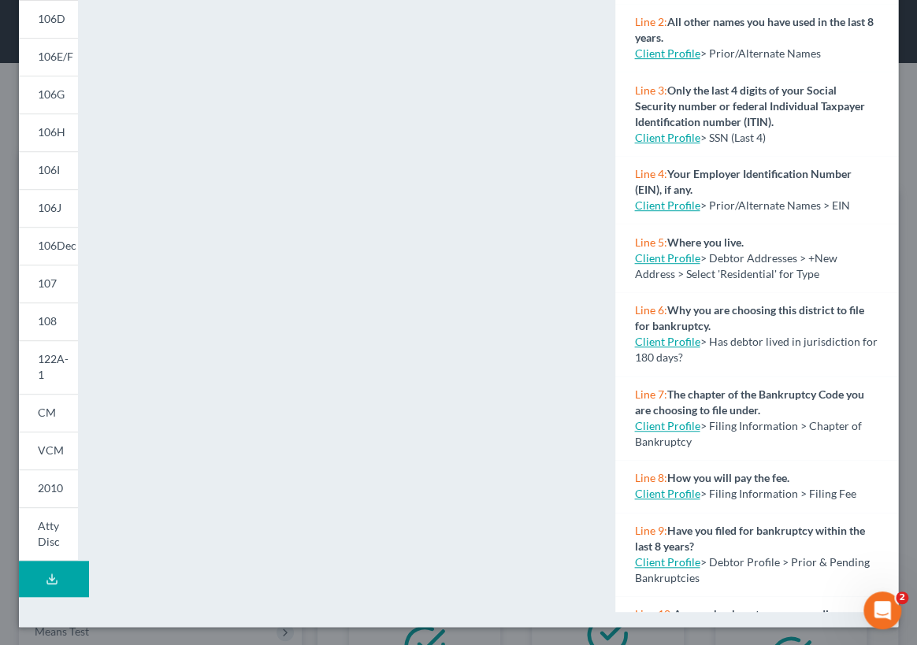
click at [46, 576] on icon at bounding box center [52, 579] width 13 height 13
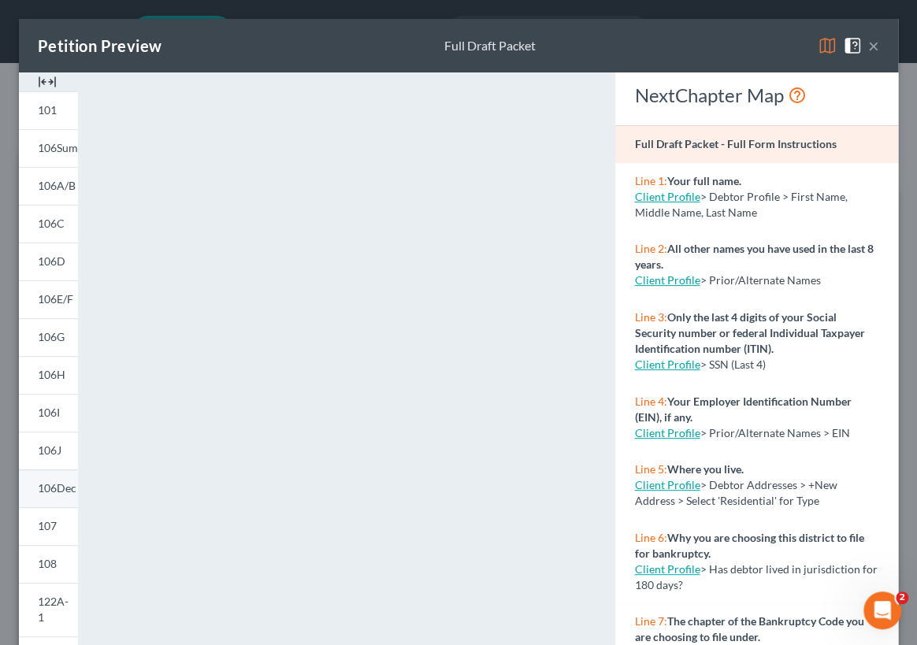
scroll to position [243, 0]
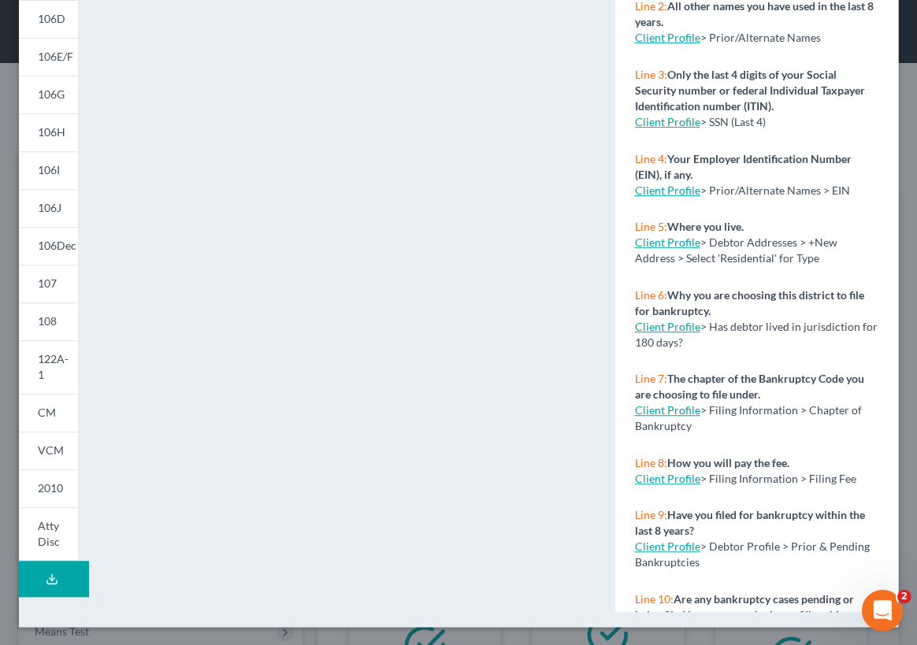
click at [881, 605] on icon "Open Intercom Messenger" at bounding box center [880, 608] width 11 height 13
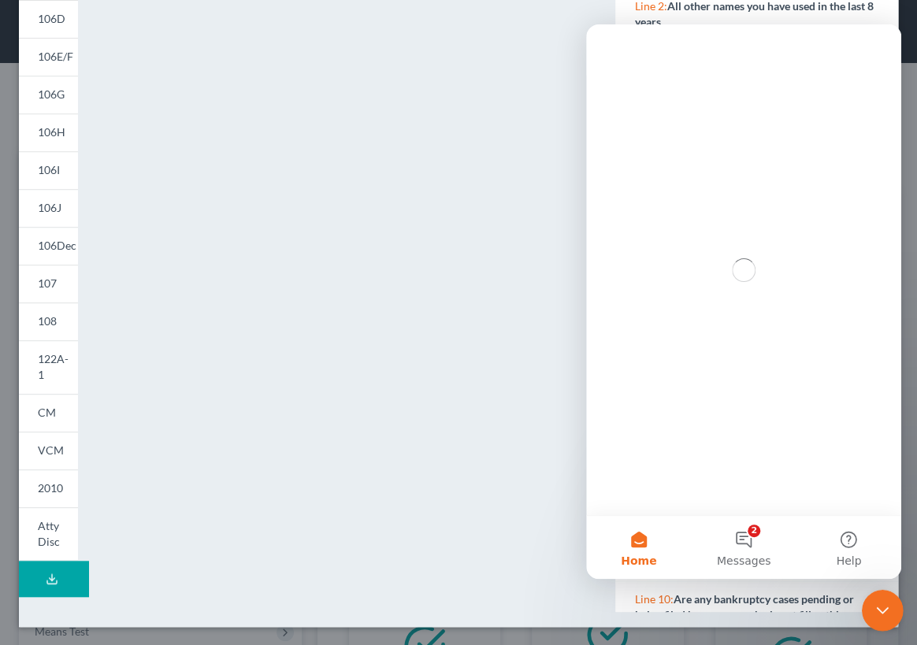
scroll to position [0, 0]
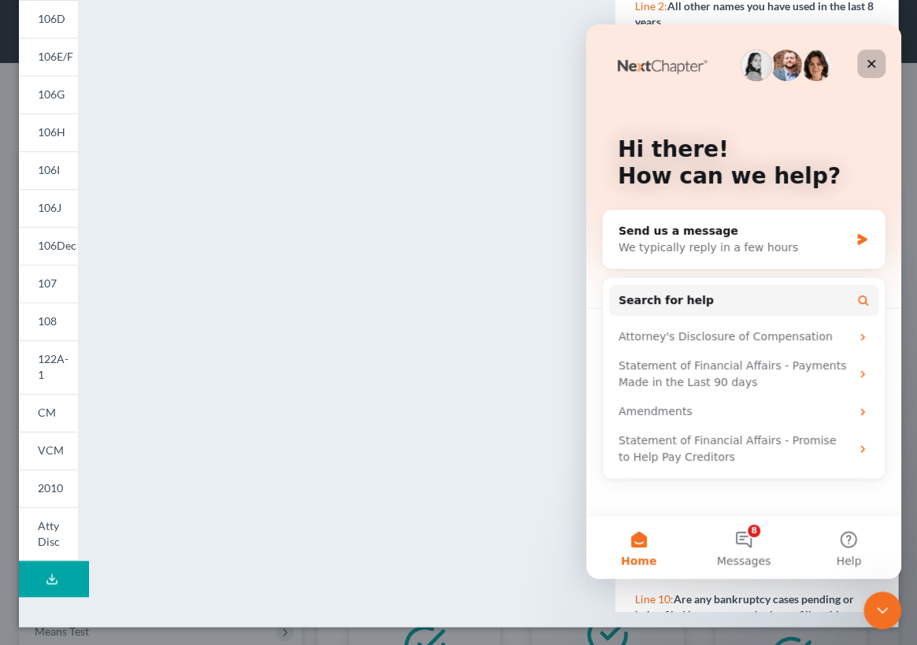
click at [869, 62] on icon "Close" at bounding box center [871, 64] width 13 height 13
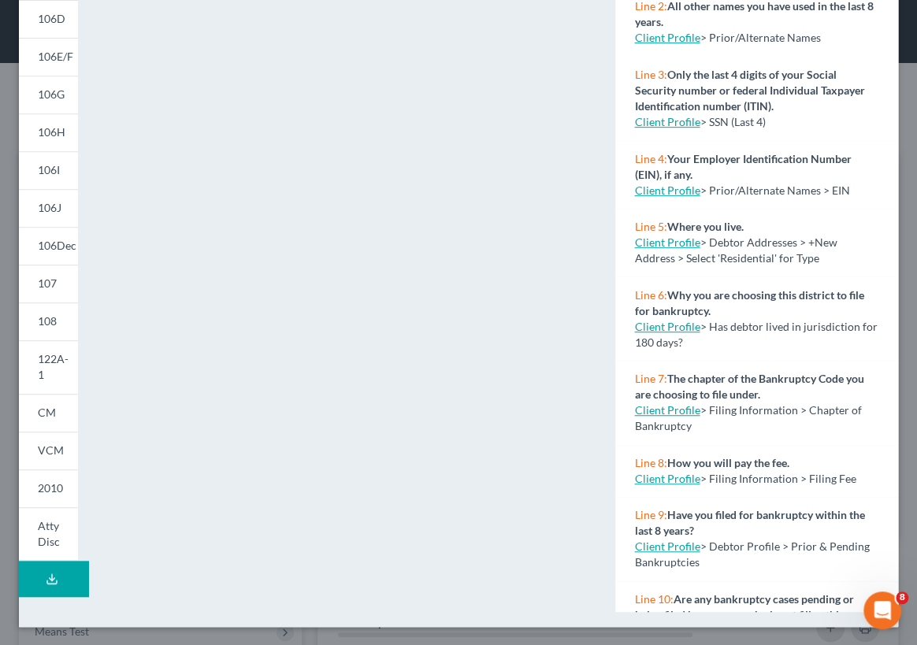
scroll to position [286, 0]
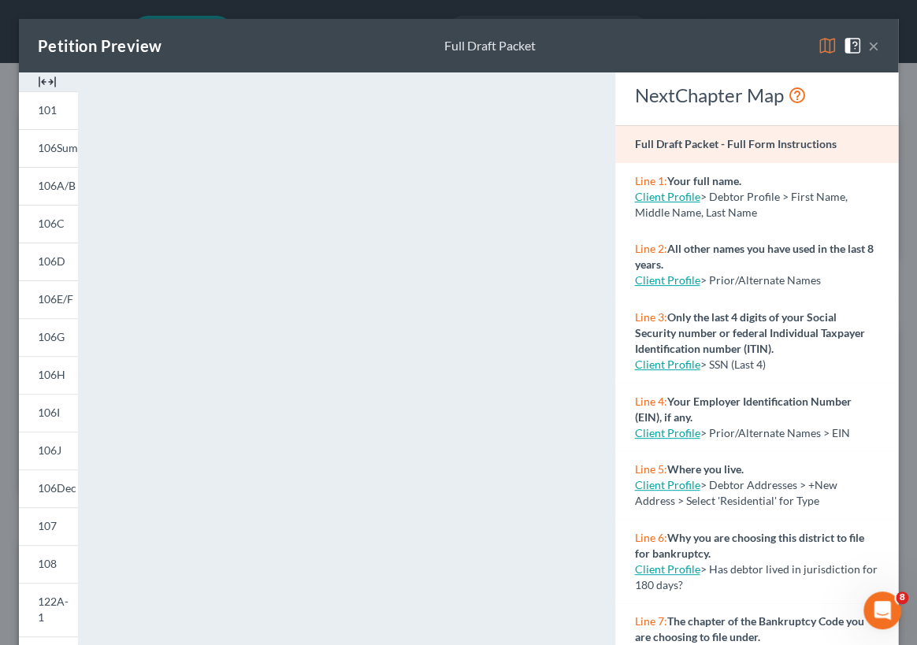
click at [868, 43] on button "×" at bounding box center [873, 45] width 11 height 19
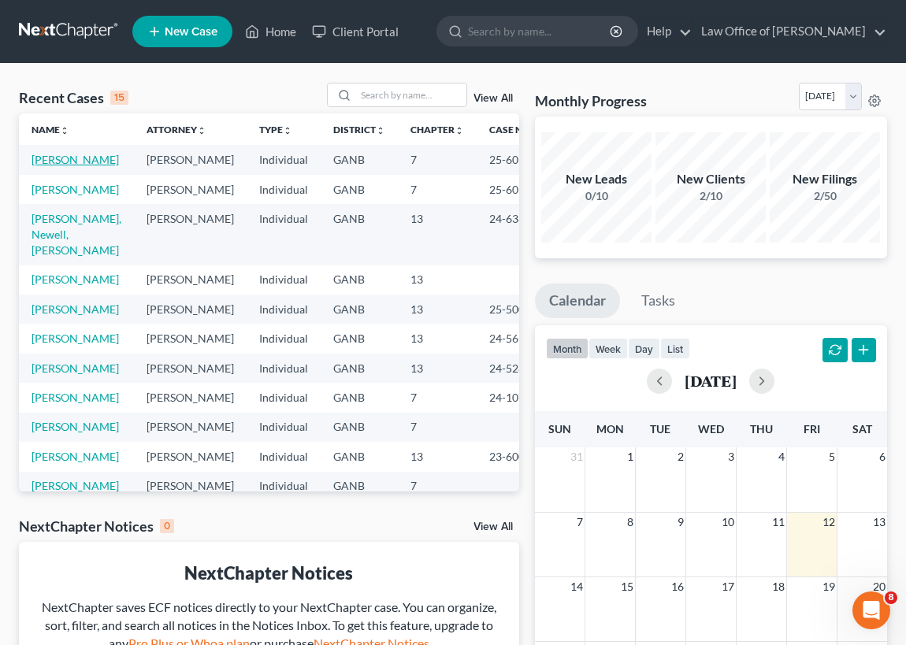
click at [43, 165] on link "[PERSON_NAME]" at bounding box center [75, 159] width 87 height 13
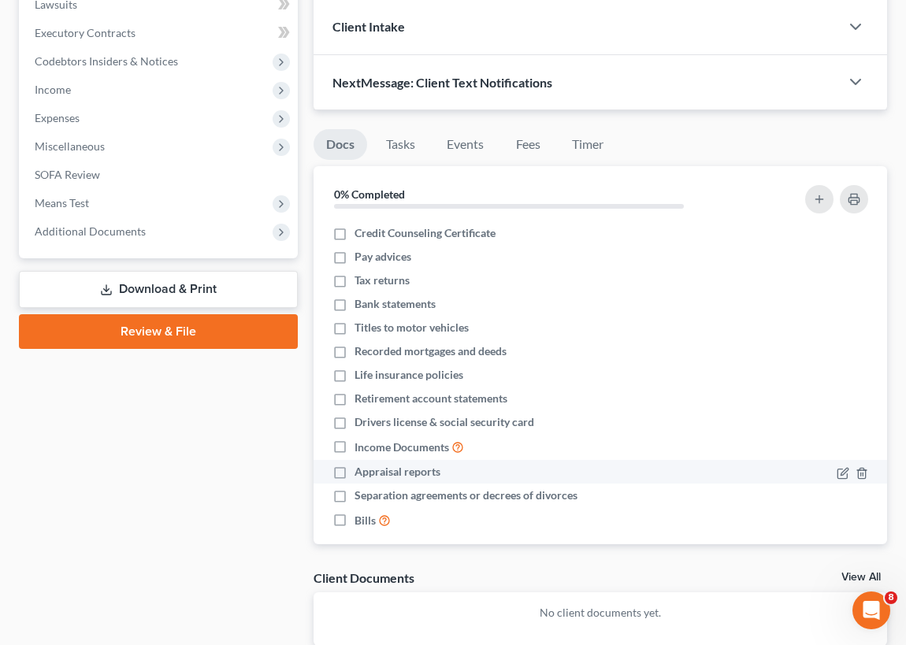
scroll to position [429, 0]
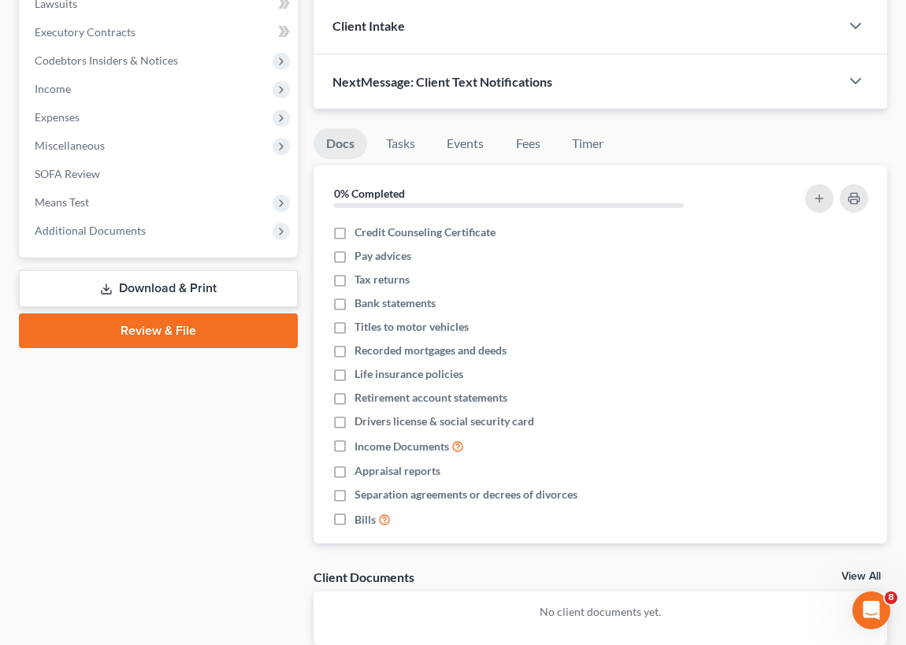
click at [181, 284] on link "Download & Print" at bounding box center [158, 288] width 279 height 37
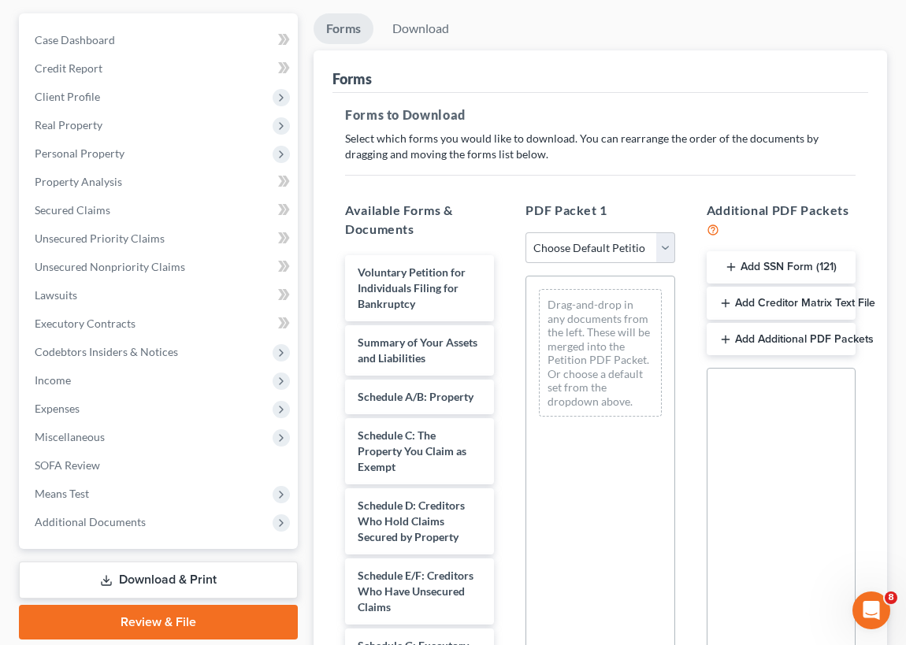
scroll to position [143, 0]
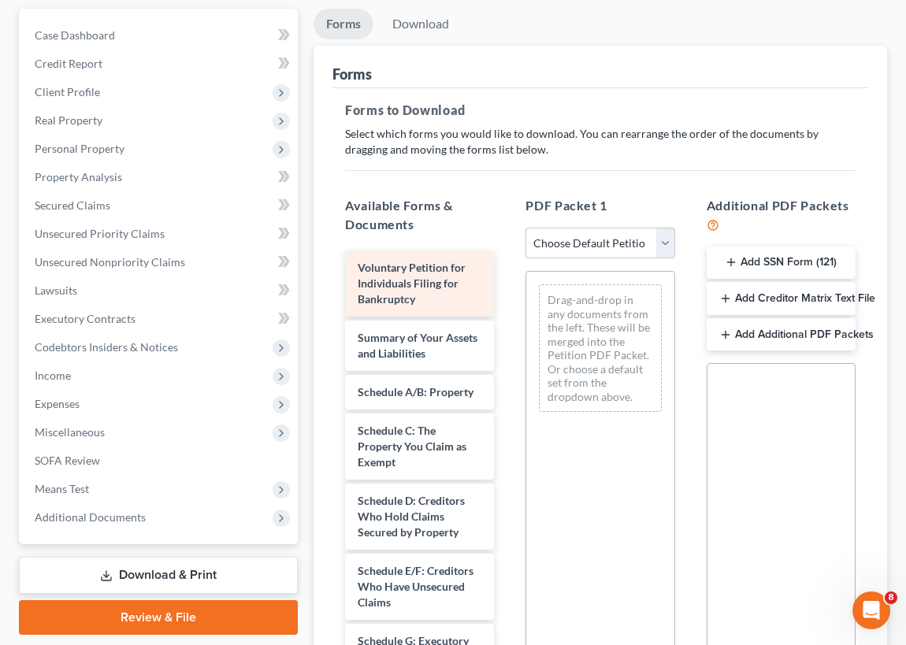
click at [405, 277] on span "Voluntary Petition for Individuals Filing for Bankruptcy" at bounding box center [412, 283] width 108 height 45
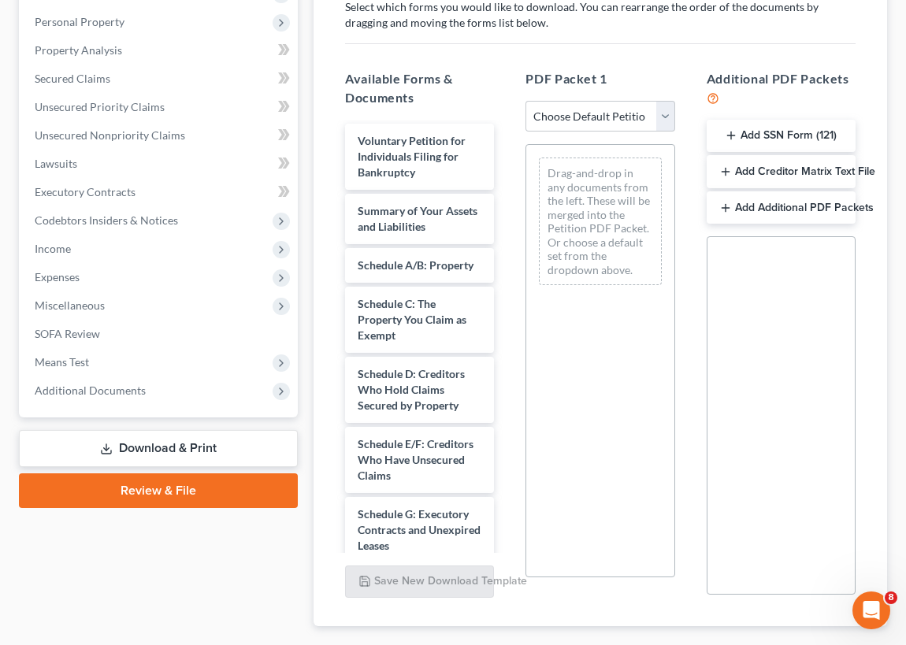
scroll to position [358, 0]
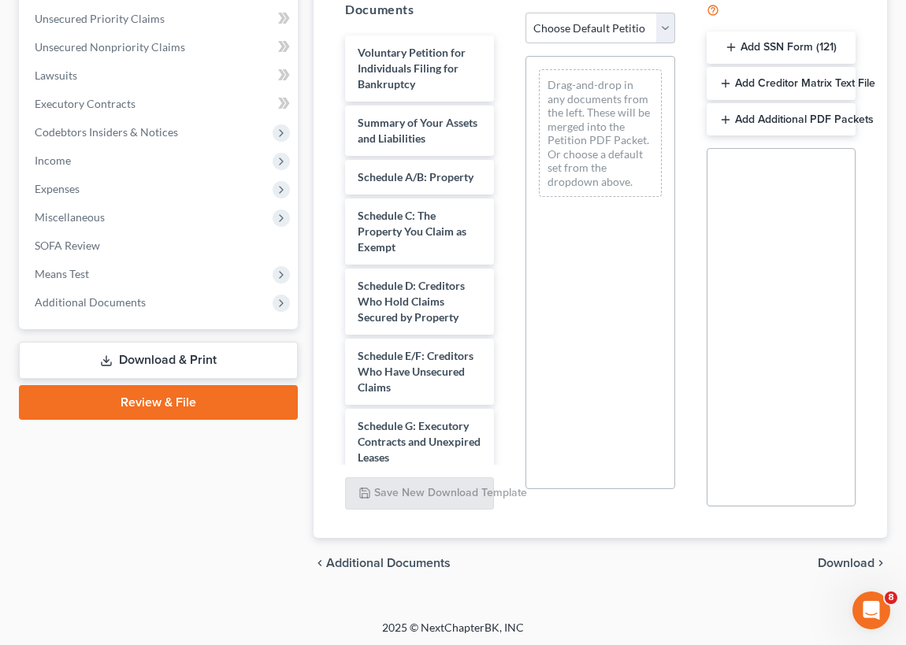
click at [199, 357] on link "Download & Print" at bounding box center [158, 360] width 279 height 37
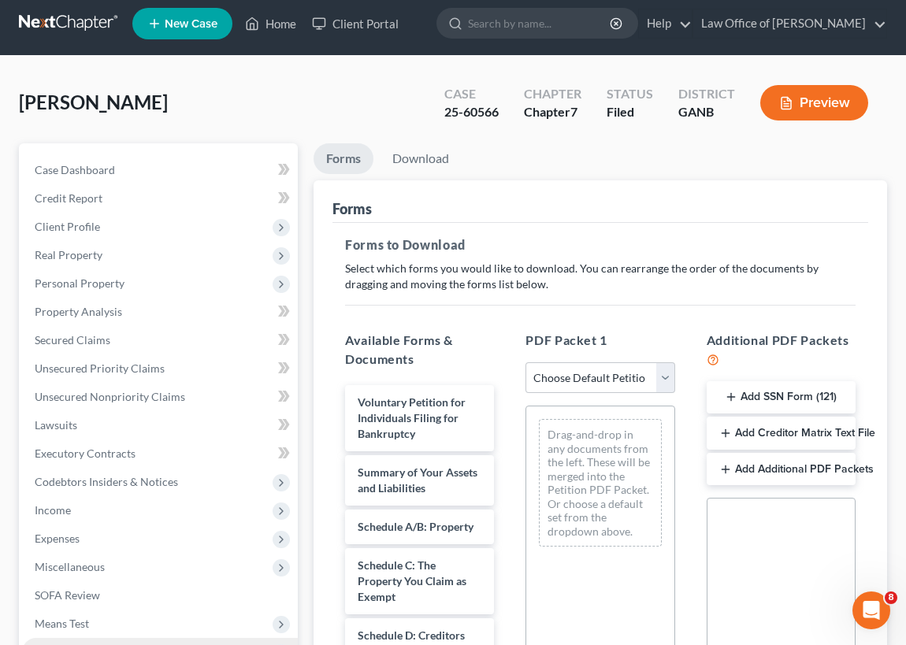
scroll to position [0, 0]
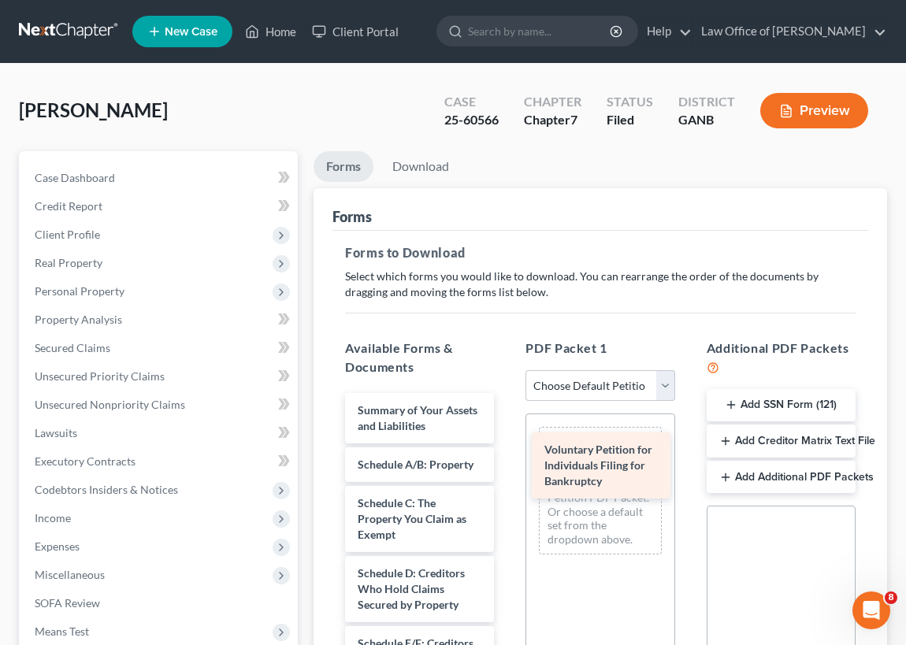
drag, startPoint x: 395, startPoint y: 420, endPoint x: 582, endPoint y: 452, distance: 190.3
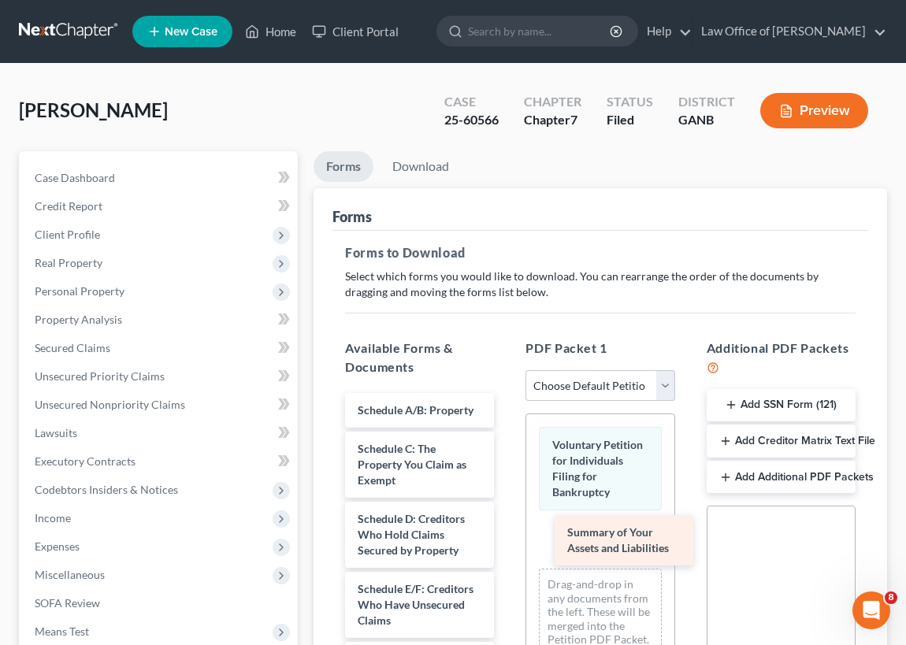
drag, startPoint x: 393, startPoint y: 407, endPoint x: 600, endPoint y: 527, distance: 239.3
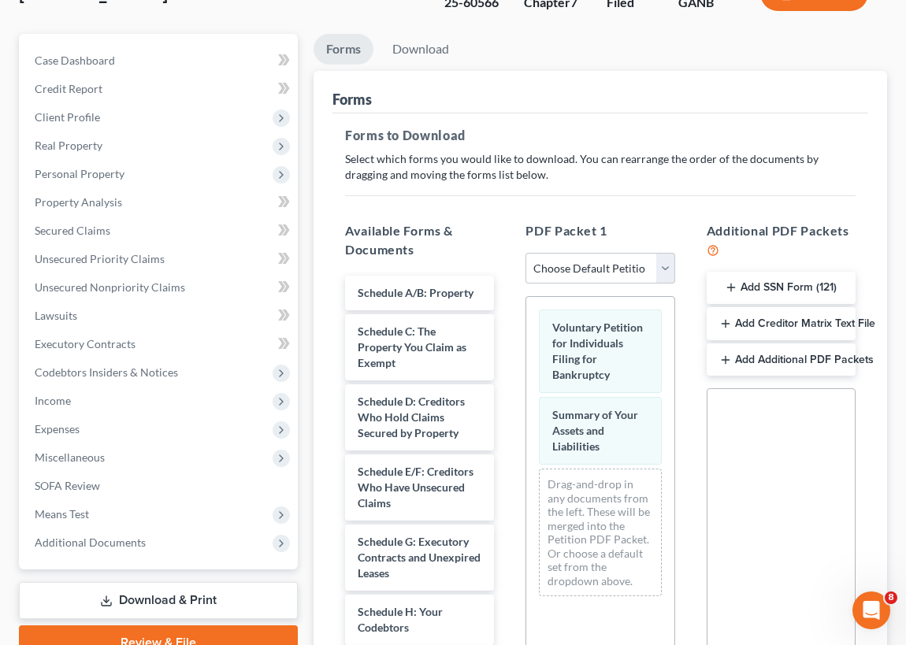
scroll to position [143, 0]
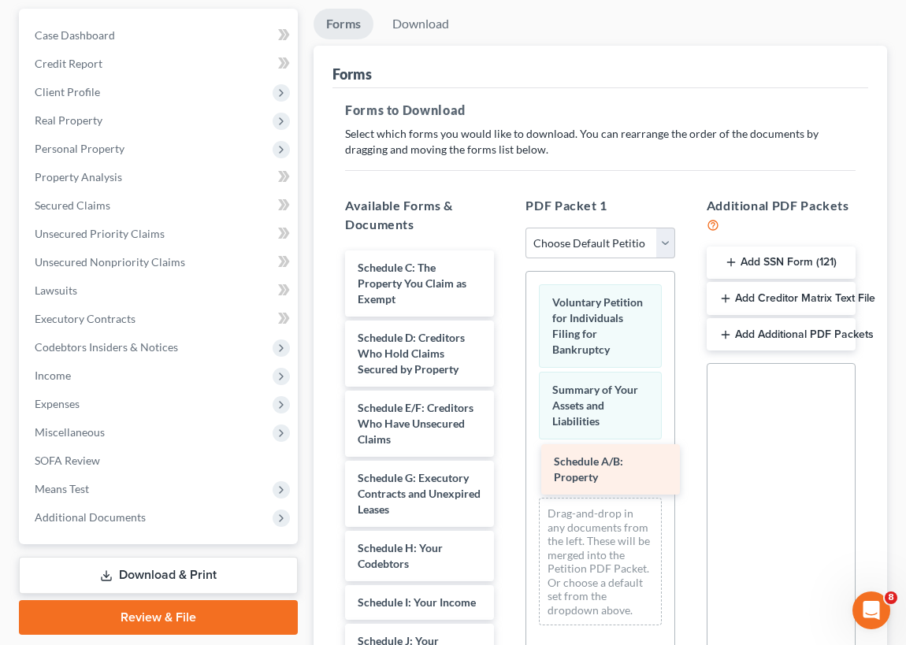
drag, startPoint x: 389, startPoint y: 271, endPoint x: 585, endPoint y: 467, distance: 277.4
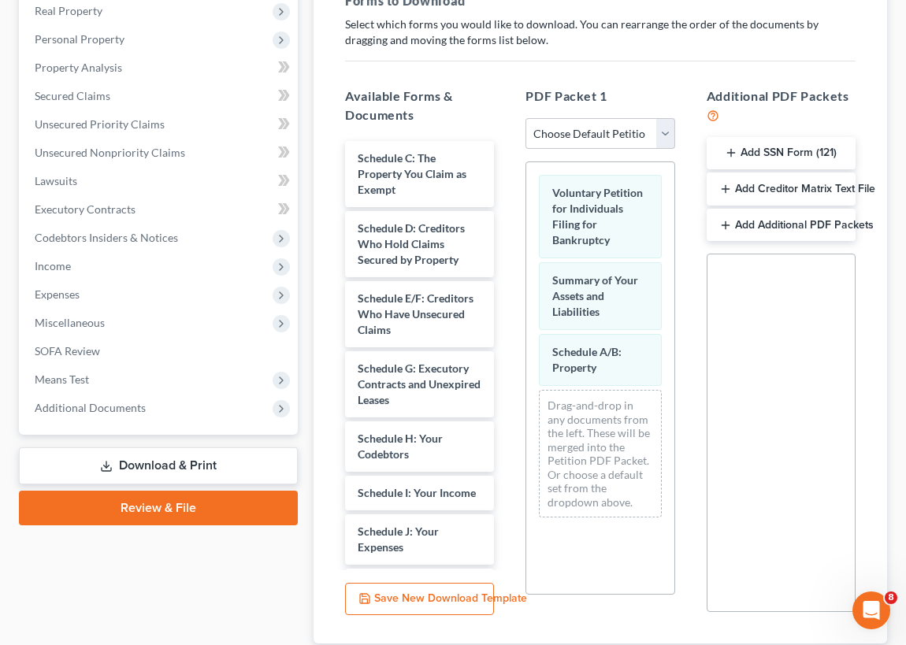
scroll to position [286, 0]
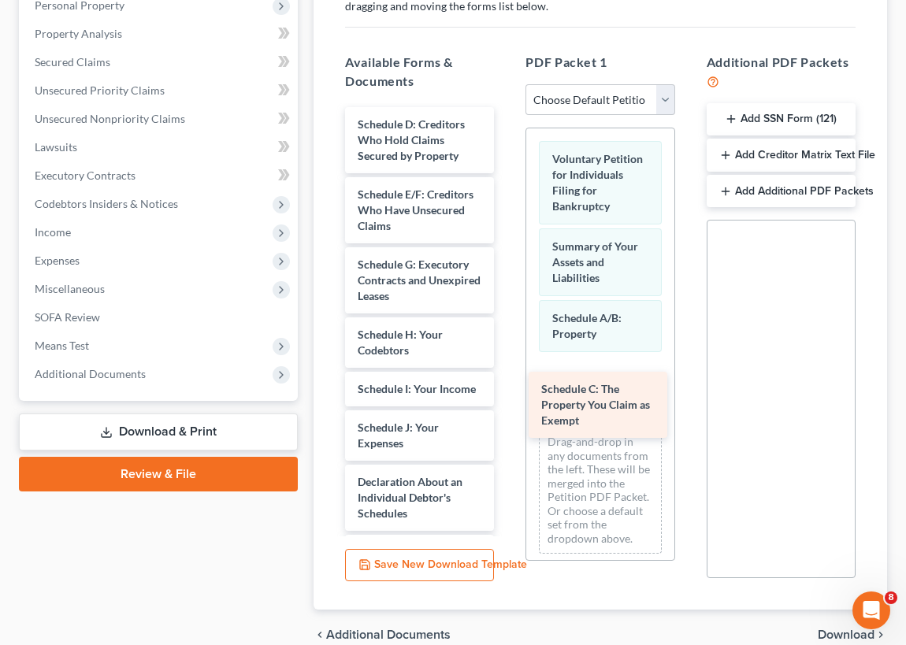
drag, startPoint x: 414, startPoint y: 143, endPoint x: 606, endPoint y: 393, distance: 314.7
click at [507, 398] on div "Schedule C: The Property You Claim as Exempt Schedule C: The Property You Claim…" at bounding box center [419, 556] width 174 height 899
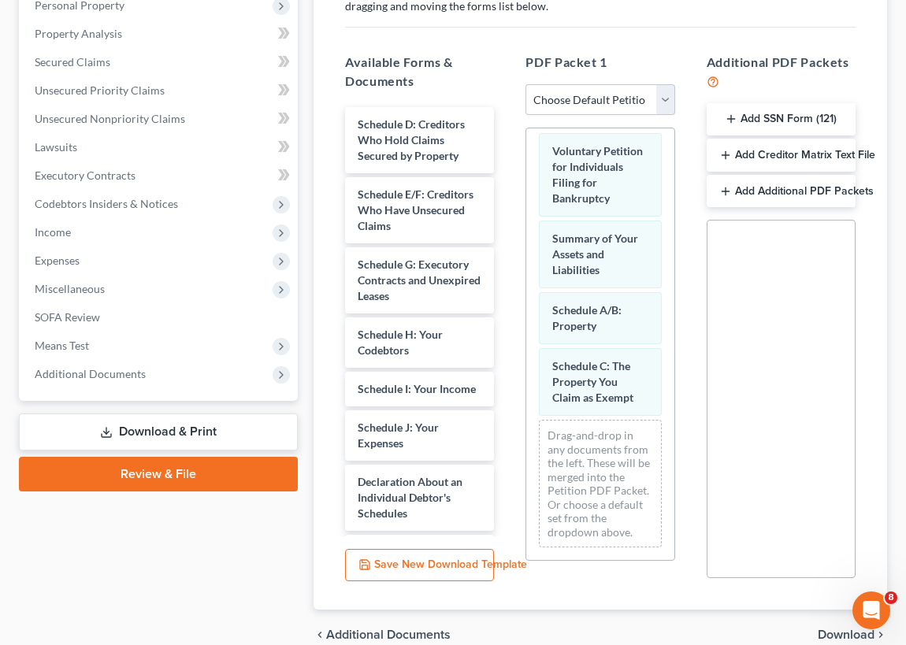
scroll to position [20, 0]
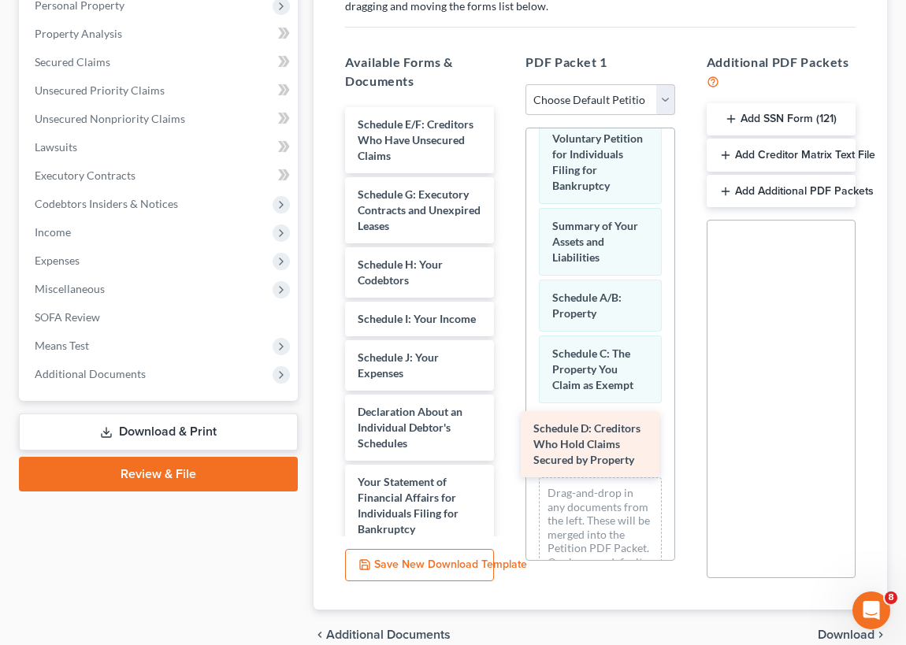
drag, startPoint x: 416, startPoint y: 134, endPoint x: 637, endPoint y: 434, distance: 372.5
click at [507, 424] on div "Schedule D: Creditors Who Hold Claims Secured by Property Schedule D: Creditors…" at bounding box center [419, 521] width 174 height 829
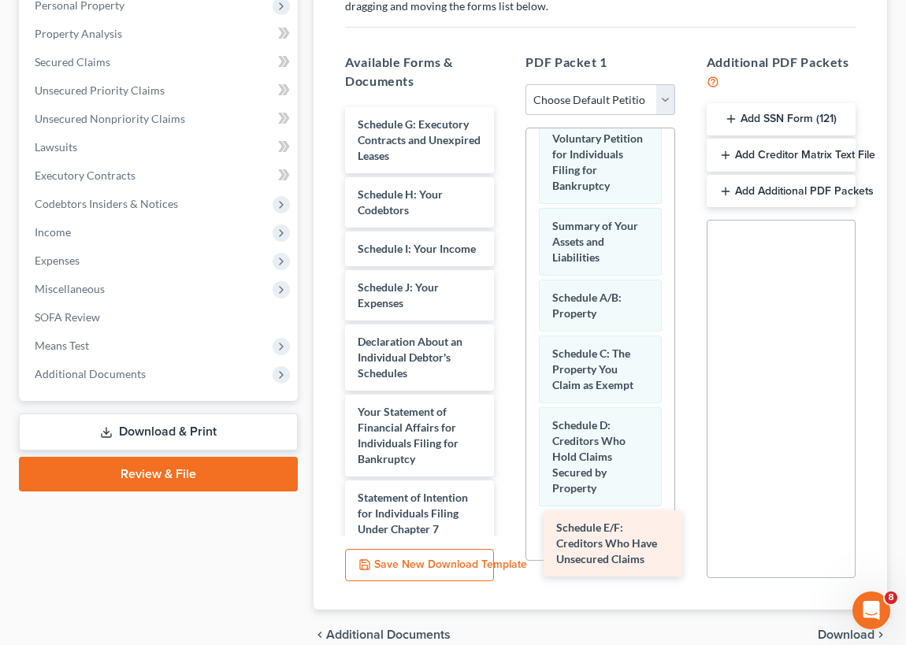
drag, startPoint x: 384, startPoint y: 128, endPoint x: 587, endPoint y: 526, distance: 446.4
click at [507, 518] on div "Schedule E/F: Creditors Who Have Unsecured Claims Schedule E/F: Creditors Who H…" at bounding box center [419, 486] width 174 height 759
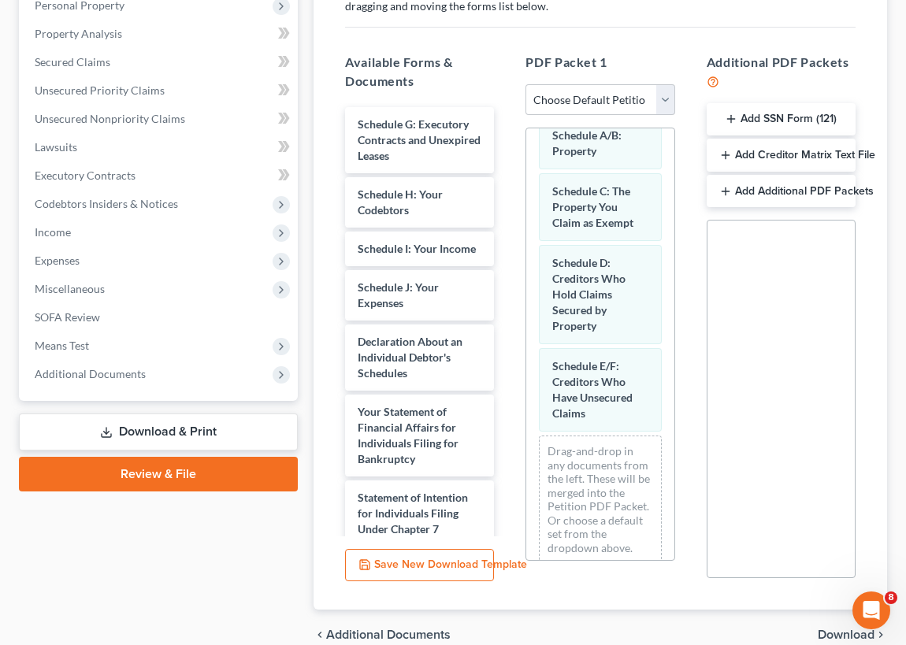
scroll to position [211, 0]
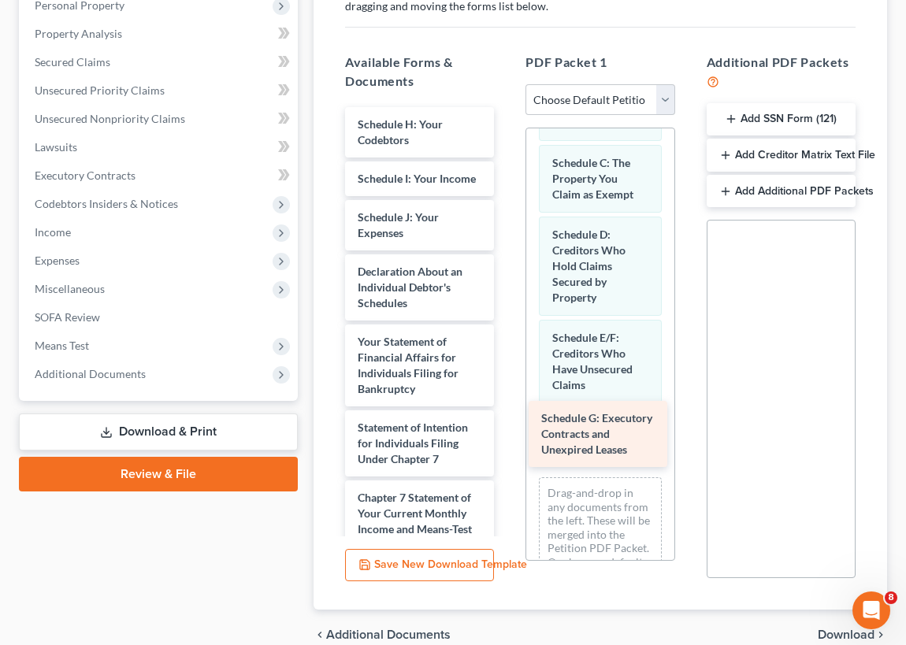
drag, startPoint x: 407, startPoint y: 131, endPoint x: 591, endPoint y: 426, distance: 347.8
click at [507, 426] on div "Schedule G: Executory Contracts and Unexpired Leases Schedule G: Executory Cont…" at bounding box center [419, 451] width 174 height 689
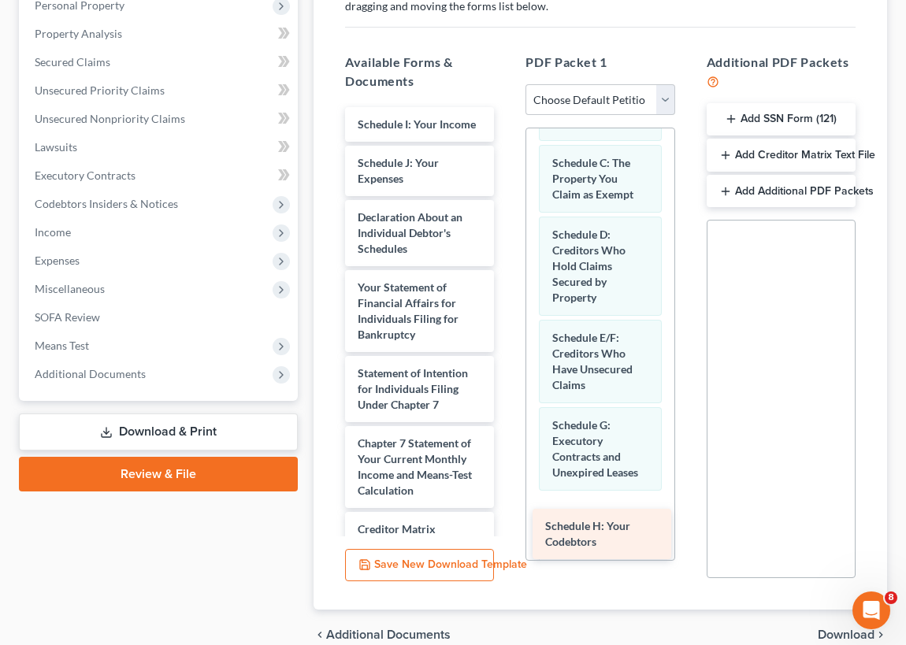
drag, startPoint x: 418, startPoint y: 128, endPoint x: 618, endPoint y: 529, distance: 447.8
click at [507, 531] on div "Schedule H: Your Codebtors Schedule H: Your Codebtors Schedule I: Your Income S…" at bounding box center [419, 424] width 174 height 634
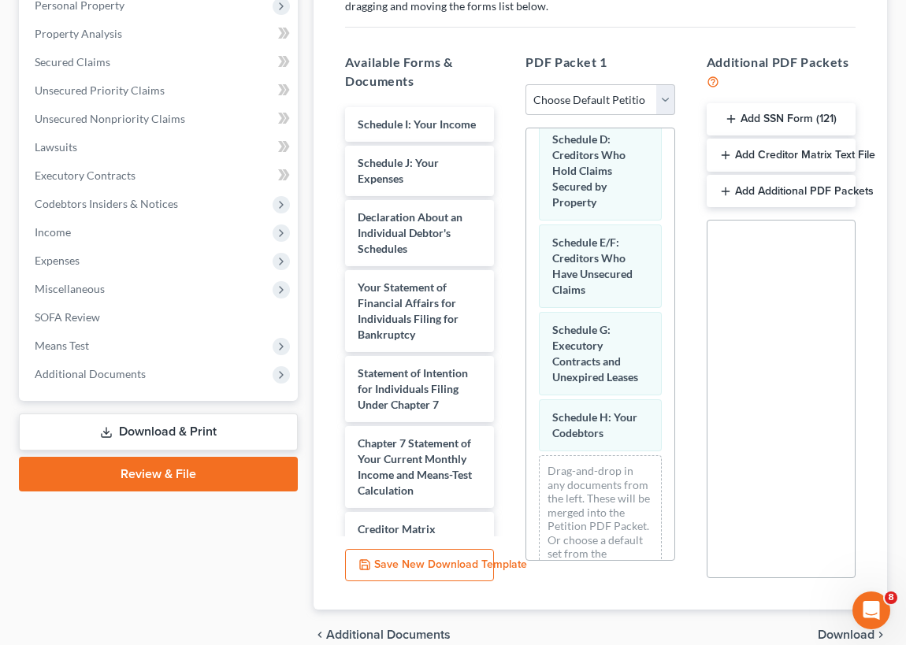
scroll to position [370, 0]
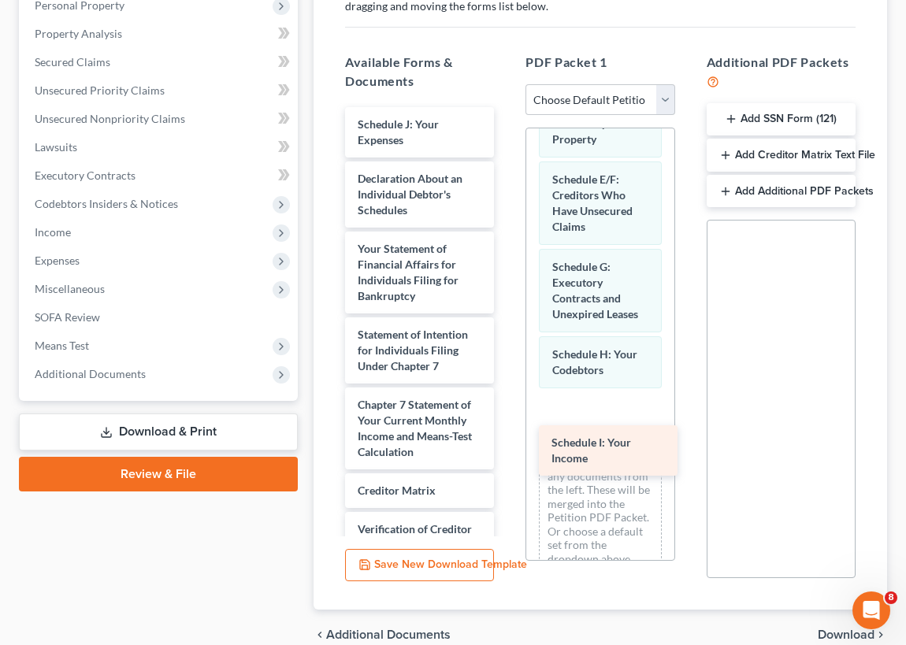
drag, startPoint x: 398, startPoint y: 129, endPoint x: 578, endPoint y: 414, distance: 337.5
click at [507, 427] on div "Schedule I: Your Income Schedule I: Your Income Schedule J: Your Expenses Decla…" at bounding box center [419, 405] width 174 height 596
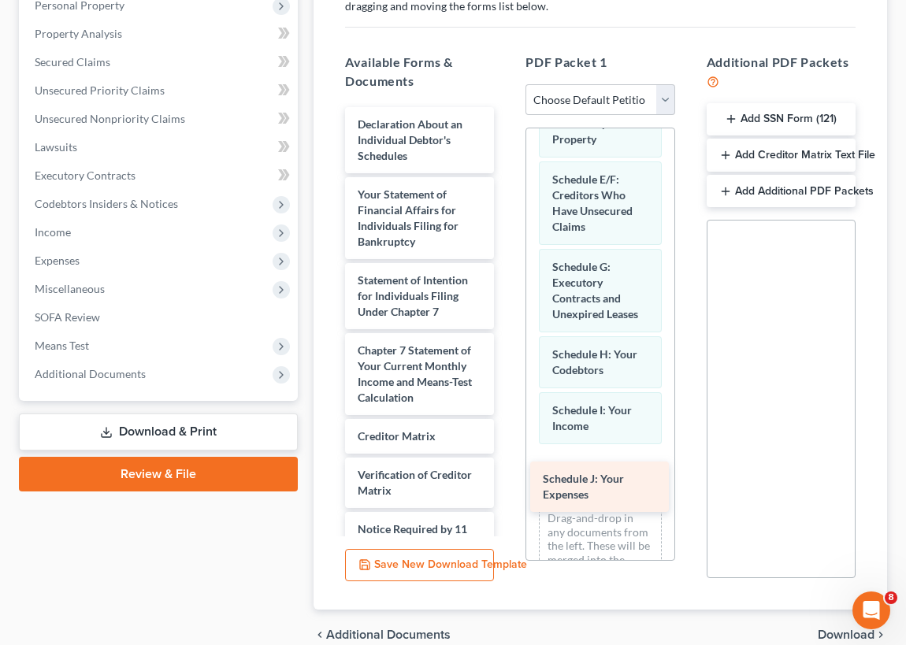
drag, startPoint x: 422, startPoint y: 125, endPoint x: 582, endPoint y: 454, distance: 365.8
click at [507, 473] on div "Schedule J: Your Expenses Schedule J: Your Expenses Declaration About an Indivi…" at bounding box center [419, 377] width 174 height 541
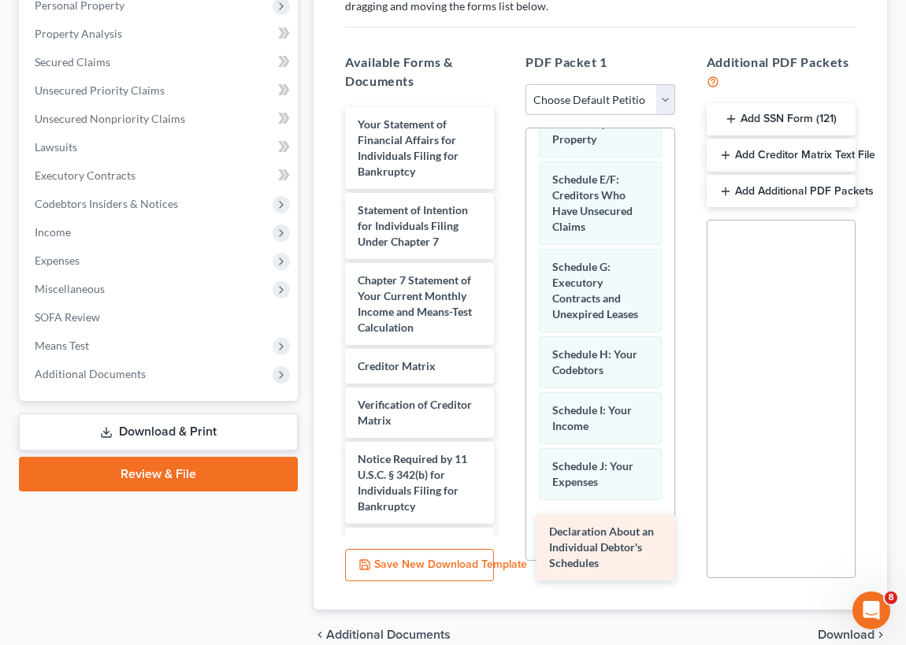
drag, startPoint x: 428, startPoint y: 134, endPoint x: 622, endPoint y: 542, distance: 452.2
click at [507, 542] on div "Declaration About an Individual Debtor's Schedules Declaration About an Individ…" at bounding box center [419, 342] width 174 height 471
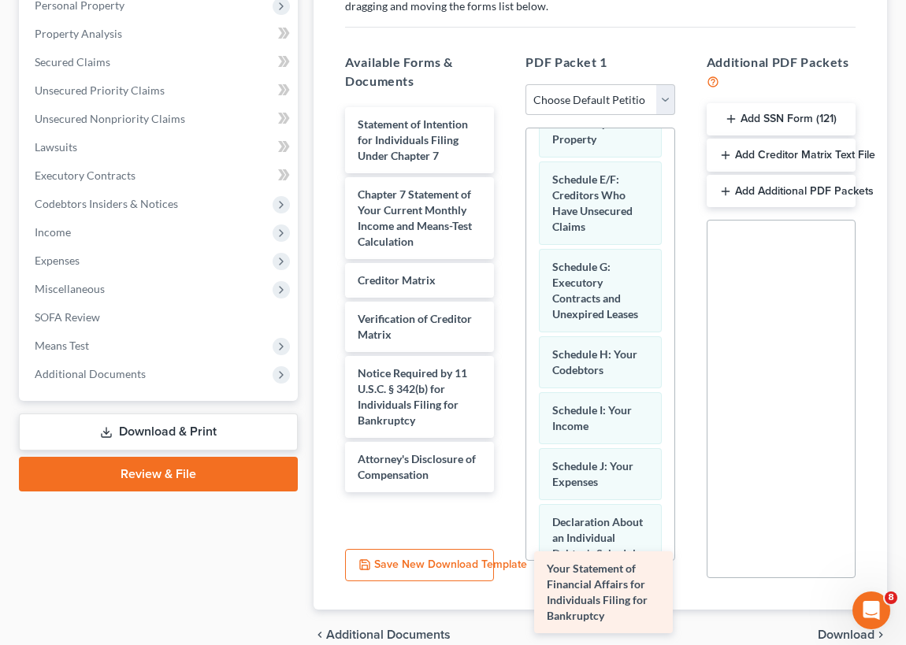
drag, startPoint x: 410, startPoint y: 135, endPoint x: 599, endPoint y: 578, distance: 482.2
click at [507, 492] on div "Your Statement of Financial Affairs for Individuals Filing for Bankruptcy Your …" at bounding box center [419, 299] width 174 height 385
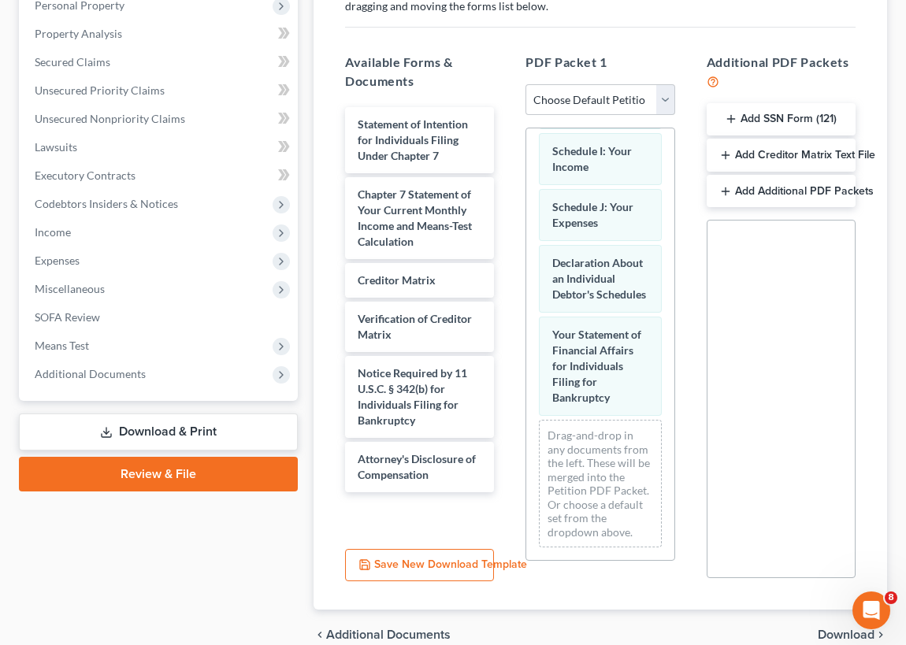
scroll to position [687, 0]
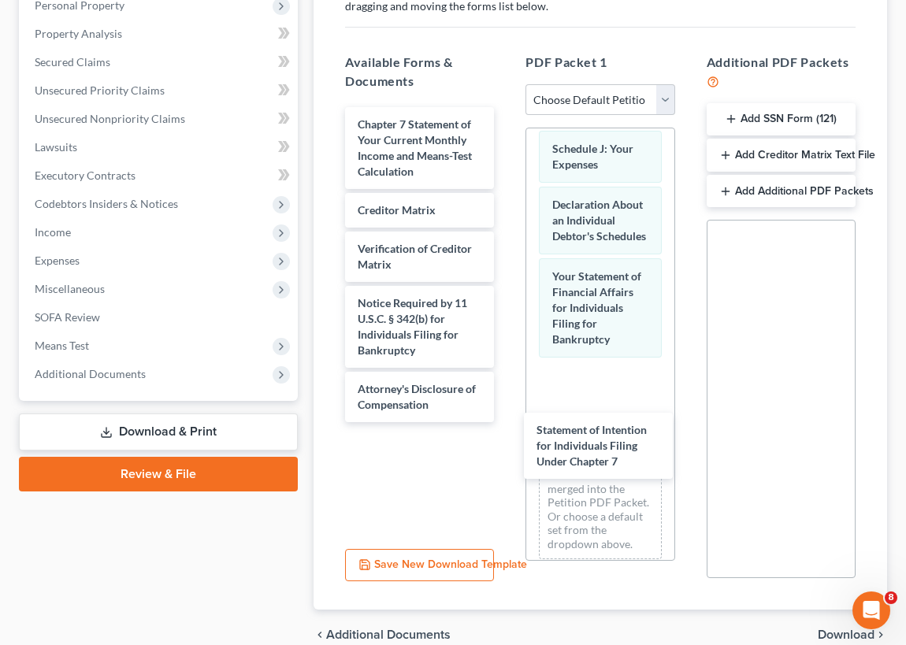
drag, startPoint x: 396, startPoint y: 129, endPoint x: 529, endPoint y: 307, distance: 221.9
click at [507, 422] on div "Statement of Intention for Individuals Filing Under Chapter 7 Statement of Inte…" at bounding box center [419, 264] width 174 height 315
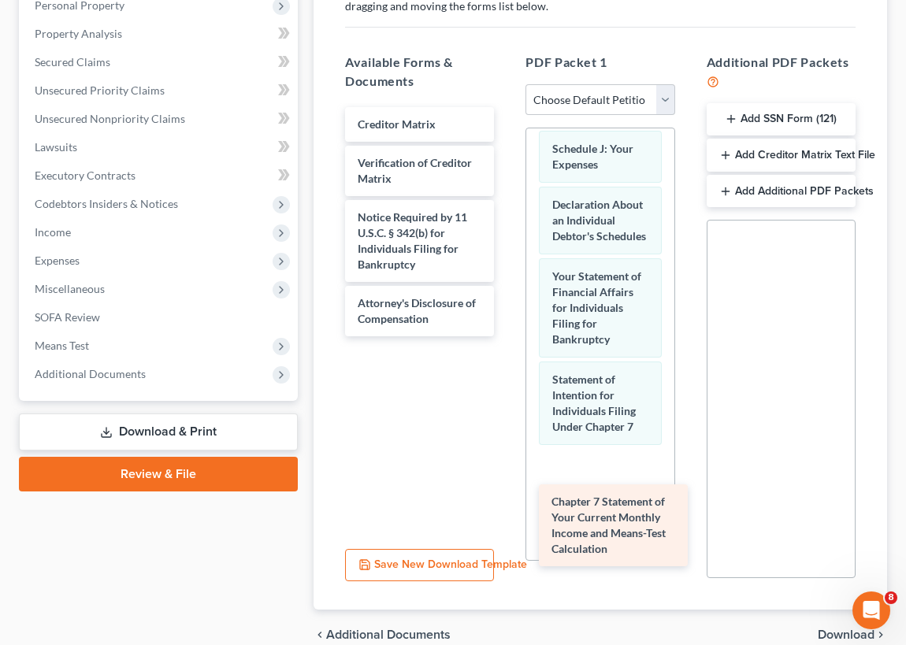
drag, startPoint x: 401, startPoint y: 126, endPoint x: 565, endPoint y: 483, distance: 392.7
click at [507, 336] on div "Chapter 7 Statement of Your Current Monthly Income and Means-Test Calculation C…" at bounding box center [419, 221] width 174 height 229
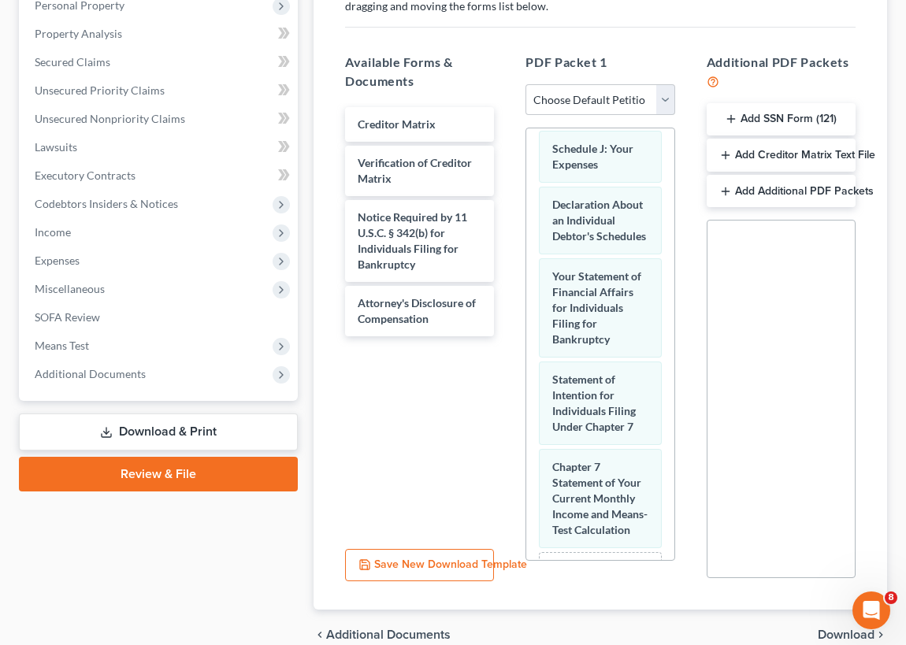
scroll to position [893, 0]
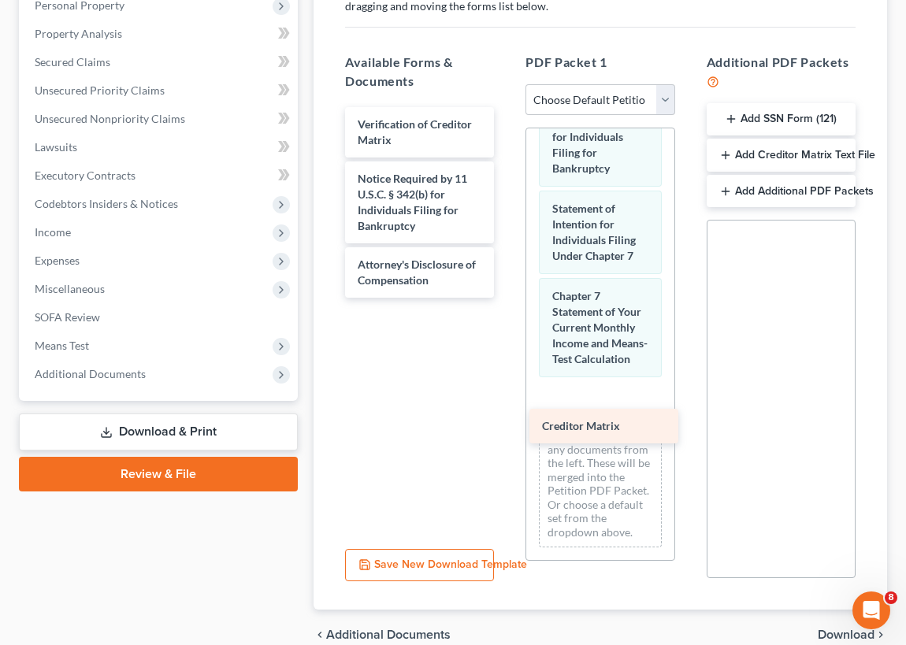
drag, startPoint x: 393, startPoint y: 121, endPoint x: 578, endPoint y: 421, distance: 352.7
click at [507, 298] on div "Creditor Matrix Creditor Matrix Verification of Creditor Matrix Notice Required…" at bounding box center [419, 202] width 174 height 191
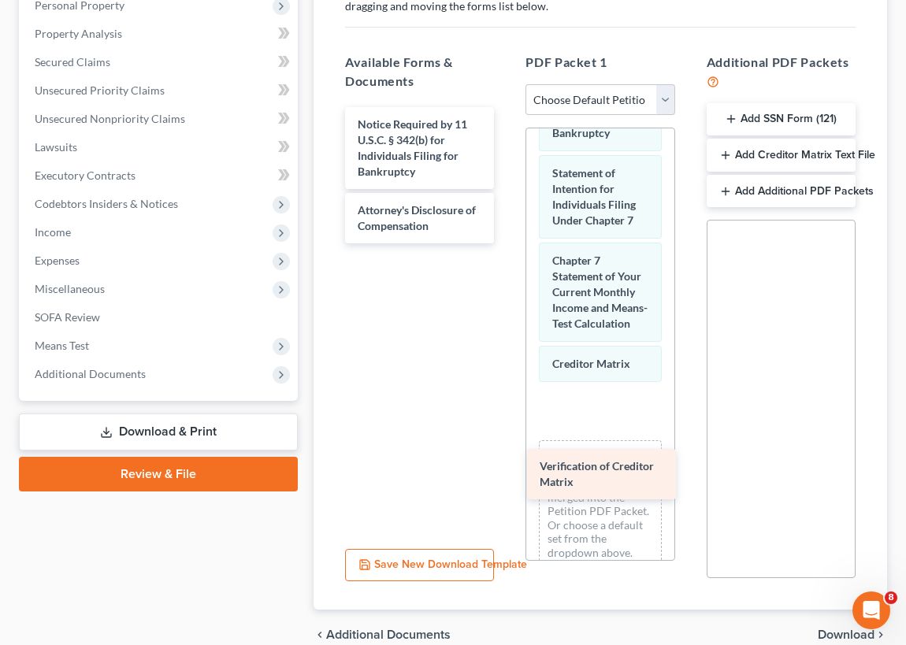
drag, startPoint x: 398, startPoint y: 124, endPoint x: 579, endPoint y: 465, distance: 386.3
click at [507, 243] on div "Verification of Creditor Matrix Verification of Creditor Matrix Notice Required…" at bounding box center [419, 175] width 174 height 136
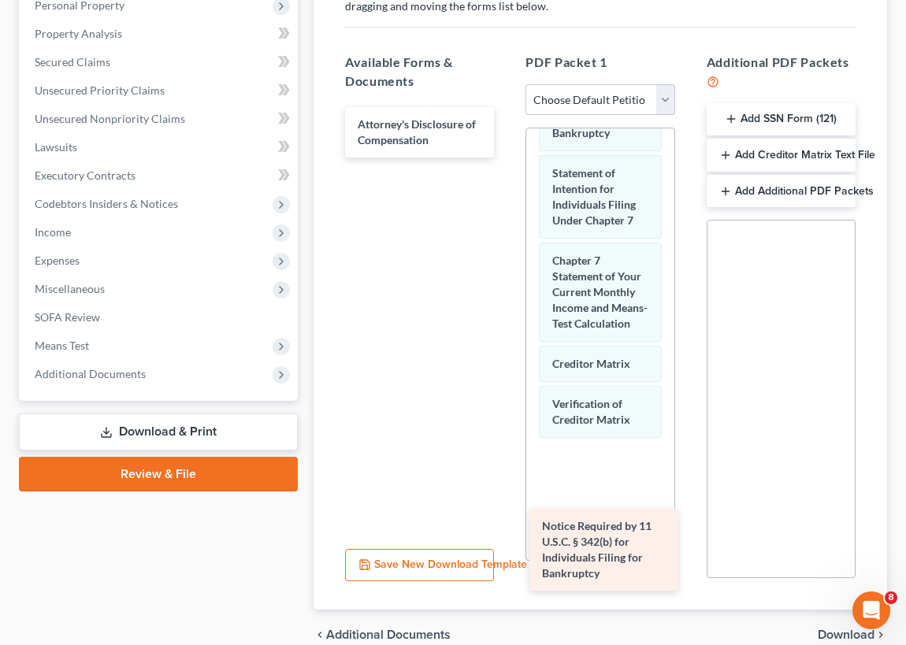
drag, startPoint x: 404, startPoint y: 135, endPoint x: 592, endPoint y: 529, distance: 437.4
click at [507, 158] on div "Notice Required by 11 U.S.C. § 342(b) for Individuals Filing for Bankruptcy Not…" at bounding box center [419, 132] width 174 height 50
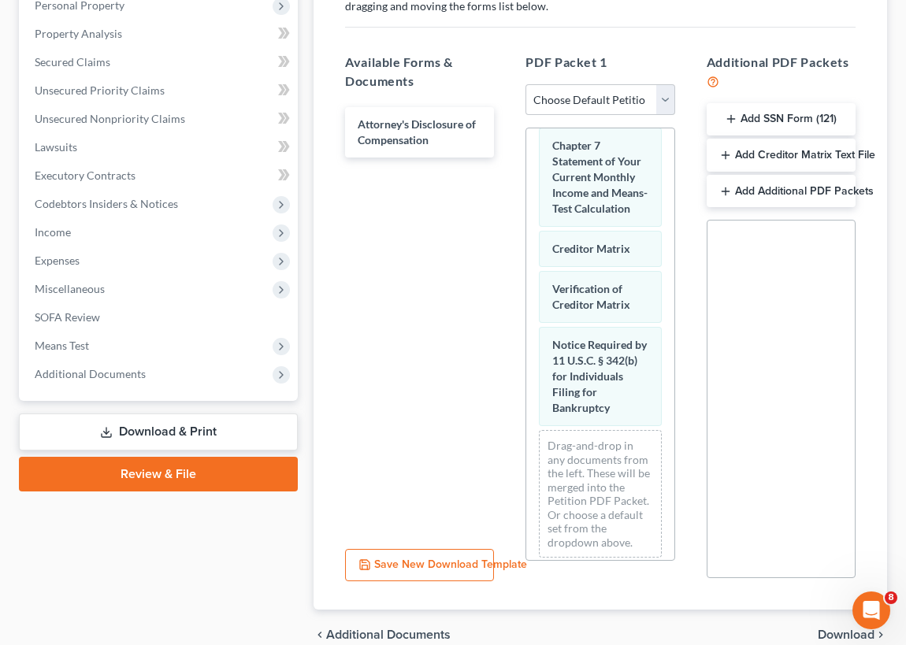
scroll to position [1017, 0]
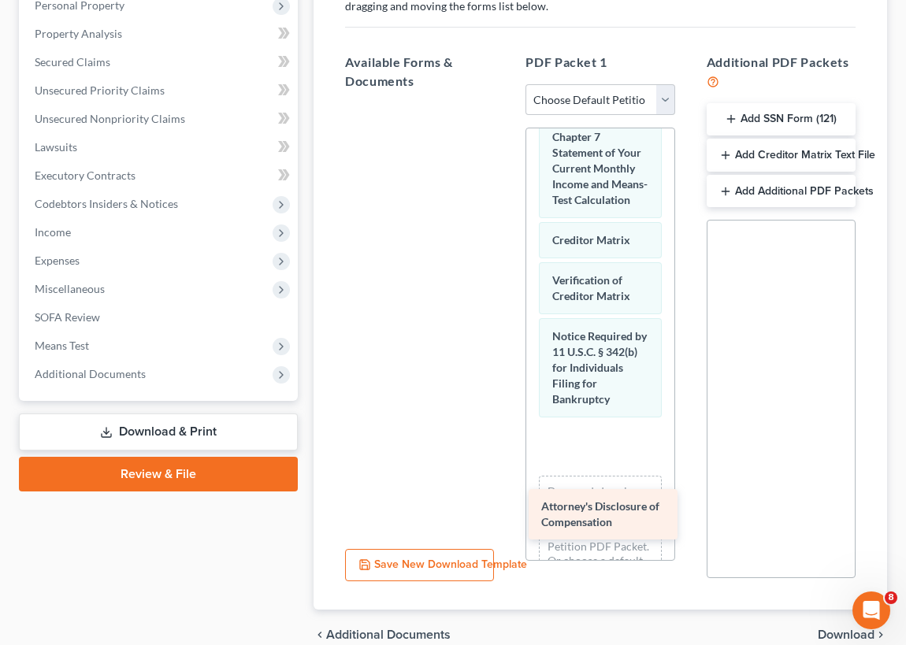
drag, startPoint x: 398, startPoint y: 120, endPoint x: 592, endPoint y: 514, distance: 439.8
click at [507, 103] on div "Attorney's Disclosure of Compensation Attorney's Disclosure of Compensation" at bounding box center [419, 103] width 174 height 0
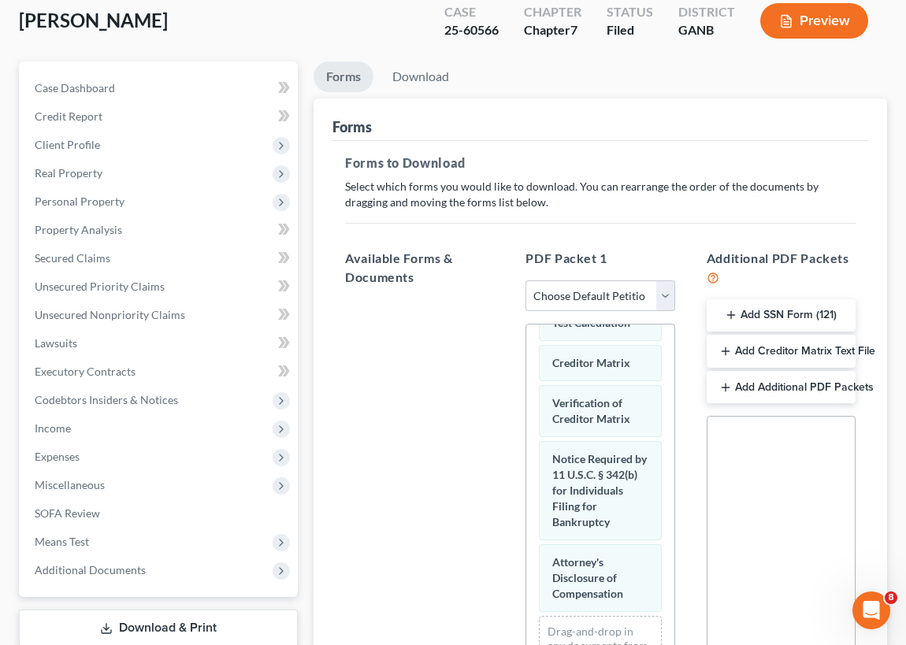
scroll to position [0, 0]
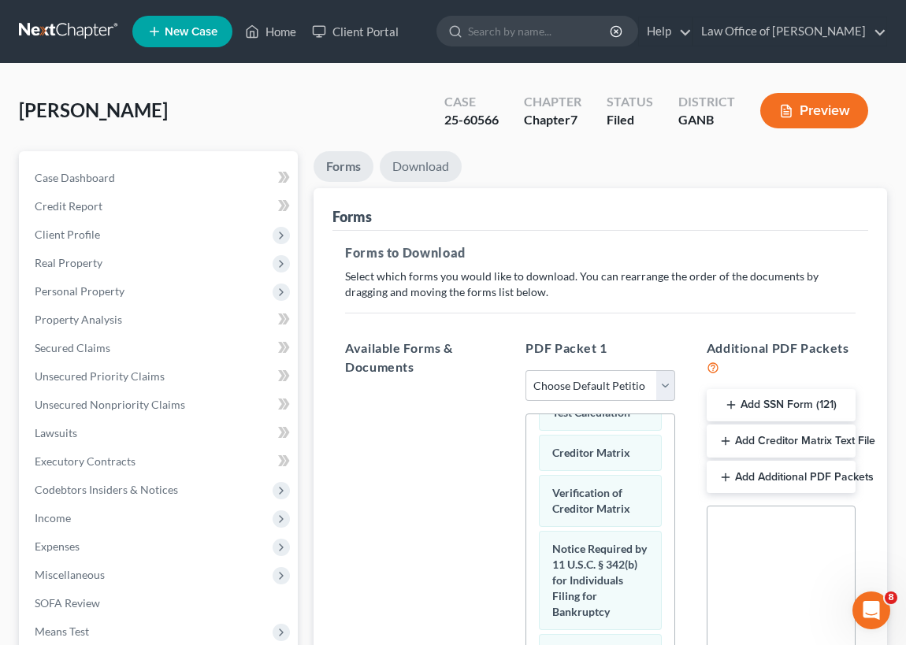
click at [423, 164] on link "Download" at bounding box center [421, 166] width 82 height 31
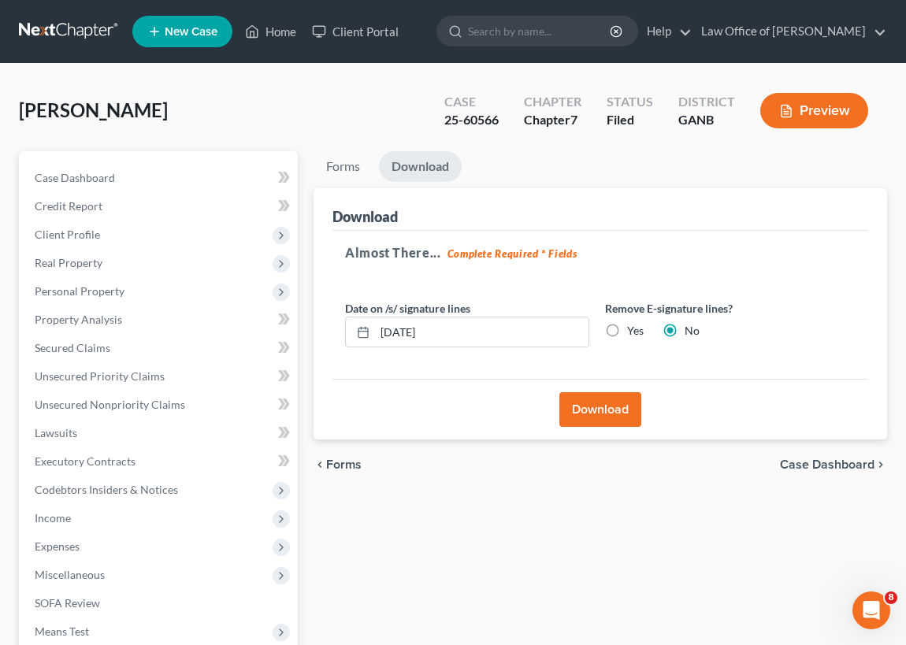
click at [608, 407] on button "Download" at bounding box center [600, 409] width 82 height 35
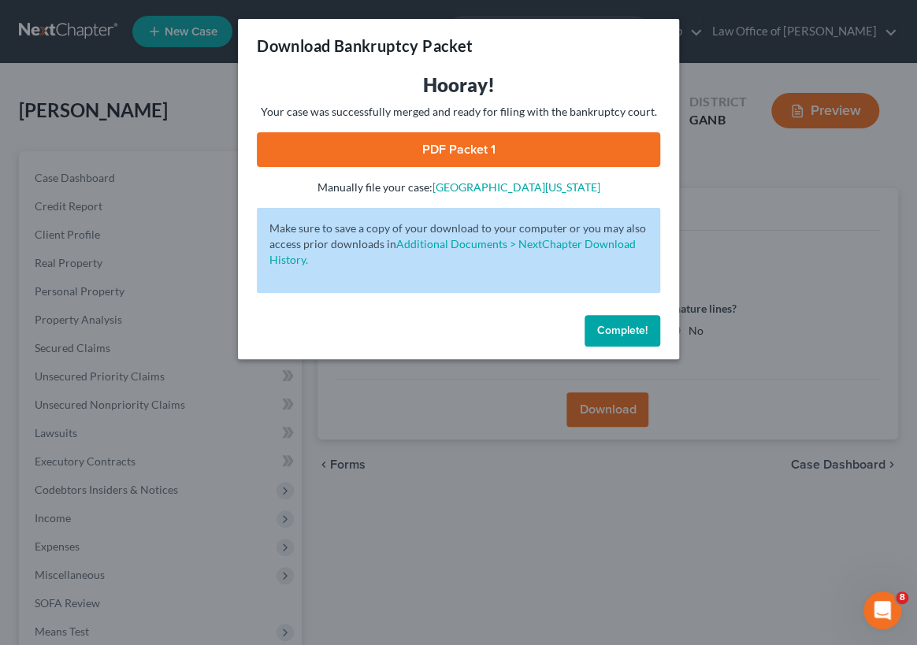
click at [433, 140] on link "PDF Packet 1" at bounding box center [458, 149] width 403 height 35
click at [619, 329] on span "Complete!" at bounding box center [622, 330] width 50 height 13
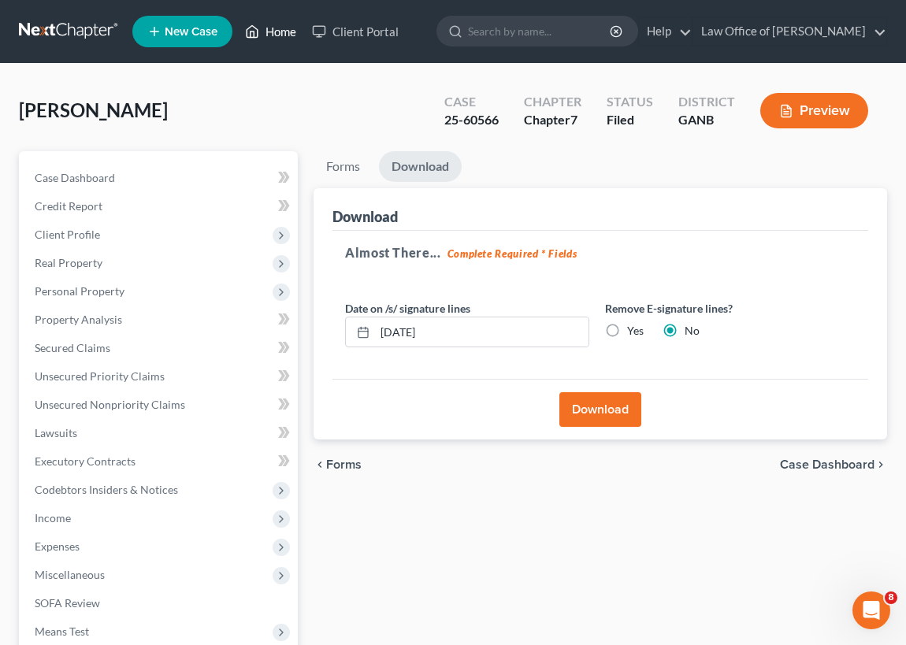
click at [277, 30] on link "Home" at bounding box center [270, 31] width 67 height 28
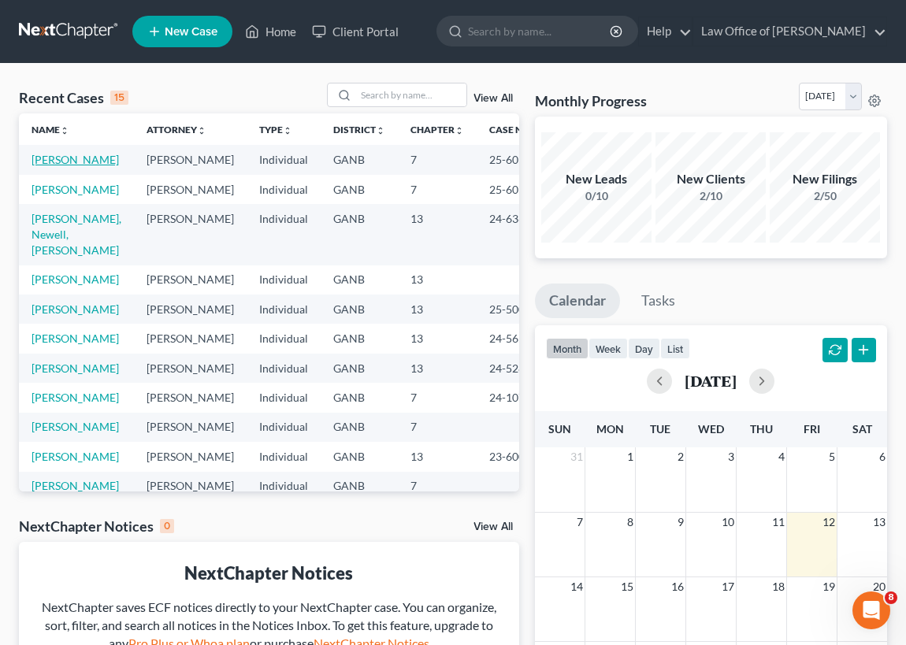
click at [58, 163] on link "[PERSON_NAME]" at bounding box center [75, 159] width 87 height 13
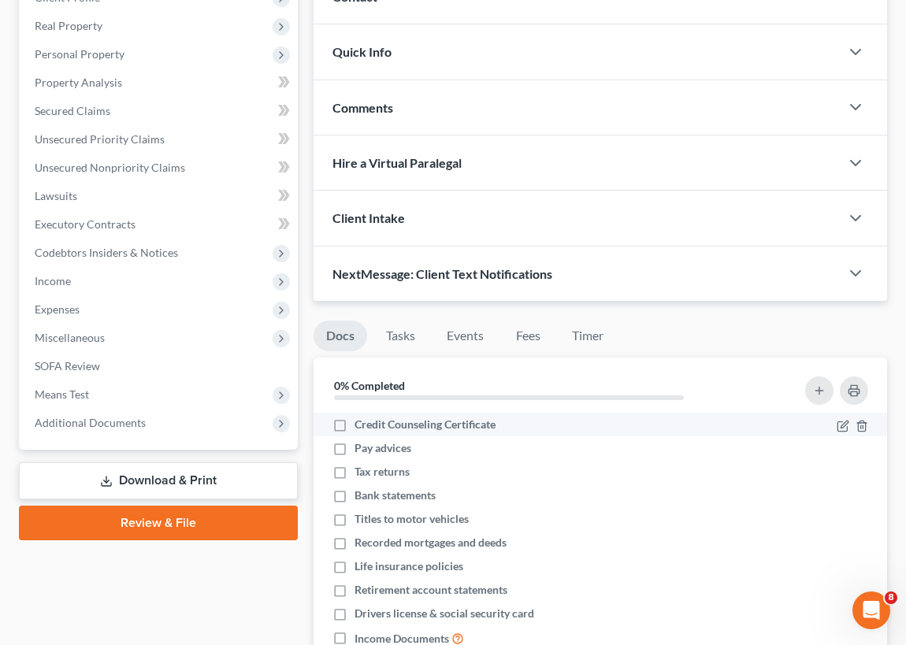
scroll to position [286, 0]
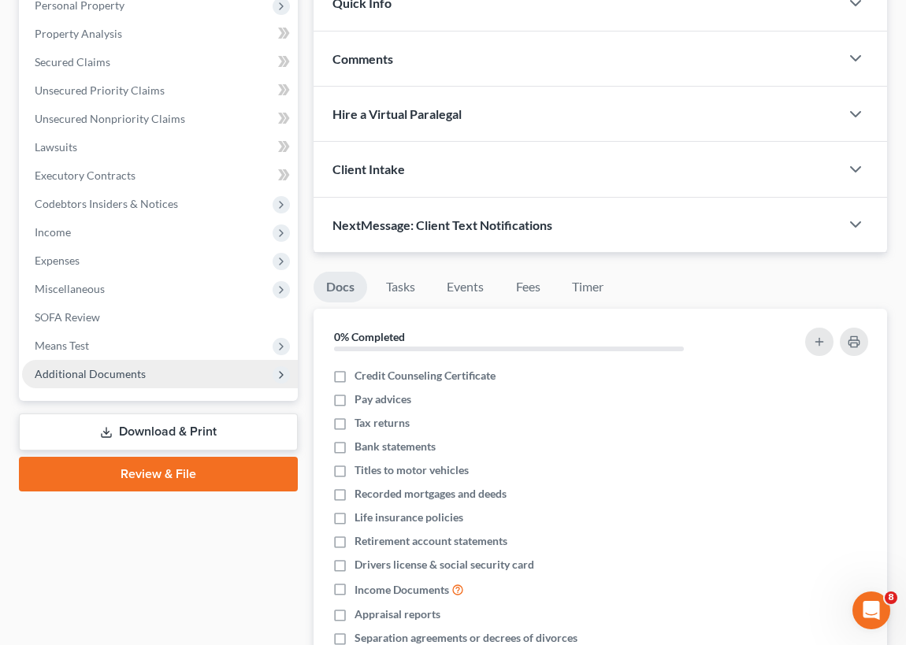
click at [143, 373] on span "Additional Documents" at bounding box center [160, 374] width 276 height 28
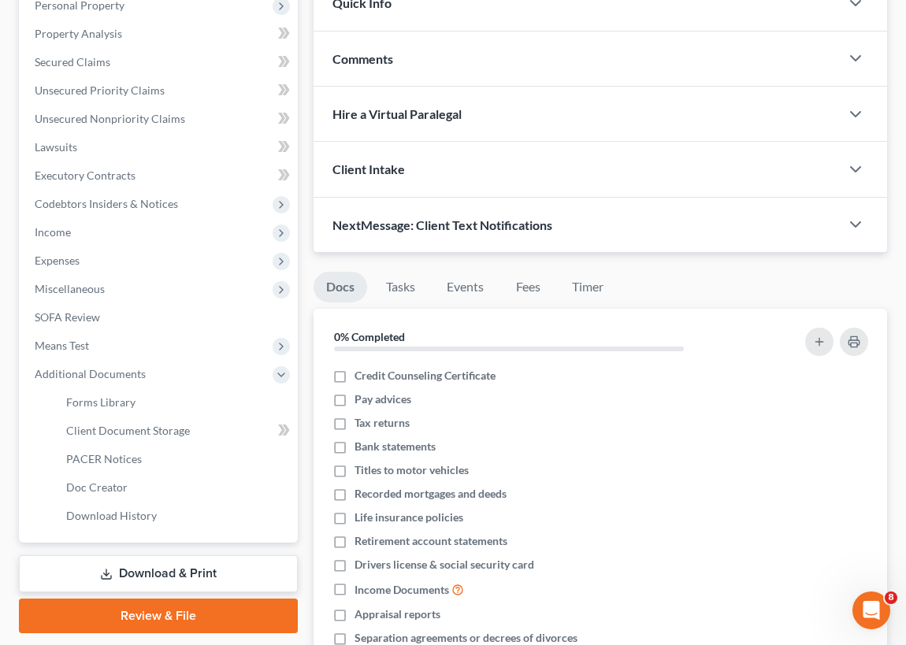
click at [196, 615] on link "Review & File" at bounding box center [158, 616] width 279 height 35
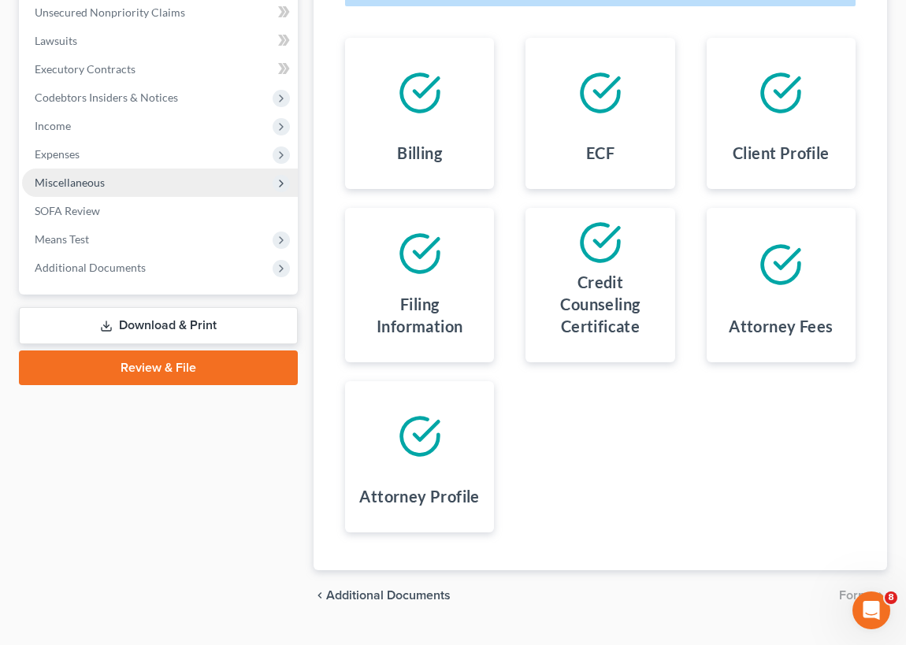
scroll to position [425, 0]
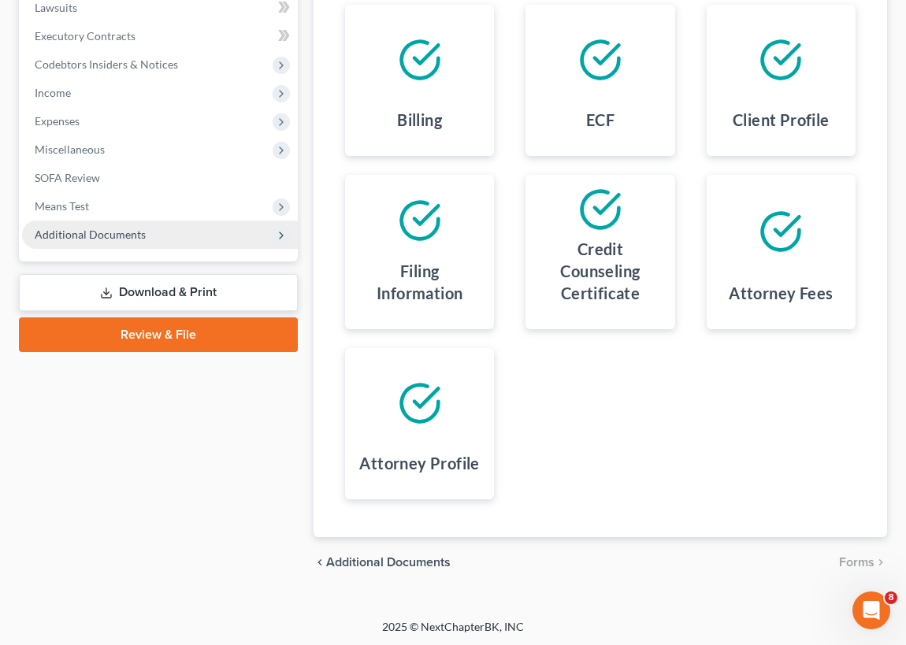
click at [208, 292] on link "Download & Print" at bounding box center [158, 292] width 279 height 37
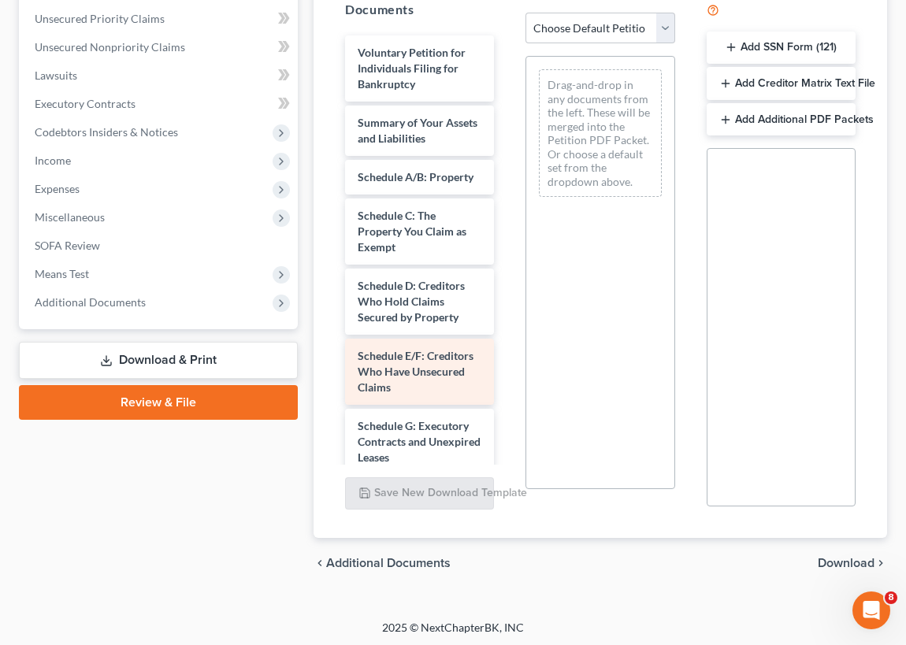
scroll to position [286, 0]
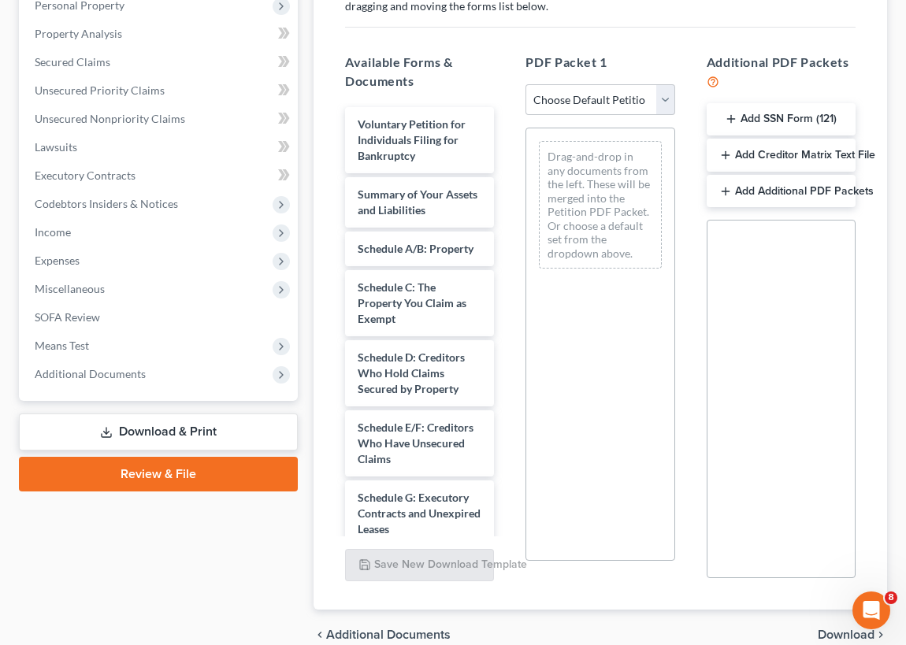
click at [841, 630] on span "Download" at bounding box center [846, 635] width 57 height 13
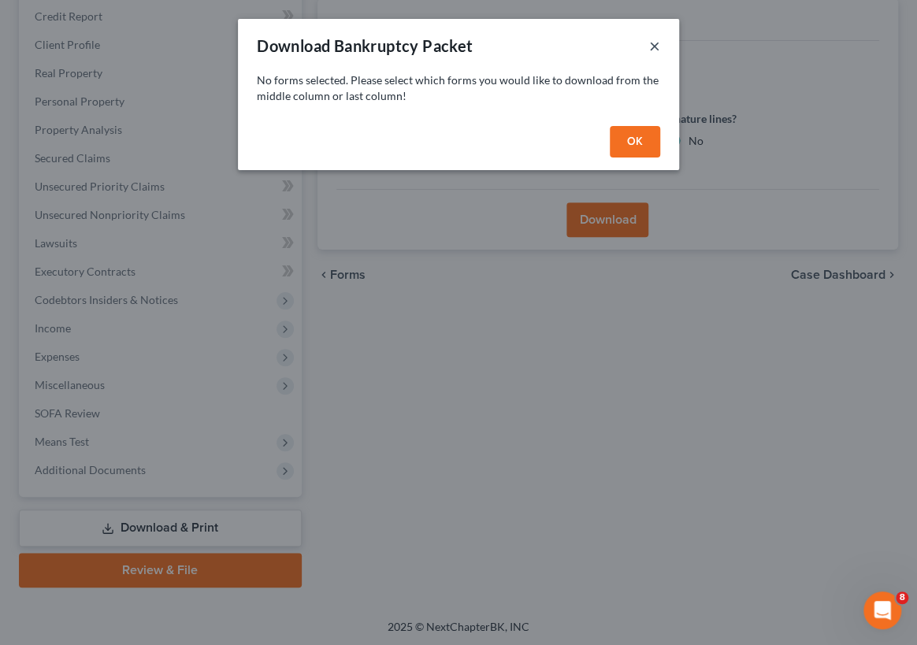
drag, startPoint x: 652, startPoint y: 40, endPoint x: 648, endPoint y: 50, distance: 10.2
click at [652, 41] on button "×" at bounding box center [654, 45] width 11 height 19
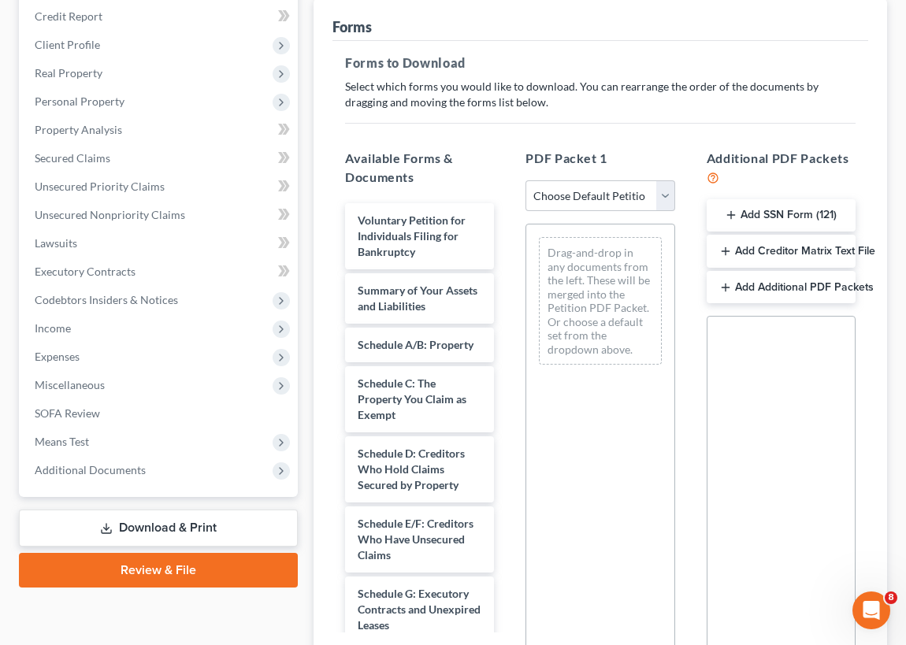
click at [231, 567] on link "Review & File" at bounding box center [158, 570] width 279 height 35
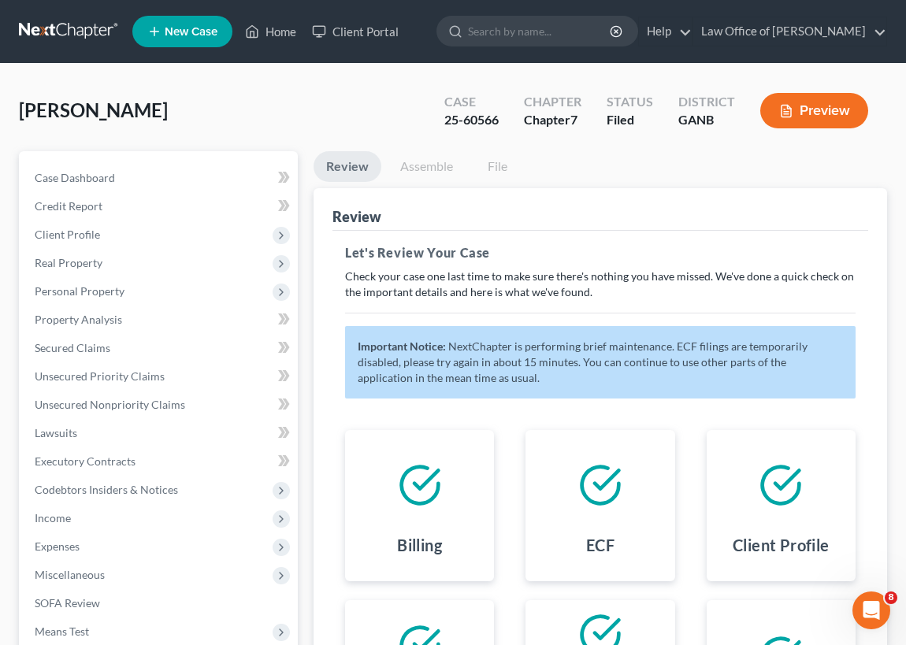
click at [433, 163] on link "Assemble" at bounding box center [427, 166] width 78 height 31
click at [422, 163] on link "Assemble" at bounding box center [427, 166] width 78 height 31
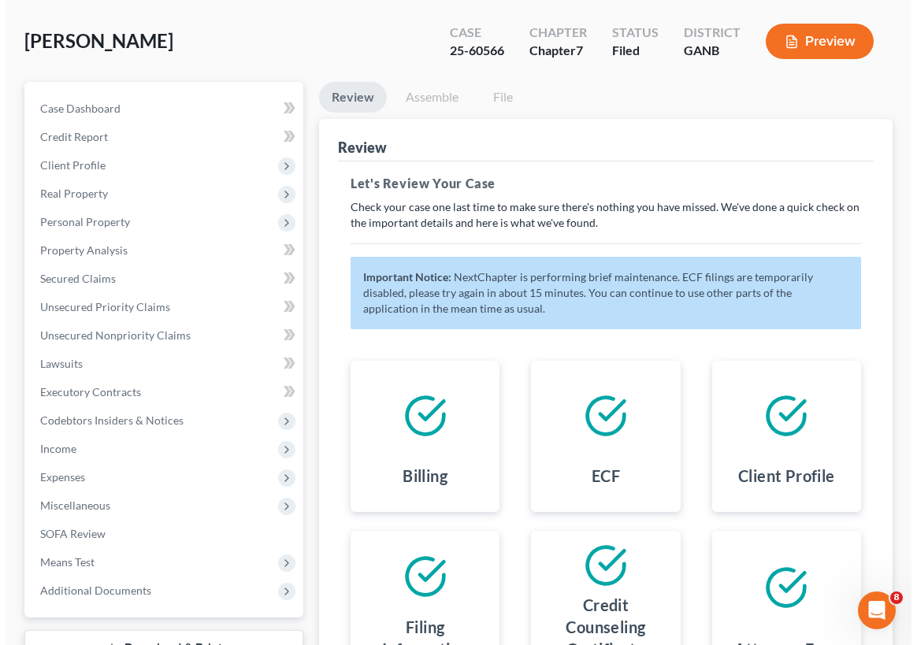
scroll to position [68, 0]
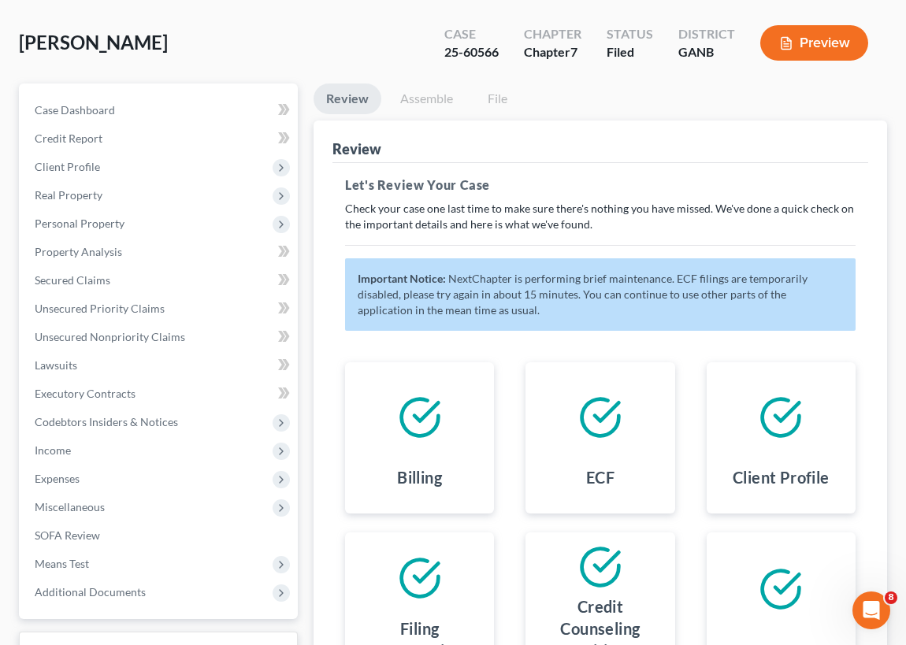
click at [493, 97] on link "File" at bounding box center [497, 99] width 50 height 31
click at [810, 39] on button "Preview" at bounding box center [814, 42] width 108 height 35
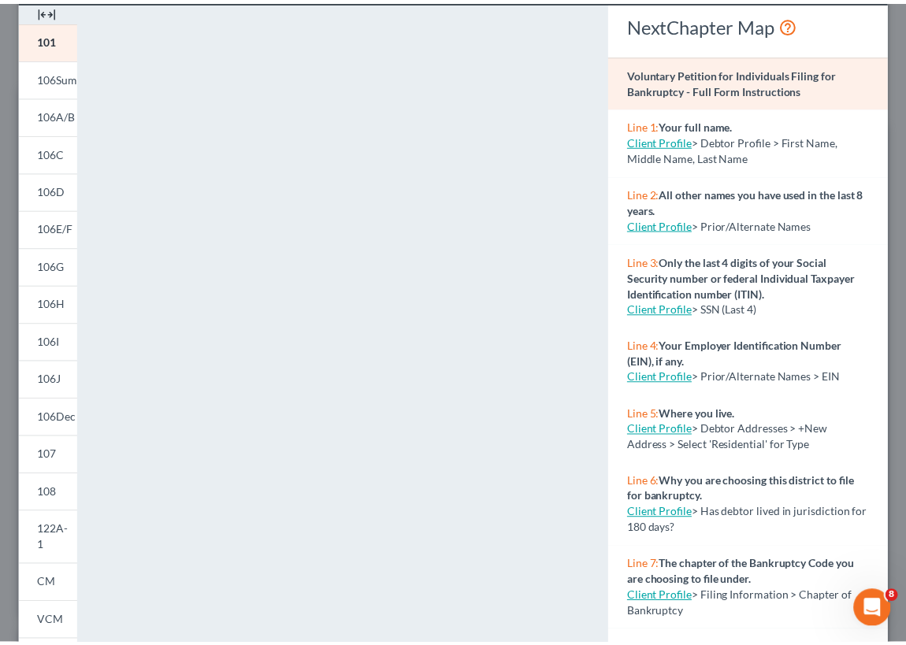
scroll to position [0, 0]
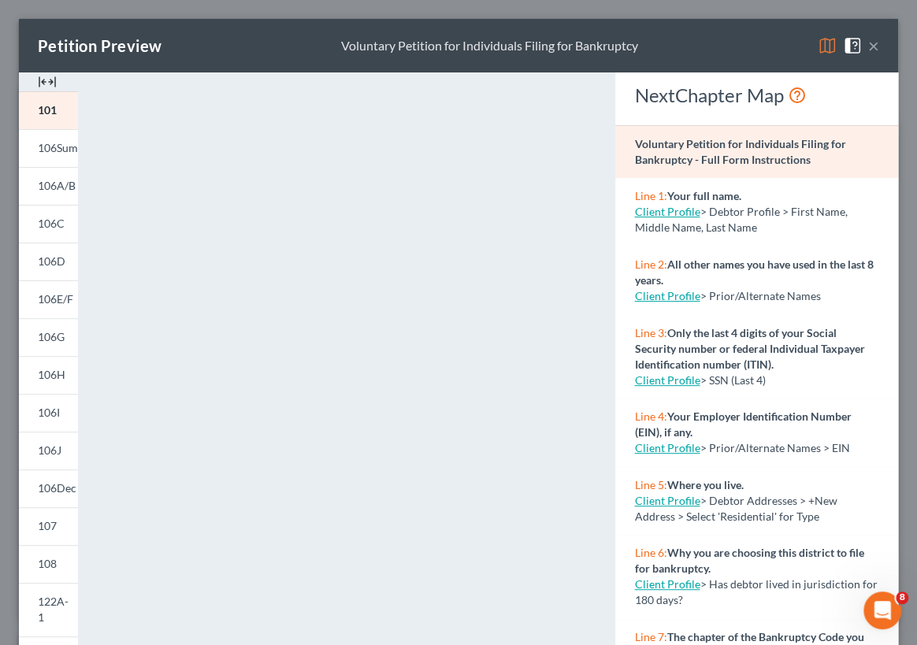
click at [661, 382] on link "Client Profile" at bounding box center [666, 379] width 65 height 13
select select "0"
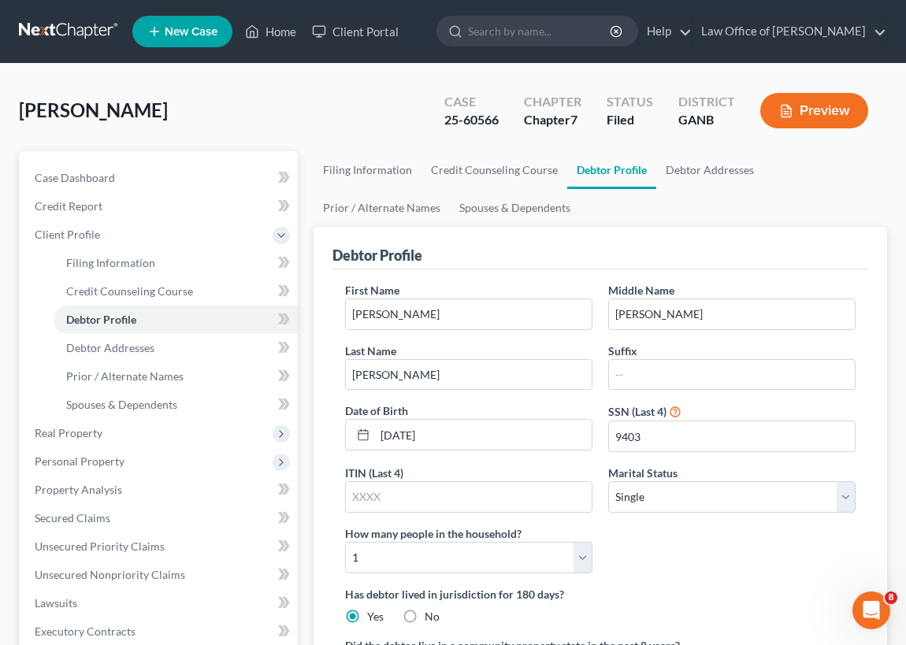
select select "0"
click at [262, 28] on link "Home" at bounding box center [270, 31] width 67 height 28
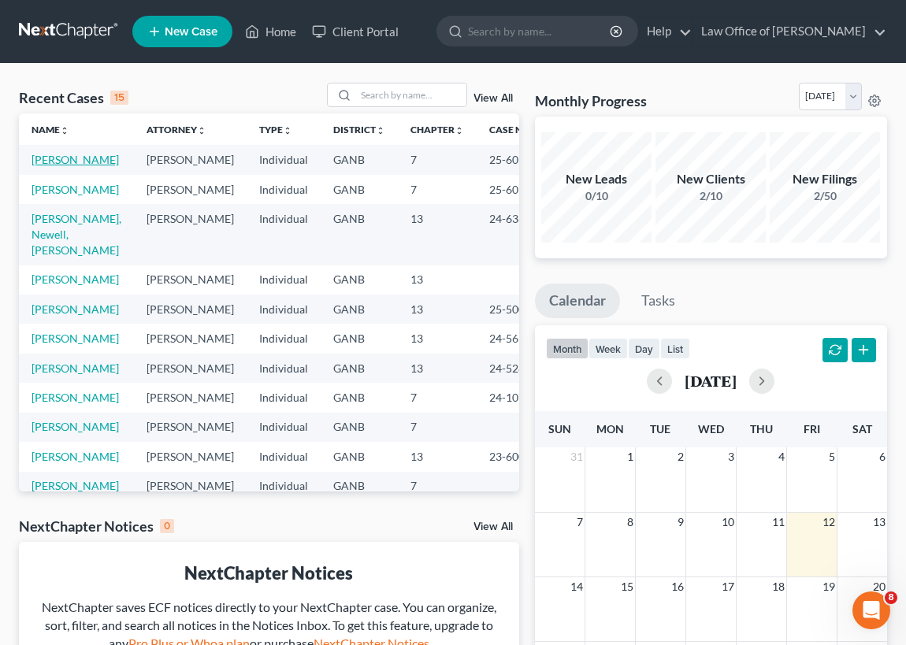
click at [61, 162] on link "[PERSON_NAME]" at bounding box center [75, 159] width 87 height 13
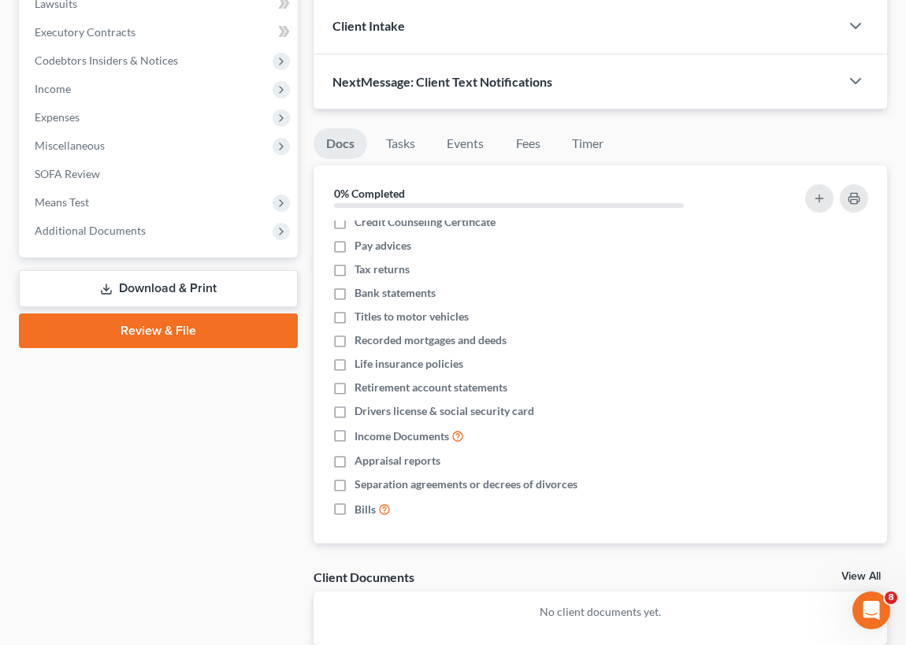
scroll to position [13, 0]
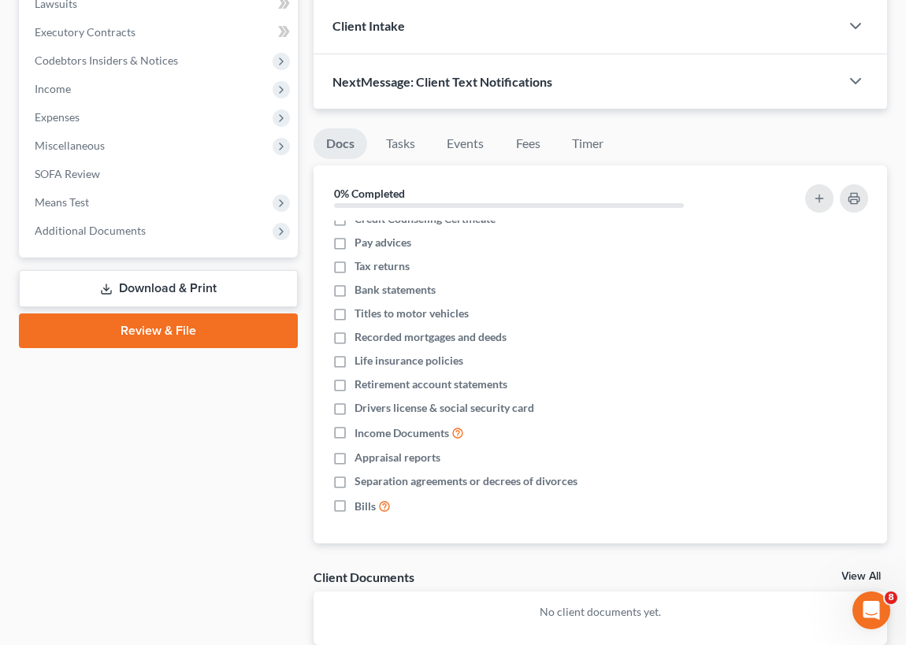
click at [209, 287] on link "Download & Print" at bounding box center [158, 288] width 279 height 37
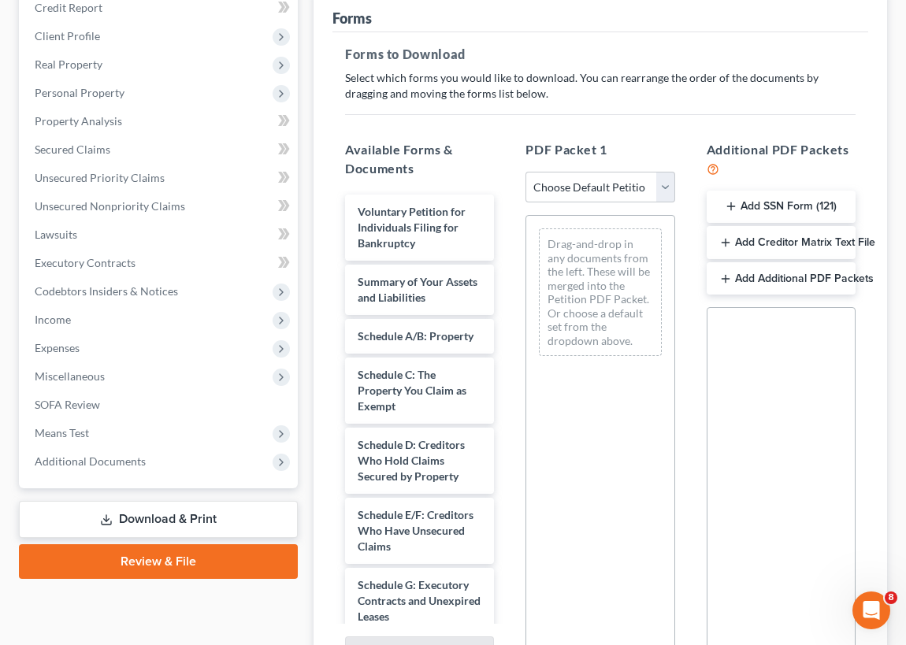
scroll to position [214, 0]
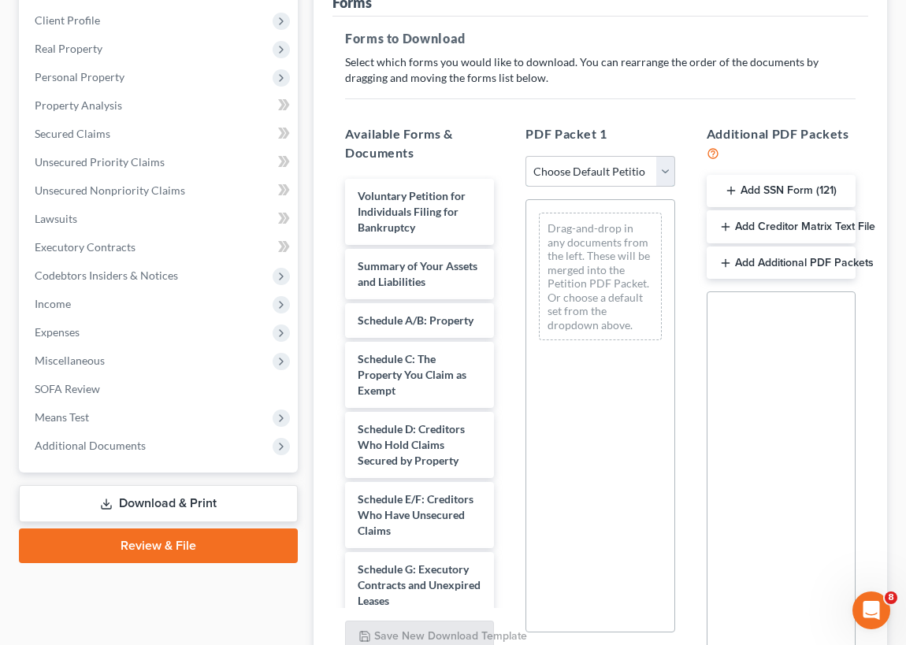
click at [663, 172] on select "Choose Default Petition PDF Packet Complete Bankruptcy Petition (all forms and …" at bounding box center [600, 172] width 149 height 32
click at [598, 528] on div "Drag-and-drop in any documents from the left. These will be merged into the Pet…" at bounding box center [600, 415] width 149 height 433
click at [764, 150] on h5 "Additional PDF Packets" at bounding box center [781, 143] width 149 height 38
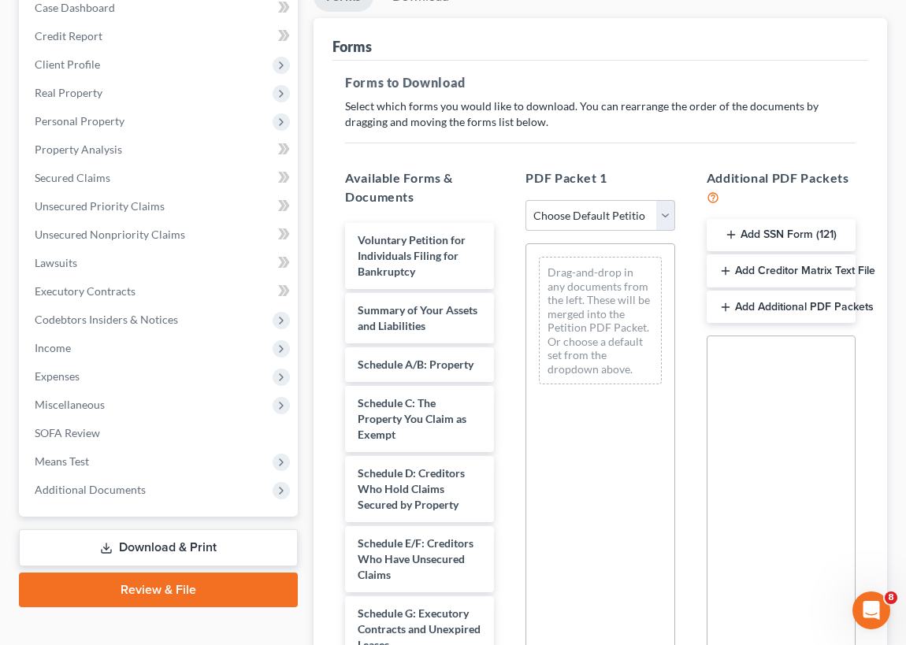
scroll to position [0, 0]
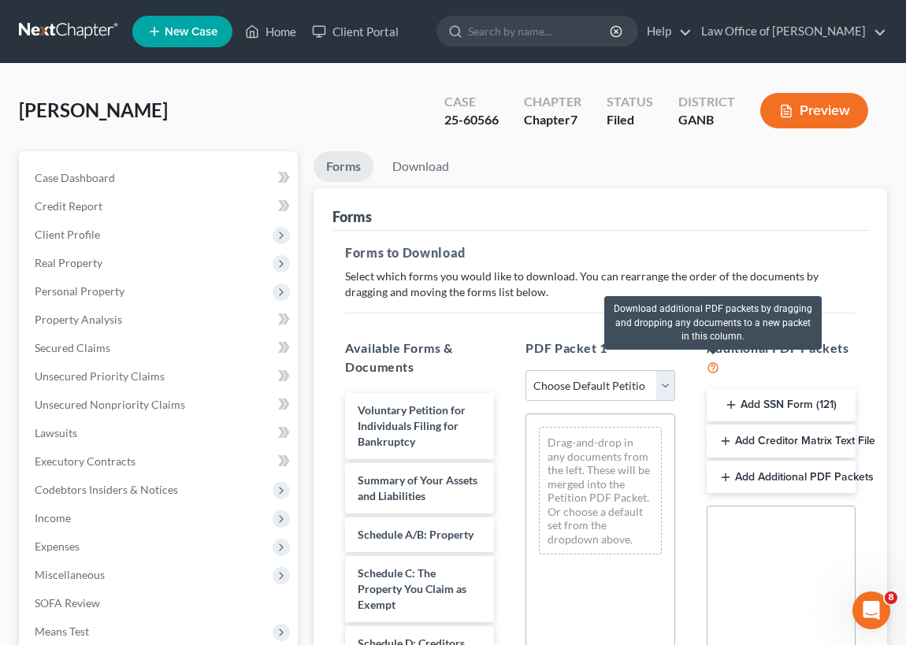
click at [710, 366] on icon at bounding box center [713, 366] width 13 height 15
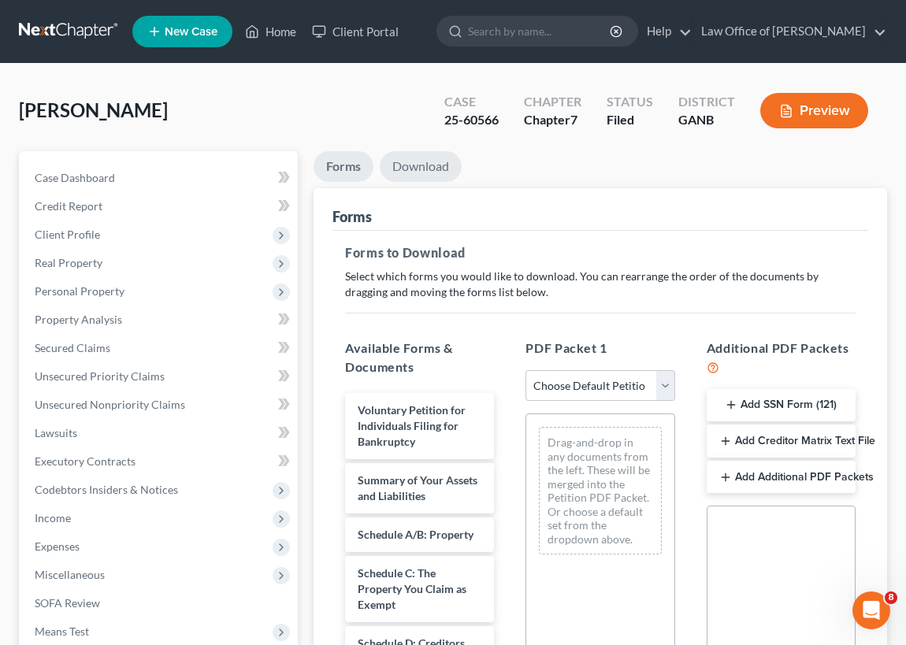
click at [428, 166] on link "Download" at bounding box center [421, 166] width 82 height 31
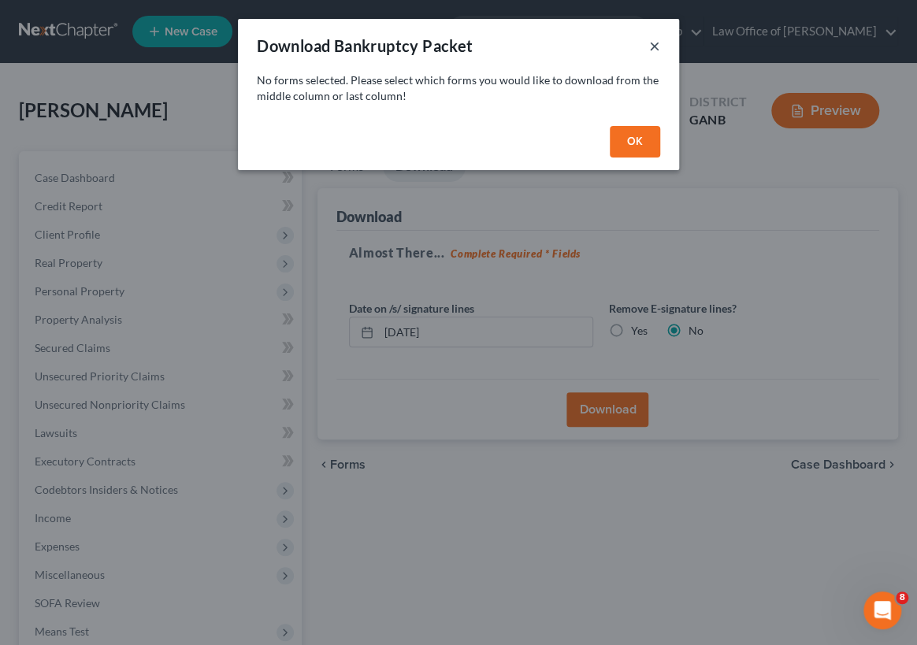
click at [654, 45] on button "×" at bounding box center [654, 45] width 11 height 19
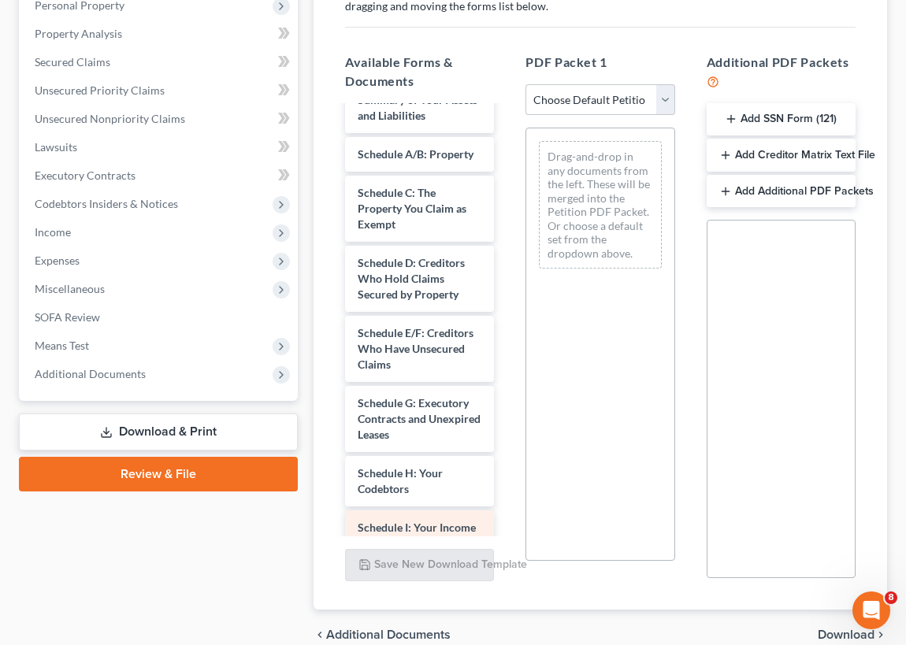
scroll to position [286, 0]
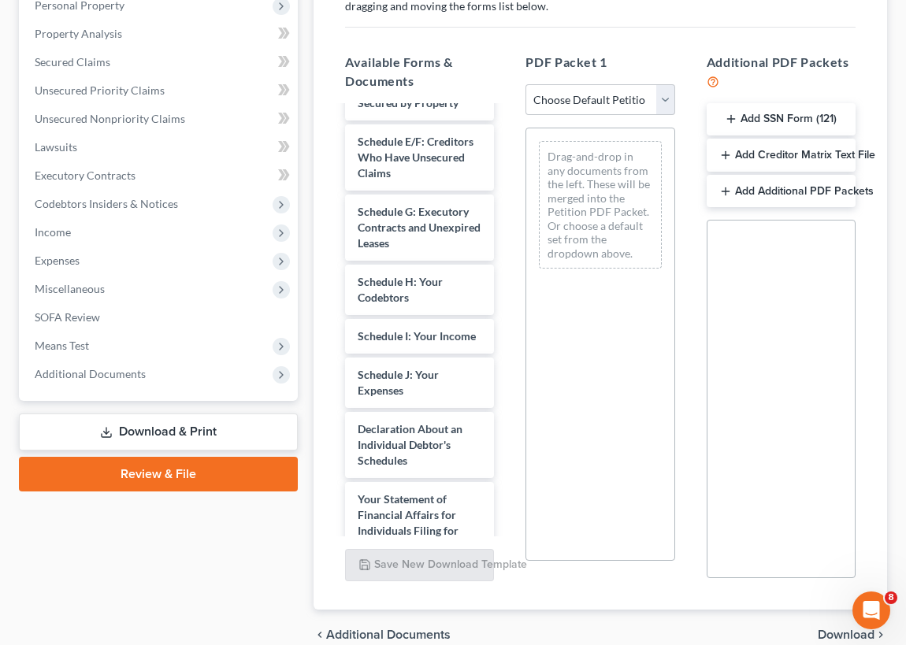
click at [180, 432] on link "Download & Print" at bounding box center [158, 432] width 279 height 37
click at [196, 431] on link "Download & Print" at bounding box center [158, 432] width 279 height 37
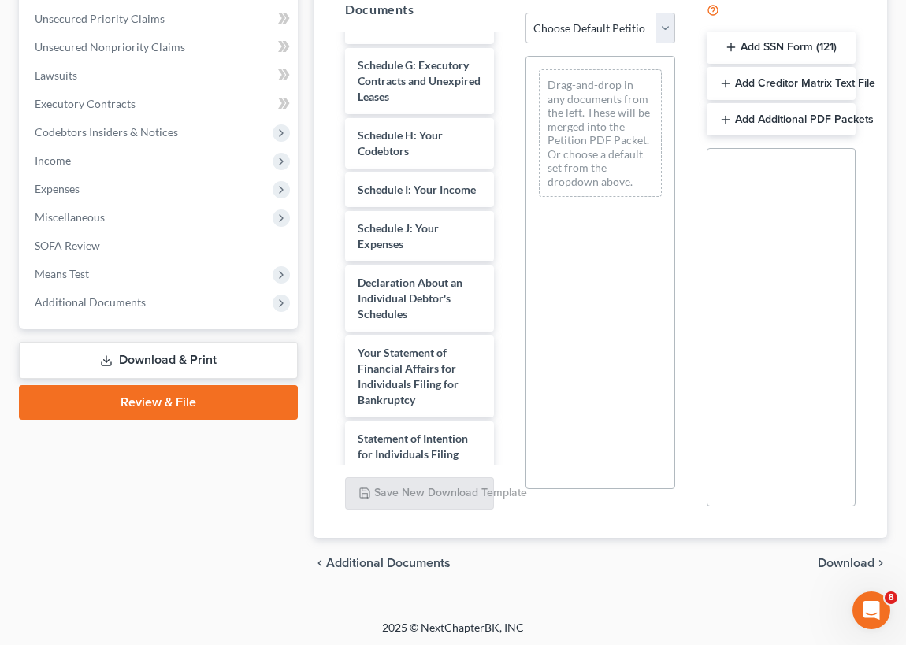
scroll to position [573, 0]
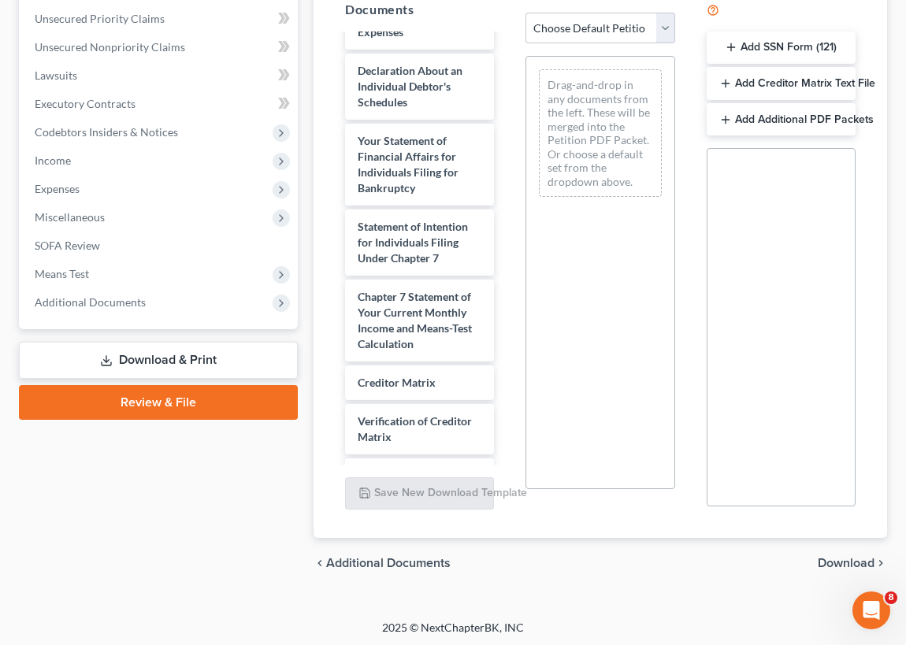
click at [196, 362] on link "Download & Print" at bounding box center [158, 360] width 279 height 37
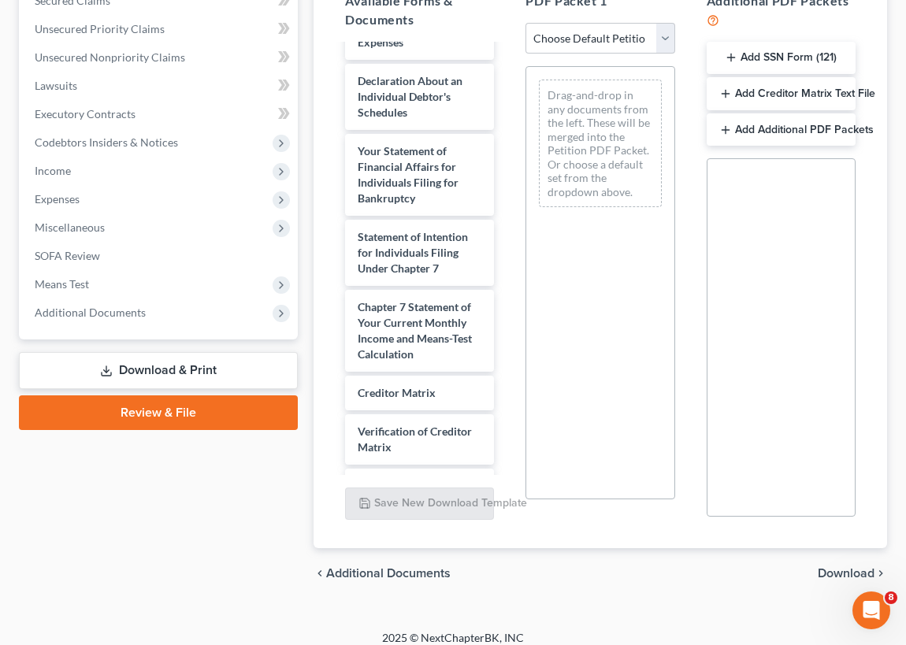
scroll to position [359, 0]
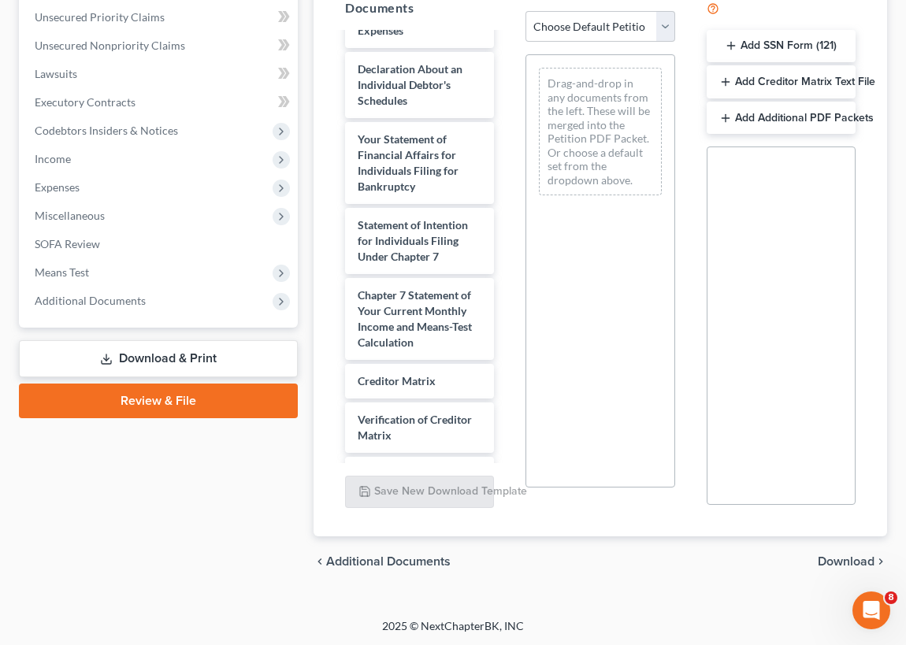
click at [173, 361] on link "Download & Print" at bounding box center [158, 358] width 279 height 37
click at [176, 401] on link "Review & File" at bounding box center [158, 401] width 279 height 35
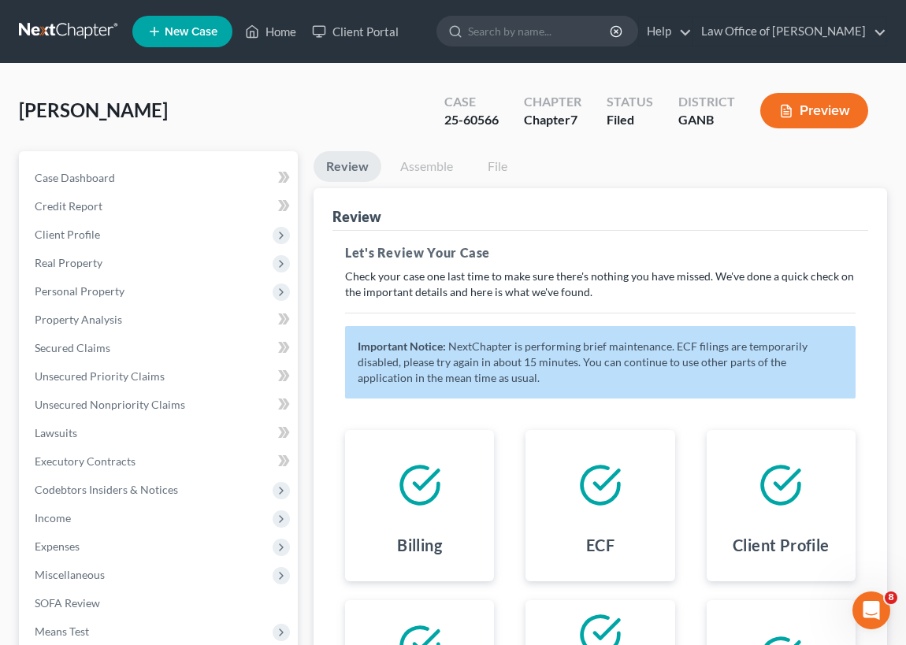
click at [421, 164] on link "Assemble" at bounding box center [427, 166] width 78 height 31
click at [500, 162] on link "File" at bounding box center [497, 166] width 50 height 31
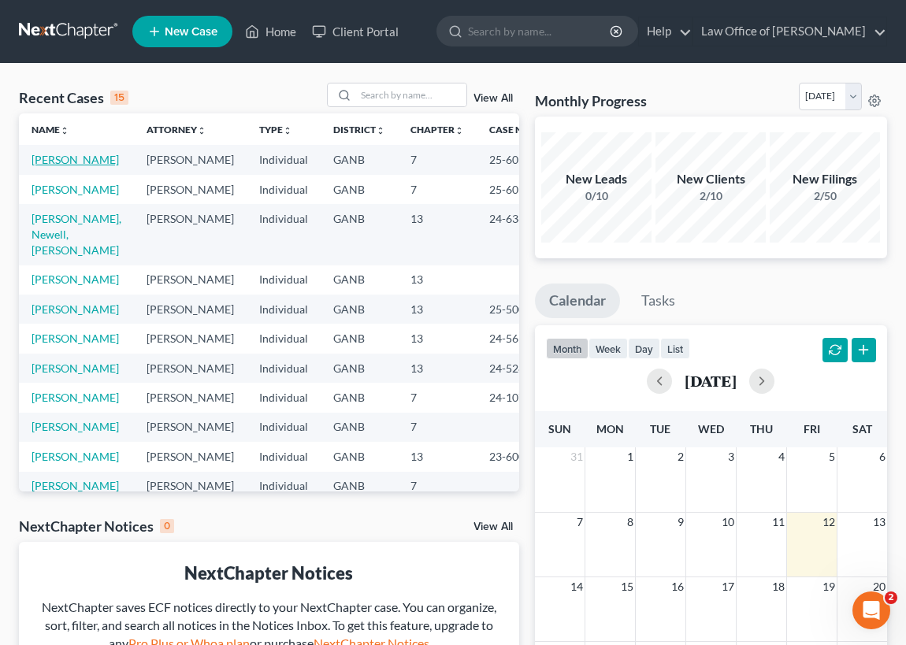
click at [50, 162] on link "[PERSON_NAME]" at bounding box center [75, 159] width 87 height 13
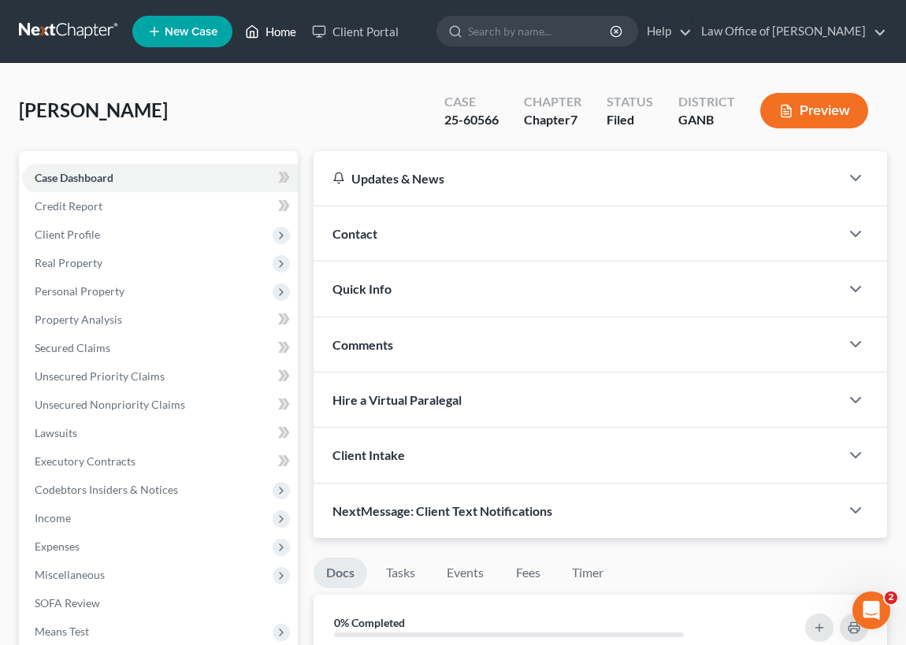
click at [273, 32] on link "Home" at bounding box center [270, 31] width 67 height 28
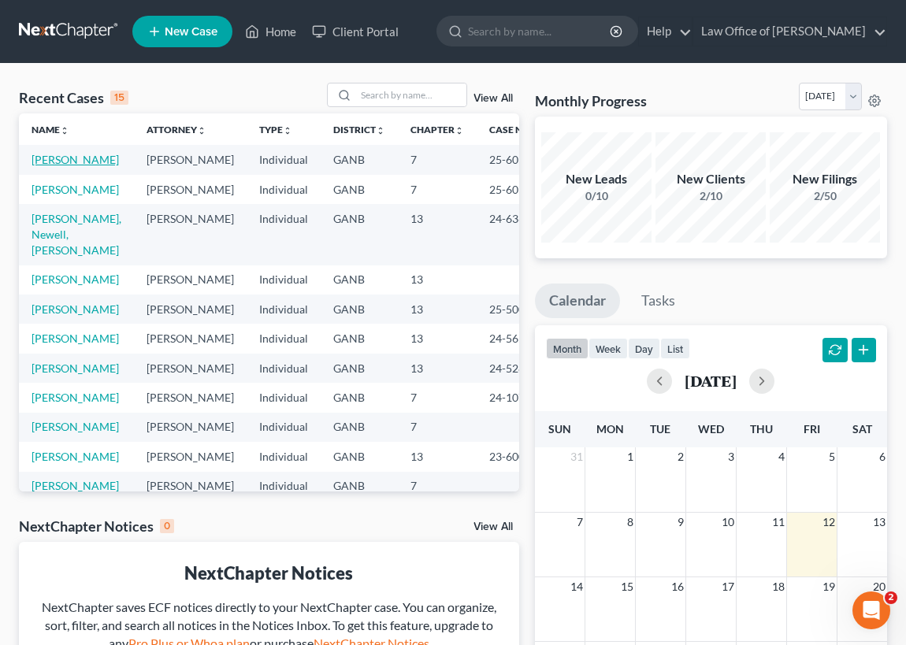
click at [65, 163] on link "[PERSON_NAME]" at bounding box center [75, 159] width 87 height 13
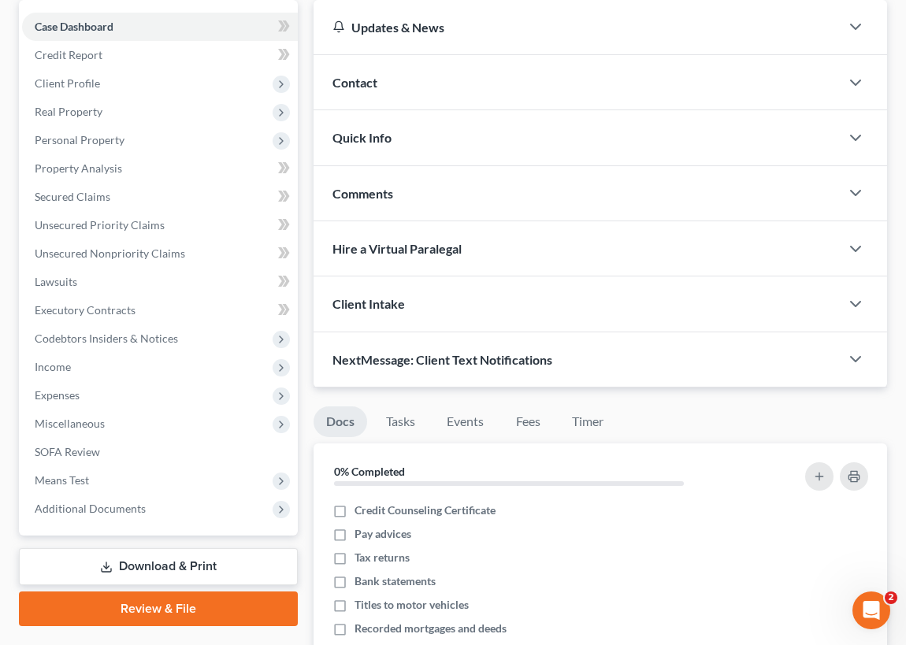
scroll to position [214, 0]
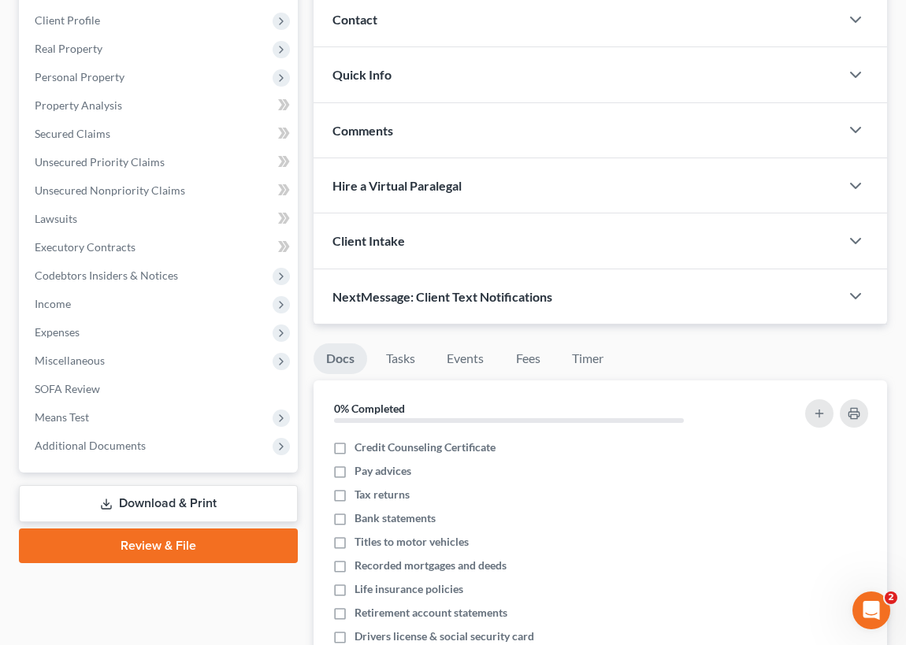
click at [189, 500] on link "Download & Print" at bounding box center [158, 503] width 279 height 37
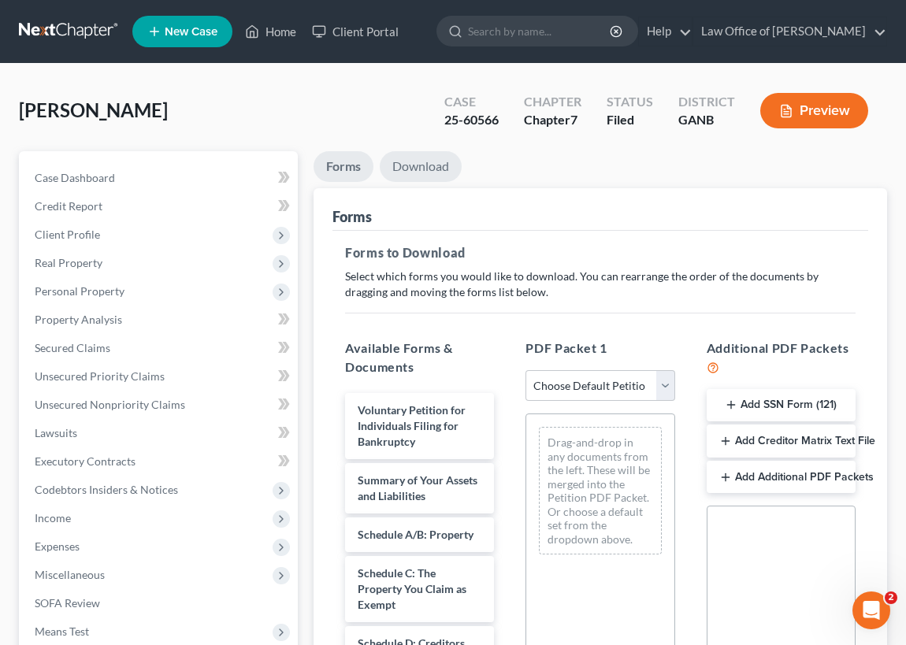
click at [422, 167] on link "Download" at bounding box center [421, 166] width 82 height 31
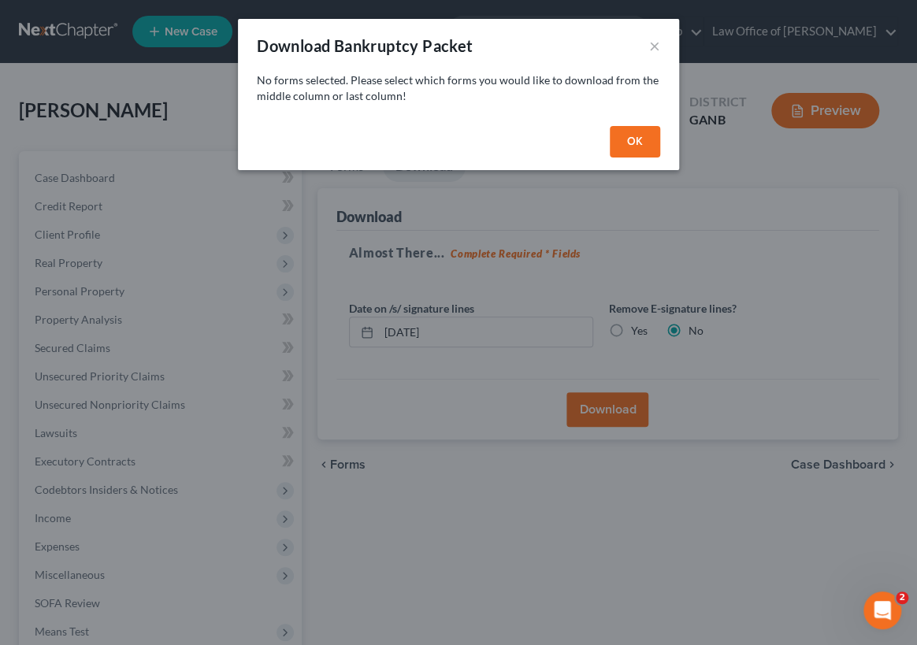
click at [636, 143] on button "OK" at bounding box center [635, 142] width 50 height 32
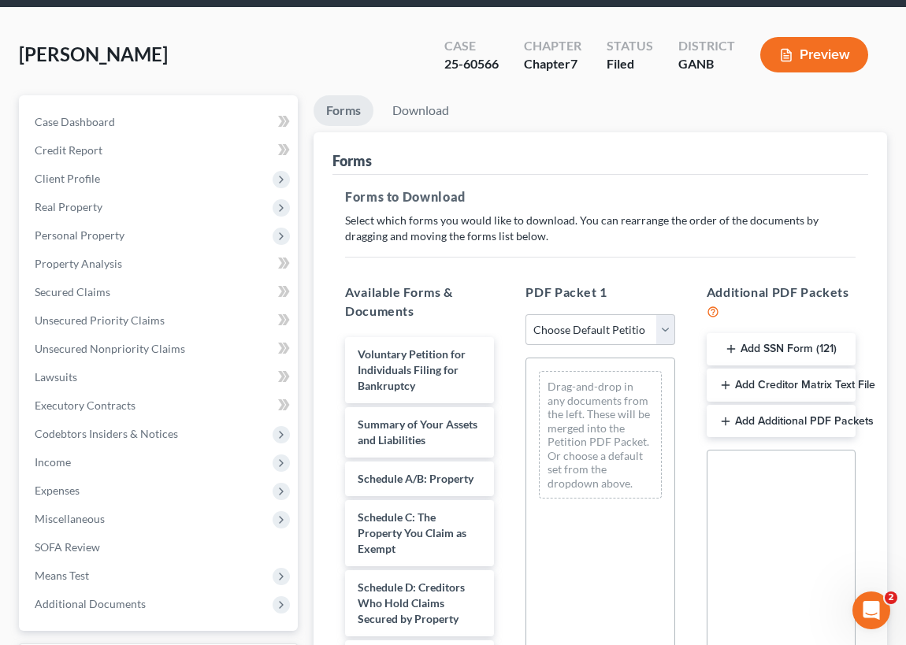
scroll to position [143, 0]
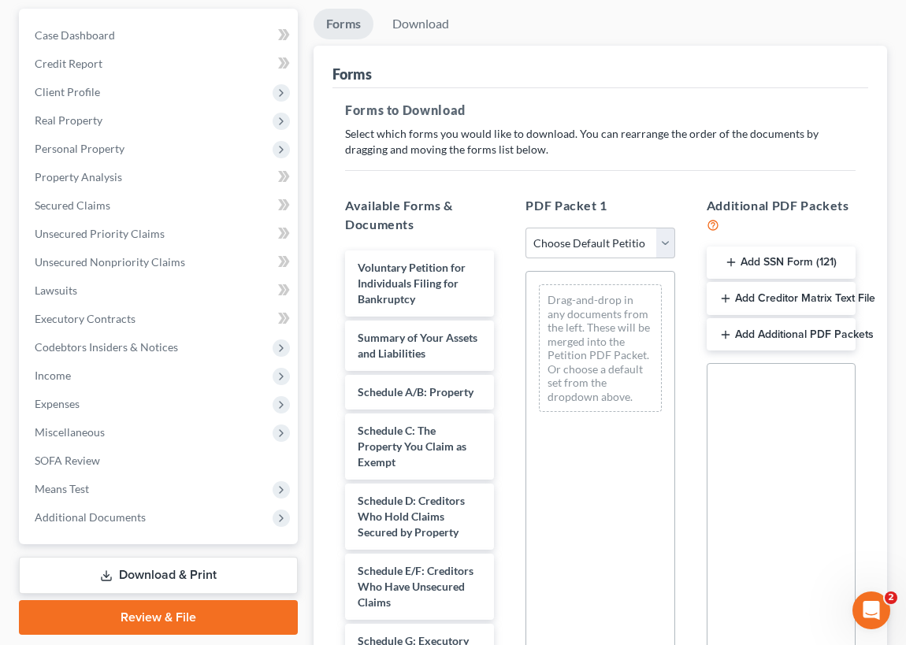
click at [180, 570] on link "Download & Print" at bounding box center [158, 575] width 279 height 37
click at [217, 581] on link "Download & Print" at bounding box center [158, 575] width 279 height 37
click at [126, 566] on link "Download & Print" at bounding box center [158, 575] width 279 height 37
click at [107, 575] on polyline at bounding box center [107, 576] width 6 height 2
click at [190, 615] on link "Review & File" at bounding box center [158, 617] width 279 height 35
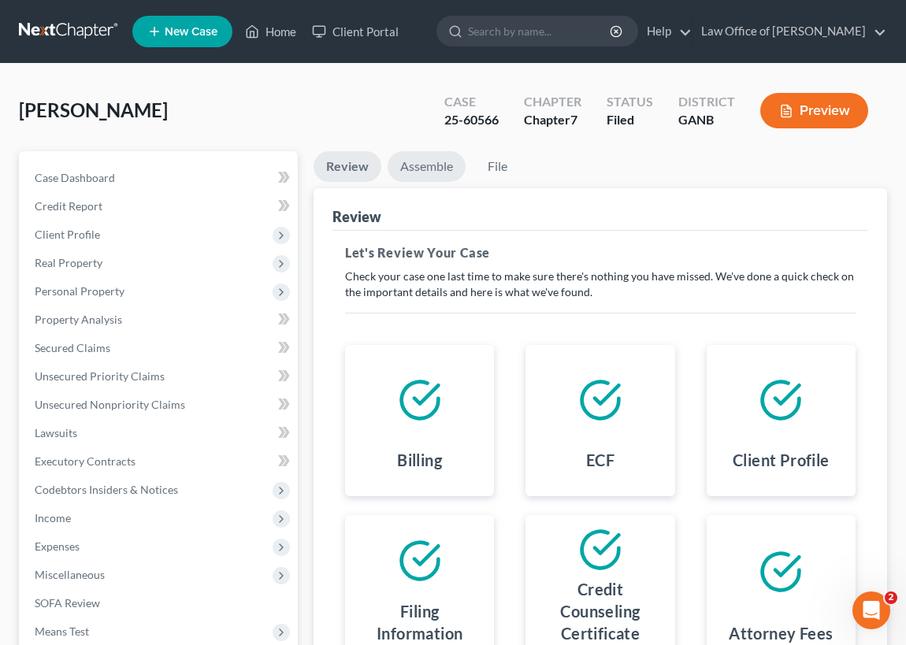
click at [427, 165] on link "Assemble" at bounding box center [427, 166] width 78 height 31
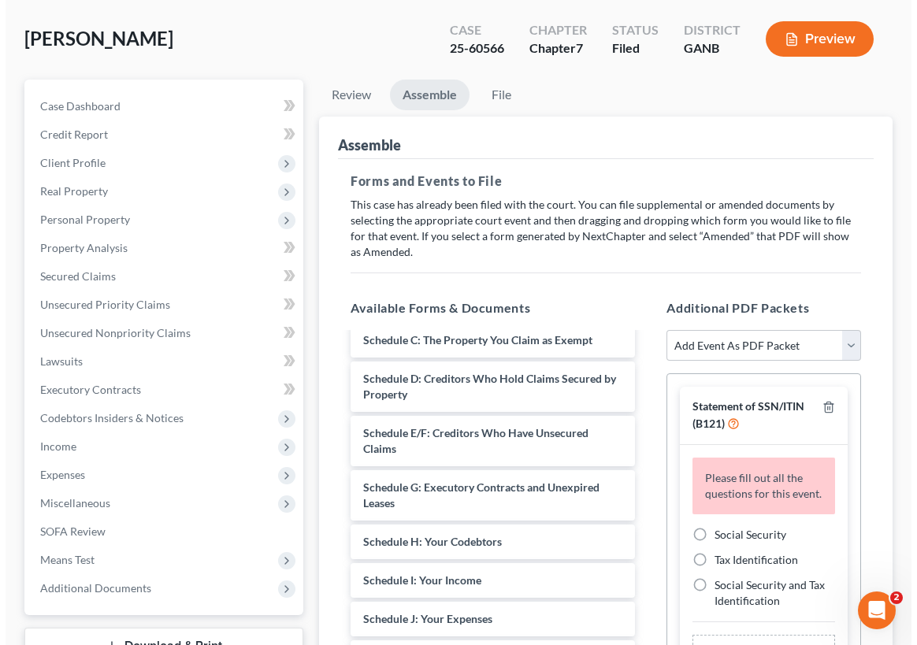
scroll to position [71, 0]
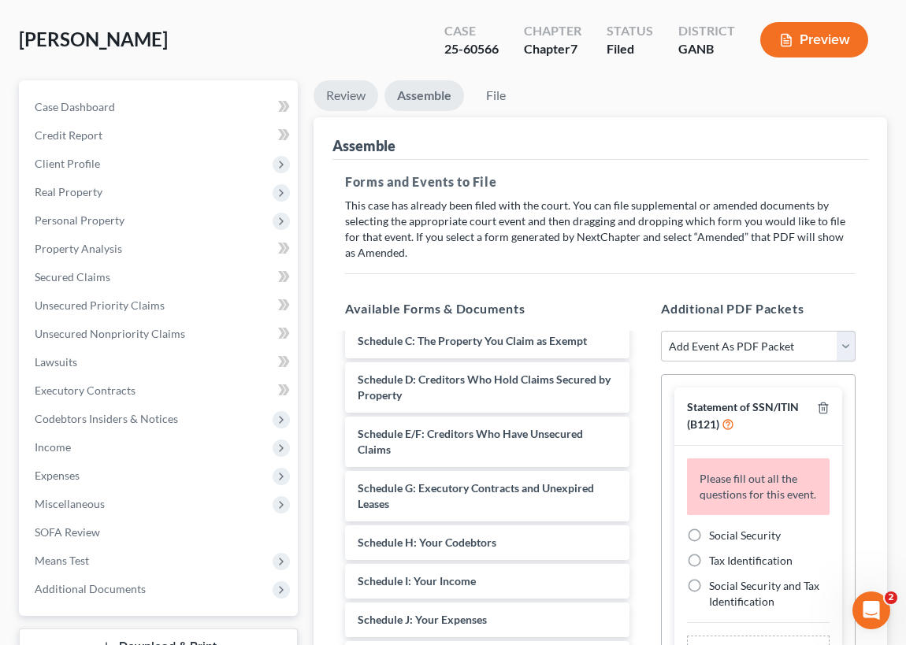
click at [346, 94] on link "Review" at bounding box center [346, 95] width 65 height 31
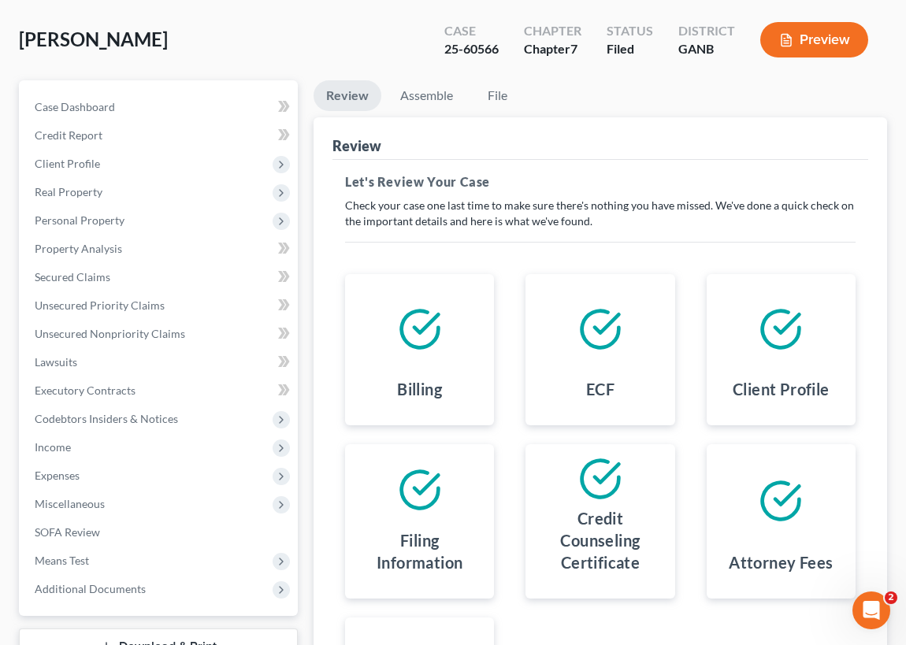
click at [819, 39] on button "Preview" at bounding box center [814, 39] width 108 height 35
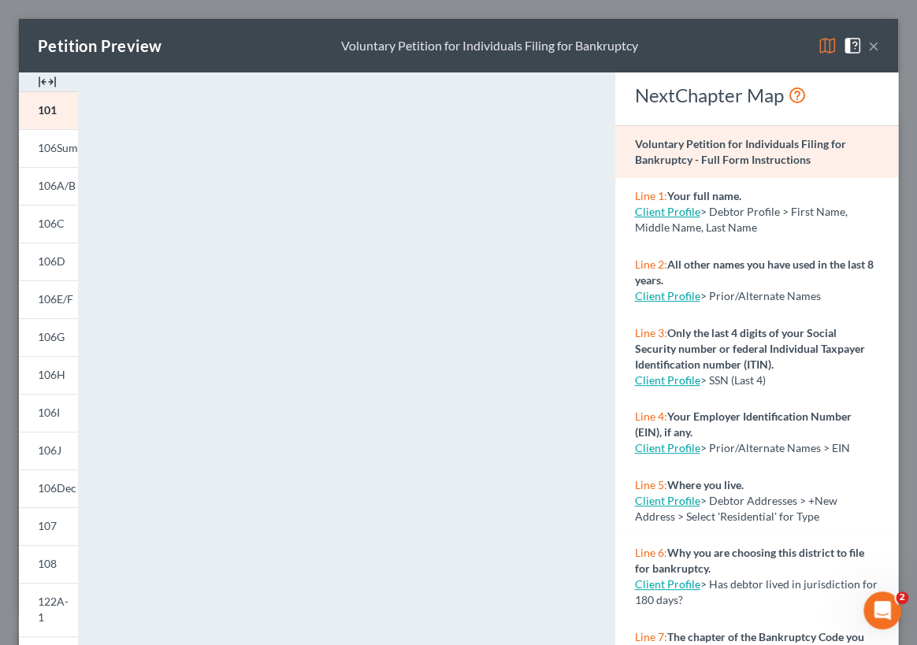
click at [666, 380] on link "Client Profile" at bounding box center [666, 379] width 65 height 13
select select "0"
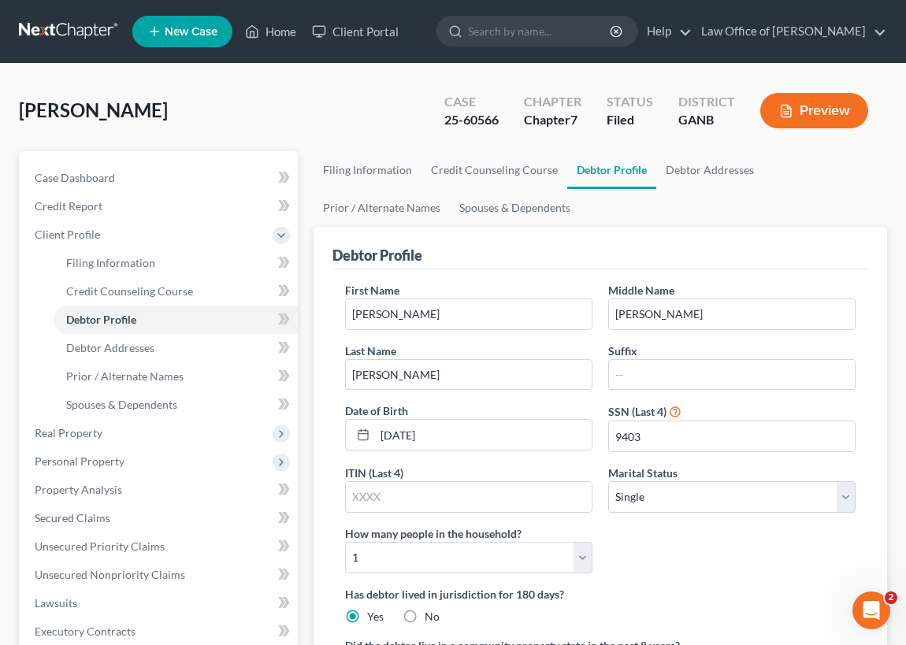
select select "0"
click at [277, 24] on link "Home" at bounding box center [270, 31] width 67 height 28
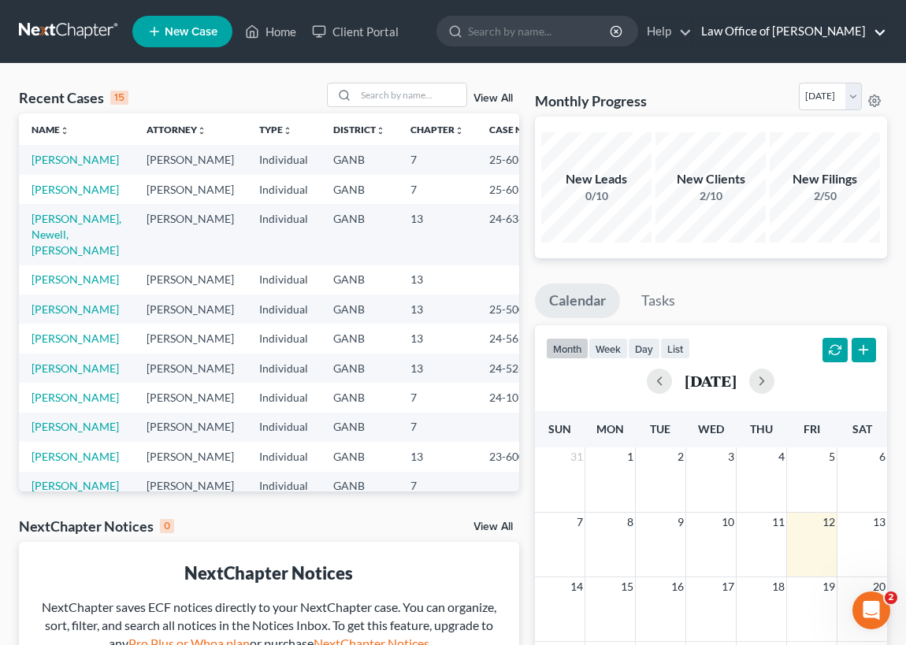
click at [851, 30] on link "Law Office of [PERSON_NAME]" at bounding box center [789, 31] width 193 height 28
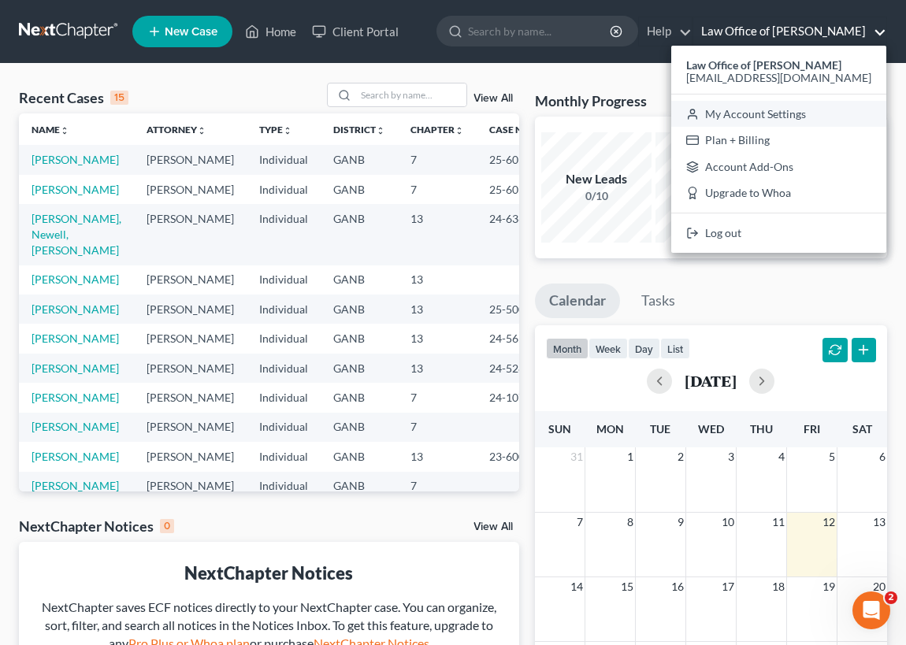
click at [785, 111] on link "My Account Settings" at bounding box center [778, 114] width 215 height 27
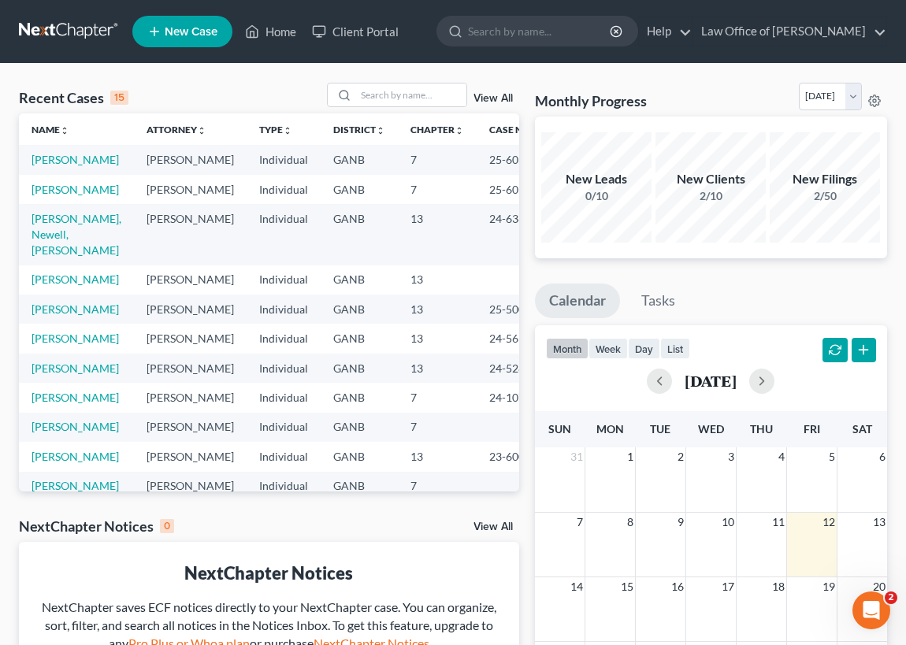
select select "19"
select select "24"
select select "10"
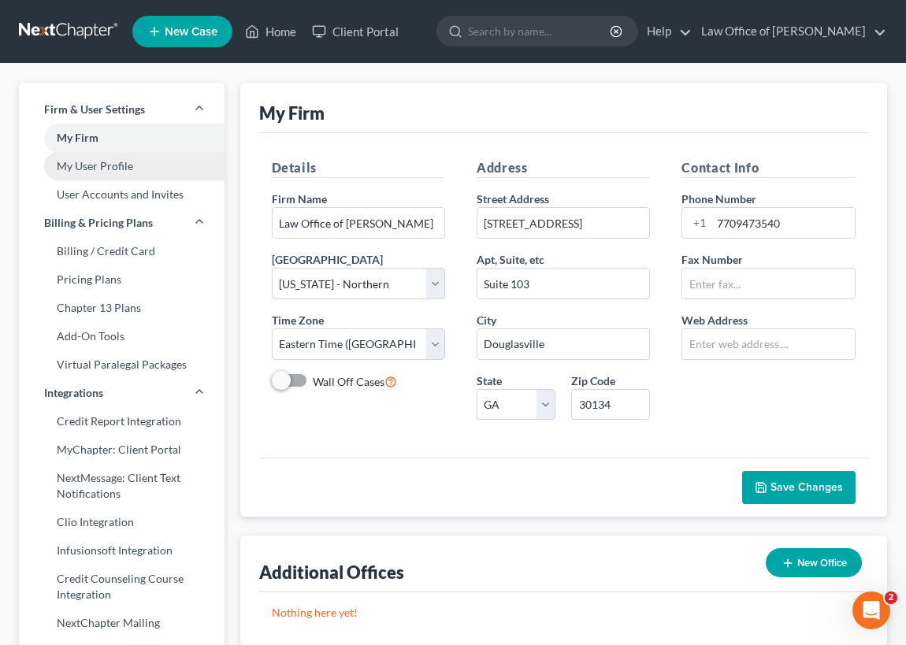
click at [110, 165] on link "My User Profile" at bounding box center [122, 166] width 206 height 28
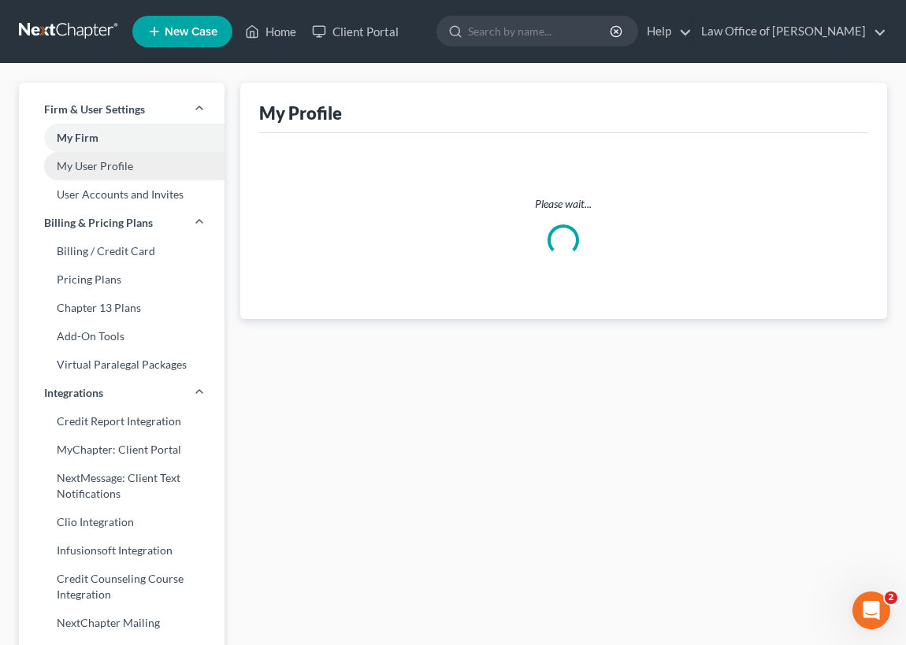
select select "10"
select select "19"
select select "attorney"
select select "0"
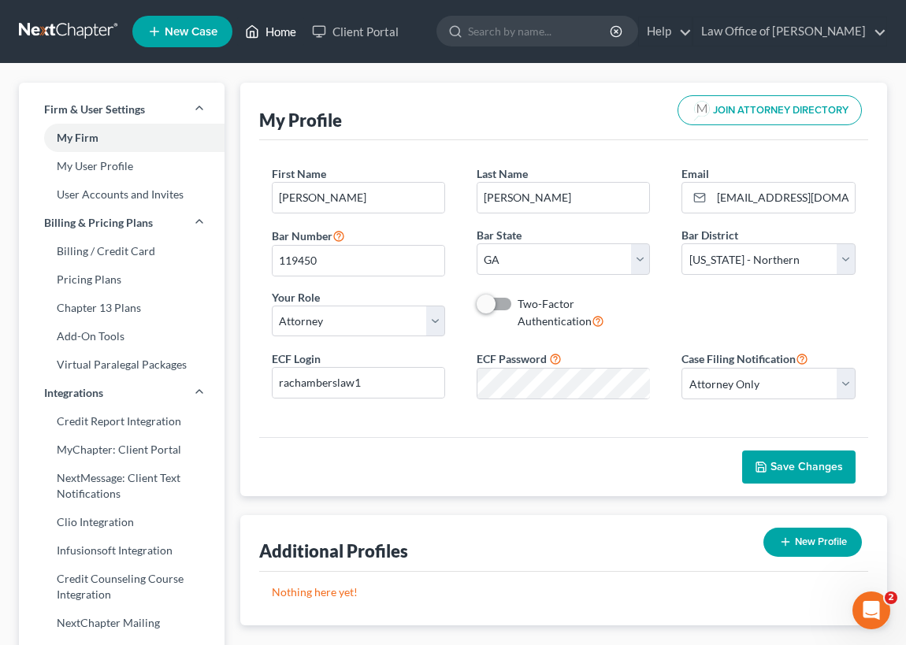
click at [269, 26] on link "Home" at bounding box center [270, 31] width 67 height 28
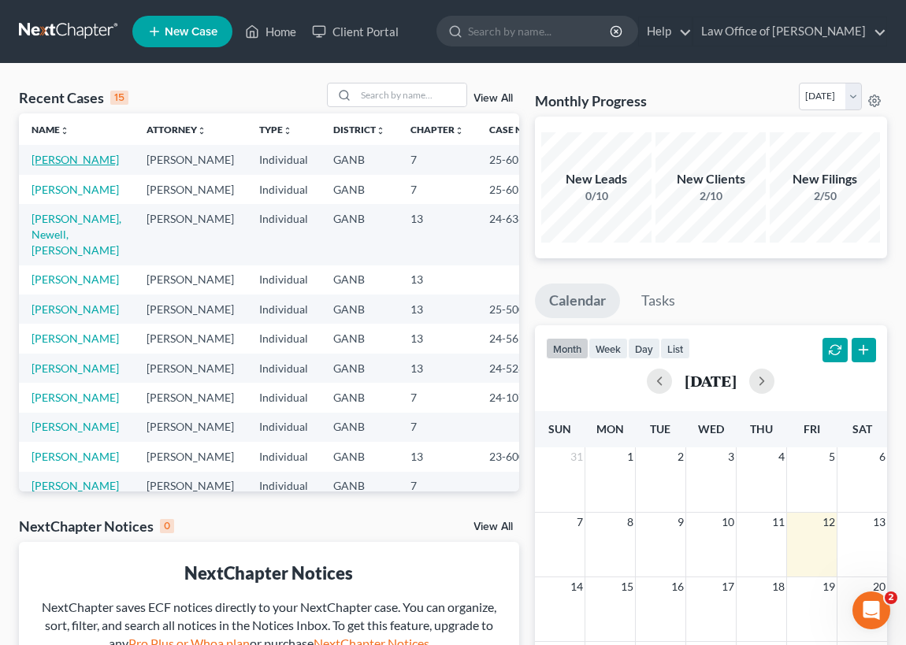
click at [47, 164] on link "[PERSON_NAME]" at bounding box center [75, 159] width 87 height 13
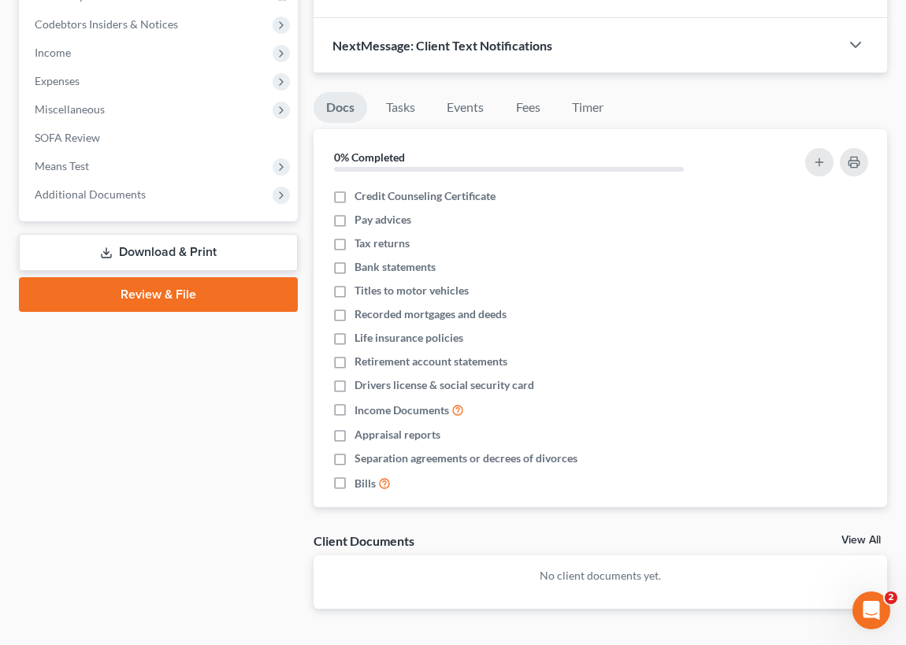
scroll to position [501, 0]
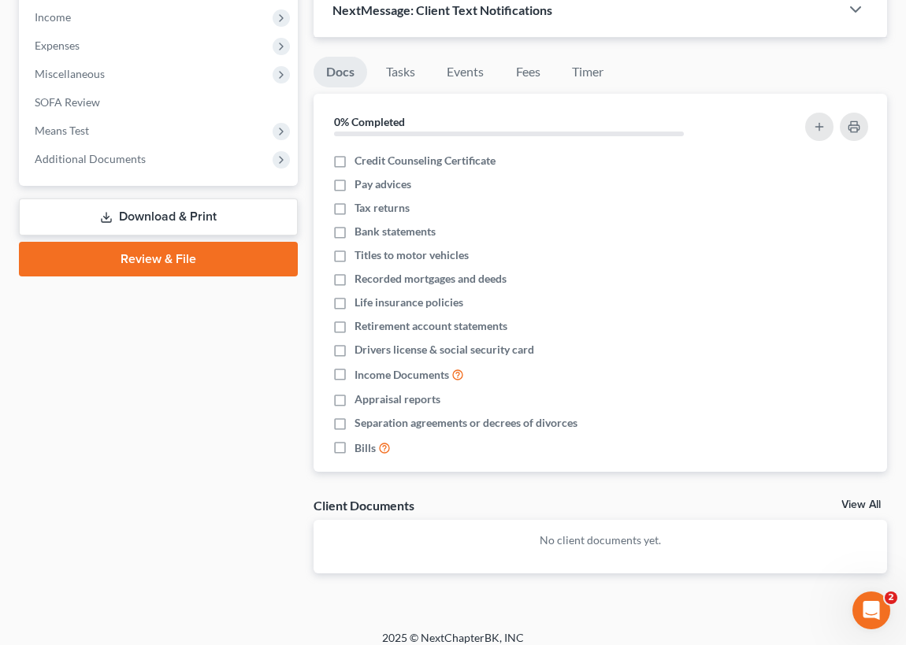
click at [175, 218] on link "Download & Print" at bounding box center [158, 217] width 279 height 37
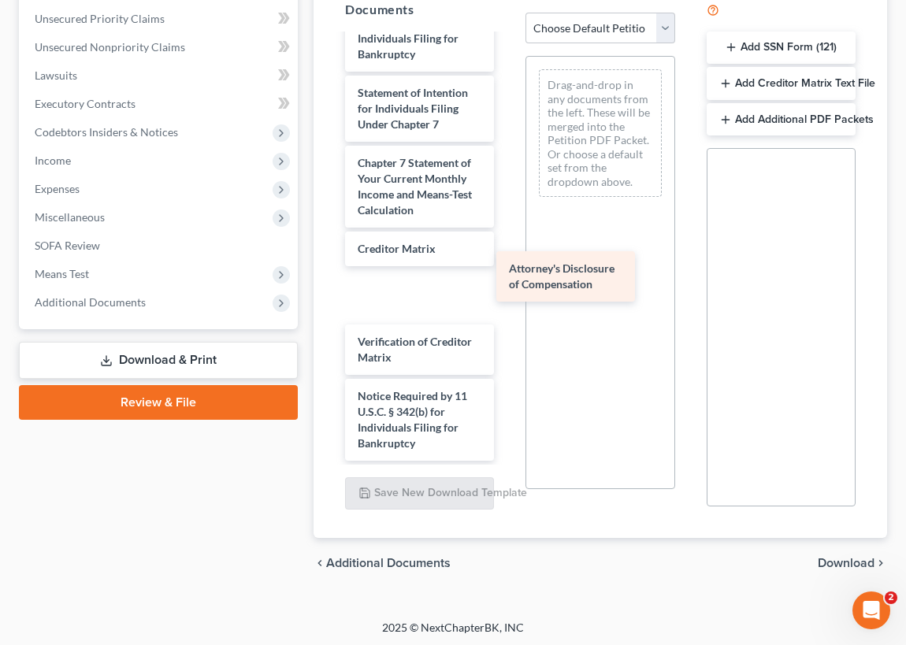
scroll to position [699, 0]
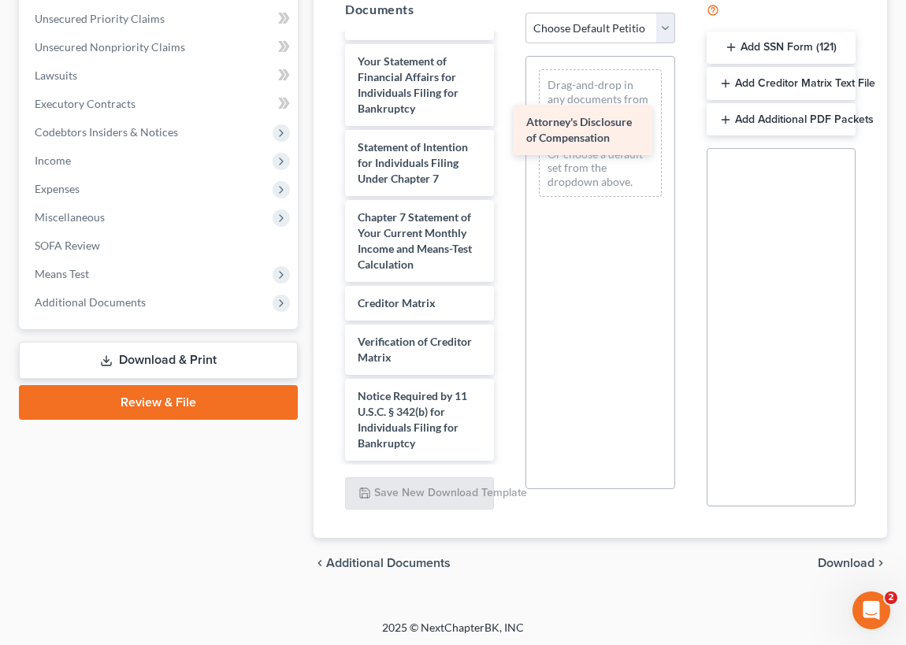
drag, startPoint x: 405, startPoint y: 437, endPoint x: 574, endPoint y: 133, distance: 347.7
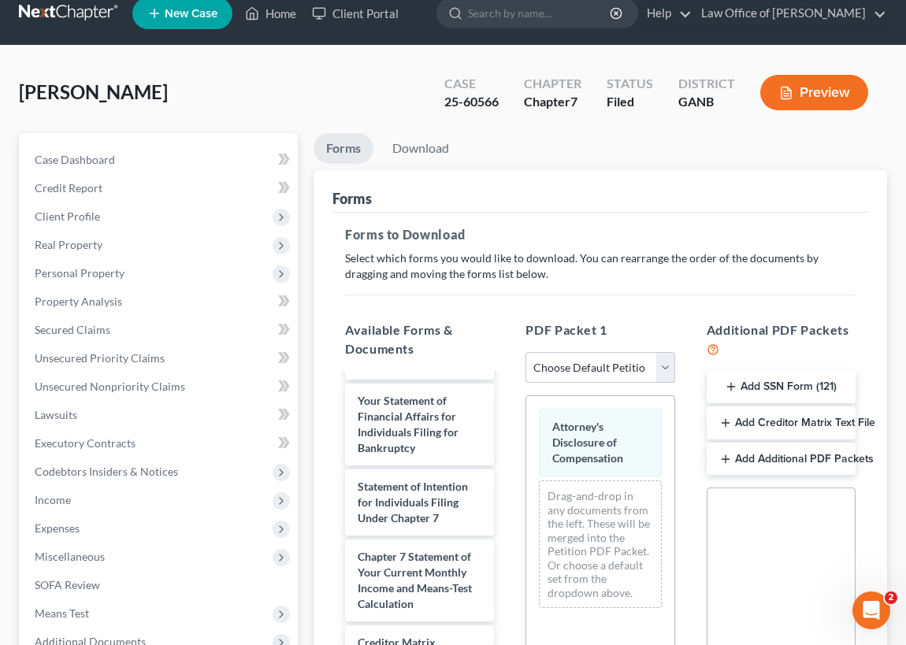
scroll to position [71, 0]
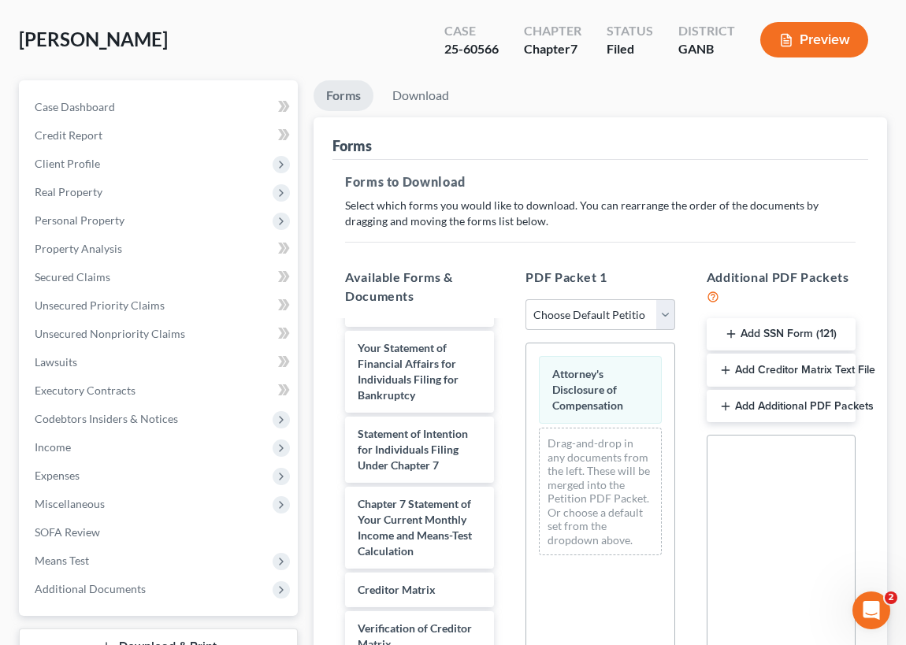
click at [789, 334] on button "Add SSN Form (121)" at bounding box center [781, 334] width 149 height 33
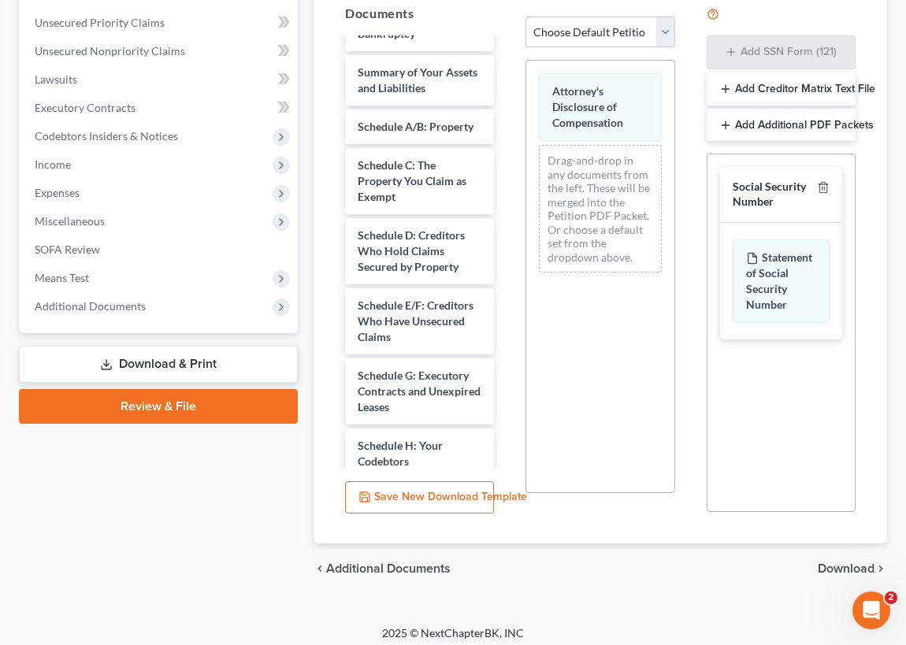
scroll to position [361, 0]
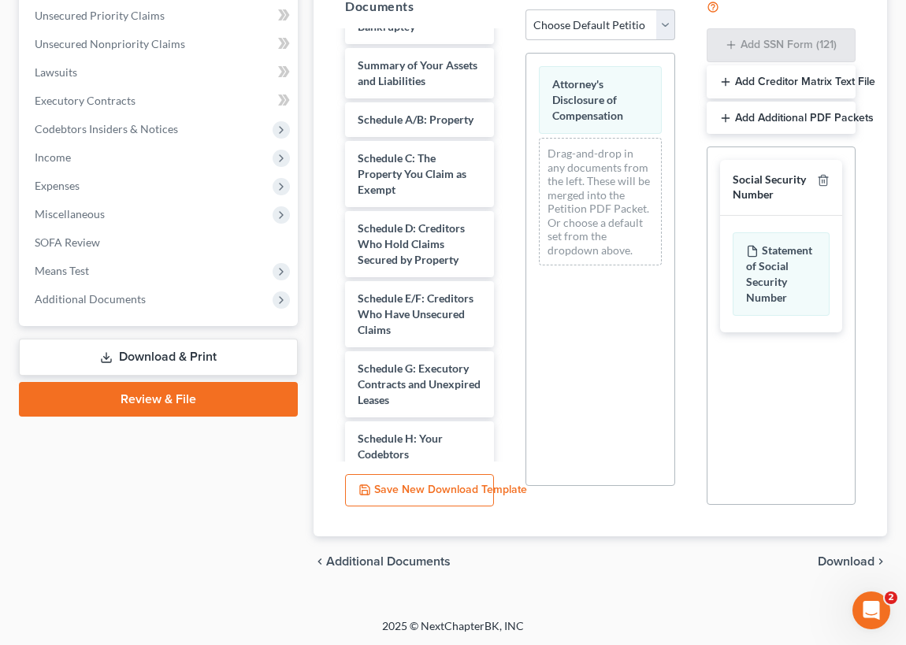
click at [185, 353] on link "Download & Print" at bounding box center [158, 357] width 279 height 37
click at [105, 354] on icon at bounding box center [106, 357] width 13 height 13
click at [184, 396] on link "Review & File" at bounding box center [158, 399] width 279 height 35
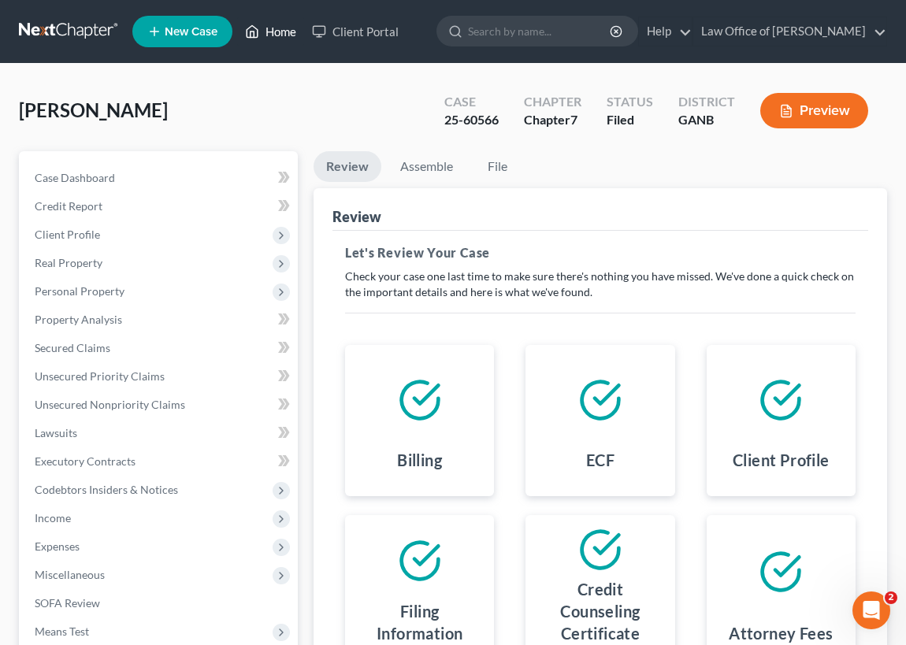
click at [282, 29] on link "Home" at bounding box center [270, 31] width 67 height 28
